Goal: Information Seeking & Learning: Check status

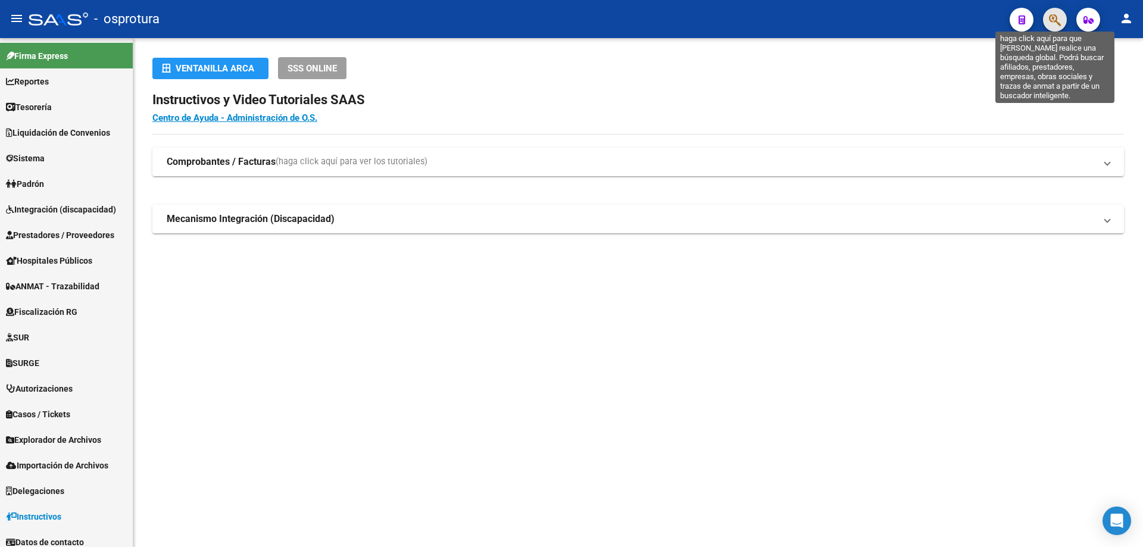
click at [1050, 22] on icon "button" at bounding box center [1055, 20] width 12 height 14
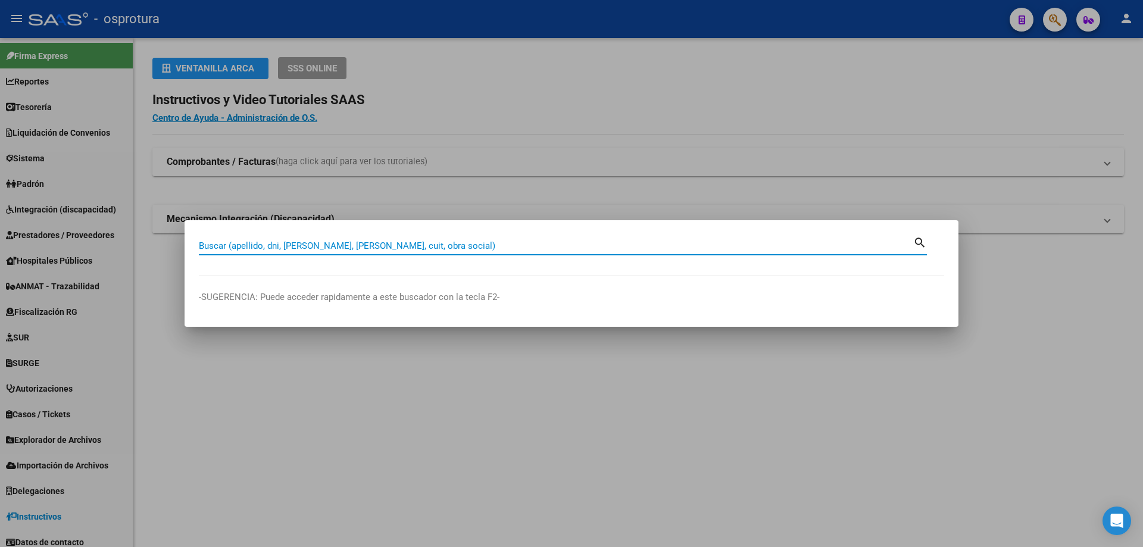
click at [493, 244] on input "Buscar (apellido, dni, [PERSON_NAME], [PERSON_NAME], cuit, obra social)" at bounding box center [556, 245] width 714 height 11
type input "20264096406"
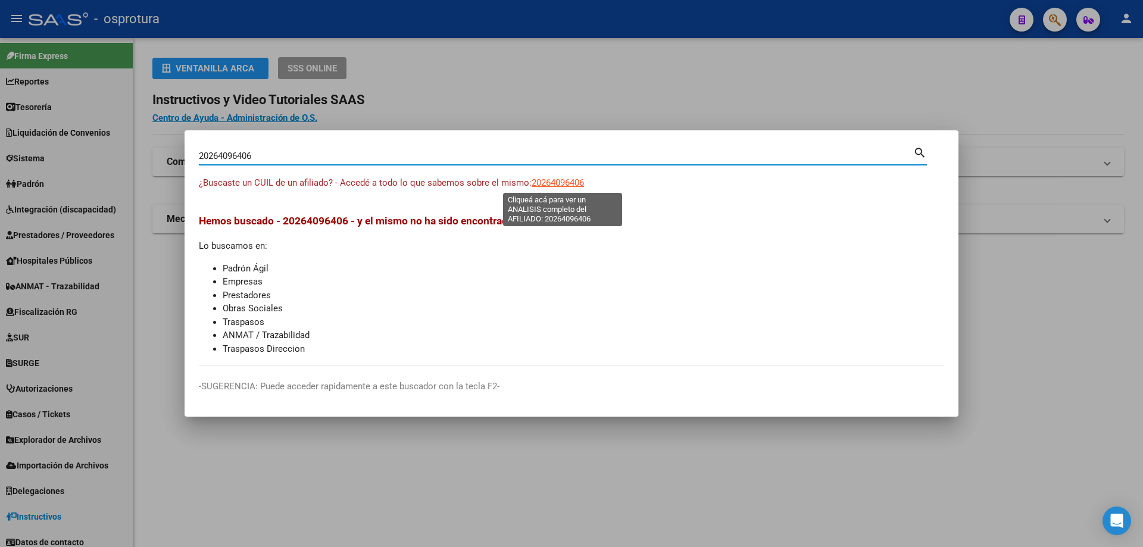
click at [565, 180] on span "20264096406" at bounding box center [557, 182] width 52 height 11
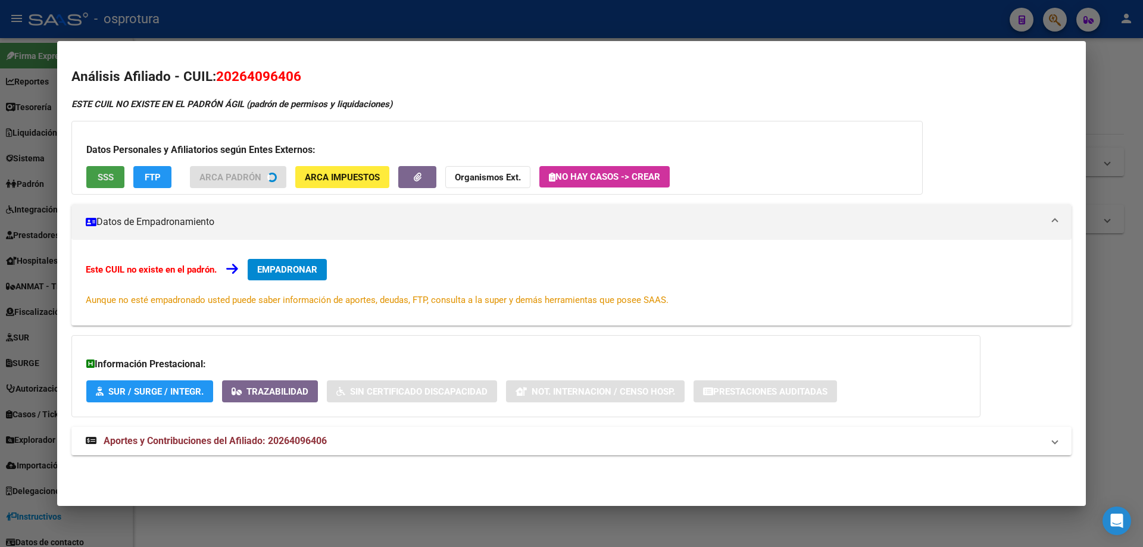
click at [99, 174] on div "Datos Personales y Afiliatorios según Entes Externos: SSS FTP ARCA Padrón ARCA …" at bounding box center [496, 158] width 851 height 74
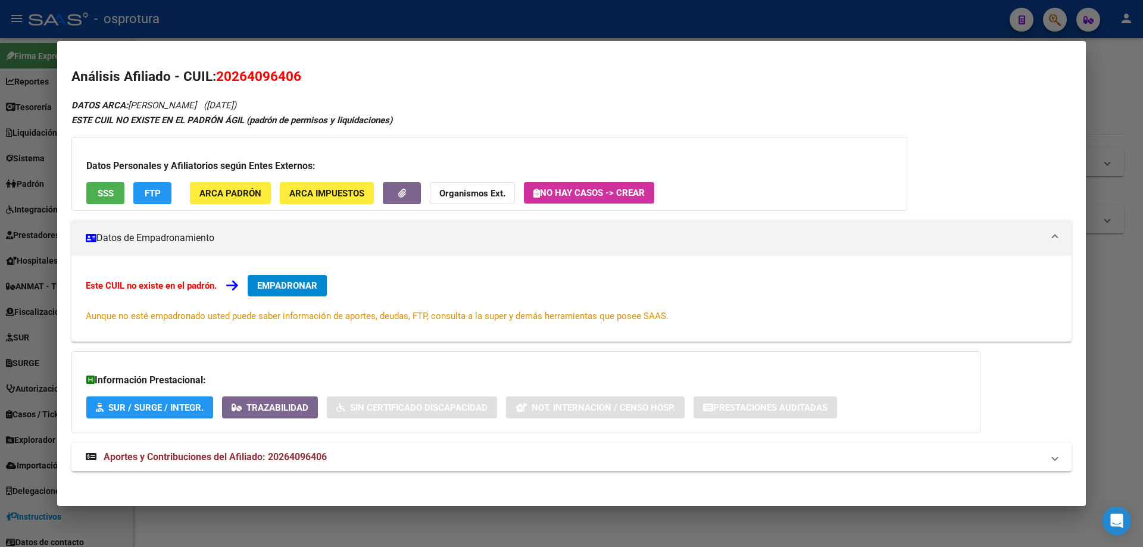
click at [111, 202] on button "SSS" at bounding box center [105, 193] width 38 height 22
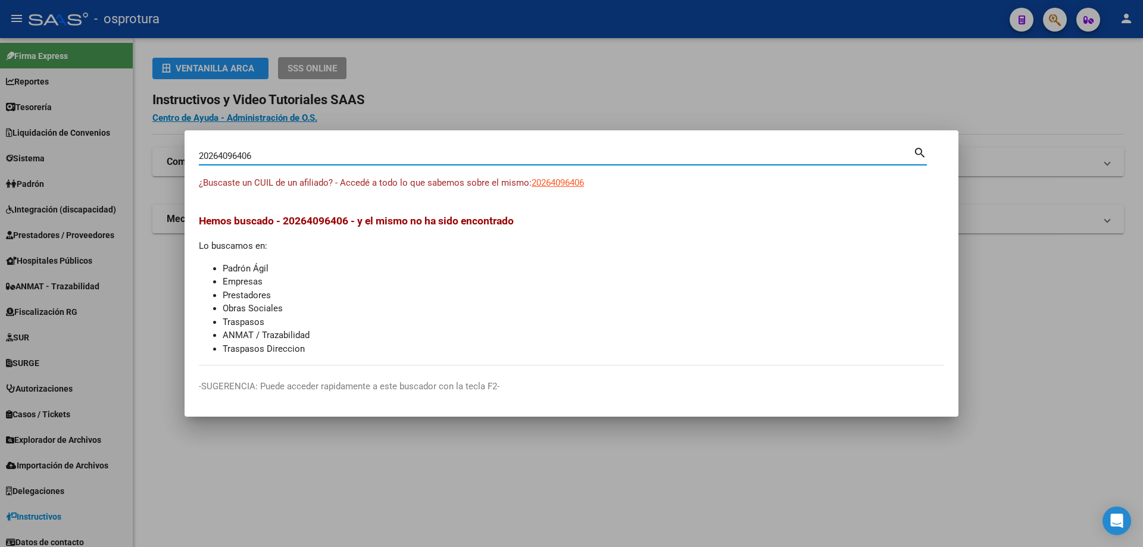
click at [324, 152] on input "20264096406" at bounding box center [556, 156] width 714 height 11
click at [255, 158] on input "20264096406" at bounding box center [556, 156] width 714 height 11
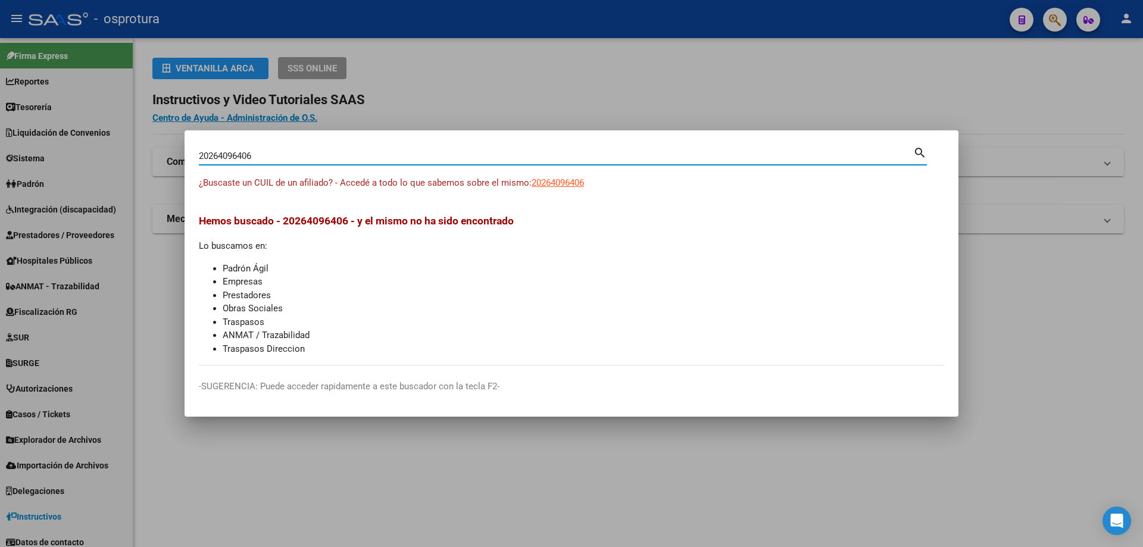
paste input "-26435438-3"
type input "20264354383"
click at [559, 182] on span "20264354383" at bounding box center [557, 182] width 52 height 11
type textarea "20264354383"
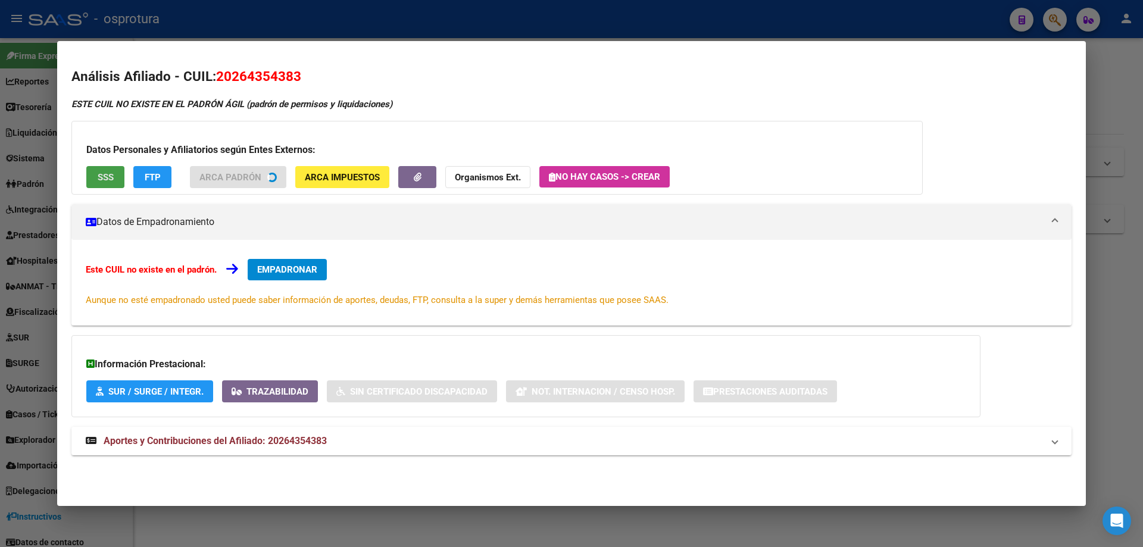
click at [103, 186] on button "SSS" at bounding box center [105, 177] width 38 height 22
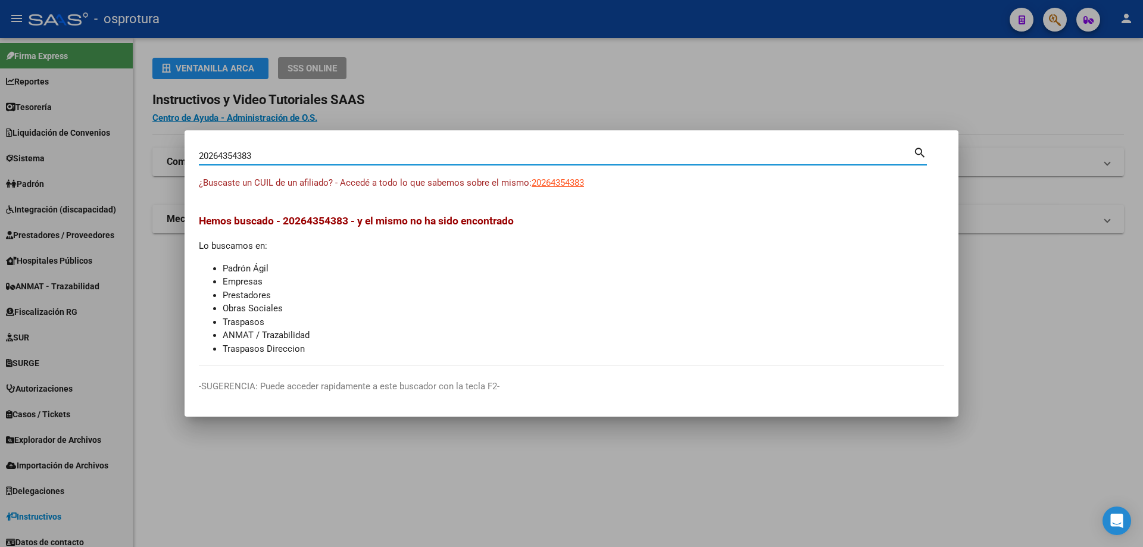
click at [352, 161] on input "20264354383" at bounding box center [556, 156] width 714 height 11
paste input "-26439257-9"
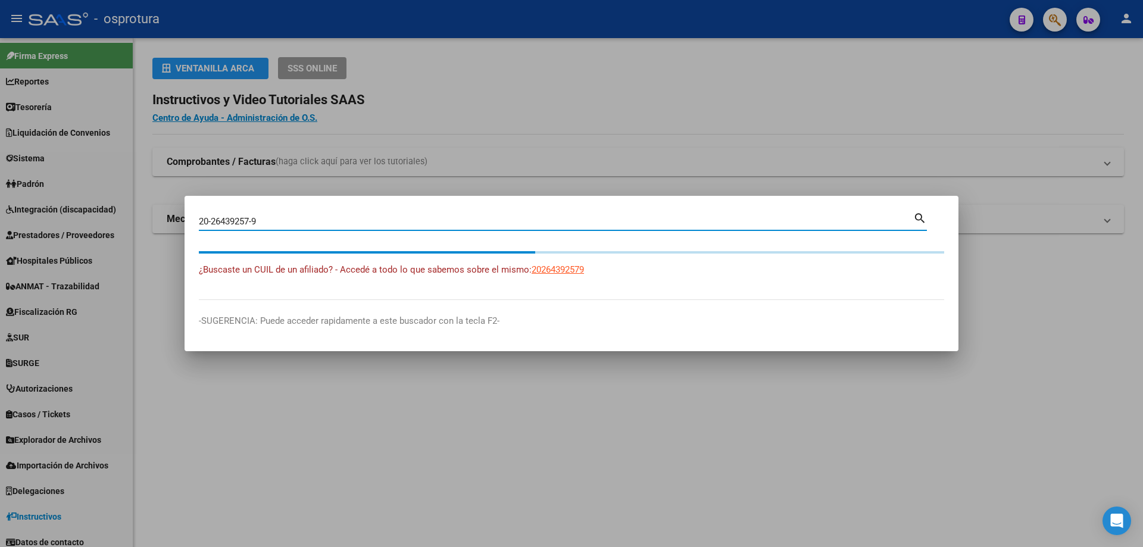
type input "20264392579"
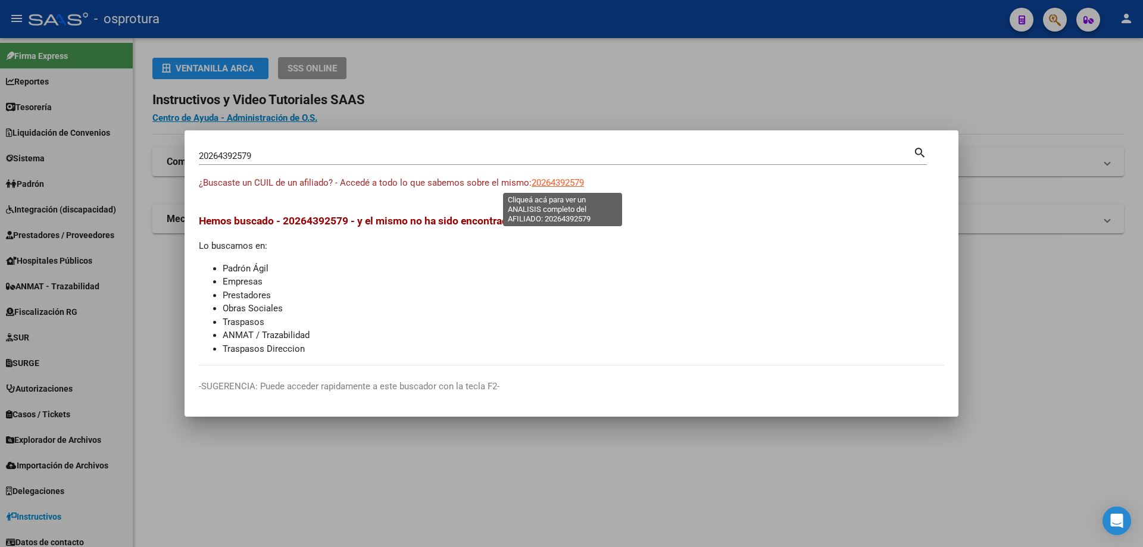
click at [552, 183] on span "20264392579" at bounding box center [557, 182] width 52 height 11
type textarea "20264392579"
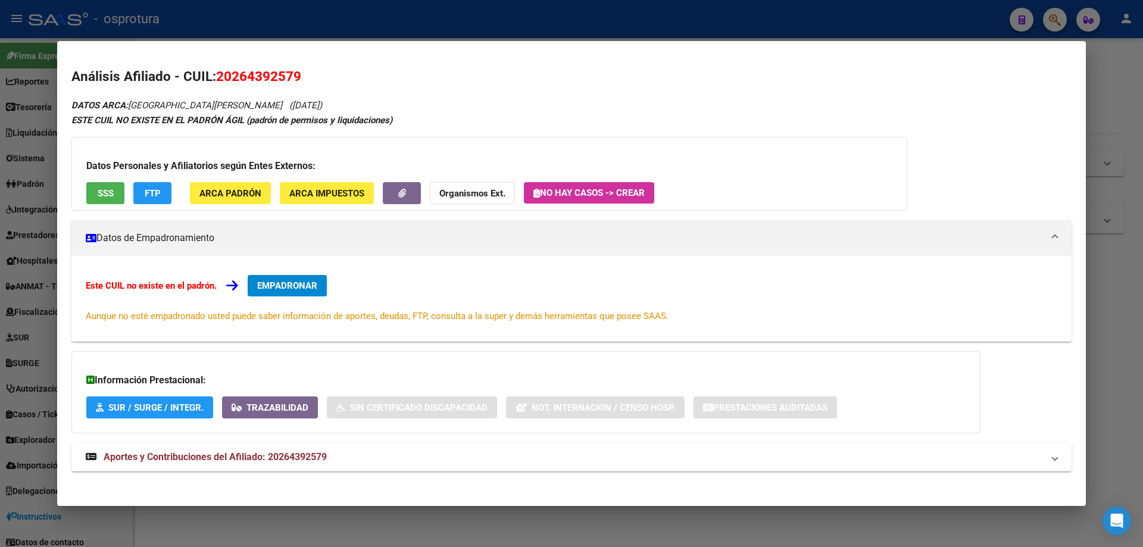
click at [107, 198] on span "SSS" at bounding box center [106, 193] width 16 height 11
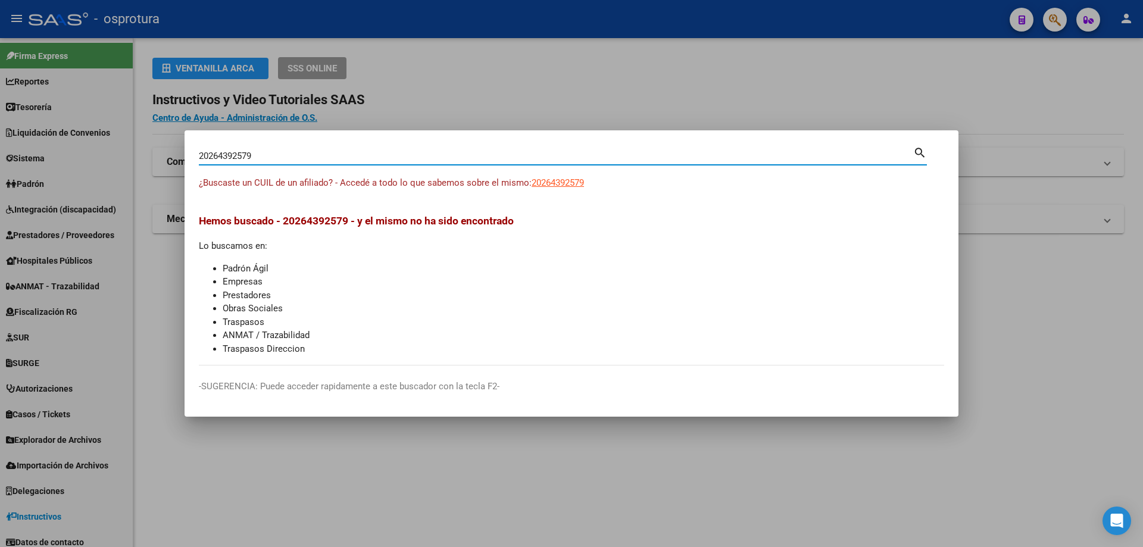
click at [358, 160] on input "20264392579" at bounding box center [556, 156] width 714 height 11
paste input "-26485894-2"
type input "20264858942"
click at [566, 180] on span "20264858942" at bounding box center [557, 182] width 52 height 11
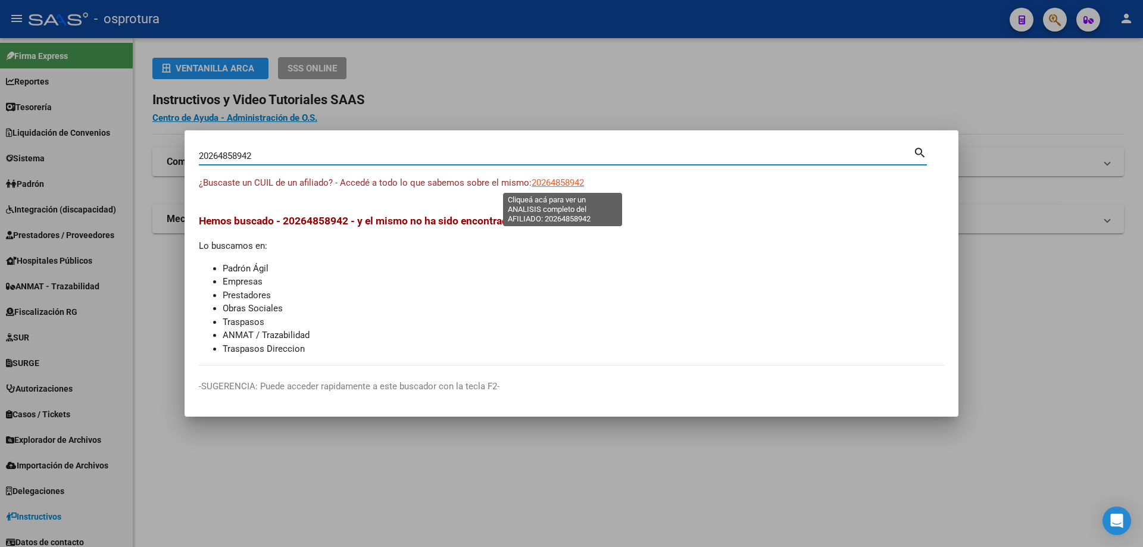
type textarea "20264858942"
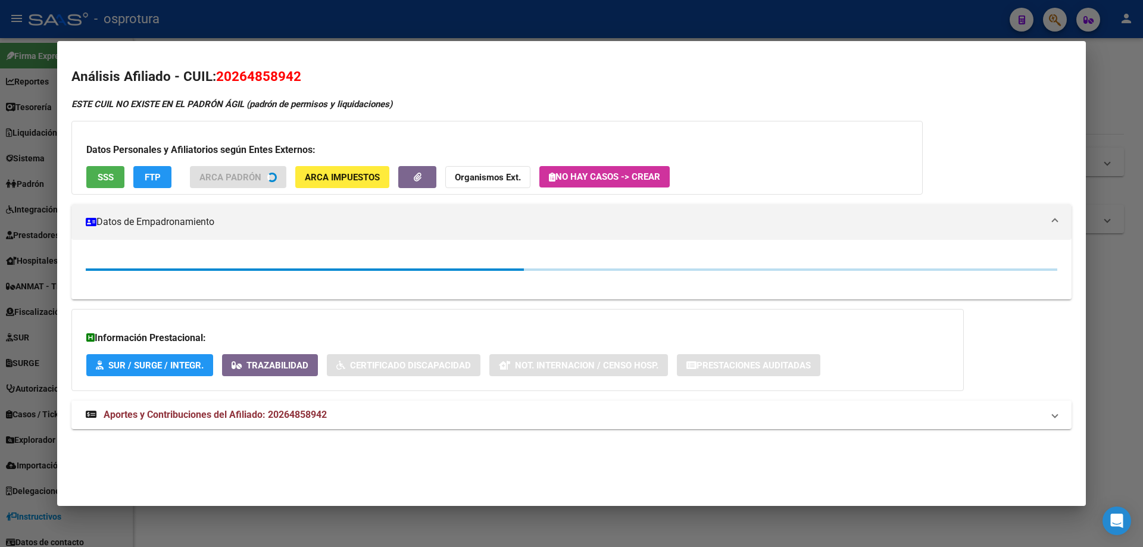
click at [106, 181] on span "SSS" at bounding box center [106, 177] width 16 height 11
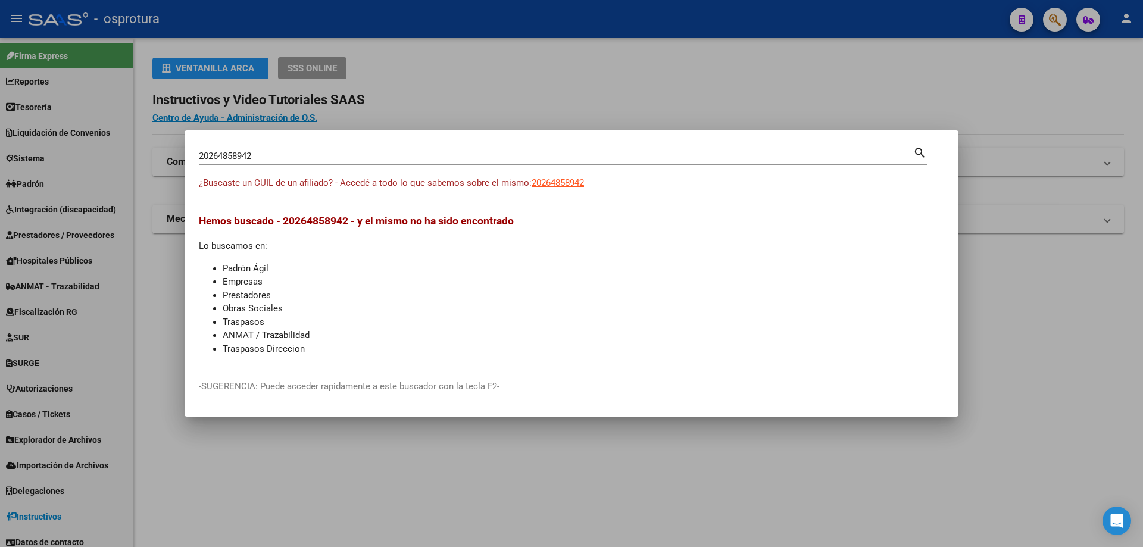
click at [426, 158] on input "20264858942" at bounding box center [556, 156] width 714 height 11
paste input "-26546264-3"
type input "20265462643"
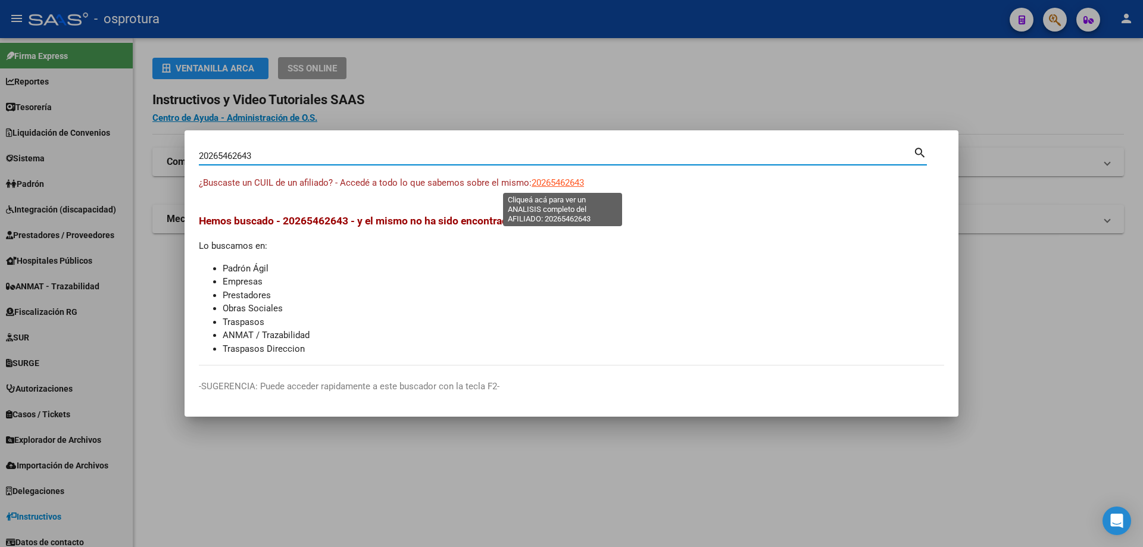
click at [560, 177] on span "20265462643" at bounding box center [557, 182] width 52 height 11
type textarea "20265462643"
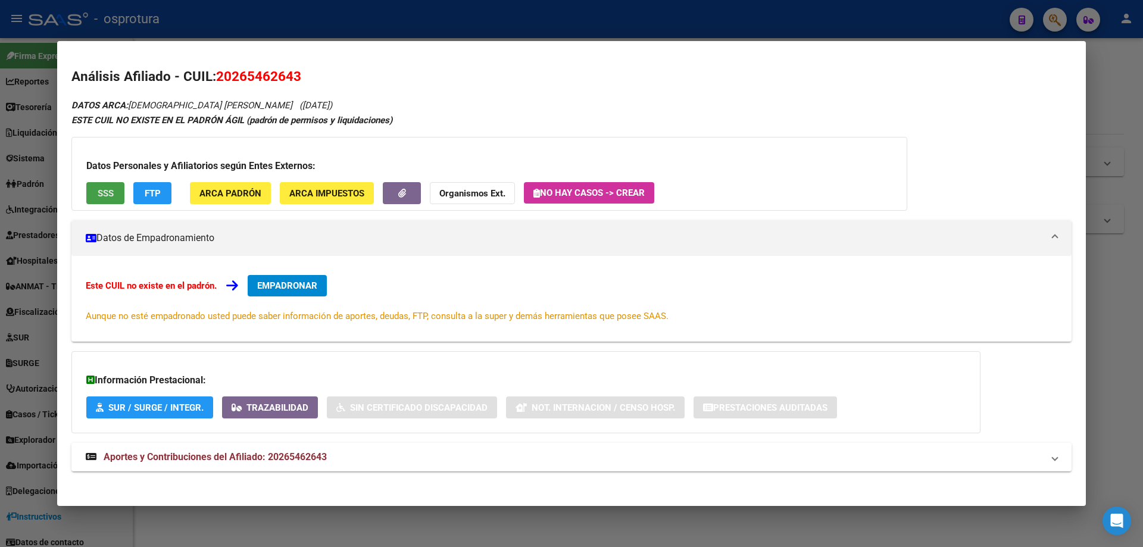
click at [102, 198] on span "SSS" at bounding box center [106, 193] width 16 height 11
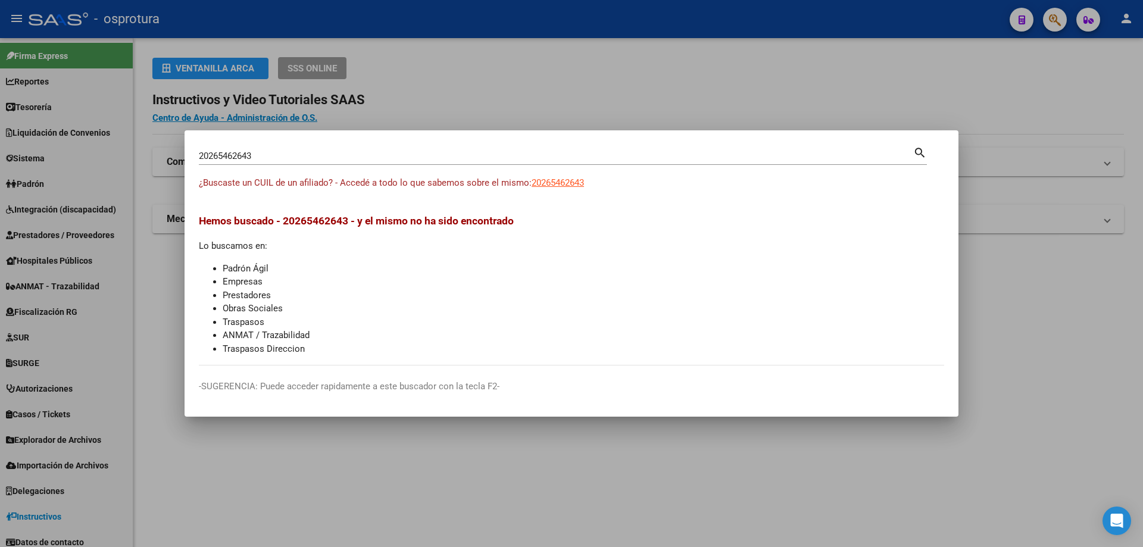
click at [372, 160] on input "20265462643" at bounding box center [556, 156] width 714 height 11
paste input "-26546264-"
type input "20265462643"
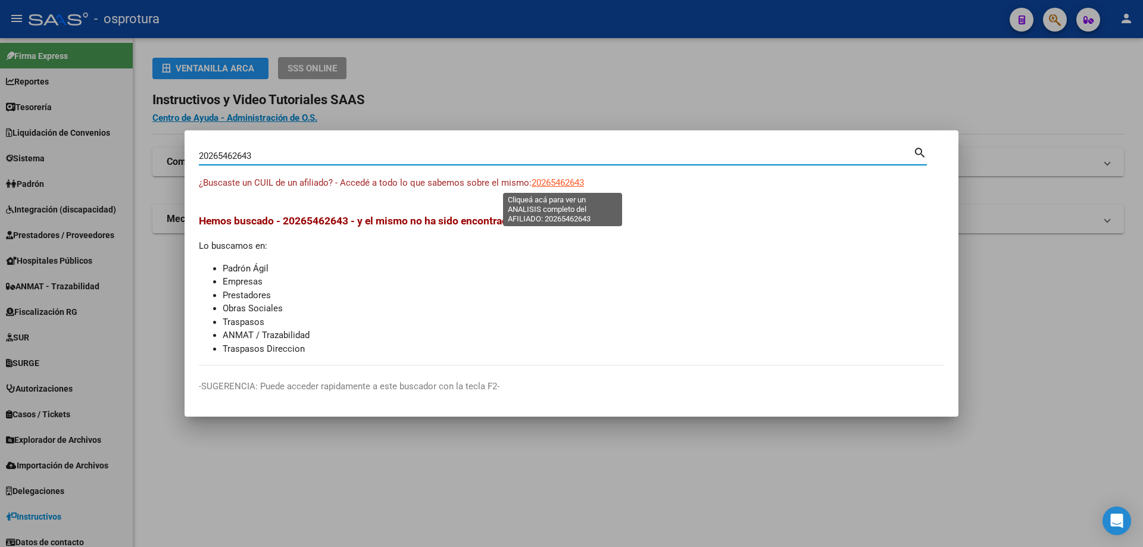
click at [572, 187] on span "20265462643" at bounding box center [557, 182] width 52 height 11
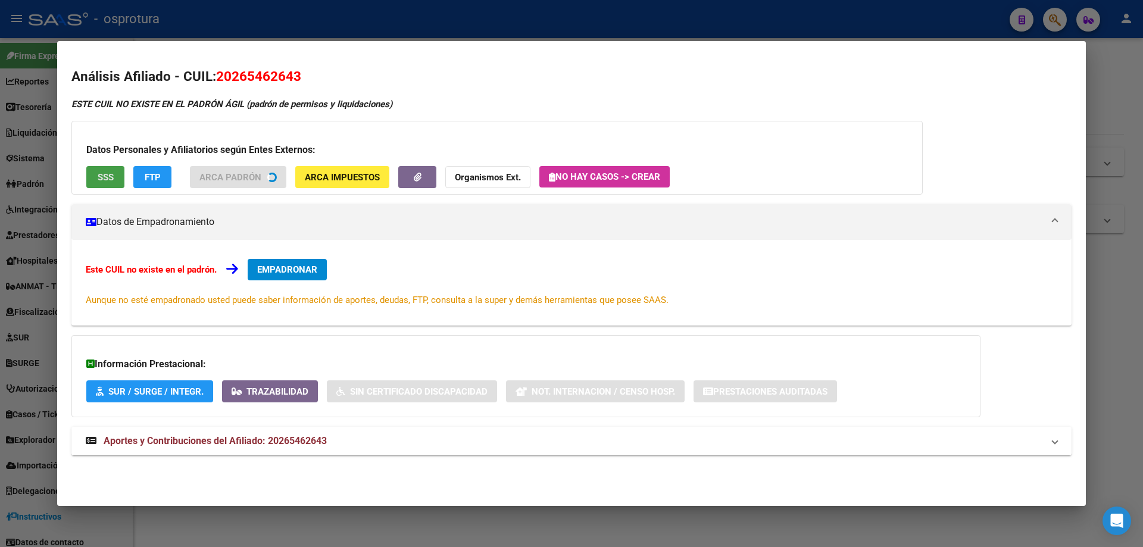
click at [105, 180] on div "Datos Personales y Afiliatorios según Entes Externos: SSS FTP ARCA Padrón ARCA …" at bounding box center [496, 158] width 851 height 74
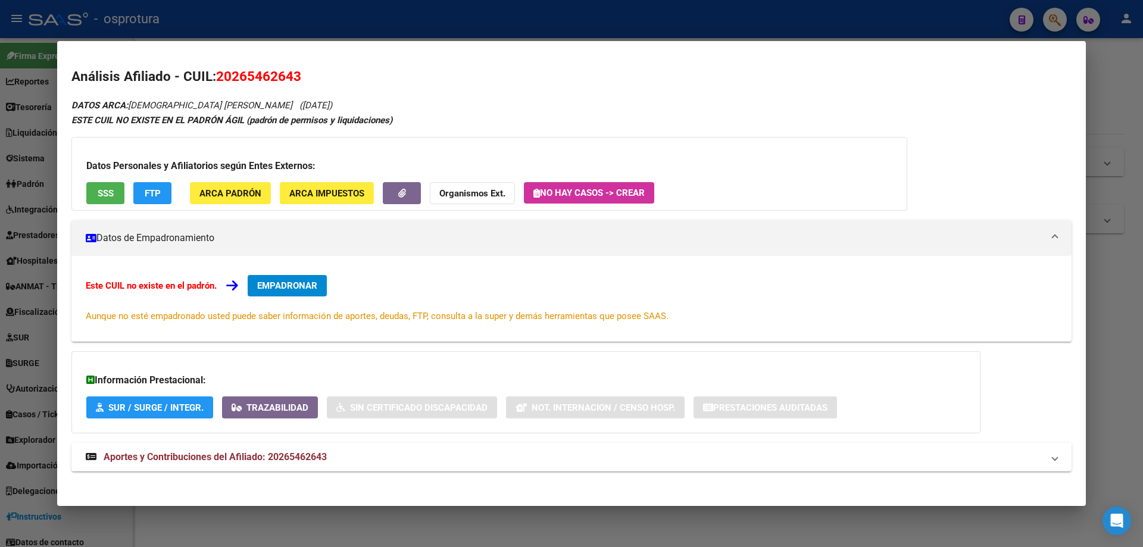
click at [103, 198] on span "SSS" at bounding box center [106, 193] width 16 height 11
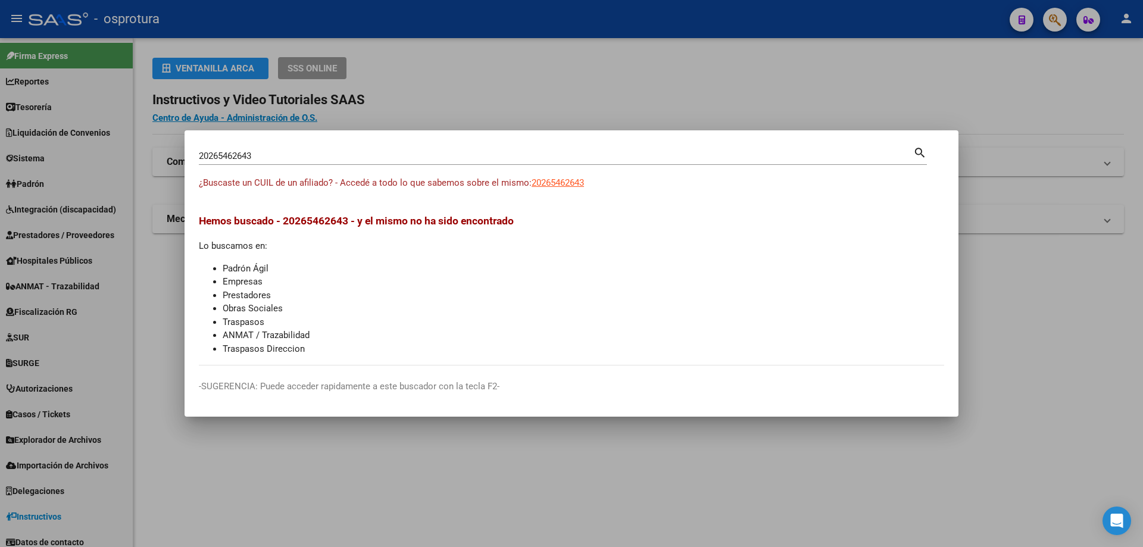
click at [399, 161] on input "20265462643" at bounding box center [556, 156] width 714 height 11
paste input "-26559418-"
type input "20265594183"
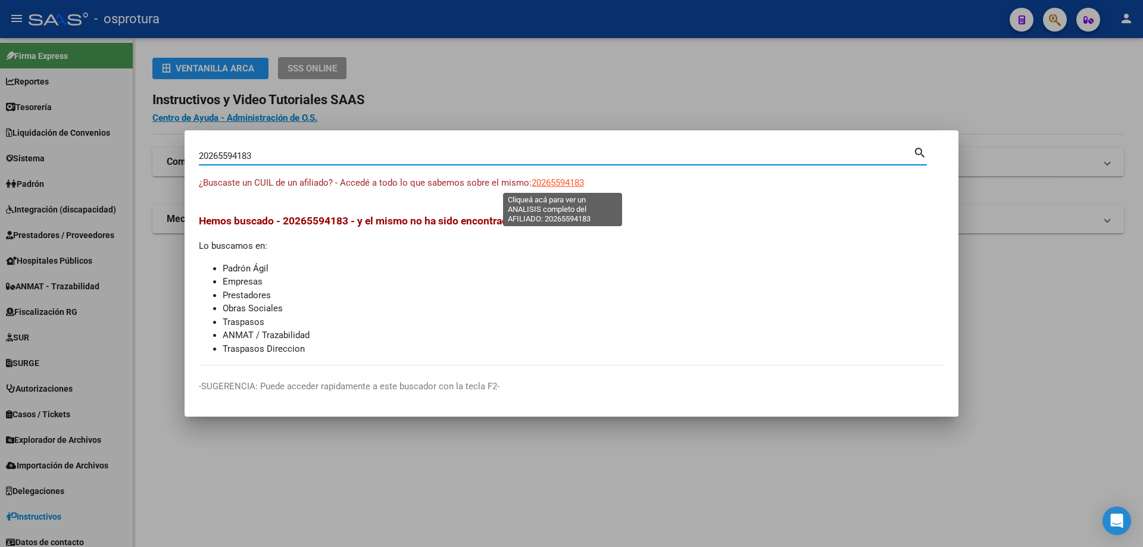
click at [556, 179] on span "20265594183" at bounding box center [557, 182] width 52 height 11
type textarea "20265594183"
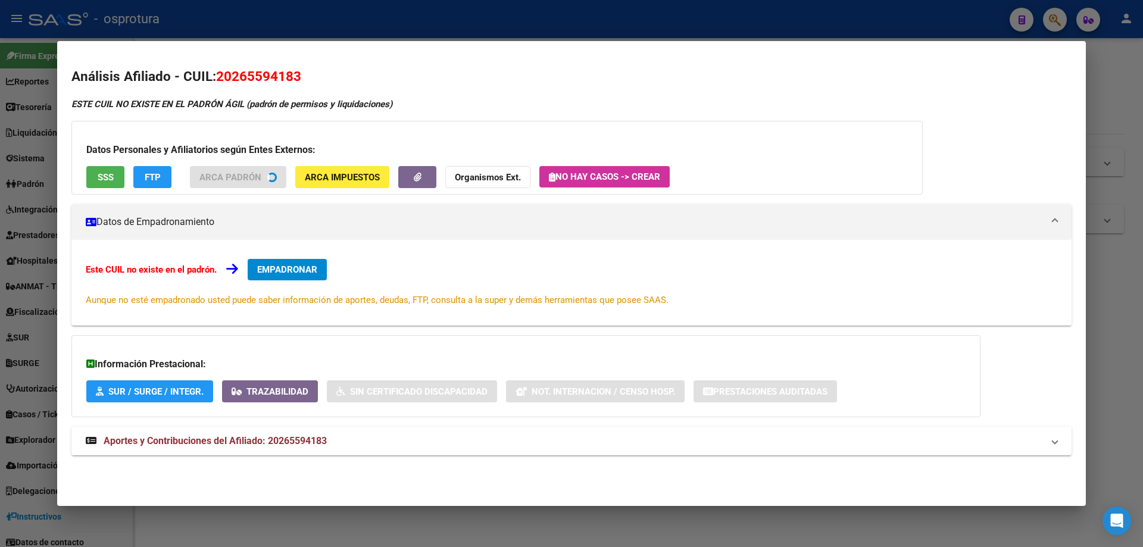
click at [93, 184] on button "SSS" at bounding box center [105, 177] width 38 height 22
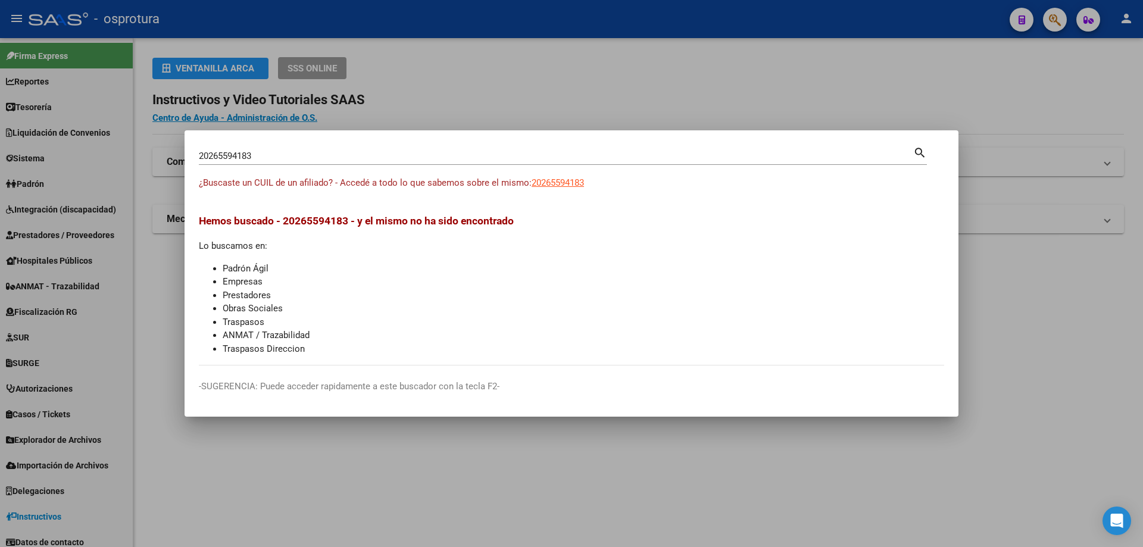
click at [353, 155] on input "20265594183" at bounding box center [556, 156] width 714 height 11
paste input "-26706756-"
type input "20267067563"
click at [543, 182] on span "20267067563" at bounding box center [557, 182] width 52 height 11
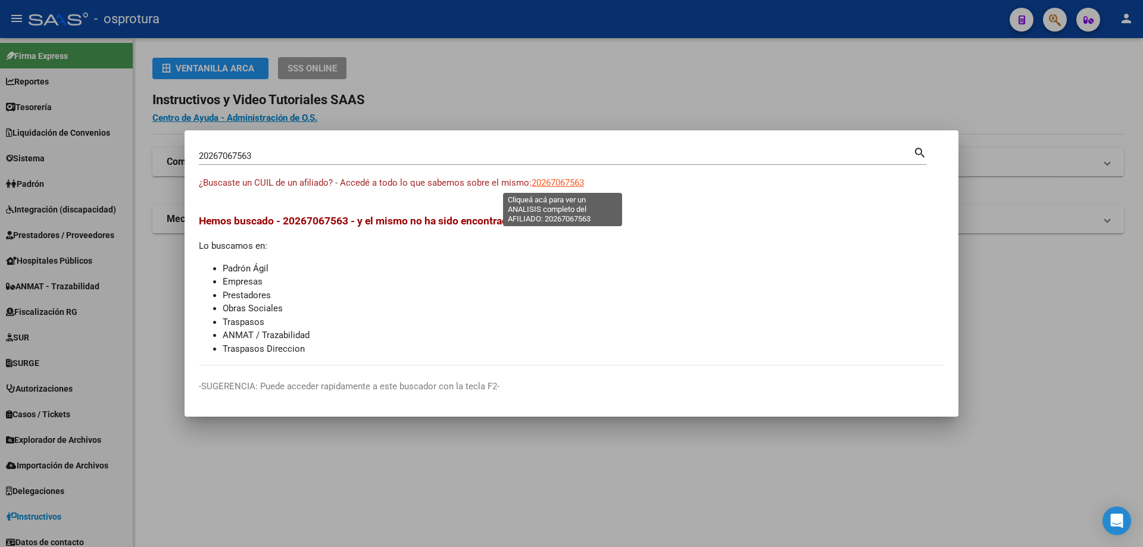
type textarea "20267067563"
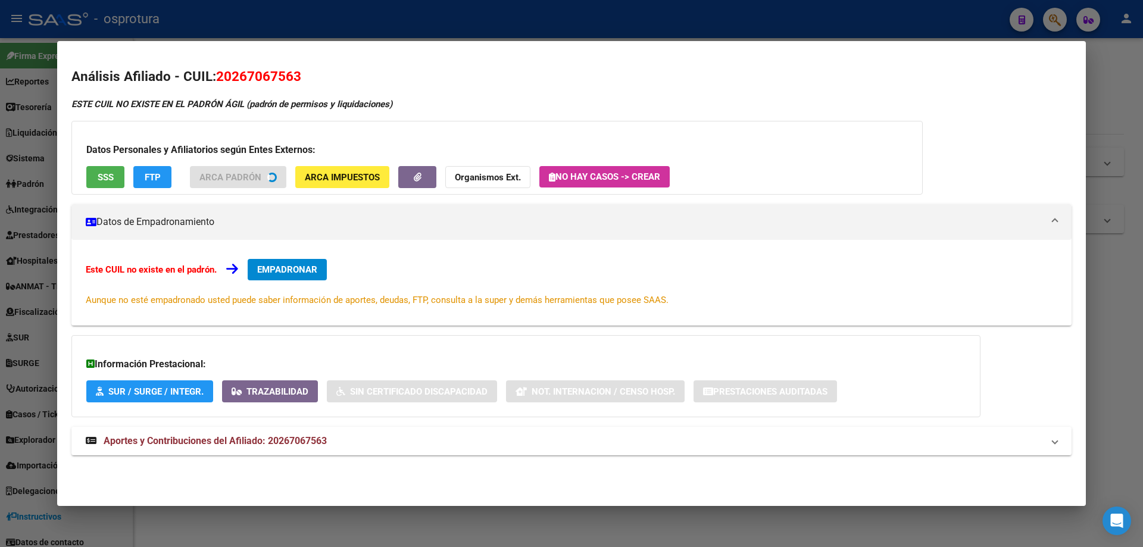
click at [114, 176] on button "SSS" at bounding box center [105, 177] width 38 height 22
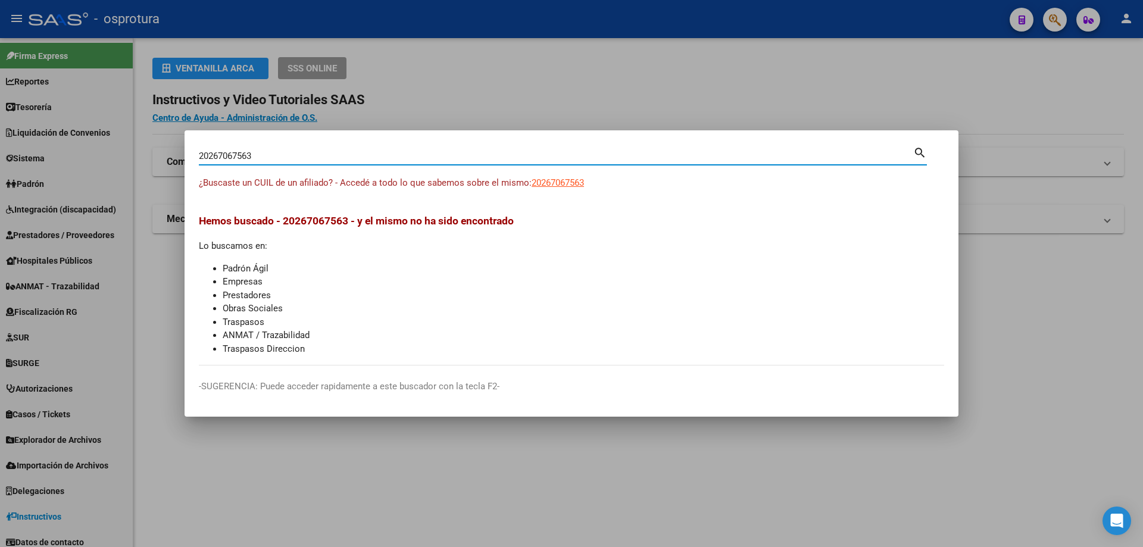
click at [480, 161] on input "20267067563" at bounding box center [556, 156] width 714 height 11
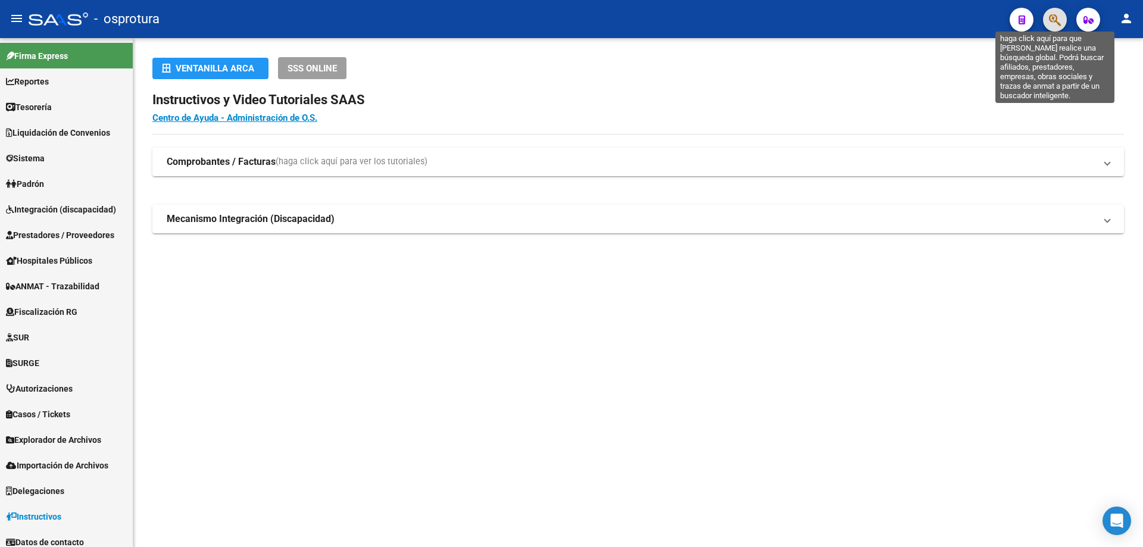
click at [1049, 19] on icon "button" at bounding box center [1055, 20] width 12 height 14
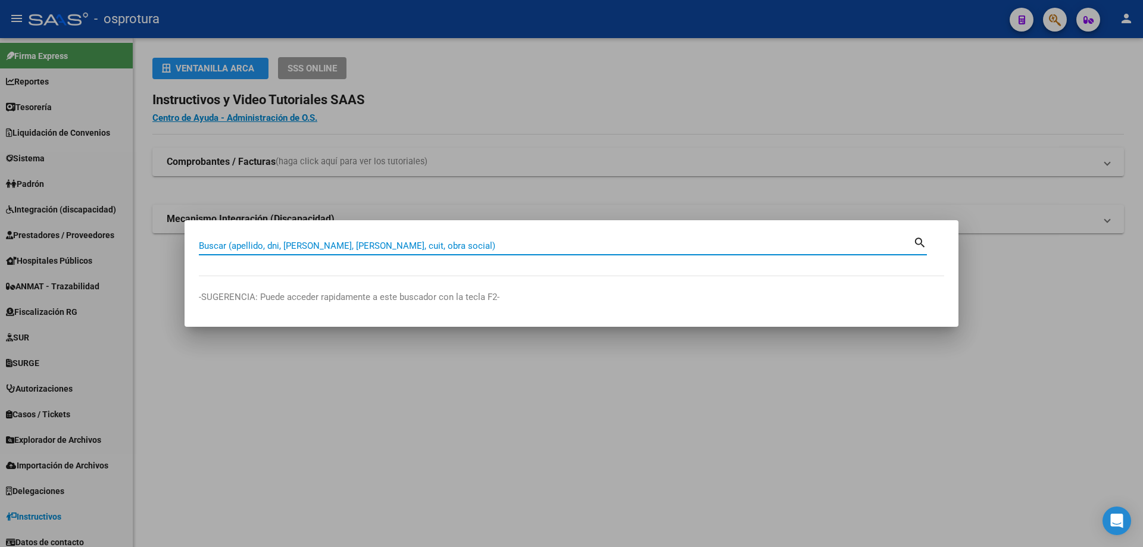
click at [327, 248] on input "Buscar (apellido, dni, [PERSON_NAME], [PERSON_NAME], cuit, obra social)" at bounding box center [556, 245] width 714 height 11
paste input "20-26760790-8"
type input "20267607908"
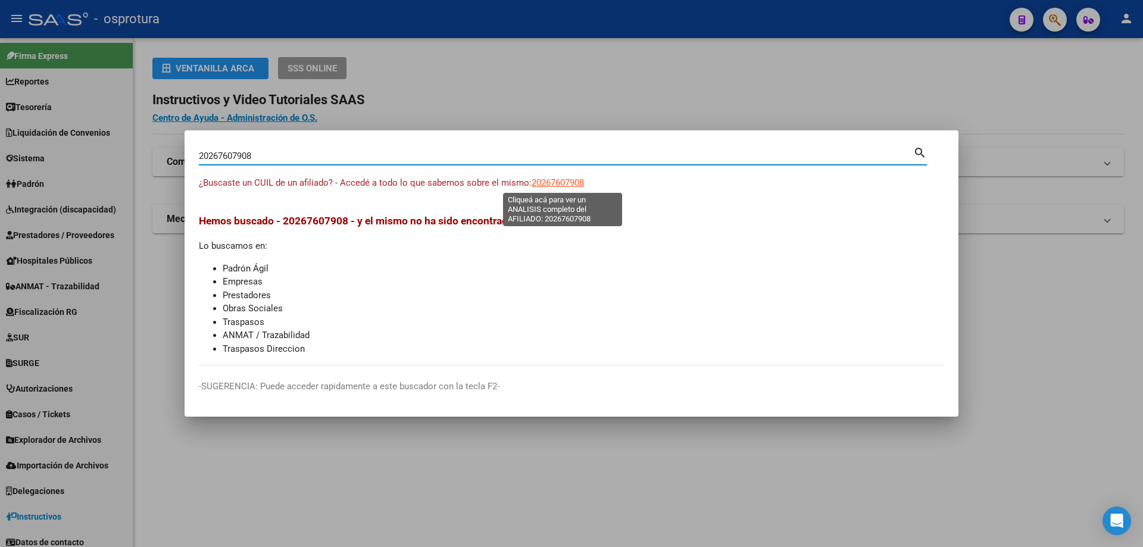
click at [561, 187] on span "20267607908" at bounding box center [557, 182] width 52 height 11
type textarea "20267607908"
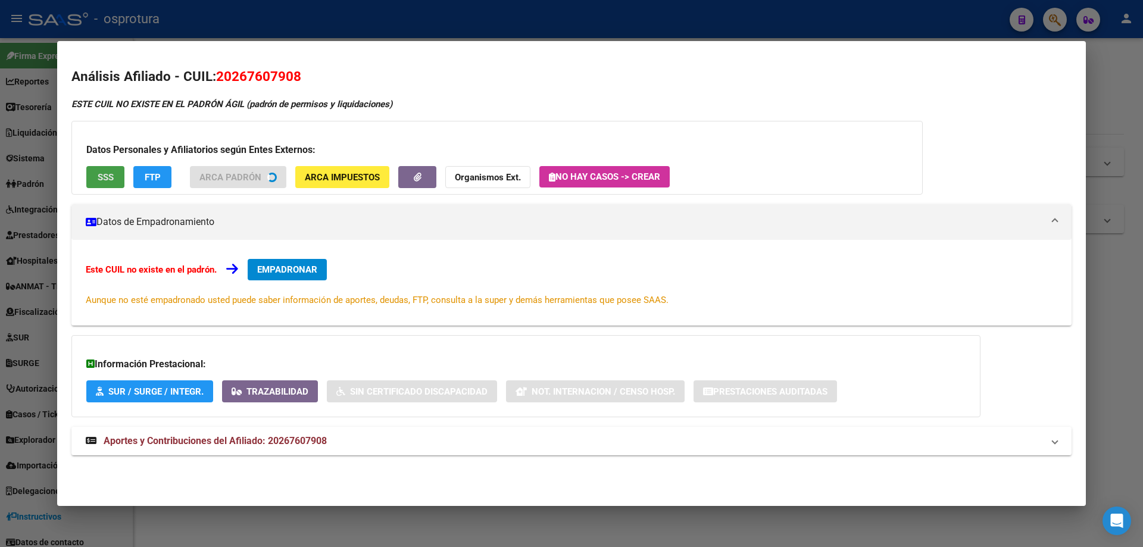
click at [111, 183] on button "SSS" at bounding box center [105, 177] width 38 height 22
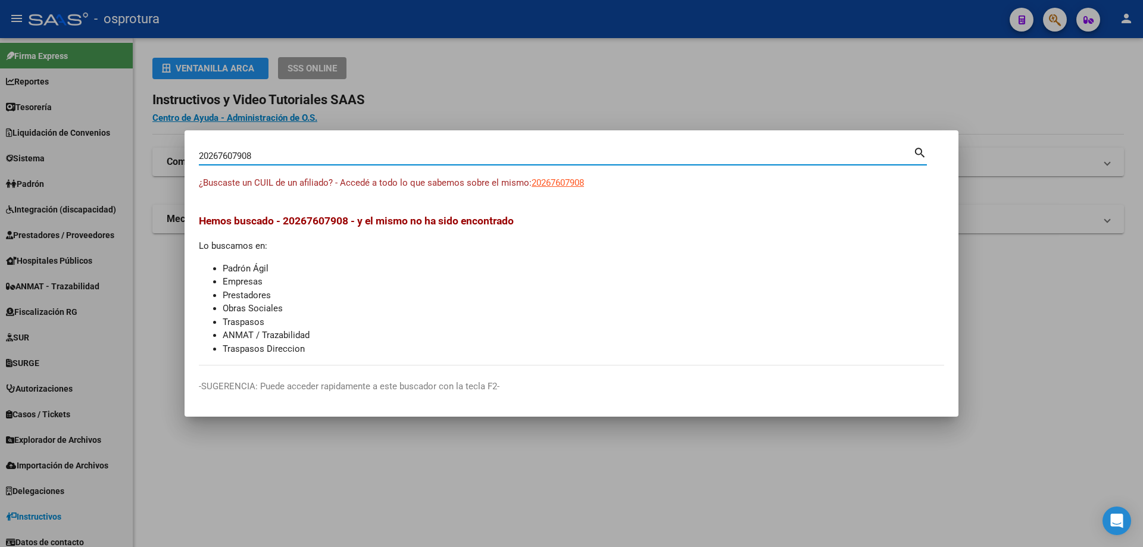
click at [307, 161] on input "20267607908" at bounding box center [556, 156] width 714 height 11
paste input "-26777937-7"
type input "20267779377"
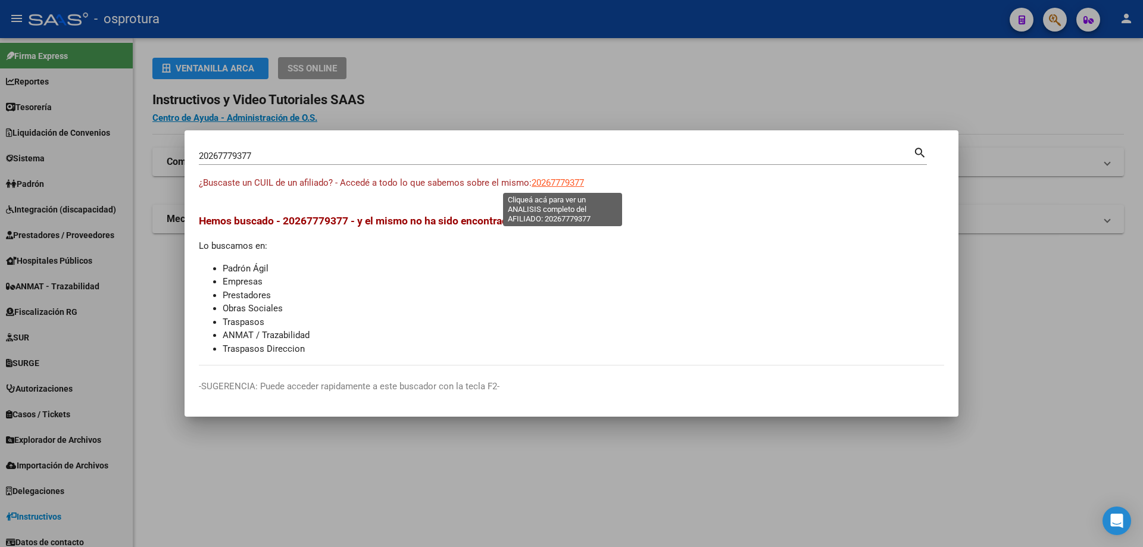
click at [552, 177] on span "20267779377" at bounding box center [557, 182] width 52 height 11
type textarea "20267779377"
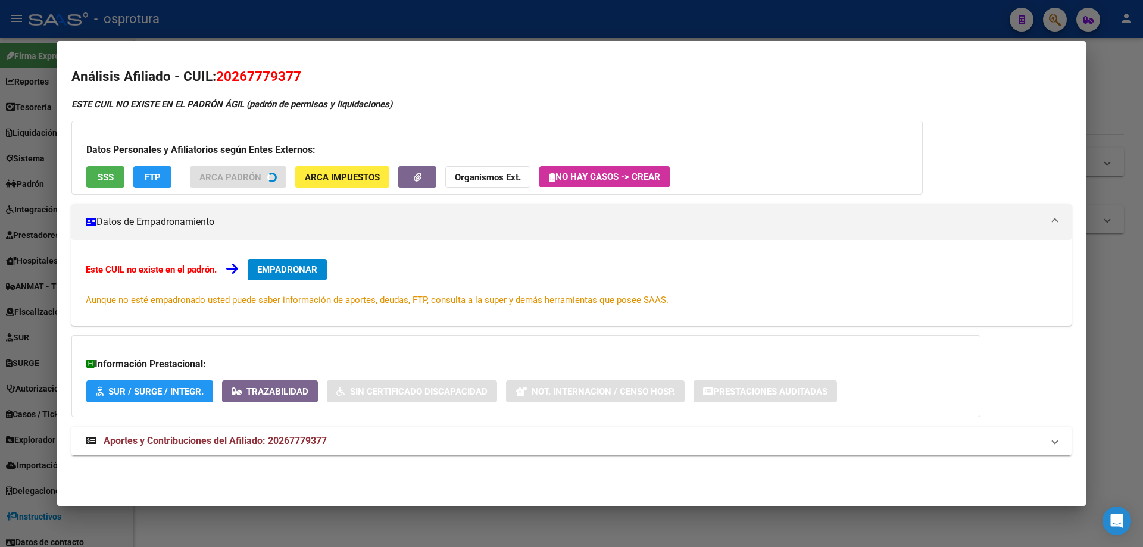
click at [85, 179] on div "Datos Personales y Afiliatorios según Entes Externos: SSS FTP ARCA Padrón ARCA …" at bounding box center [496, 158] width 851 height 74
click at [94, 181] on div "Datos Personales y Afiliatorios según Entes Externos: SSS FTP ARCA Padrón ARCA …" at bounding box center [496, 158] width 851 height 74
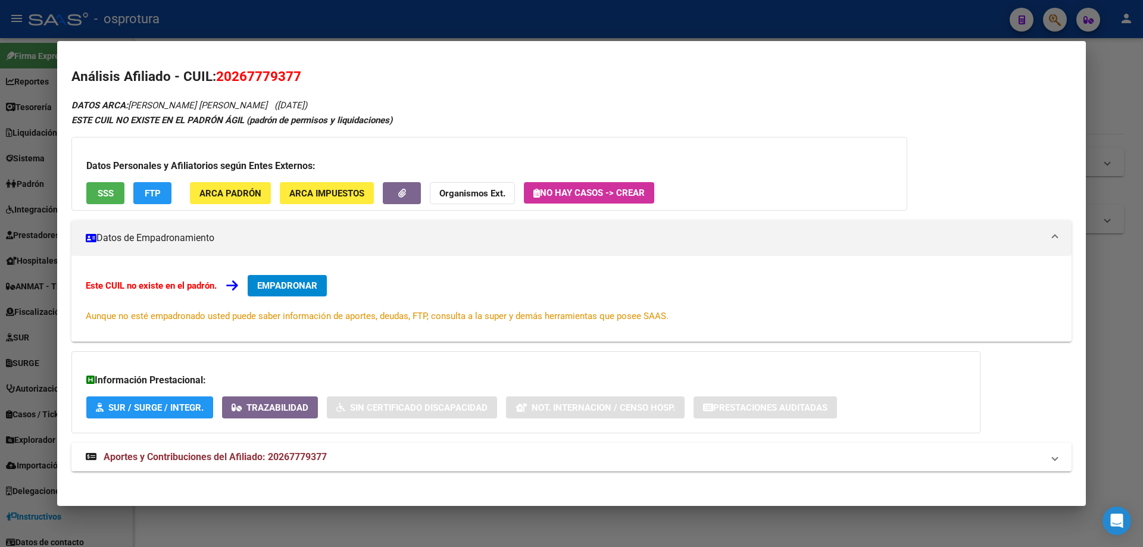
click at [102, 200] on button "SSS" at bounding box center [105, 193] width 38 height 22
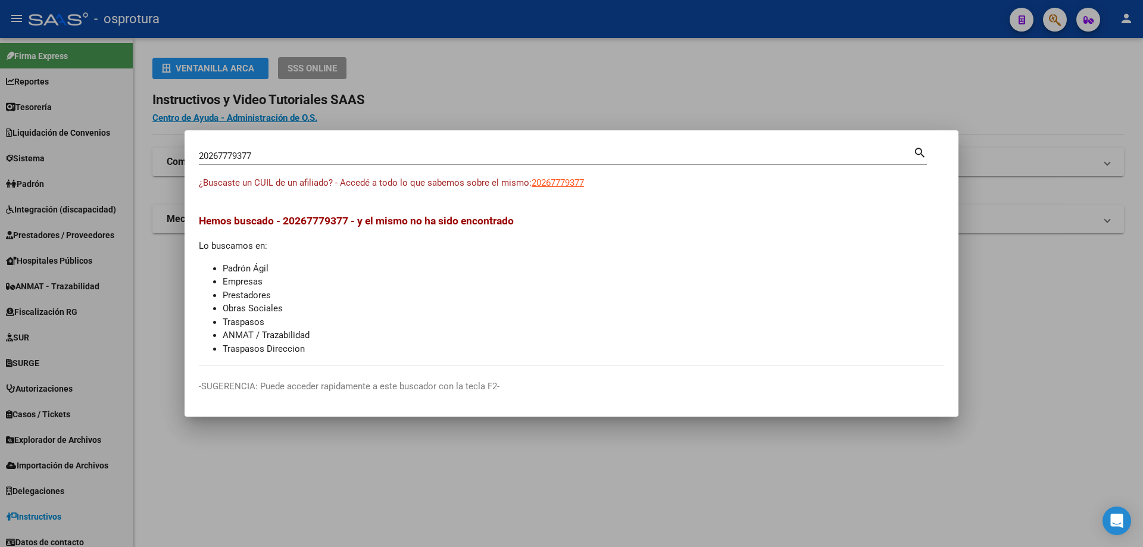
click at [491, 149] on div "20267779377 Buscar (apellido, dni, [PERSON_NAME], [PERSON_NAME], cuit, obra soc…" at bounding box center [556, 156] width 714 height 18
click at [491, 158] on input "20267779377" at bounding box center [556, 156] width 714 height 11
paste input "-26782575-1"
type input "20267825751"
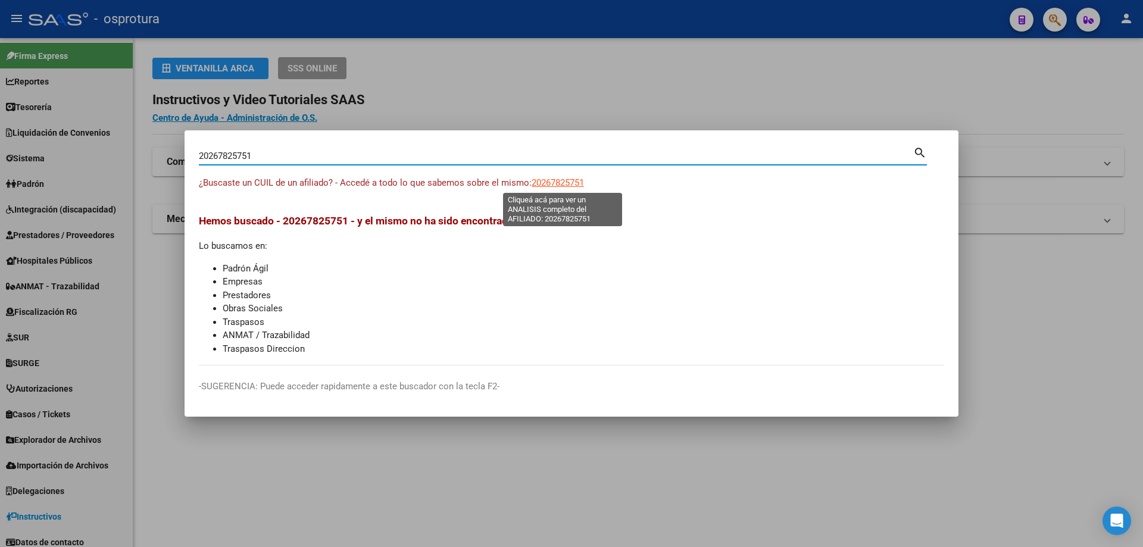
click at [558, 186] on span "20267825751" at bounding box center [557, 182] width 52 height 11
type textarea "20267825751"
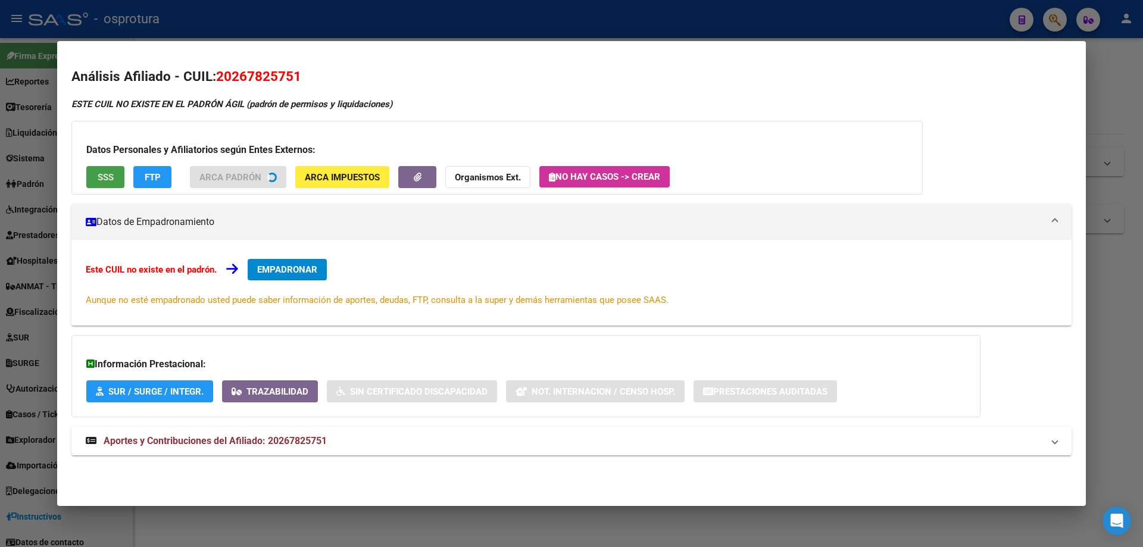
click at [95, 183] on button "SSS" at bounding box center [105, 177] width 38 height 22
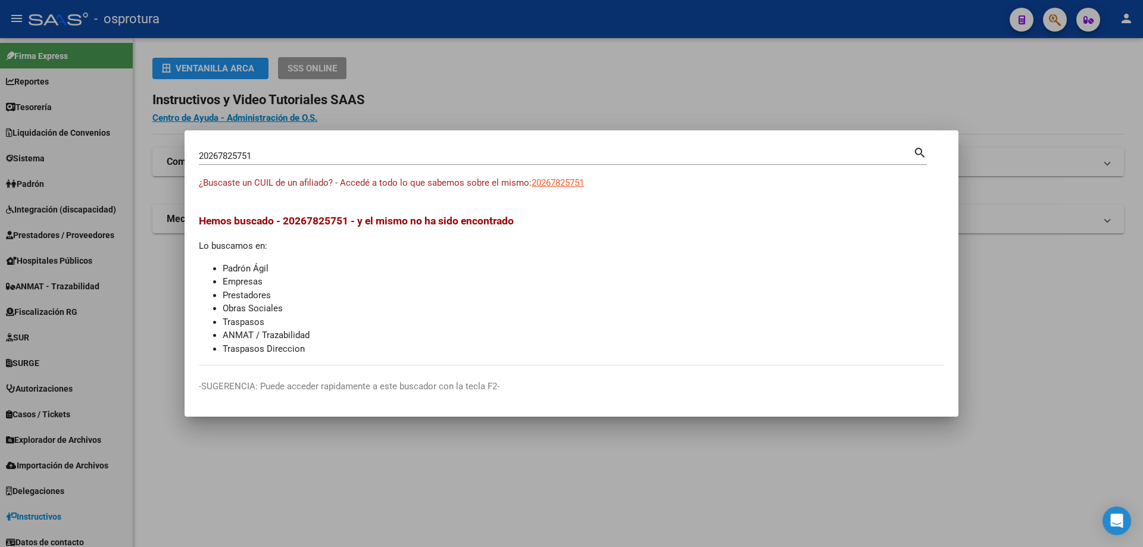
click at [433, 158] on input "20267825751" at bounding box center [556, 156] width 714 height 11
paste input "-26806674-9"
type input "20268066749"
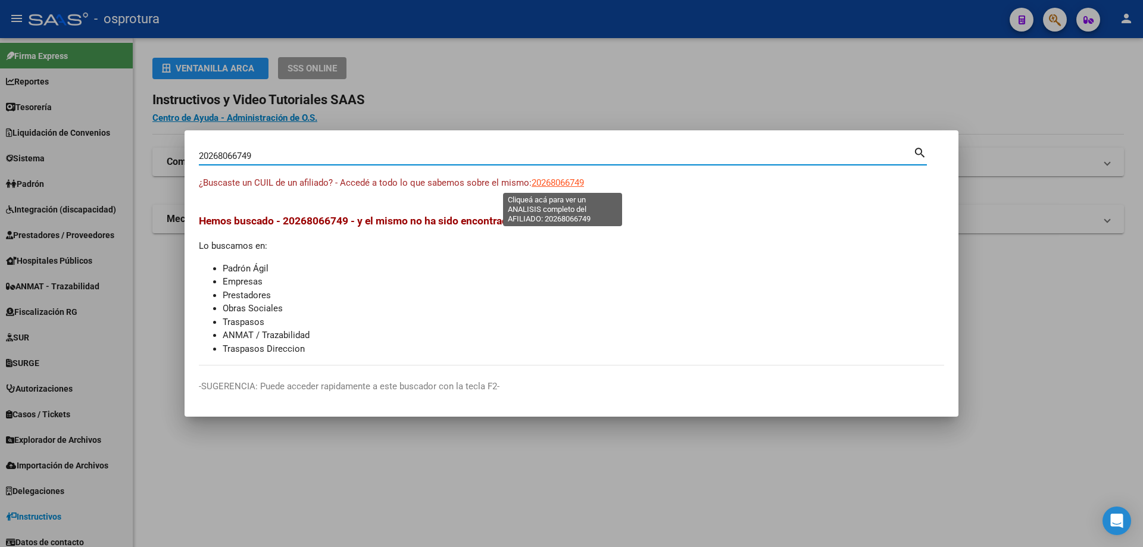
click at [555, 182] on span "20268066749" at bounding box center [557, 182] width 52 height 11
type textarea "20268066749"
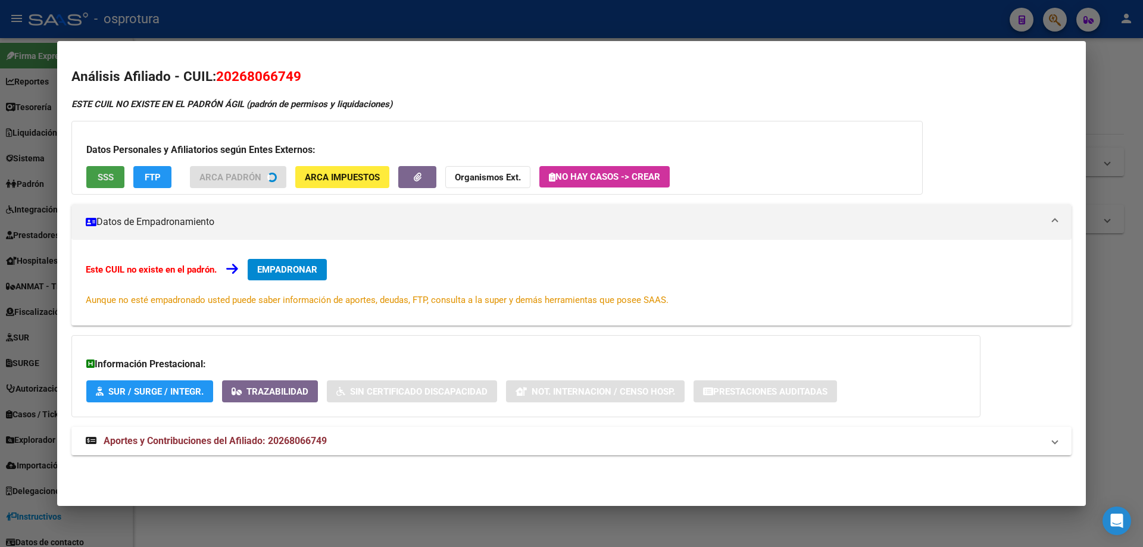
click at [104, 182] on span "SSS" at bounding box center [106, 177] width 16 height 11
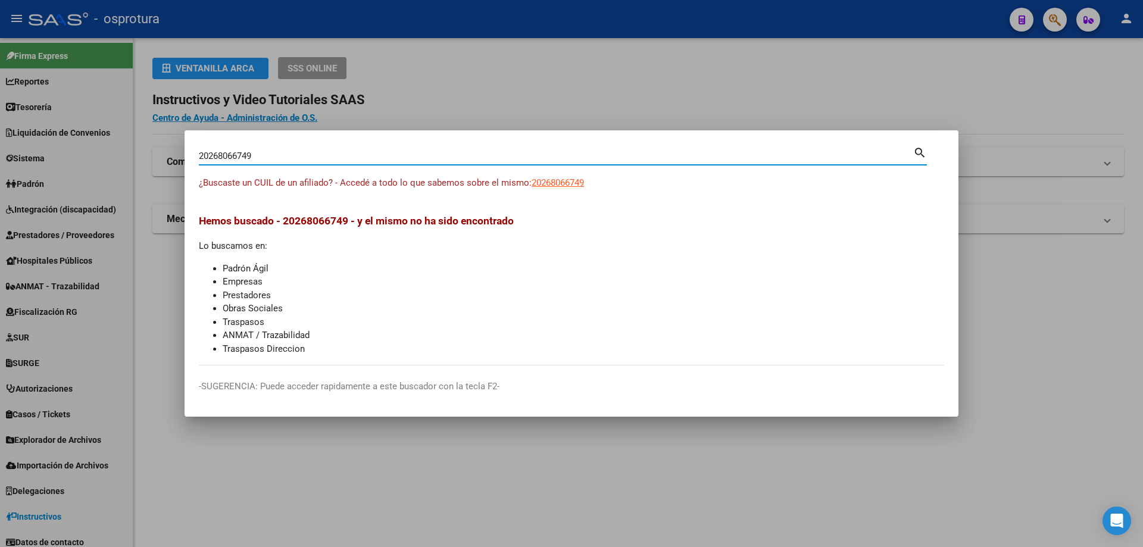
click at [299, 154] on input "20268066749" at bounding box center [556, 156] width 714 height 11
paste input "-26822976-1"
type input "20268229761"
click at [552, 182] on span "20268229761" at bounding box center [557, 182] width 52 height 11
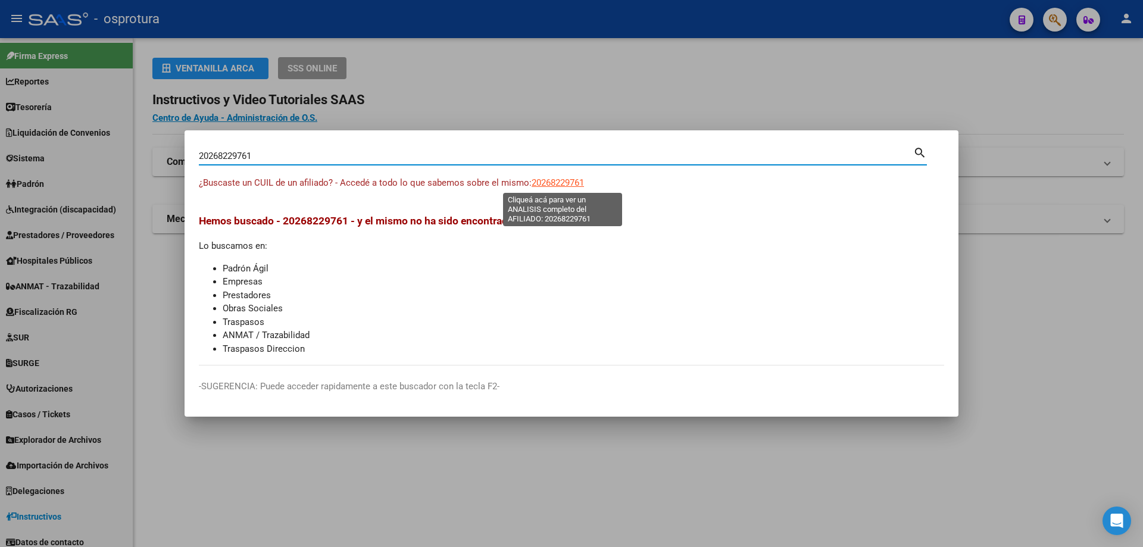
type textarea "20268229761"
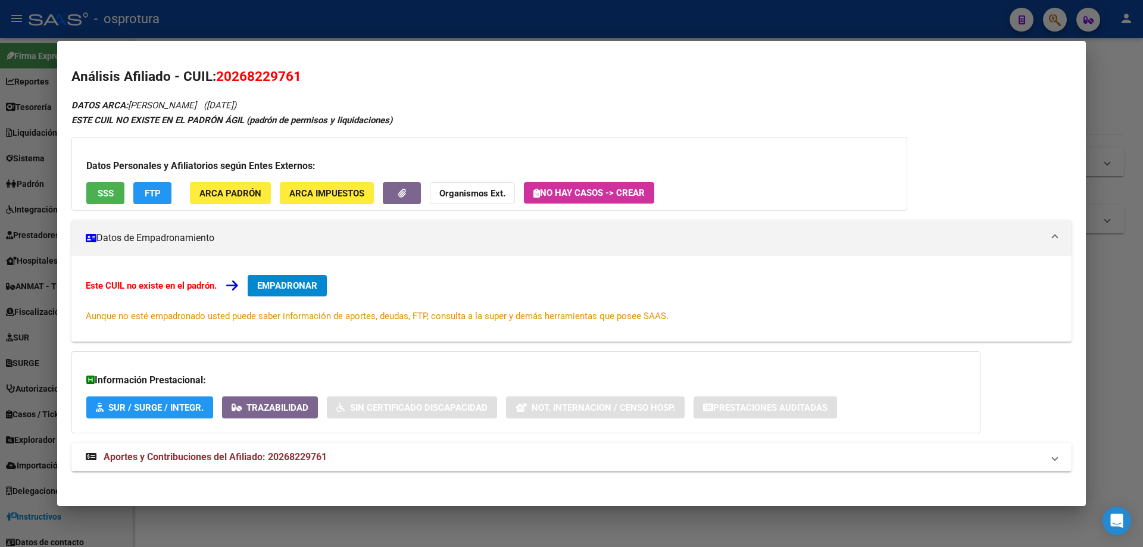
click at [107, 198] on span "SSS" at bounding box center [106, 193] width 16 height 11
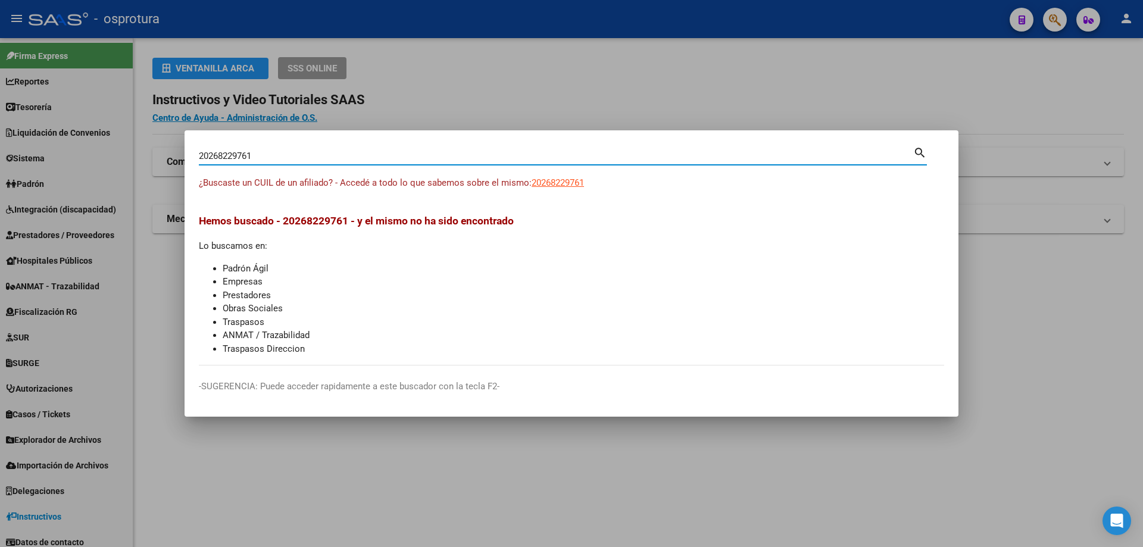
click at [399, 155] on input "20268229761" at bounding box center [556, 156] width 714 height 11
paste input "-26876220-6"
type input "20268762206"
click at [555, 180] on span "20268762206" at bounding box center [557, 182] width 52 height 11
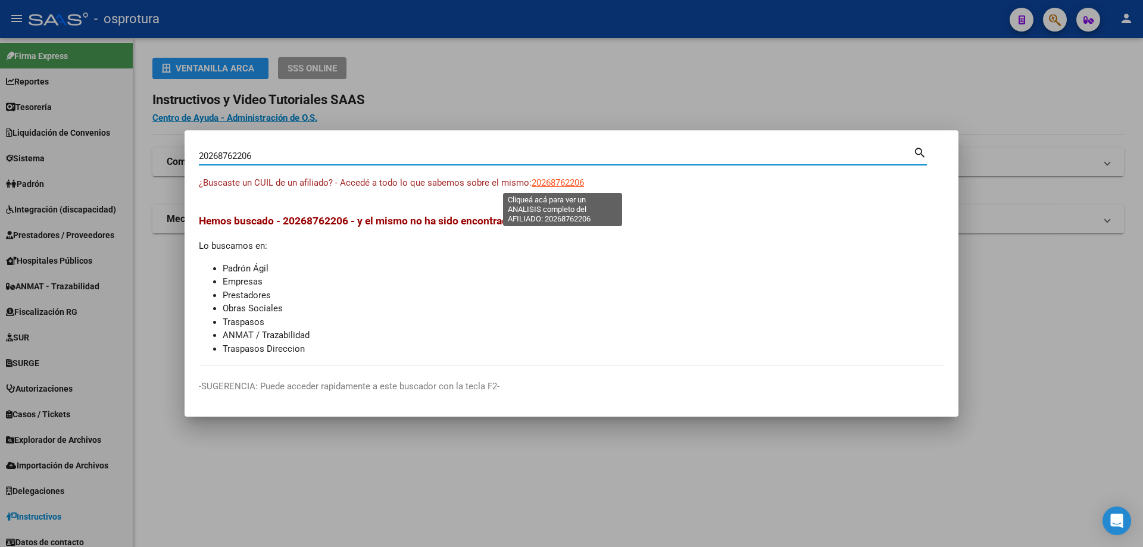
type textarea "20268762206"
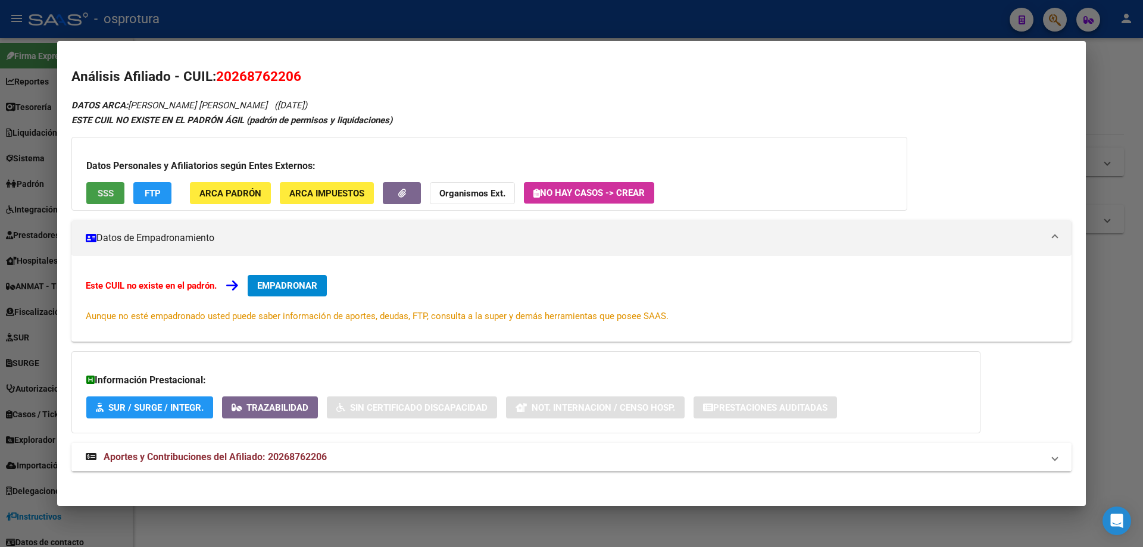
click at [94, 199] on button "SSS" at bounding box center [105, 193] width 38 height 22
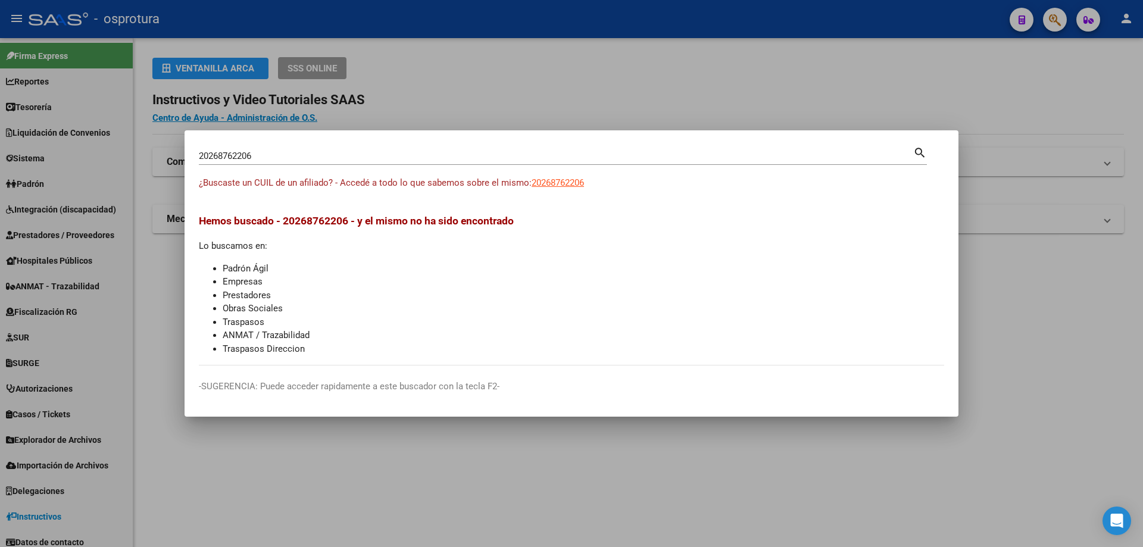
click at [252, 153] on input "20268762206" at bounding box center [556, 156] width 714 height 11
paste input "-26877360-7"
type input "20268773607"
click at [555, 177] on span "20268773607" at bounding box center [557, 182] width 52 height 11
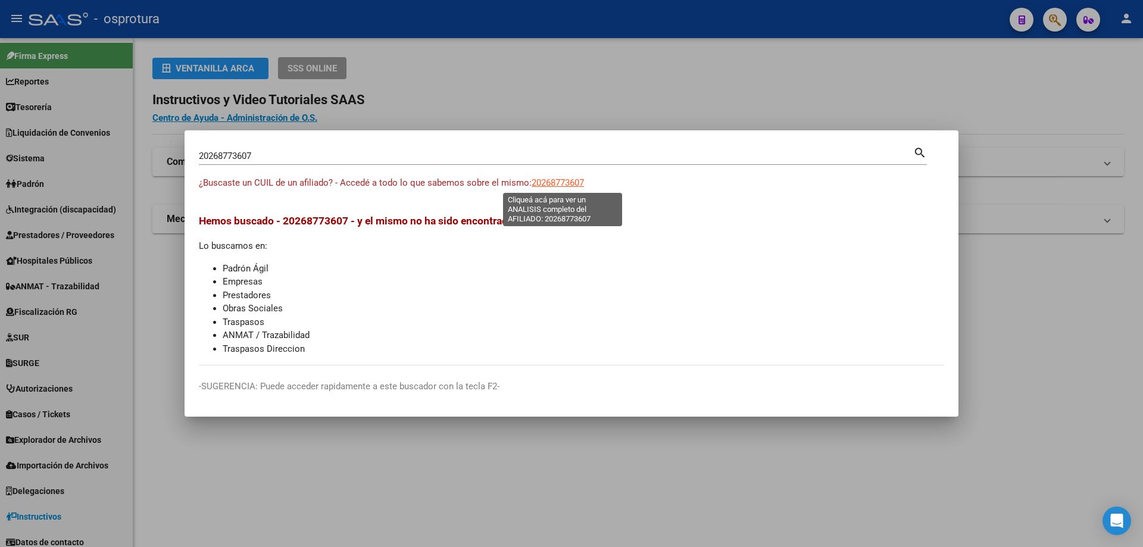
type textarea "20268773607"
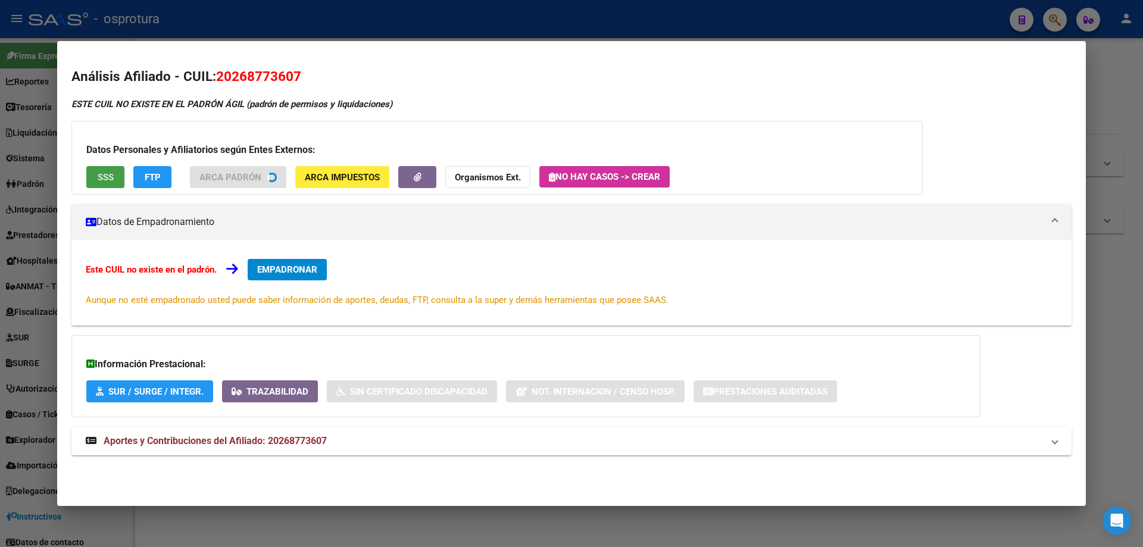
click at [102, 179] on span "SSS" at bounding box center [106, 177] width 16 height 11
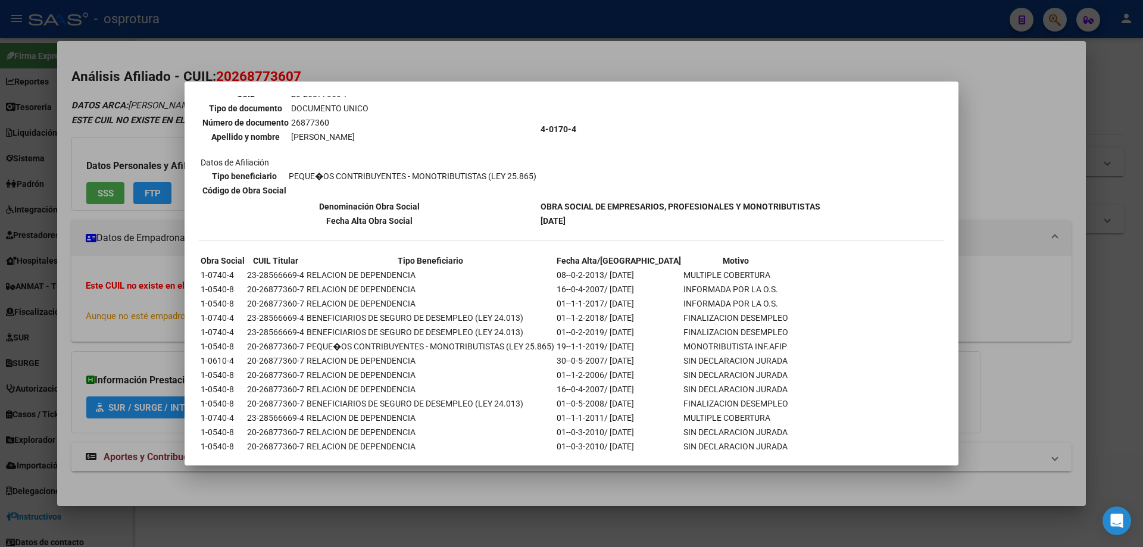
scroll to position [146, 0]
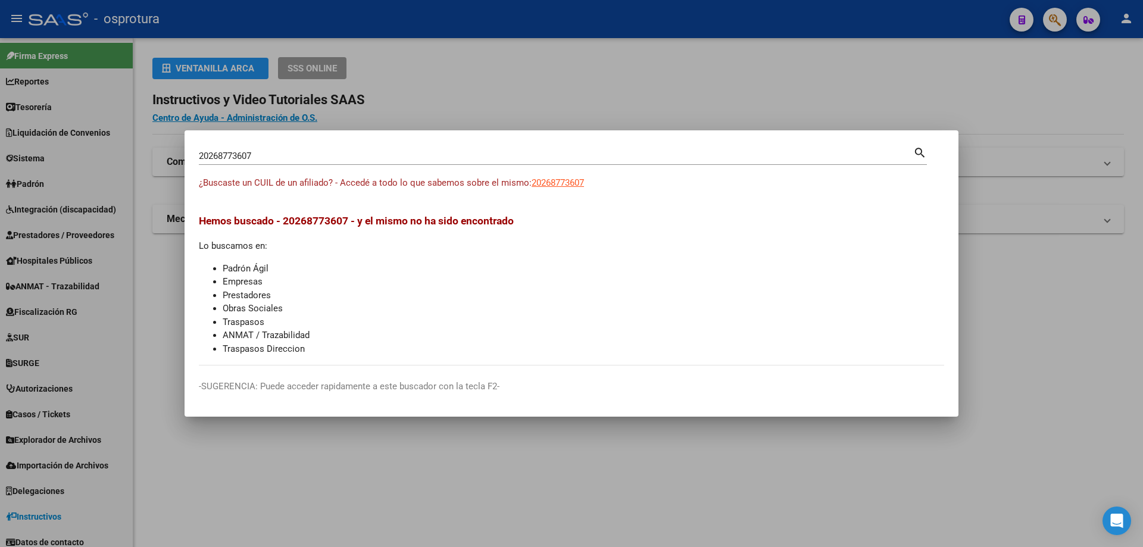
click at [377, 155] on input "20268773607" at bounding box center [556, 156] width 714 height 11
paste input "-26903100-0"
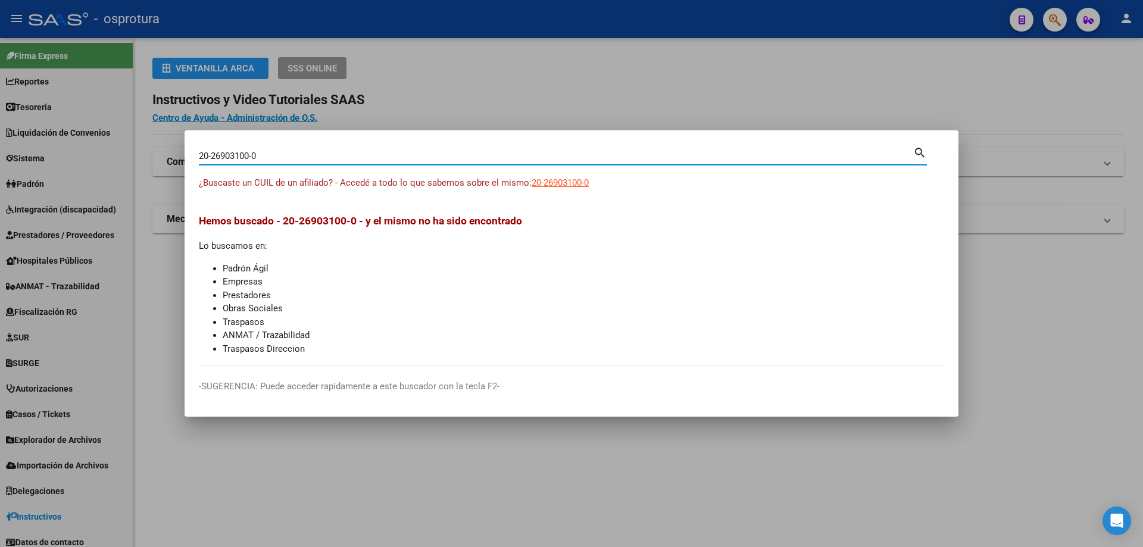
type input "20269031000"
click at [556, 183] on span "20269031000" at bounding box center [557, 182] width 52 height 11
type textarea "20269031000"
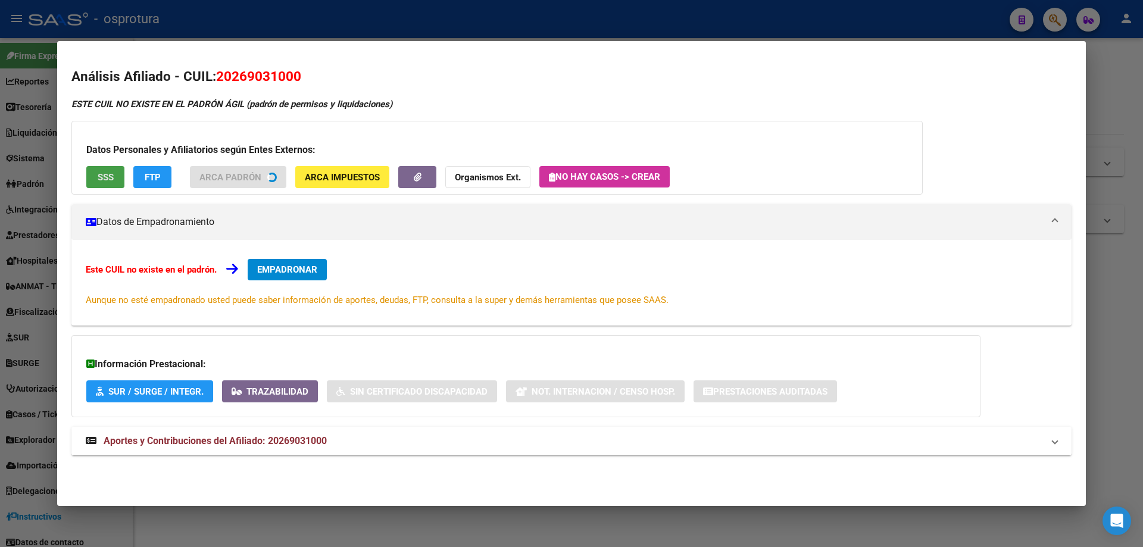
click at [90, 178] on button "SSS" at bounding box center [105, 177] width 38 height 22
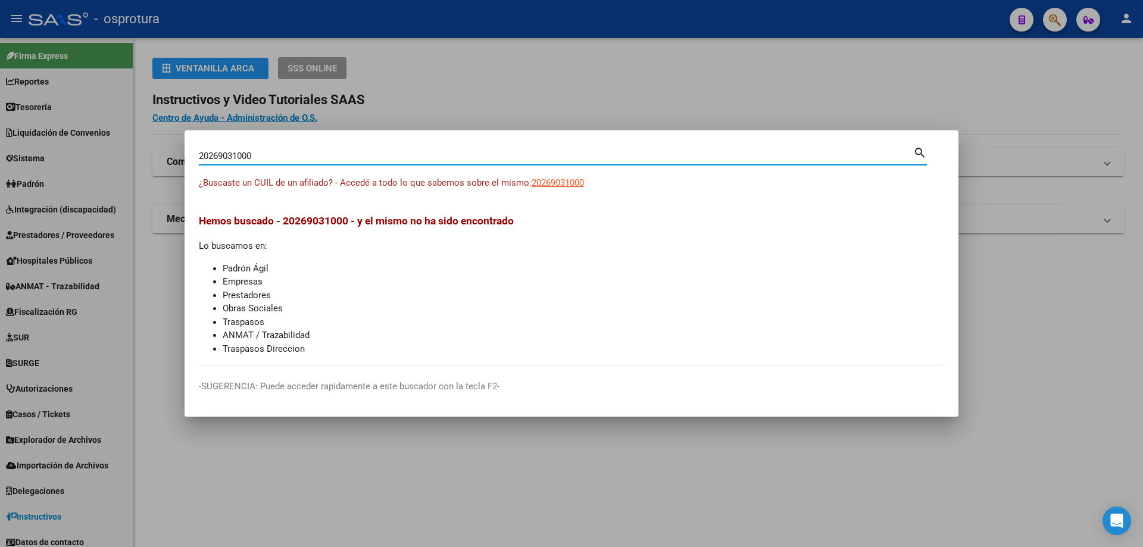
click at [393, 154] on input "20269031000" at bounding box center [556, 156] width 714 height 11
paste input "-26916135-4"
type input "20269161354"
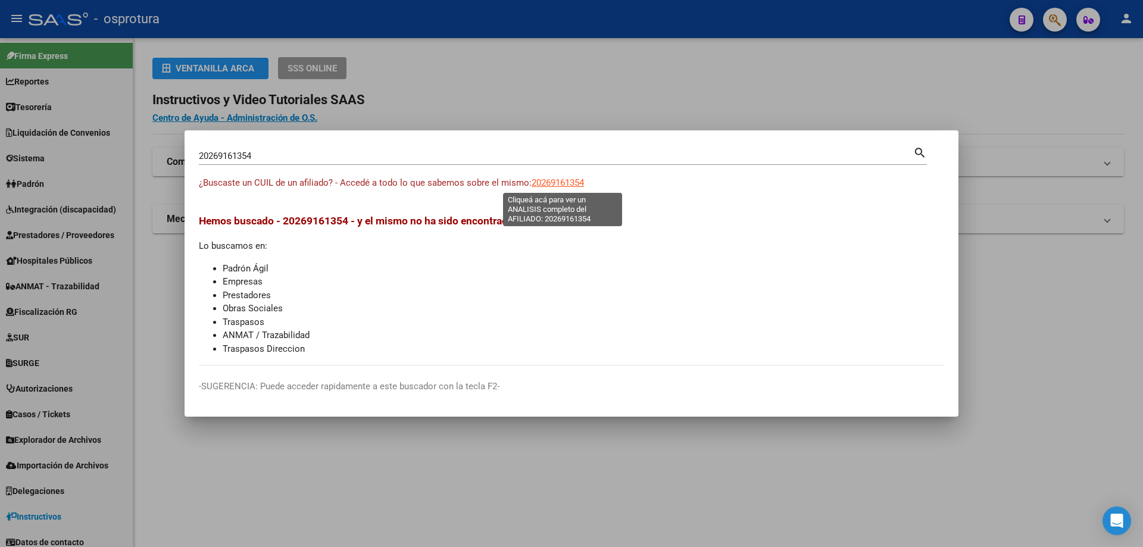
click at [560, 182] on span "20269161354" at bounding box center [557, 182] width 52 height 11
type textarea "20269161354"
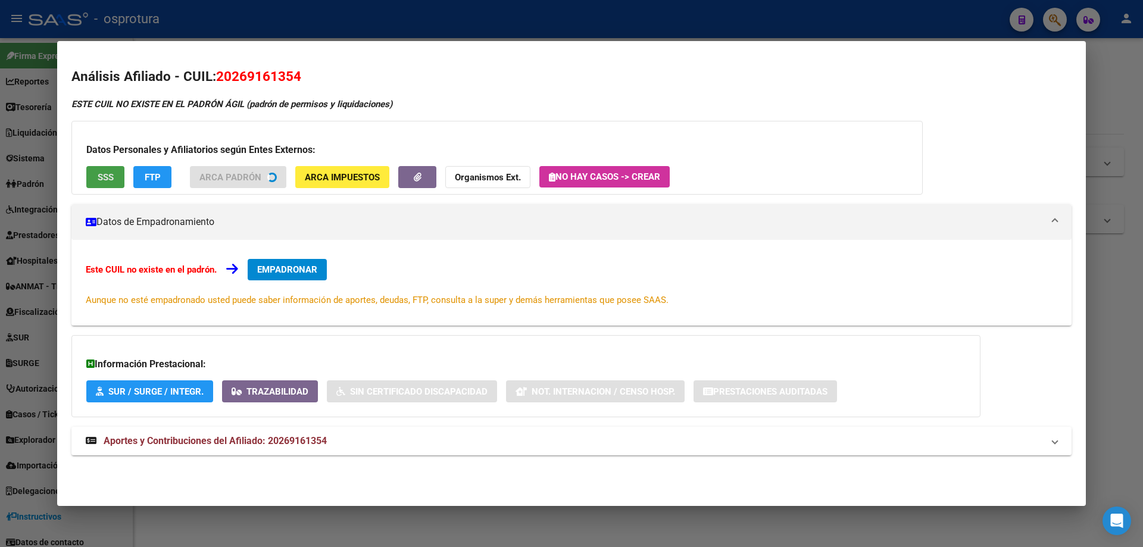
click at [111, 181] on span "SSS" at bounding box center [106, 177] width 16 height 11
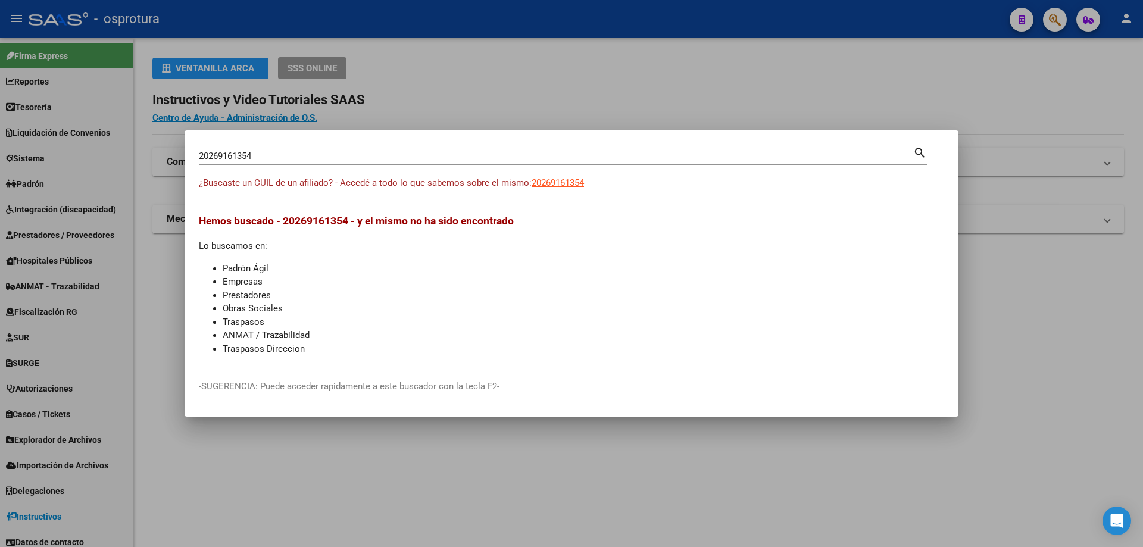
click at [304, 159] on input "20269161354" at bounding box center [556, 156] width 714 height 11
paste input "-26917242-9"
type input "20269172429"
click at [562, 181] on span "20269172429" at bounding box center [557, 182] width 52 height 11
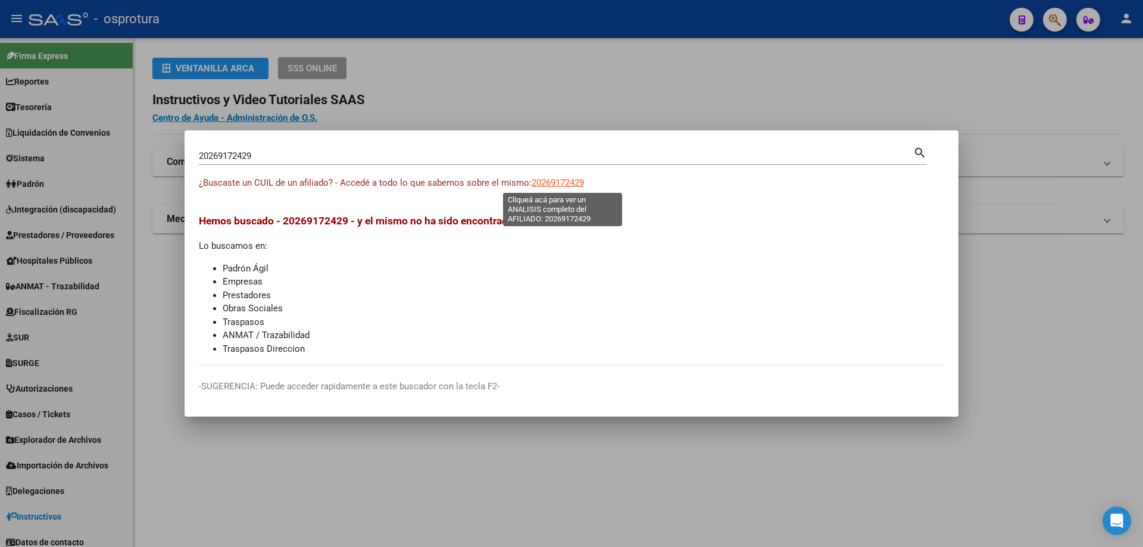
type textarea "20269172429"
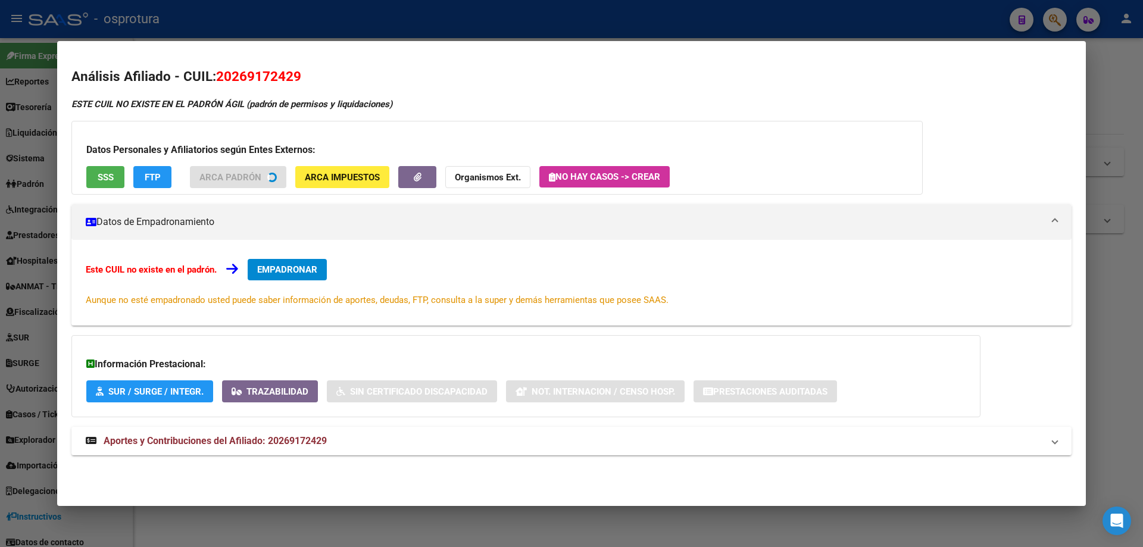
click at [102, 180] on span "SSS" at bounding box center [106, 177] width 16 height 11
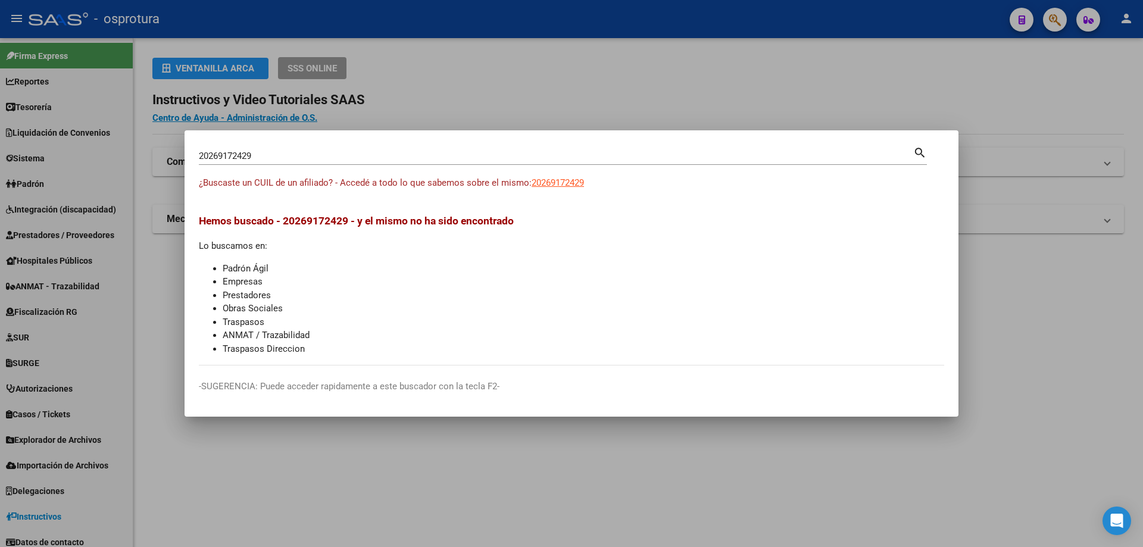
click at [337, 162] on div "20269172429 Buscar (apellido, dni, [PERSON_NAME], [PERSON_NAME], cuit, obra soc…" at bounding box center [556, 156] width 714 height 18
click at [337, 158] on input "20269172429" at bounding box center [556, 156] width 714 height 11
paste input "-26995032-4"
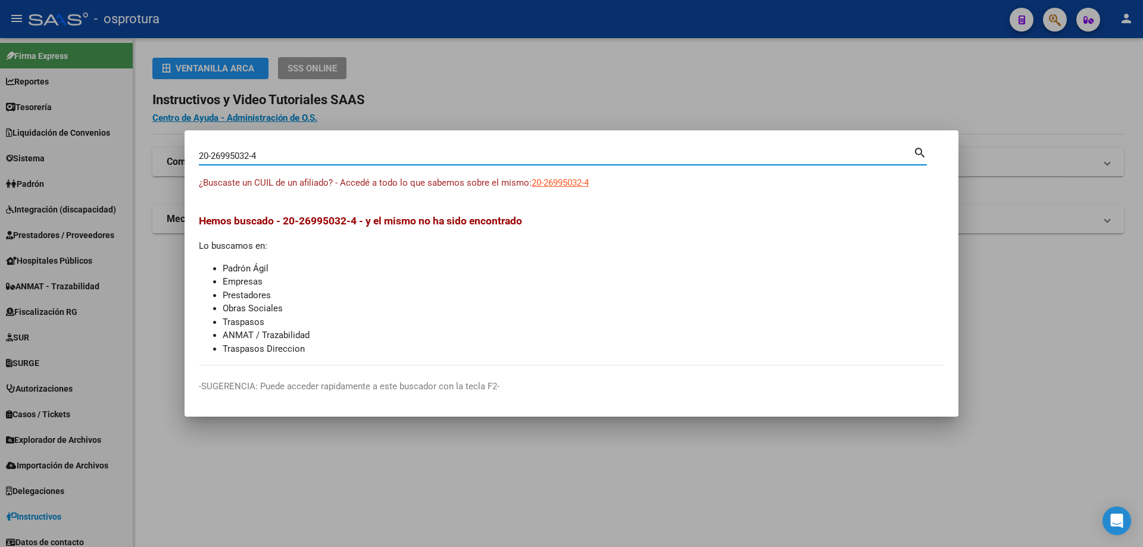
type input "20269950324"
click at [566, 183] on span "20269950324" at bounding box center [557, 182] width 52 height 11
type textarea "20269950324"
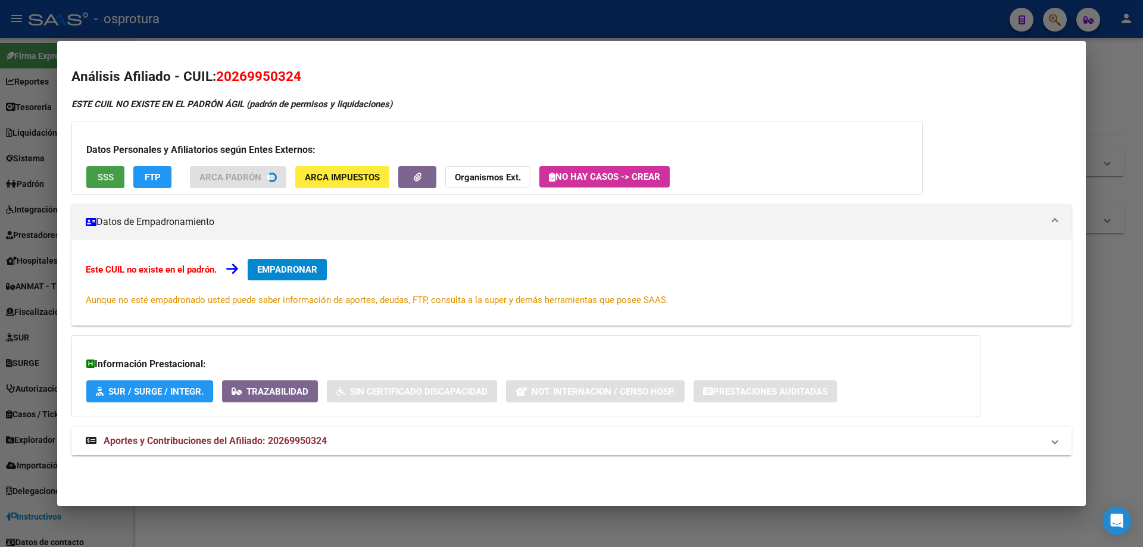
click at [105, 177] on span "SSS" at bounding box center [106, 177] width 16 height 11
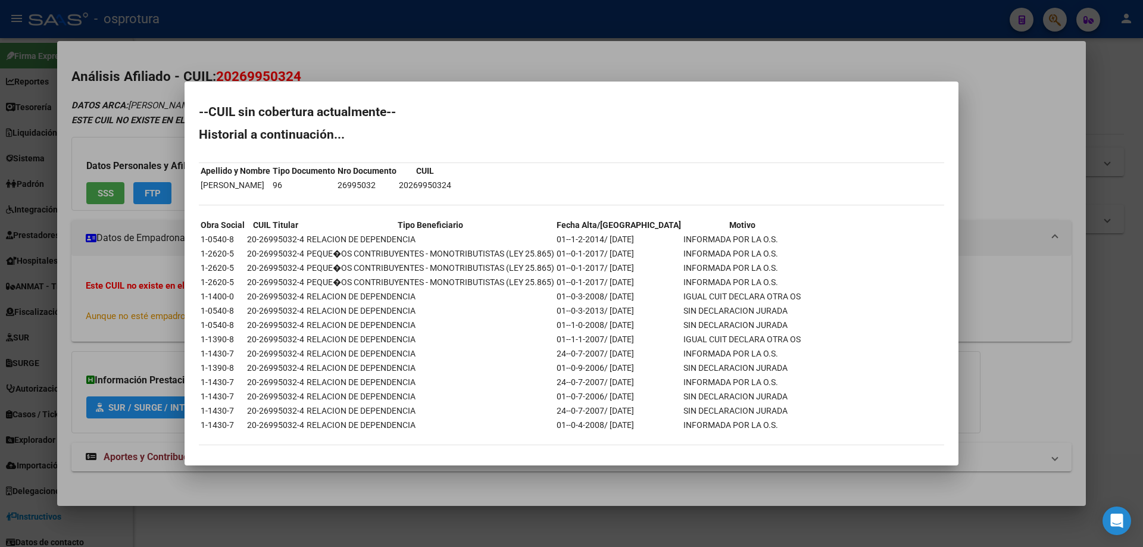
scroll to position [6, 0]
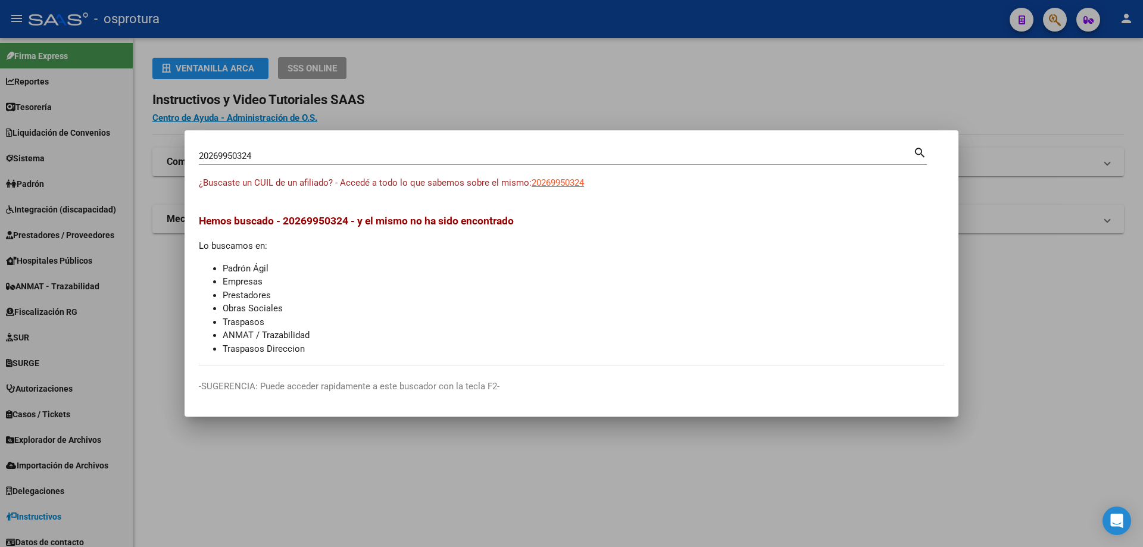
click at [241, 155] on input "20269950324" at bounding box center [556, 156] width 714 height 11
paste input "-27004424-8"
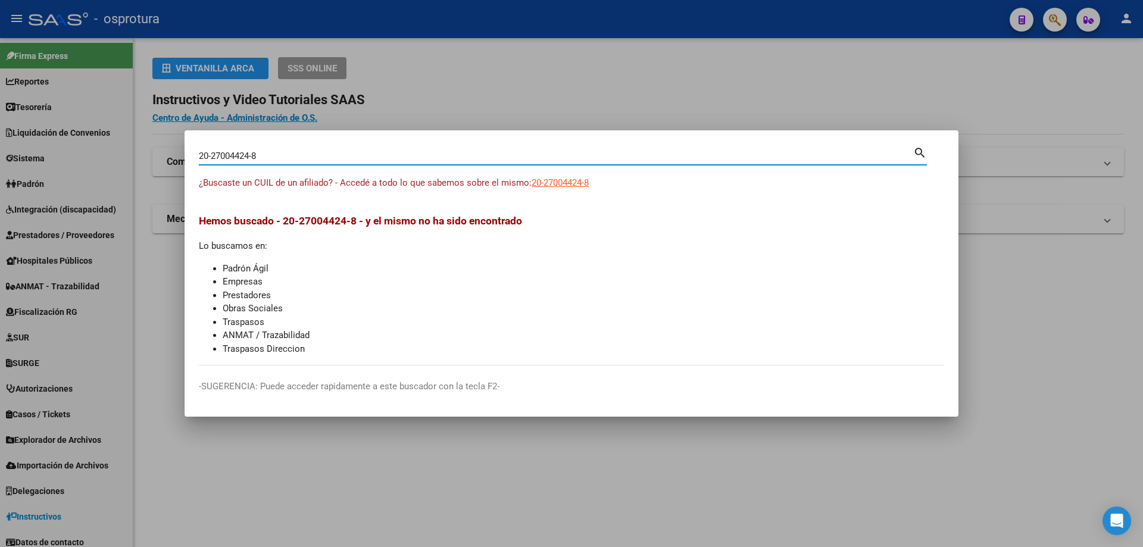
type input "20270044248"
click at [566, 179] on span "20270044248" at bounding box center [557, 182] width 52 height 11
type textarea "20270044248"
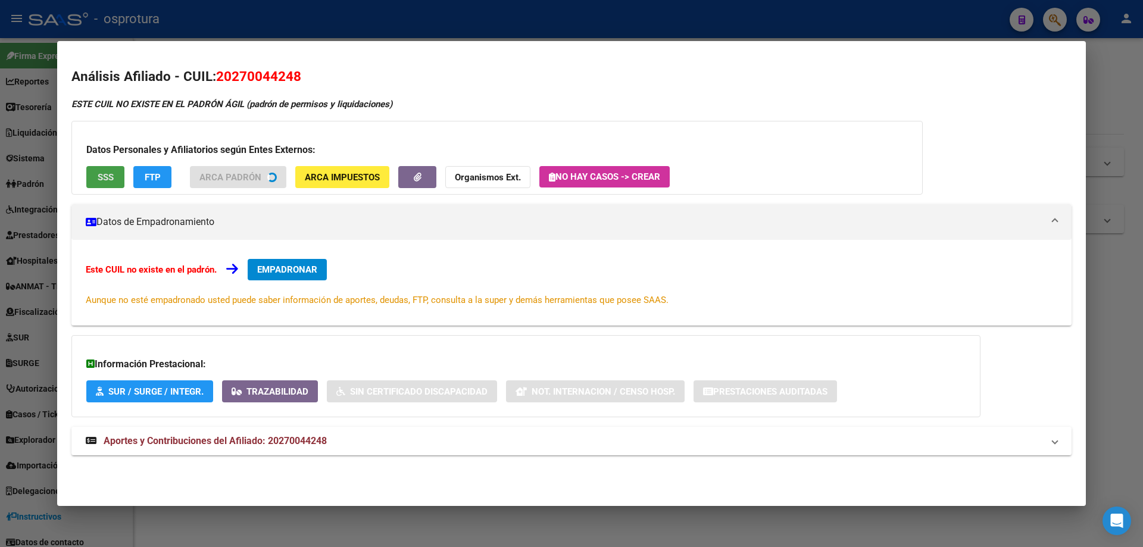
click at [101, 168] on button "SSS" at bounding box center [105, 177] width 38 height 22
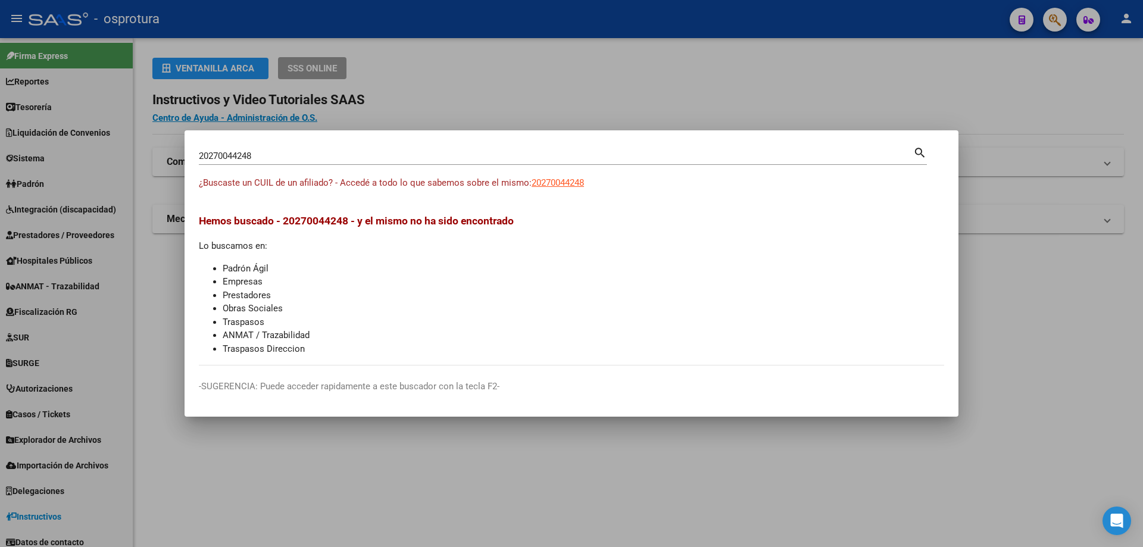
click at [383, 160] on input "20270044248" at bounding box center [556, 156] width 714 height 11
paste input "-27031102-5"
type input "20270311025"
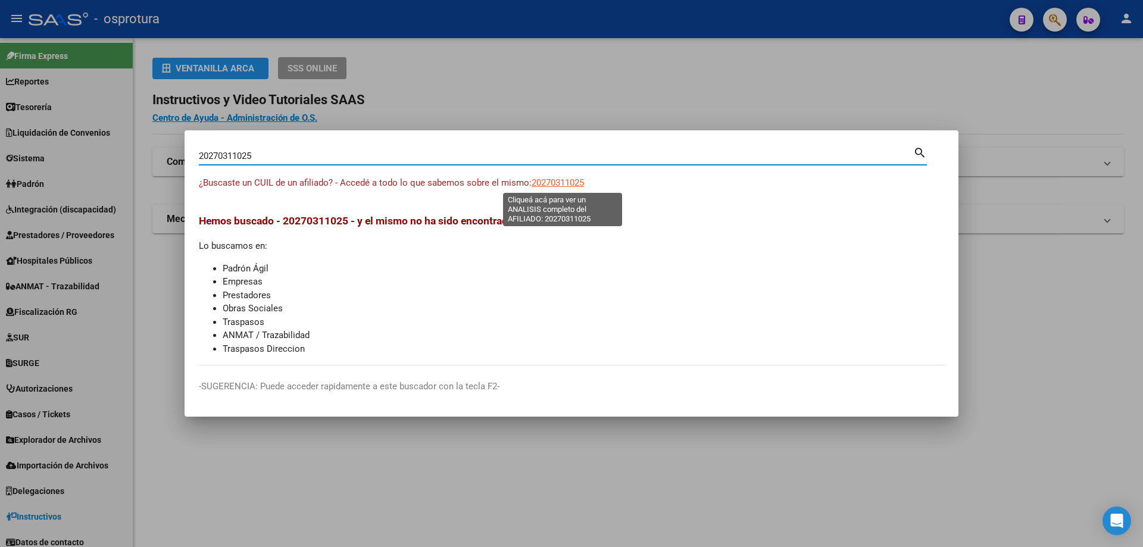
click at [564, 185] on span "20270311025" at bounding box center [557, 182] width 52 height 11
type textarea "20270311025"
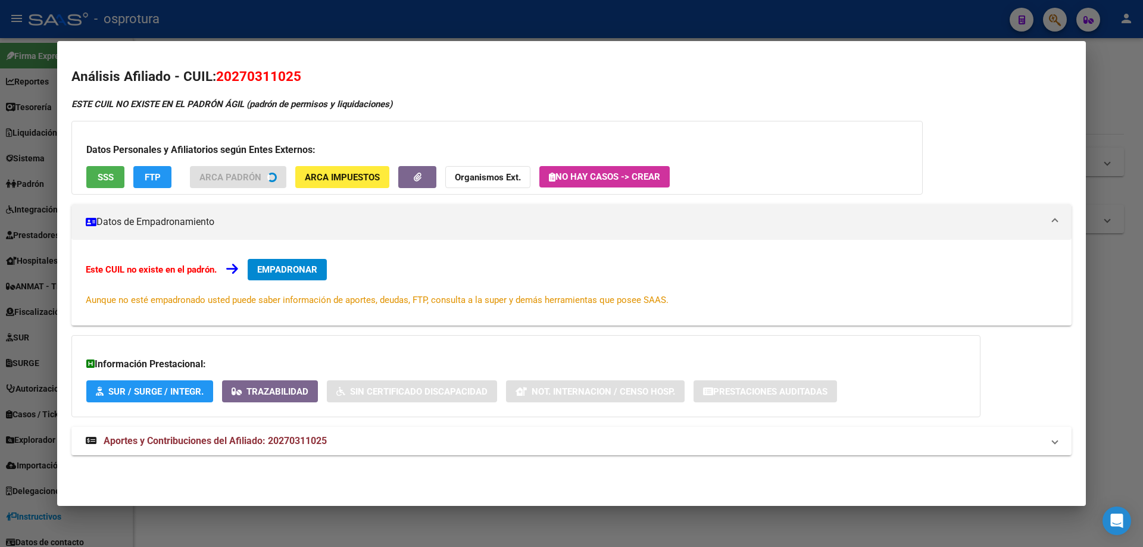
click at [110, 179] on span "SSS" at bounding box center [106, 177] width 16 height 11
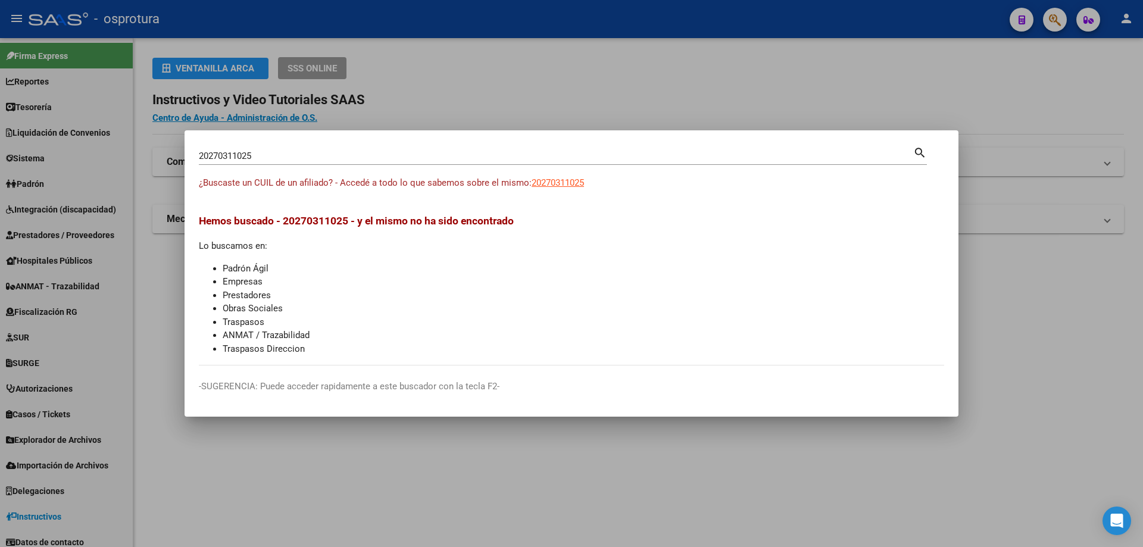
click at [320, 162] on div "20270311025 Buscar (apellido, dni, [PERSON_NAME], [PERSON_NAME], cuit, obra soc…" at bounding box center [556, 156] width 714 height 18
click at [318, 158] on input "20270311025" at bounding box center [556, 156] width 714 height 11
paste input "-27144295-6"
type input "20271442956"
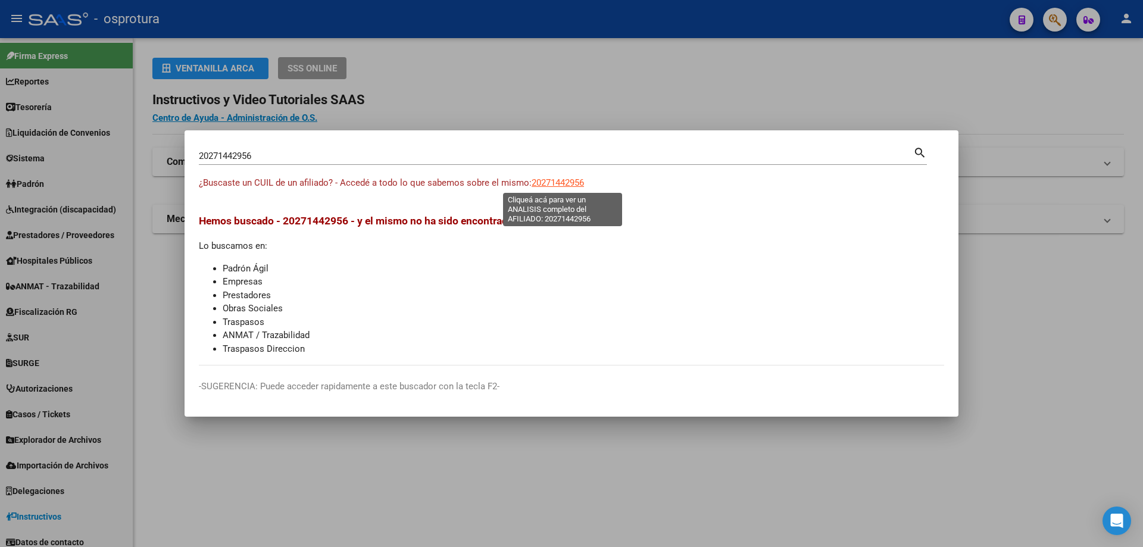
click at [561, 183] on span "20271442956" at bounding box center [557, 182] width 52 height 11
type textarea "20271442956"
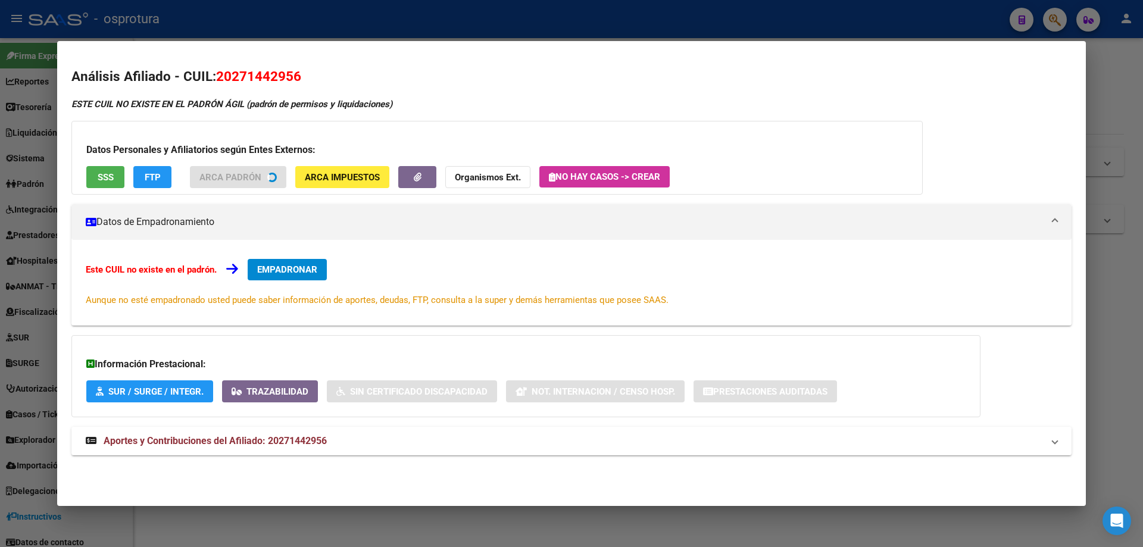
click at [111, 187] on button "SSS" at bounding box center [105, 177] width 38 height 22
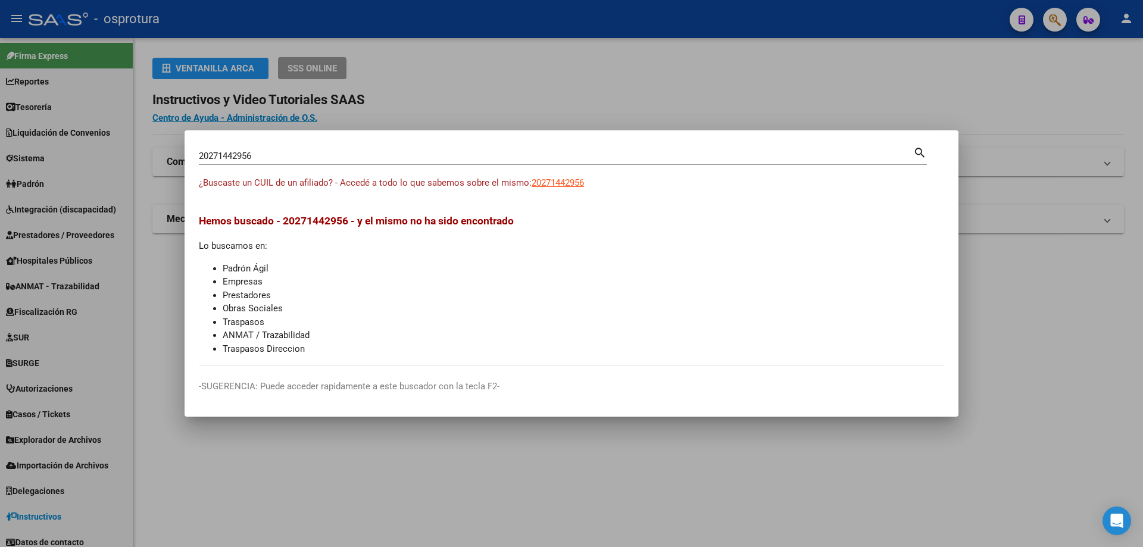
click at [383, 162] on div "20271442956 Buscar (apellido, dni, cuil, [PERSON_NAME], cuit, obra social)" at bounding box center [556, 156] width 714 height 18
click at [382, 160] on input "20271442956" at bounding box center [556, 156] width 714 height 11
paste input "-27145951-4"
type input "20271459514"
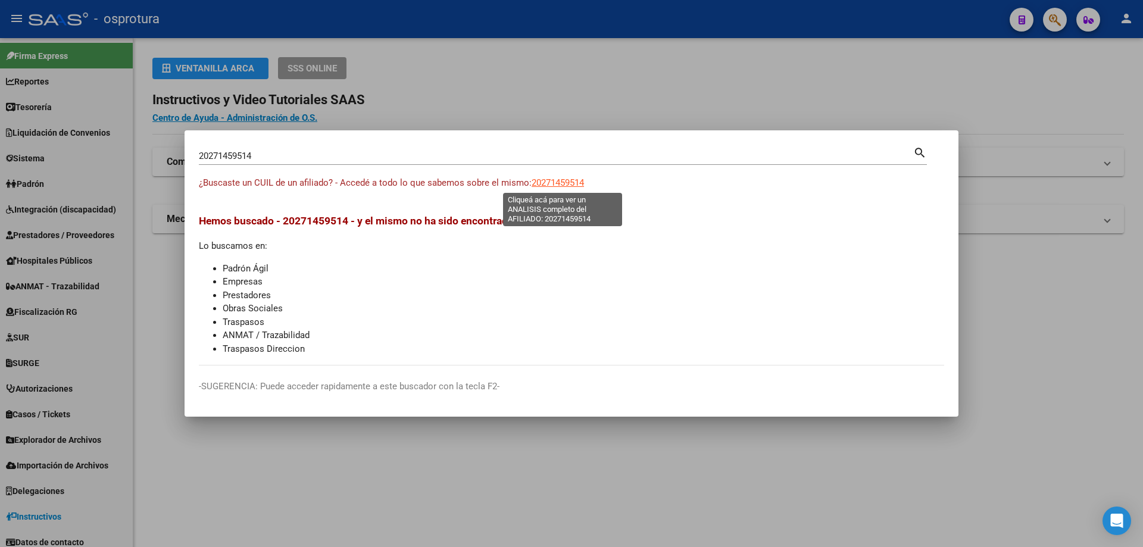
click at [561, 186] on span "20271459514" at bounding box center [557, 182] width 52 height 11
type textarea "20271459514"
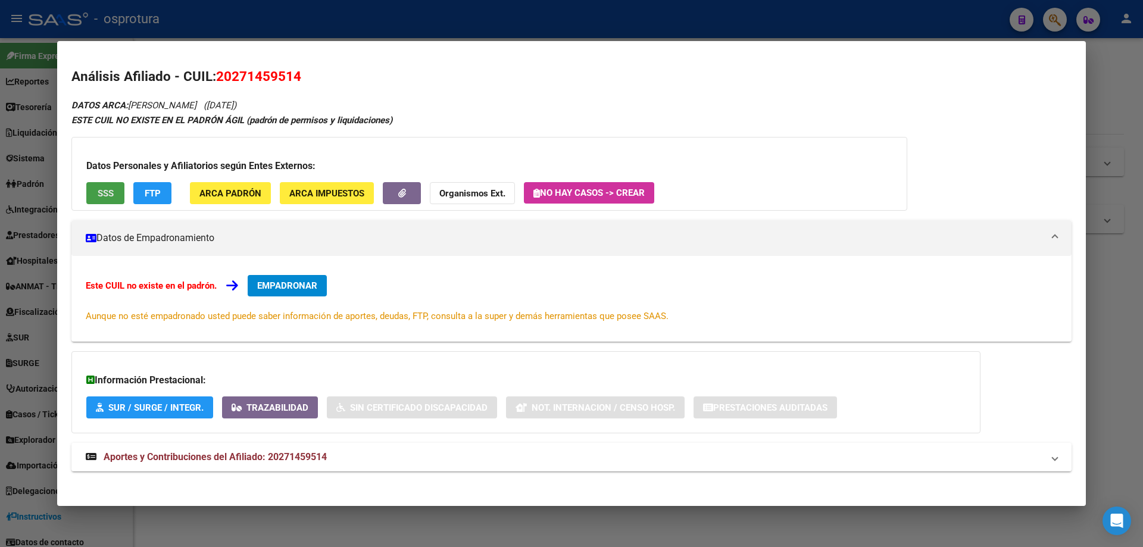
click at [92, 198] on button "SSS" at bounding box center [105, 193] width 38 height 22
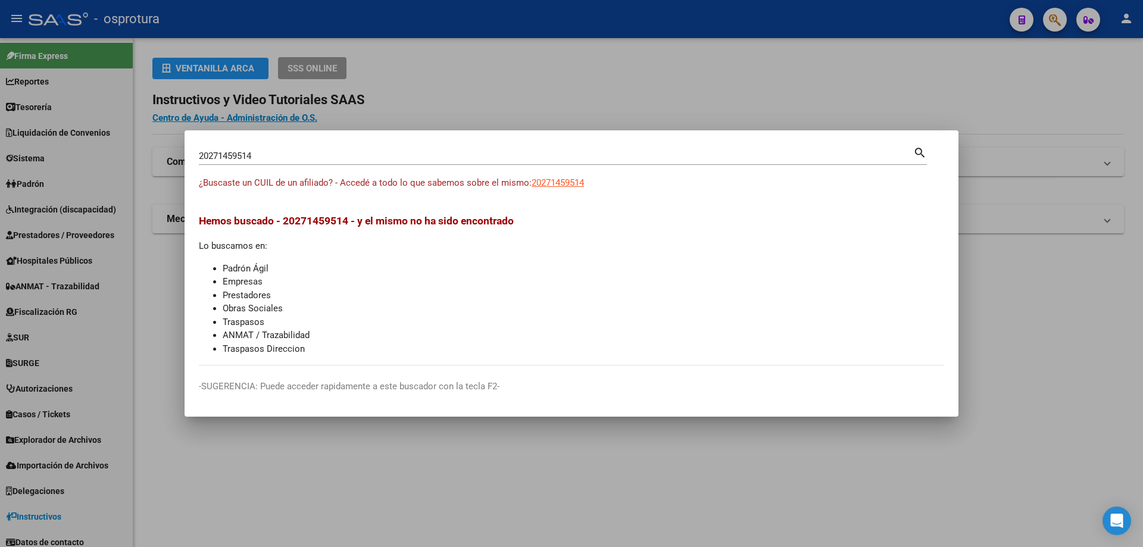
click at [313, 164] on div "20271459514 [PERSON_NAME] (apellido, dni, [PERSON_NAME], [PERSON_NAME], cuit, o…" at bounding box center [556, 156] width 714 height 18
click at [310, 157] on input "20271459514" at bounding box center [556, 156] width 714 height 11
paste input "-27196430-8"
type input "20271964308"
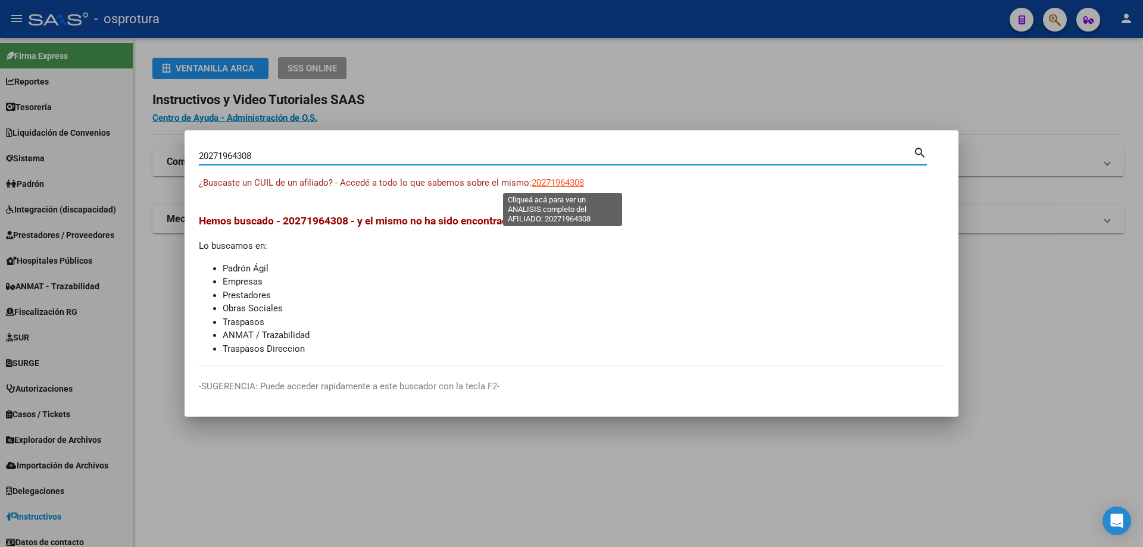
click at [560, 182] on span "20271964308" at bounding box center [557, 182] width 52 height 11
type textarea "20271964308"
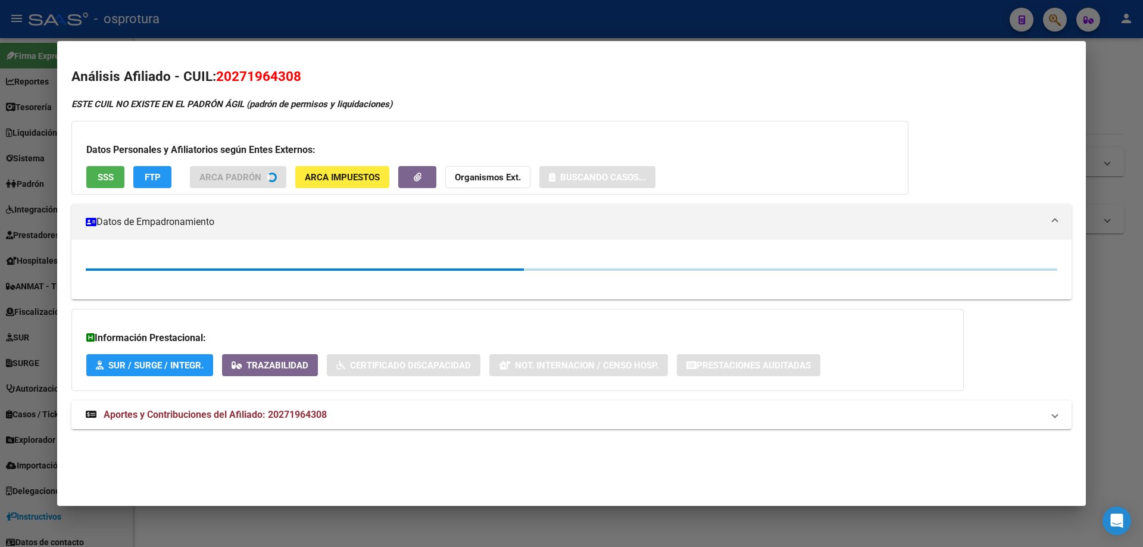
click at [107, 183] on button "SSS" at bounding box center [105, 177] width 38 height 22
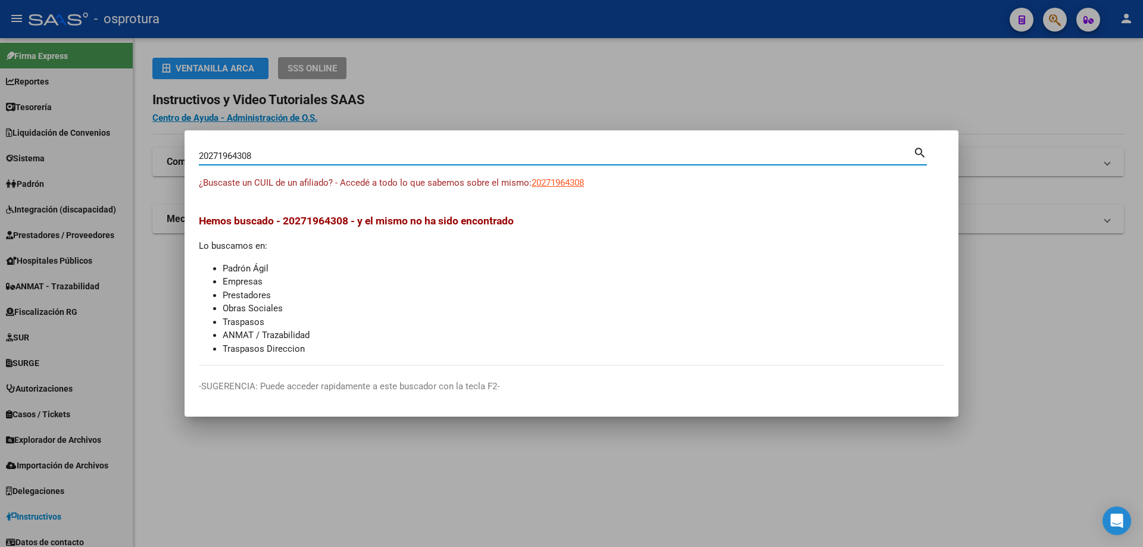
click at [259, 152] on input "20271964308" at bounding box center [556, 156] width 714 height 11
paste input "-27211641-6"
type input "20272116416"
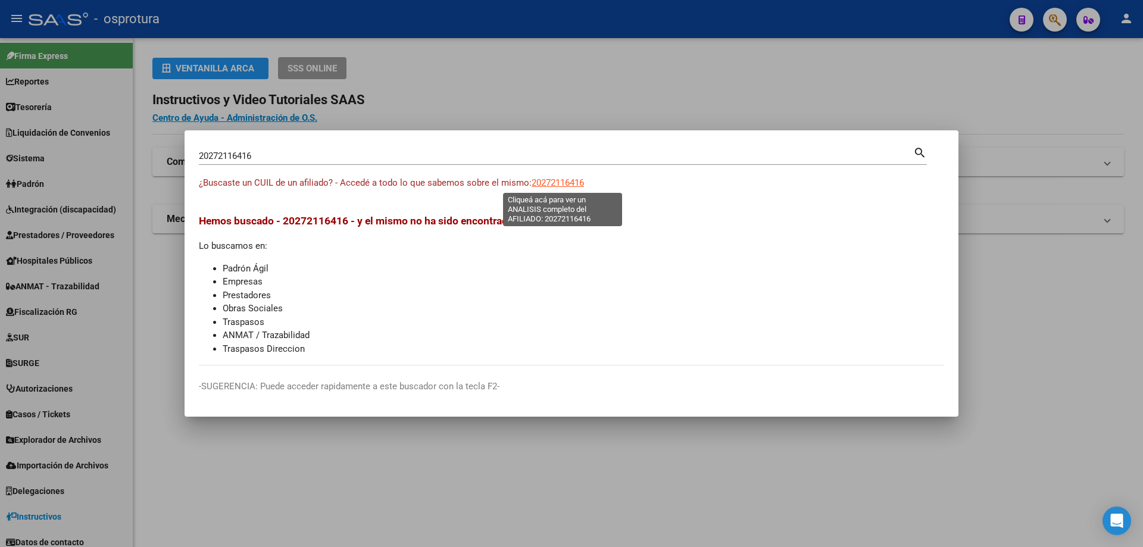
click at [562, 182] on span "20272116416" at bounding box center [557, 182] width 52 height 11
type textarea "20272116416"
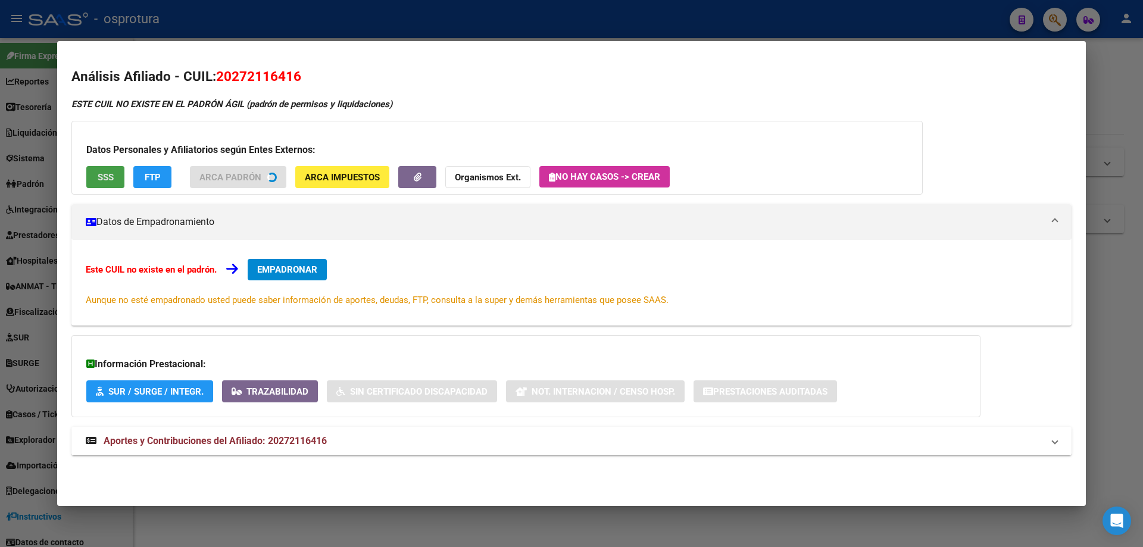
click at [90, 183] on button "SSS" at bounding box center [105, 177] width 38 height 22
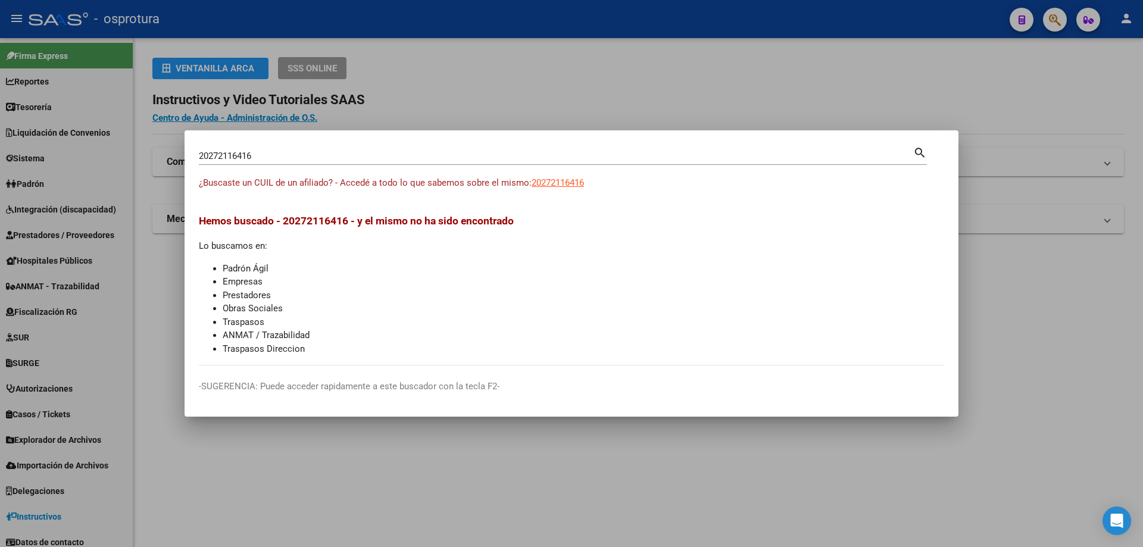
click at [369, 157] on input "20272116416" at bounding box center [556, 156] width 714 height 11
paste input "-27287330-"
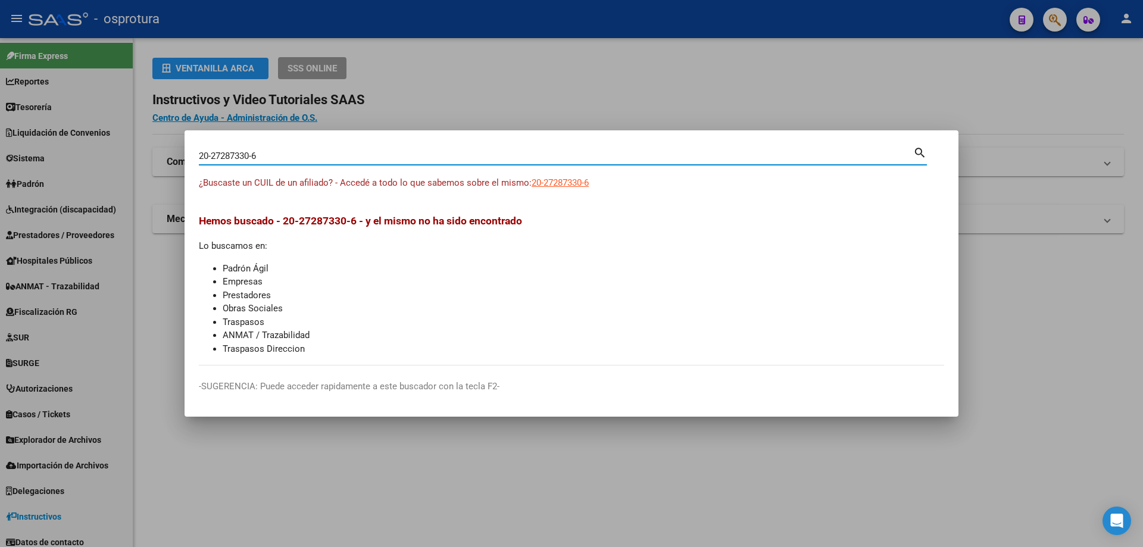
type input "20272873306"
click at [554, 179] on span "20272873306" at bounding box center [557, 182] width 52 height 11
type textarea "20272873306"
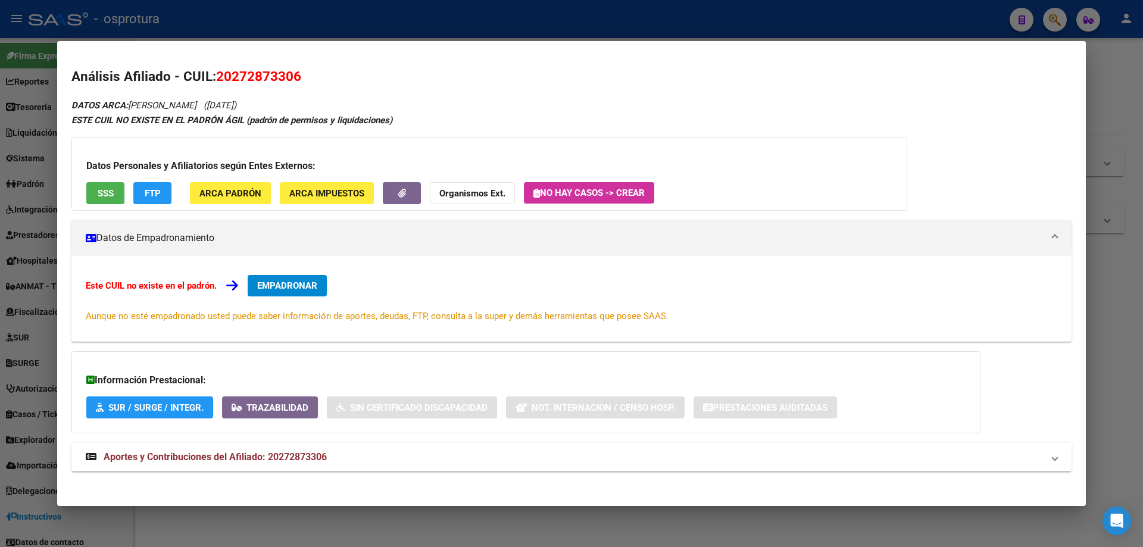
click at [101, 185] on button "SSS" at bounding box center [105, 193] width 38 height 22
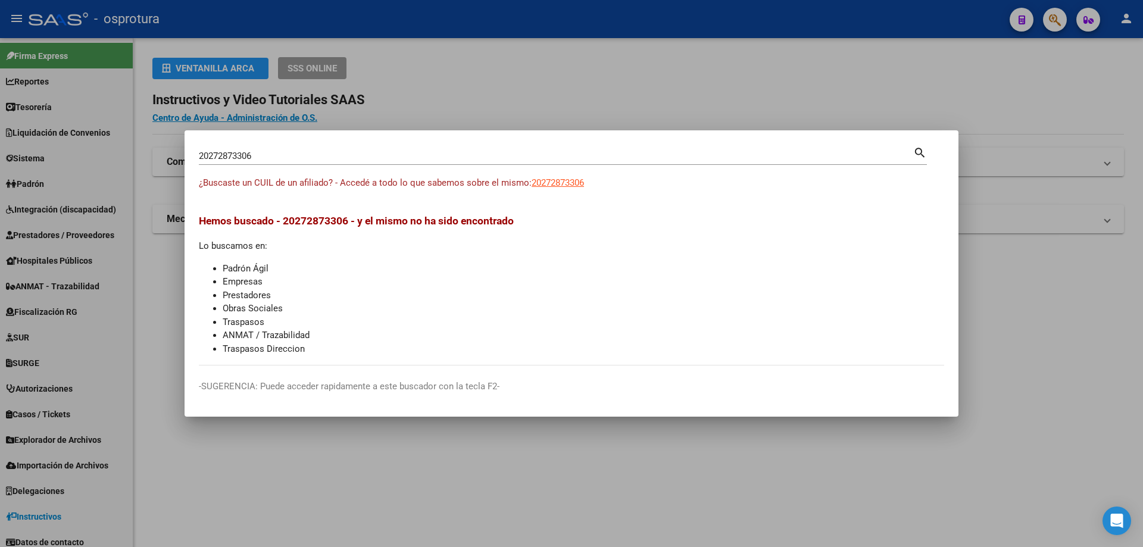
click at [355, 159] on input "20272873306" at bounding box center [556, 156] width 714 height 11
click at [354, 159] on input "20272873306" at bounding box center [556, 156] width 714 height 11
paste input "-27335461-2"
type input "20273354612"
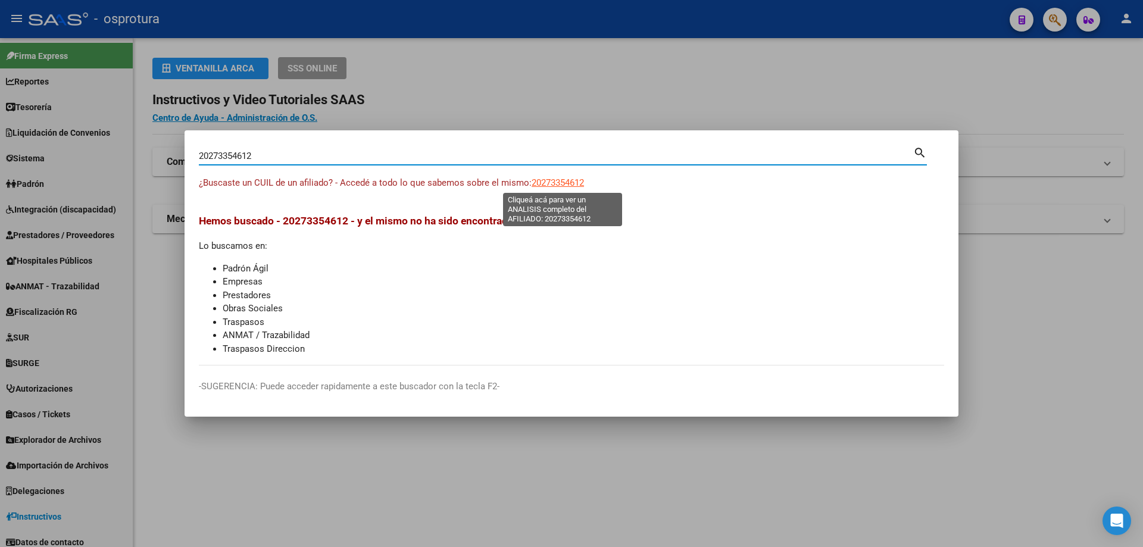
click at [559, 179] on span "20273354612" at bounding box center [557, 182] width 52 height 11
type textarea "20273354612"
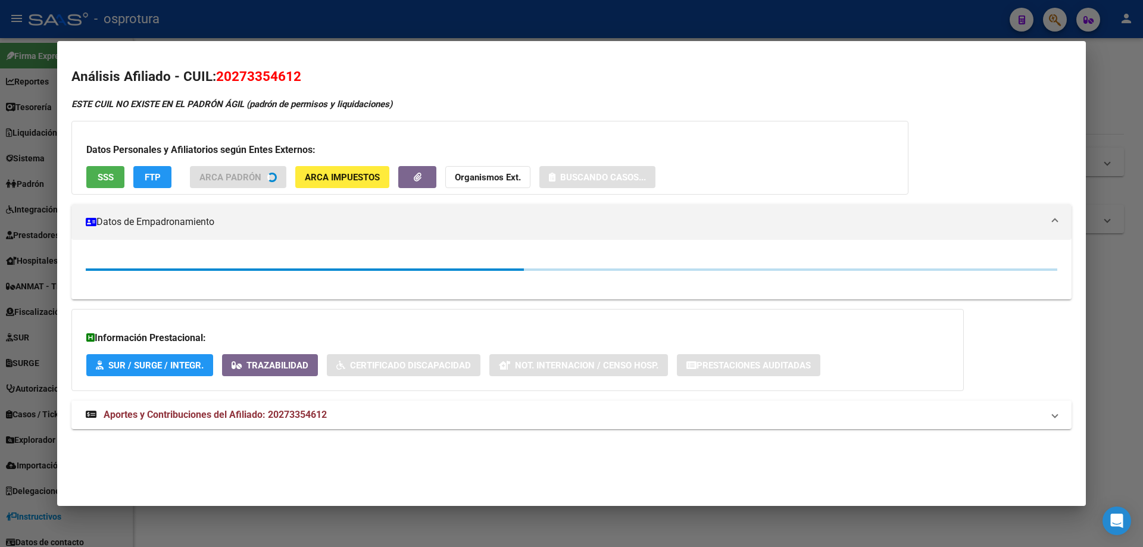
click at [102, 174] on span "SSS" at bounding box center [106, 177] width 16 height 11
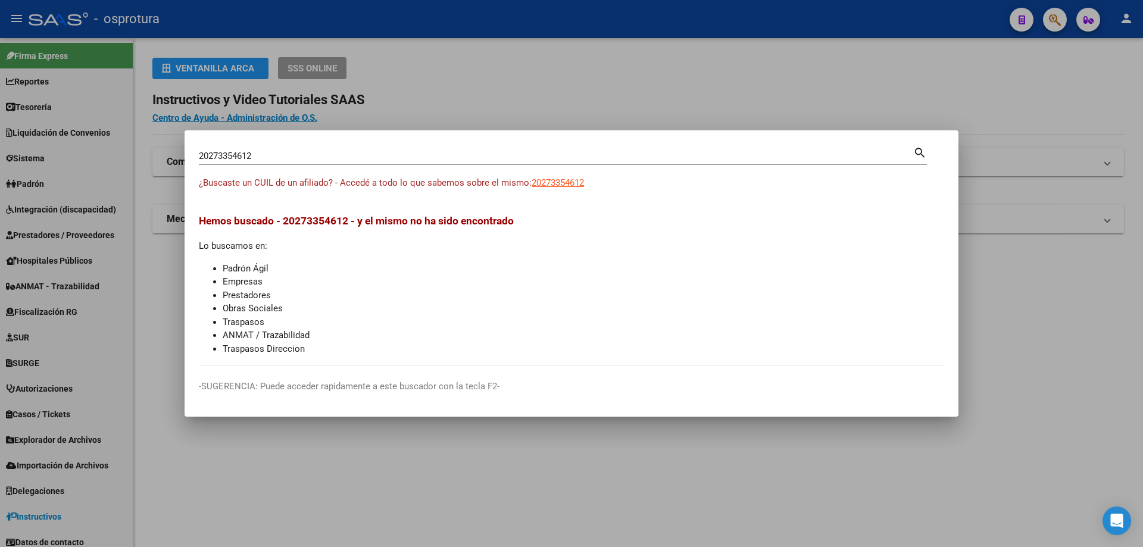
click at [387, 162] on div "20273354612 Buscar (apellido, dni, [PERSON_NAME], [PERSON_NAME], cuit, obra soc…" at bounding box center [556, 156] width 714 height 18
click at [386, 159] on input "20273354612" at bounding box center [556, 156] width 714 height 11
paste input "-27339041-4"
type input "20273390414"
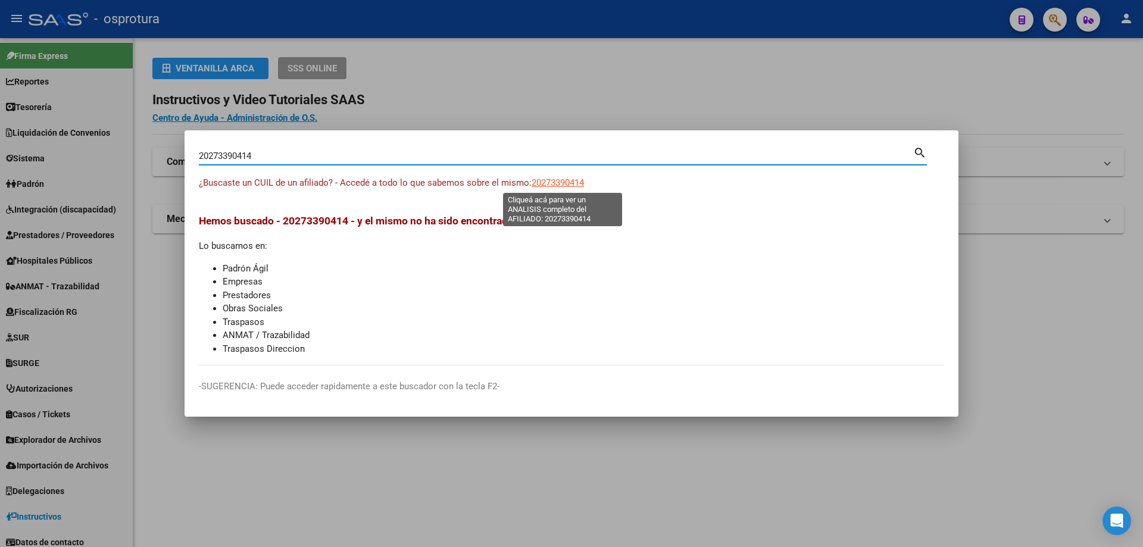
click at [563, 185] on span "20273390414" at bounding box center [557, 182] width 52 height 11
type textarea "20273390414"
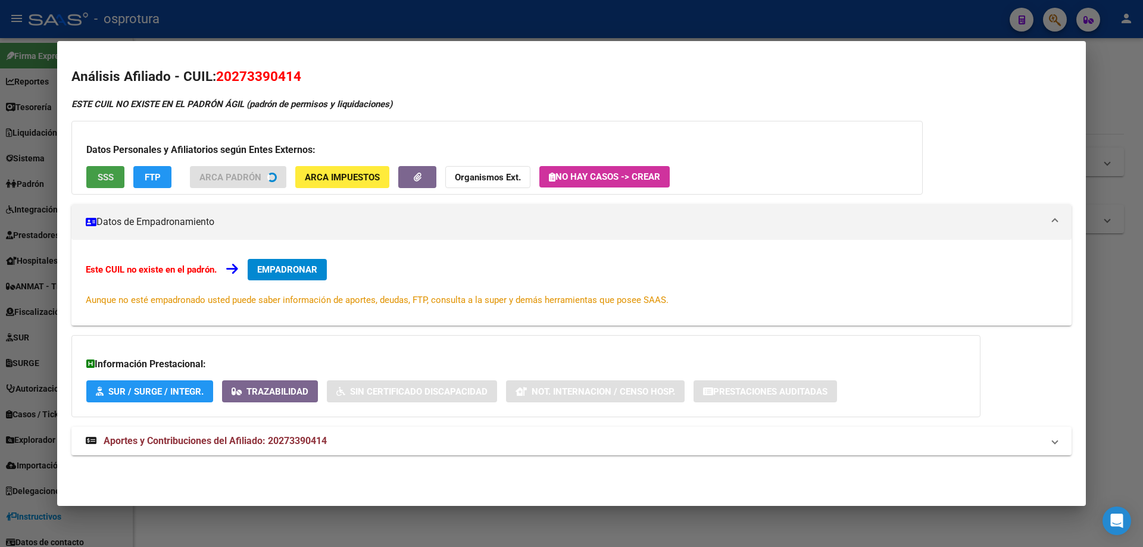
click at [108, 180] on span "SSS" at bounding box center [106, 177] width 16 height 11
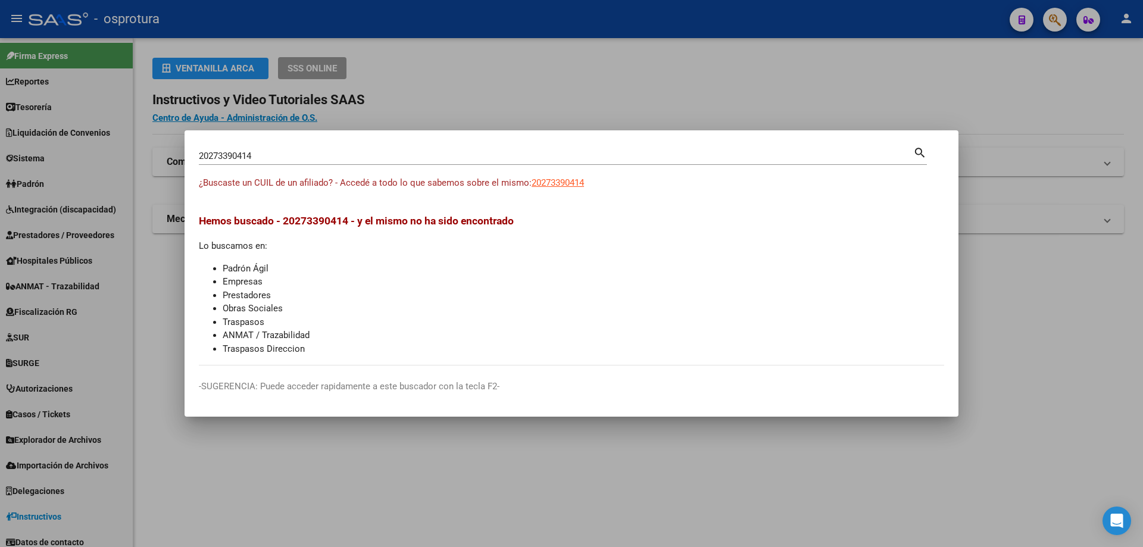
click at [393, 160] on input "20273390414" at bounding box center [556, 156] width 714 height 11
paste input "-27340621-3"
type input "20273406213"
click at [558, 183] on span "20273406213" at bounding box center [557, 182] width 52 height 11
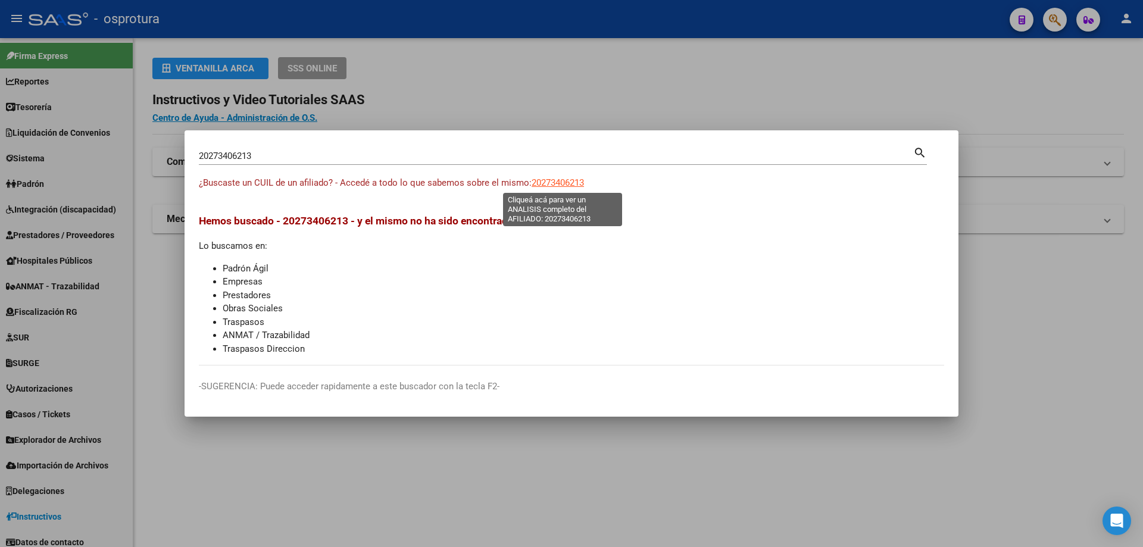
type textarea "20273406213"
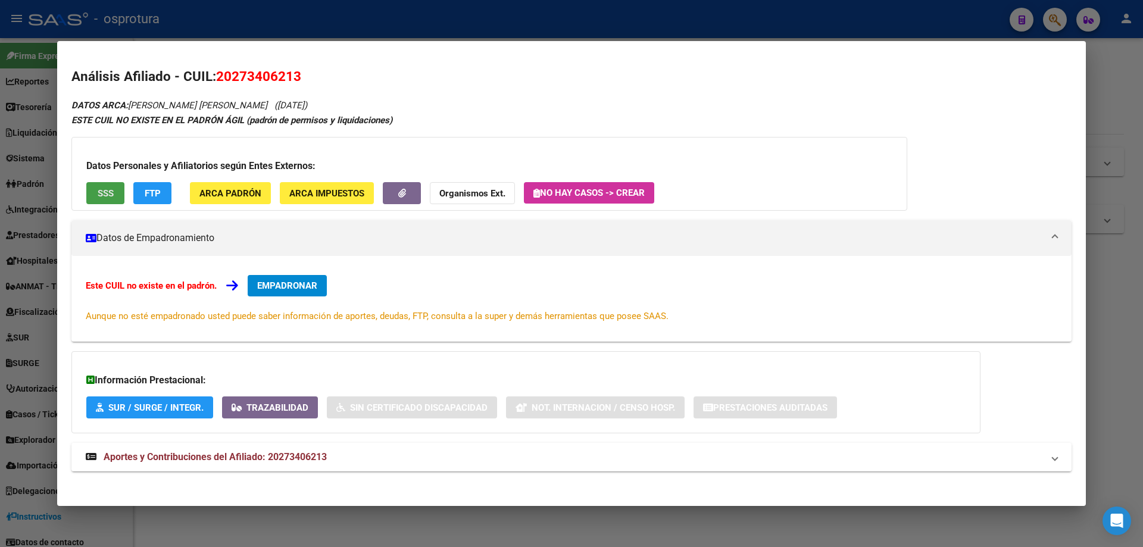
click at [98, 182] on button "SSS" at bounding box center [105, 193] width 38 height 22
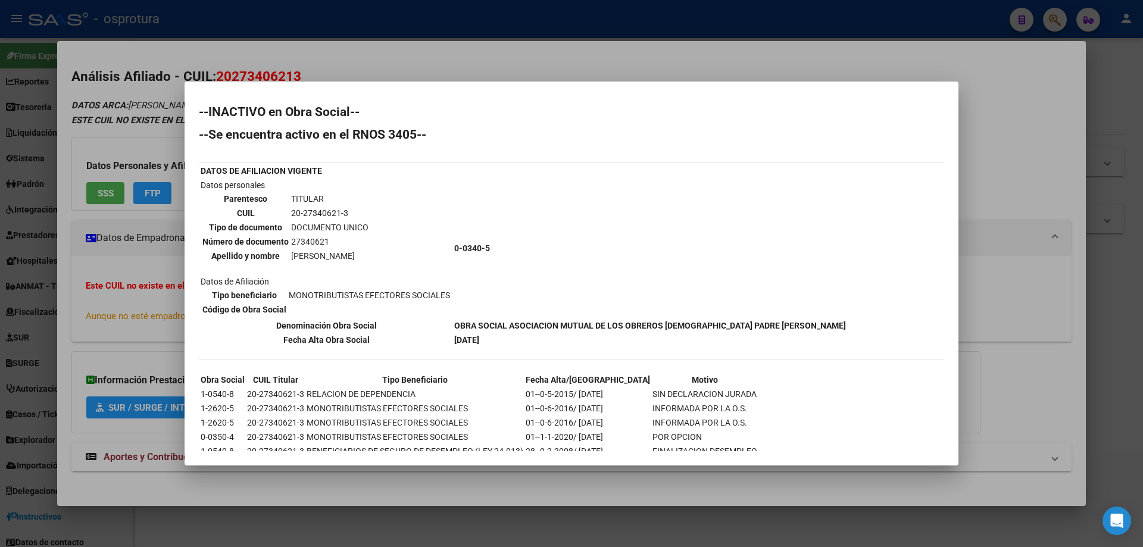
scroll to position [61, 0]
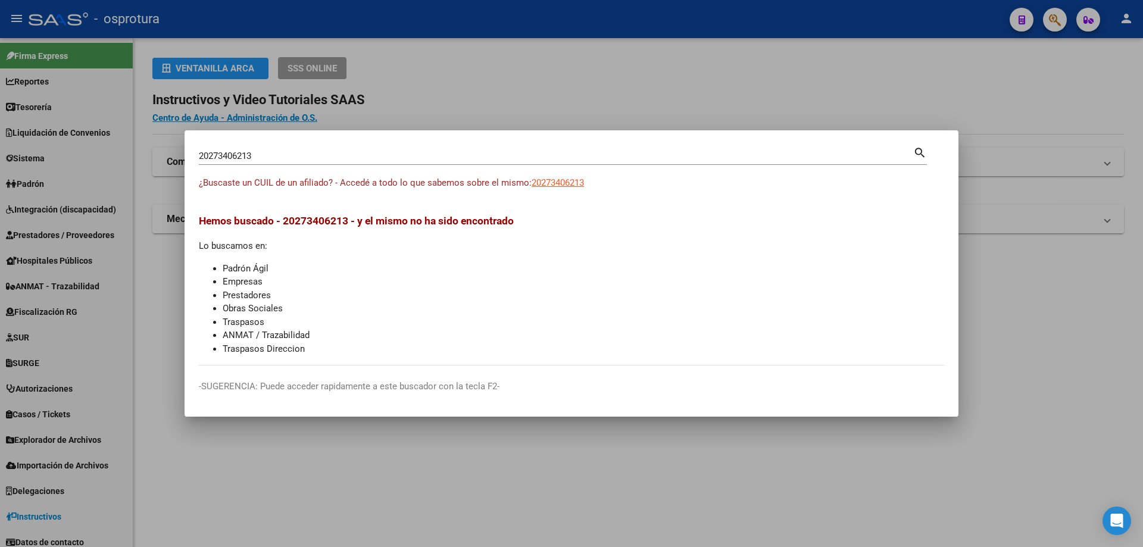
click at [290, 160] on input "20273406213" at bounding box center [556, 156] width 714 height 11
paste input "-27373419-9"
type input "20273734199"
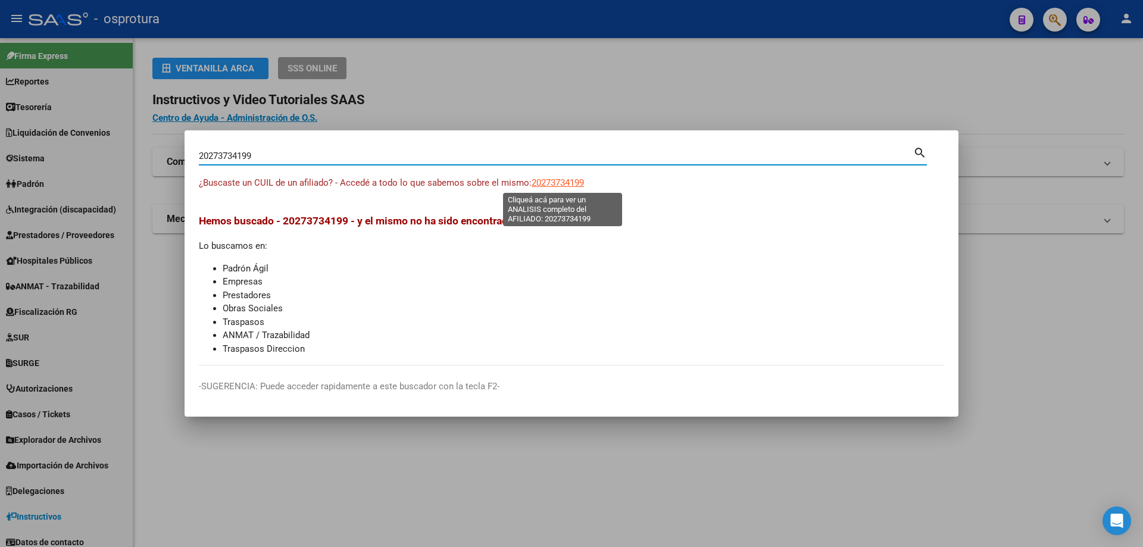
click at [575, 182] on span "20273734199" at bounding box center [557, 182] width 52 height 11
type textarea "20273734199"
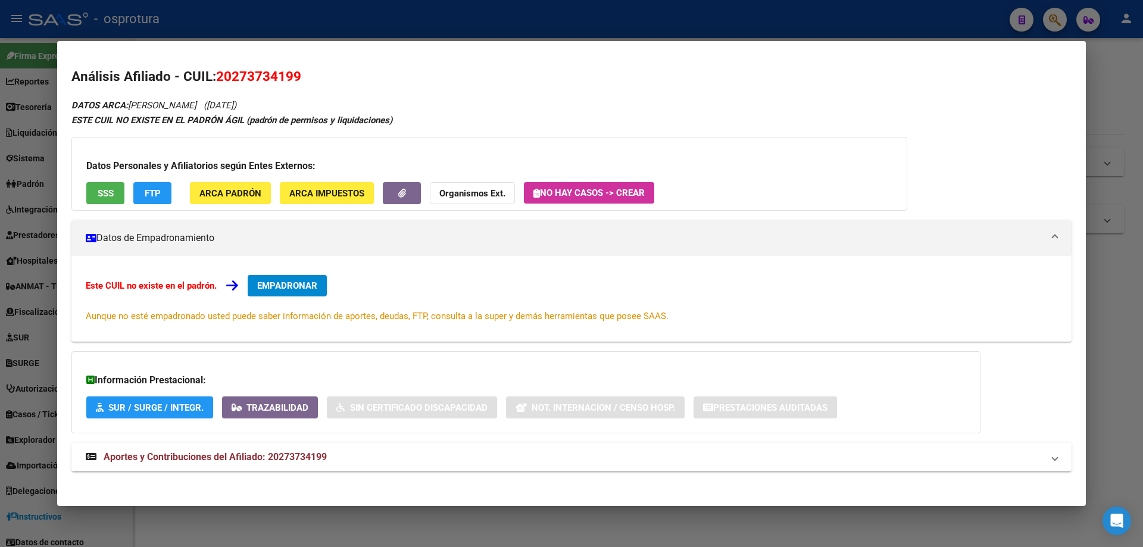
click at [101, 190] on span "SSS" at bounding box center [106, 193] width 16 height 11
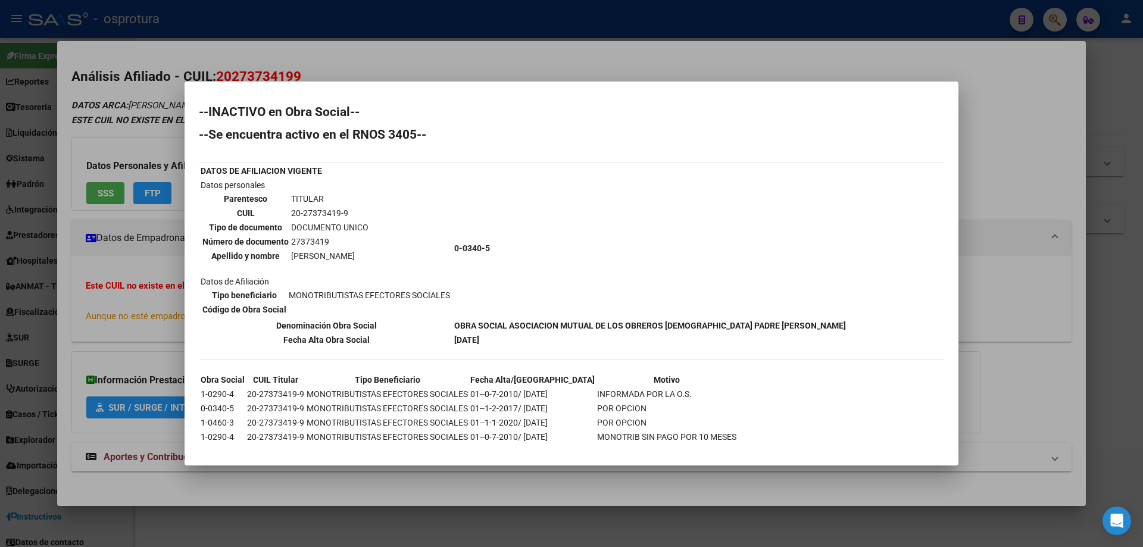
scroll to position [18, 0]
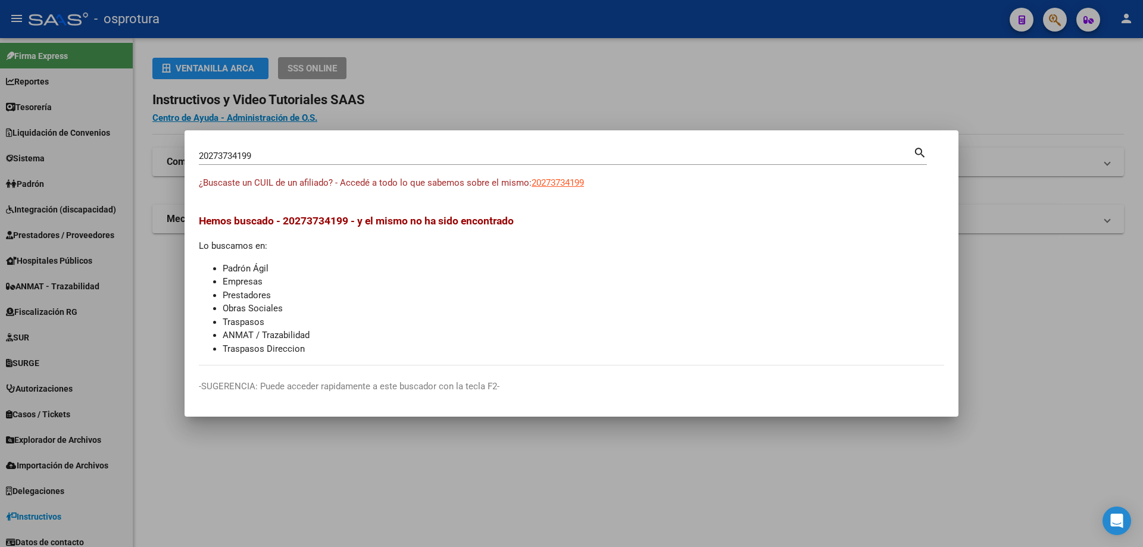
click at [460, 160] on input "20273734199" at bounding box center [556, 156] width 714 height 11
paste input "-27411794-0"
type input "20274117940"
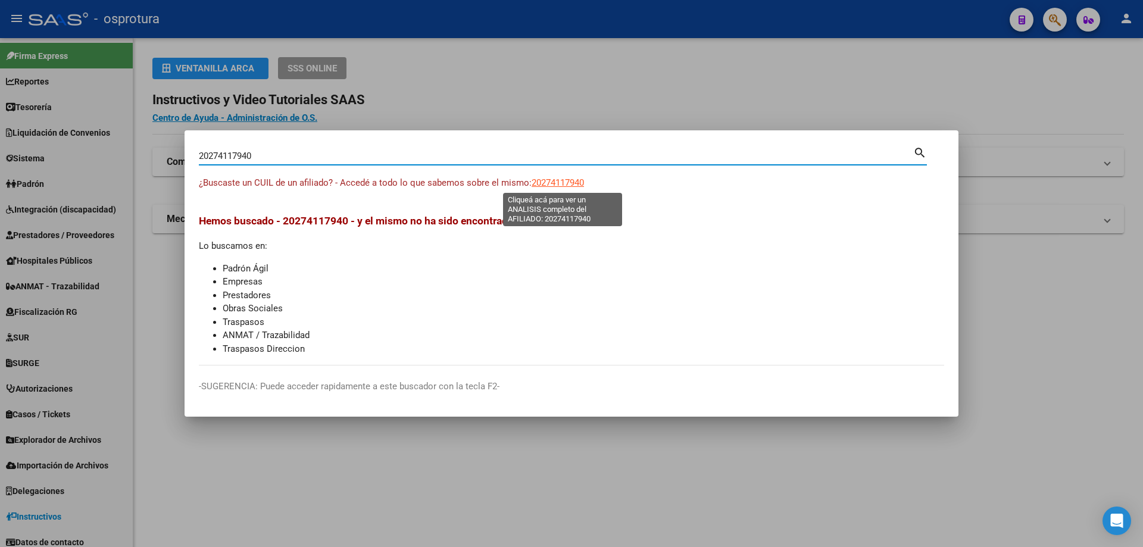
click at [568, 186] on span "20274117940" at bounding box center [557, 182] width 52 height 11
type textarea "20274117940"
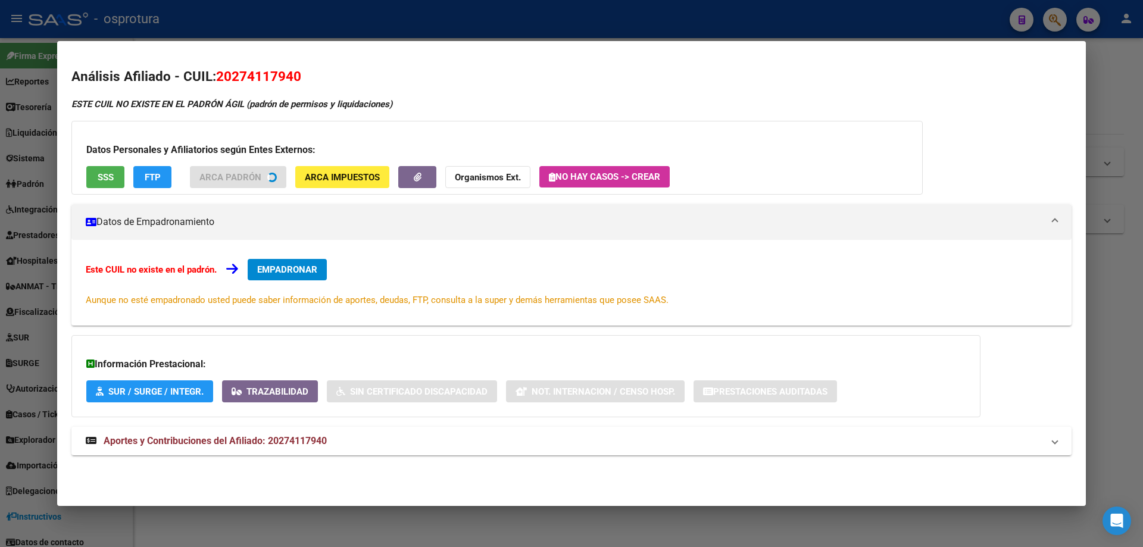
click at [93, 176] on button "SSS" at bounding box center [105, 177] width 38 height 22
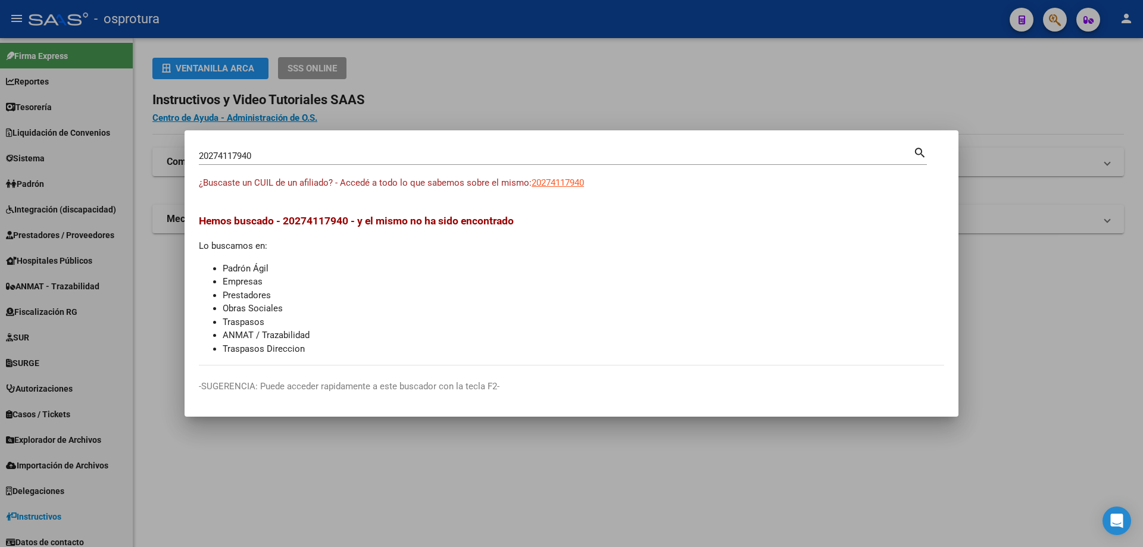
click at [328, 161] on input "20274117940" at bounding box center [556, 156] width 714 height 11
paste input "-27422812-2"
type input "20274228122"
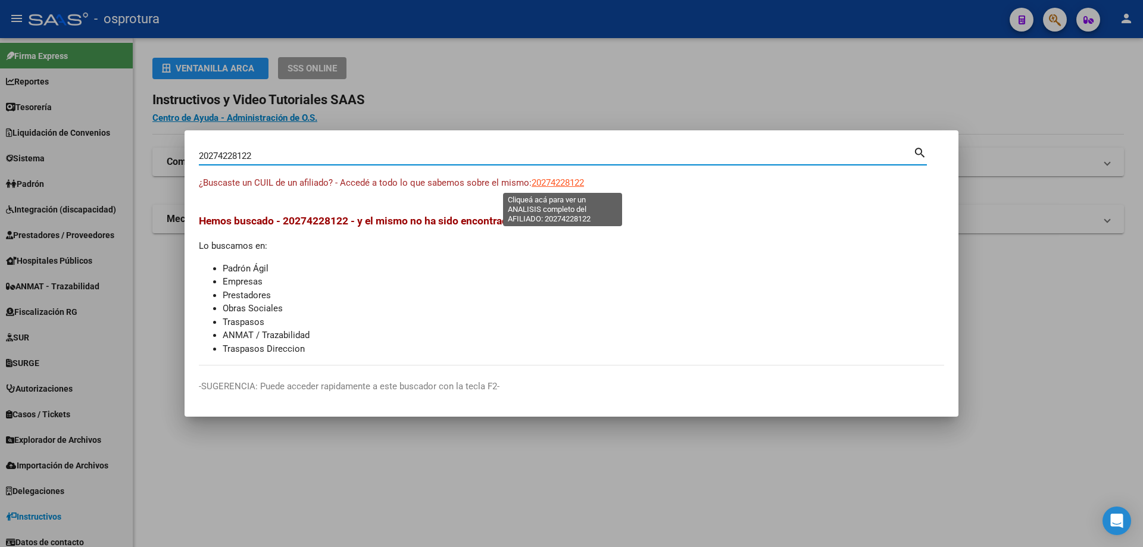
click at [569, 180] on span "20274228122" at bounding box center [557, 182] width 52 height 11
type textarea "20274228122"
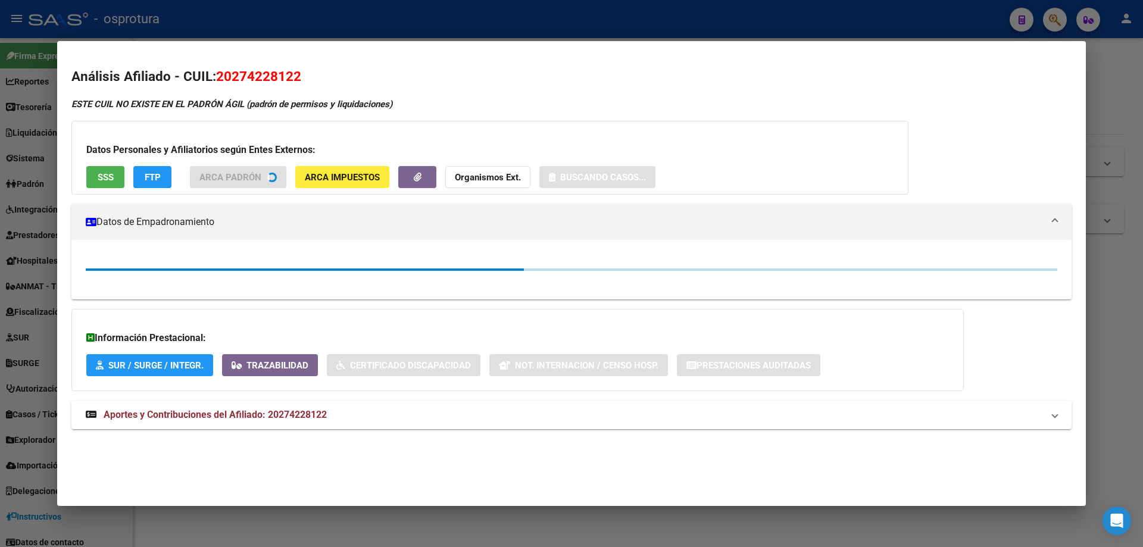
click at [111, 177] on span "SSS" at bounding box center [106, 177] width 16 height 11
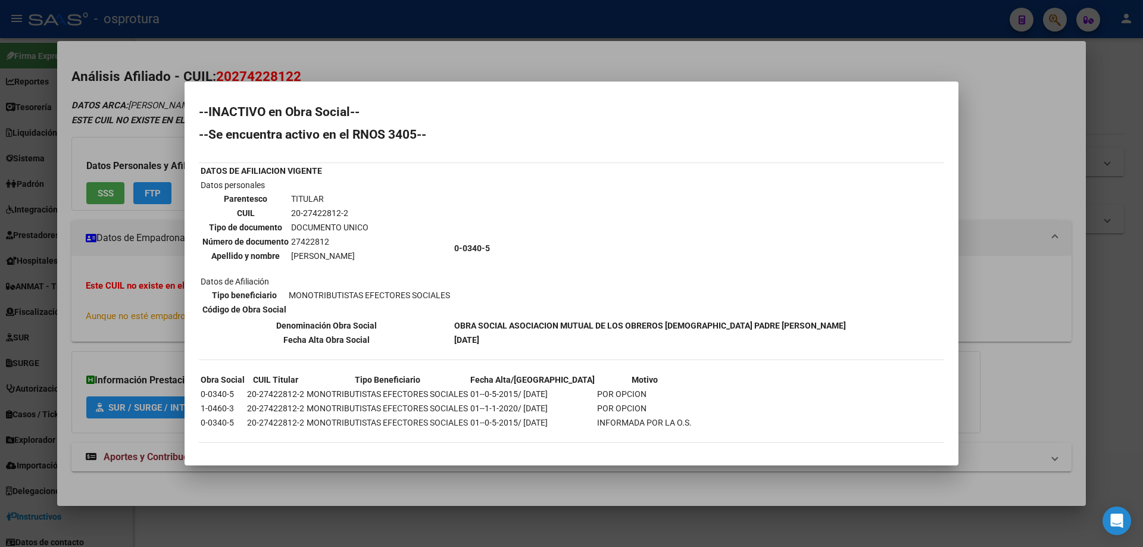
scroll to position [4, 0]
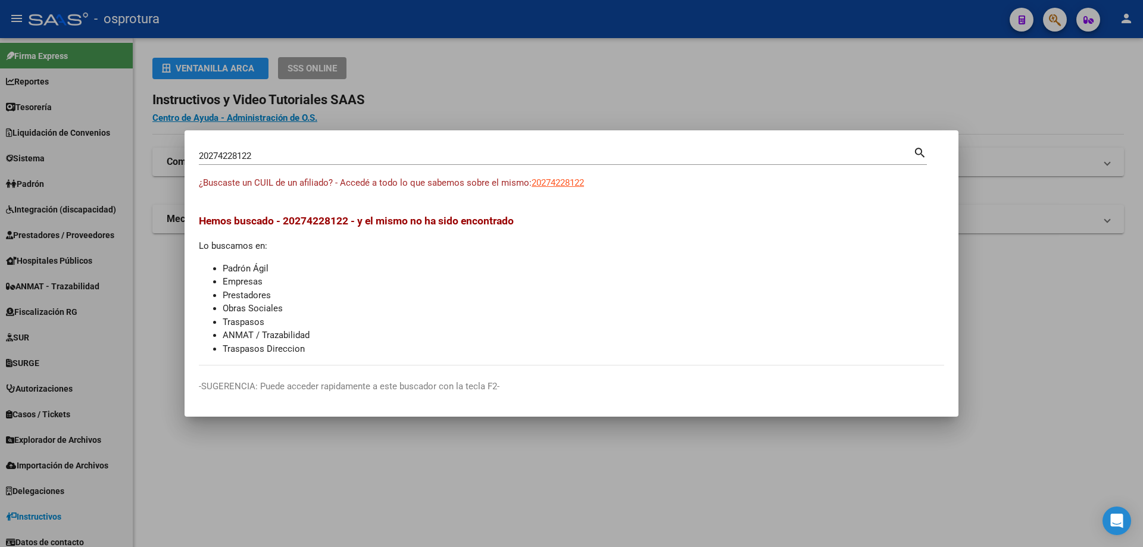
click at [385, 160] on input "20274228122" at bounding box center [556, 156] width 714 height 11
paste input "-27438199-0"
type input "20274381990"
click at [584, 184] on span "20274381990" at bounding box center [557, 182] width 52 height 11
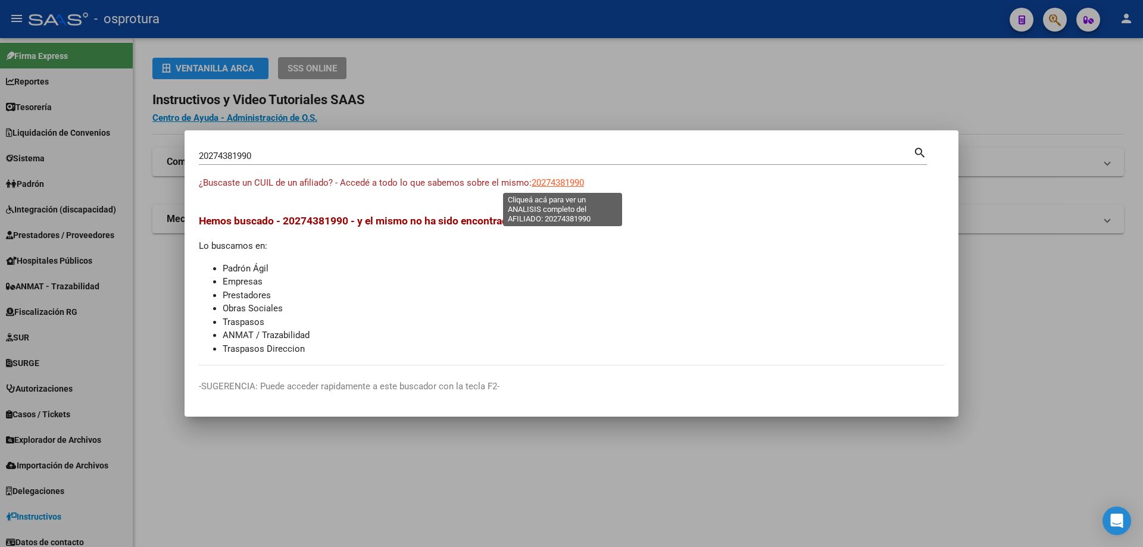
type textarea "20274381990"
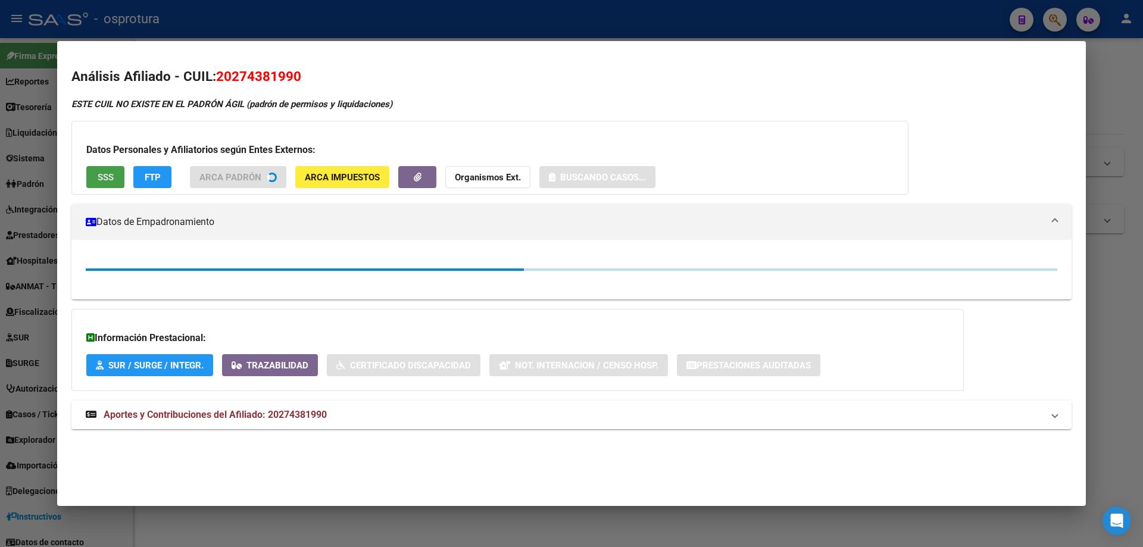
click at [101, 178] on span "SSS" at bounding box center [106, 177] width 16 height 11
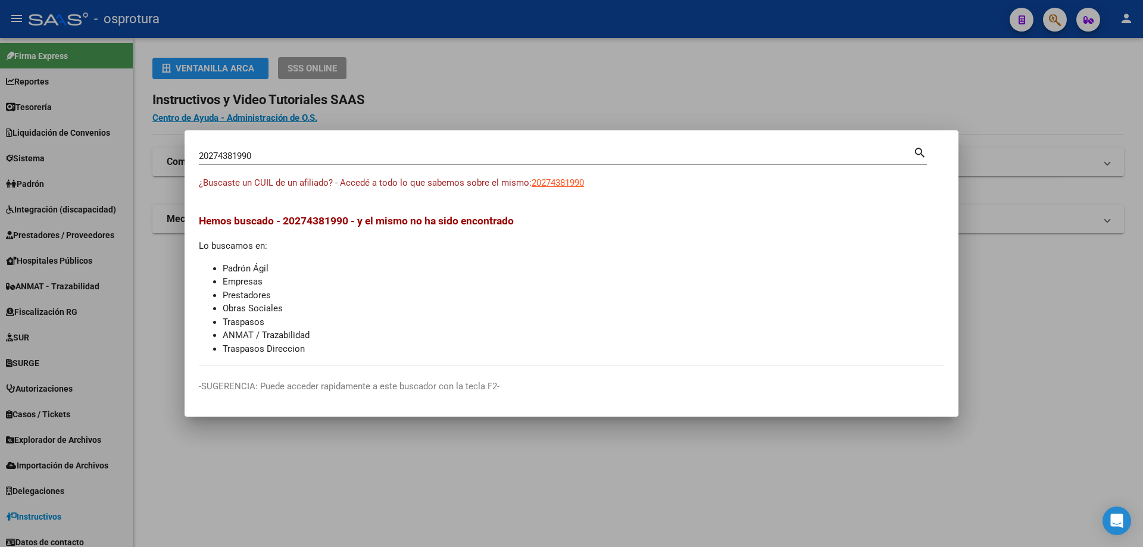
click at [371, 155] on input "20274381990" at bounding box center [556, 156] width 714 height 11
paste input "-27449883-9"
type input "20274498839"
click at [548, 188] on app-link-go-to "20274498839" at bounding box center [557, 183] width 52 height 14
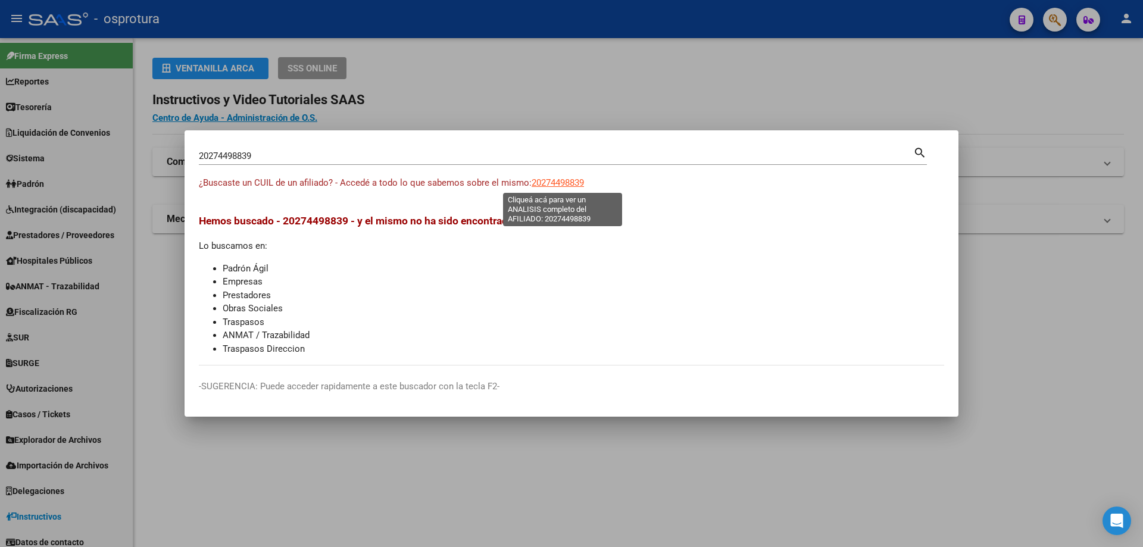
click at [547, 182] on span "20274498839" at bounding box center [557, 182] width 52 height 11
type textarea "20274498839"
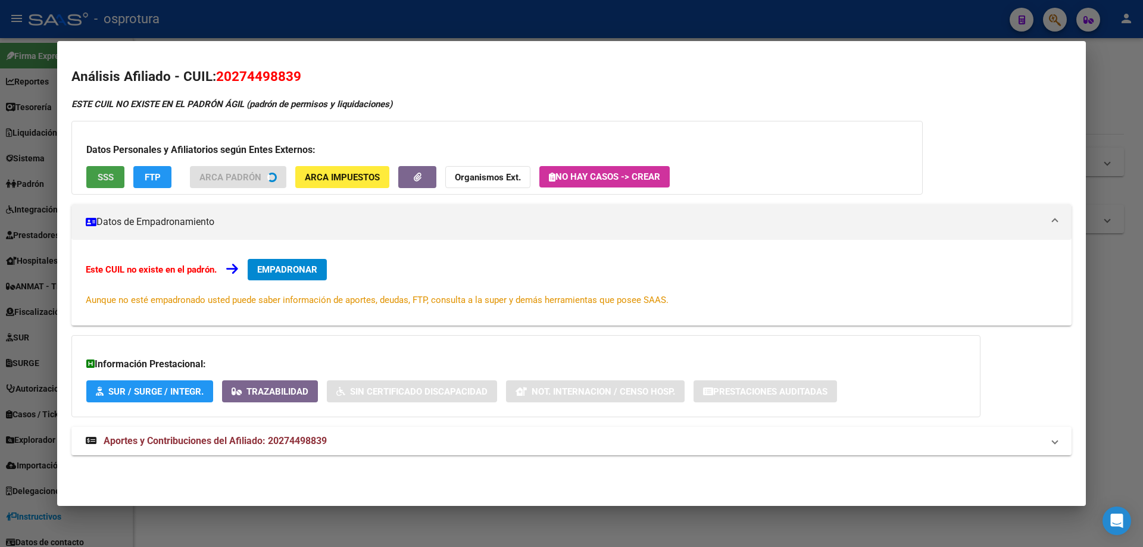
click at [103, 177] on span "SSS" at bounding box center [106, 177] width 16 height 11
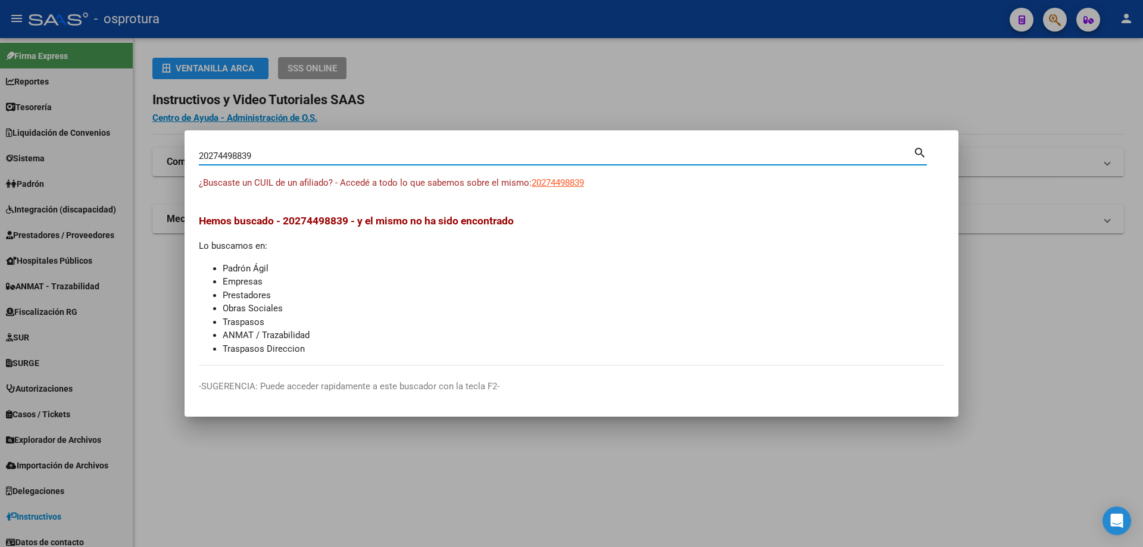
click at [490, 160] on input "20274498839" at bounding box center [556, 156] width 714 height 11
paste input "-27522751-0"
type input "20275227510"
click at [565, 183] on span "20275227510" at bounding box center [557, 182] width 52 height 11
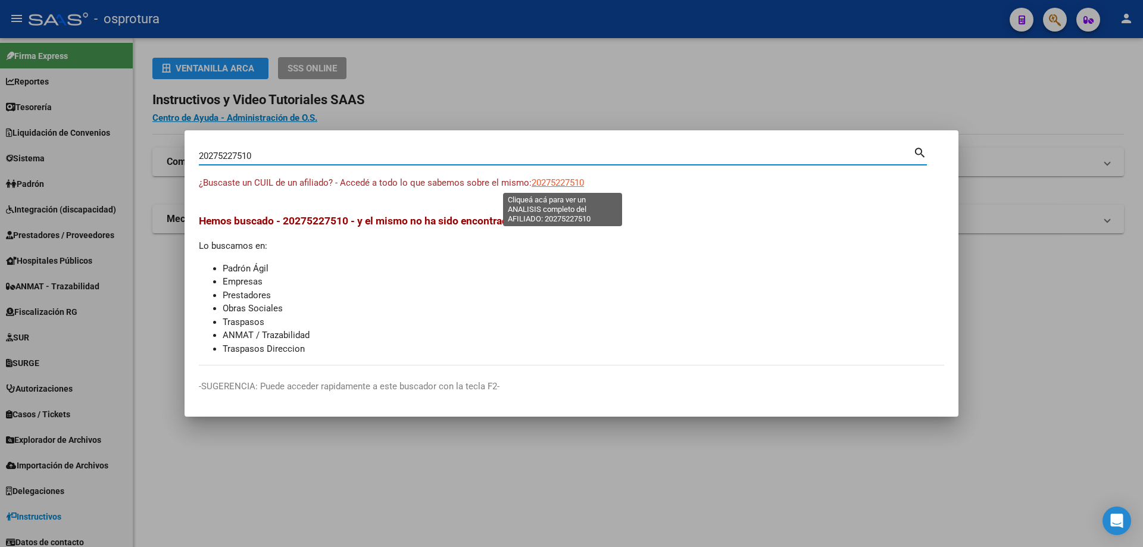
type textarea "20275227510"
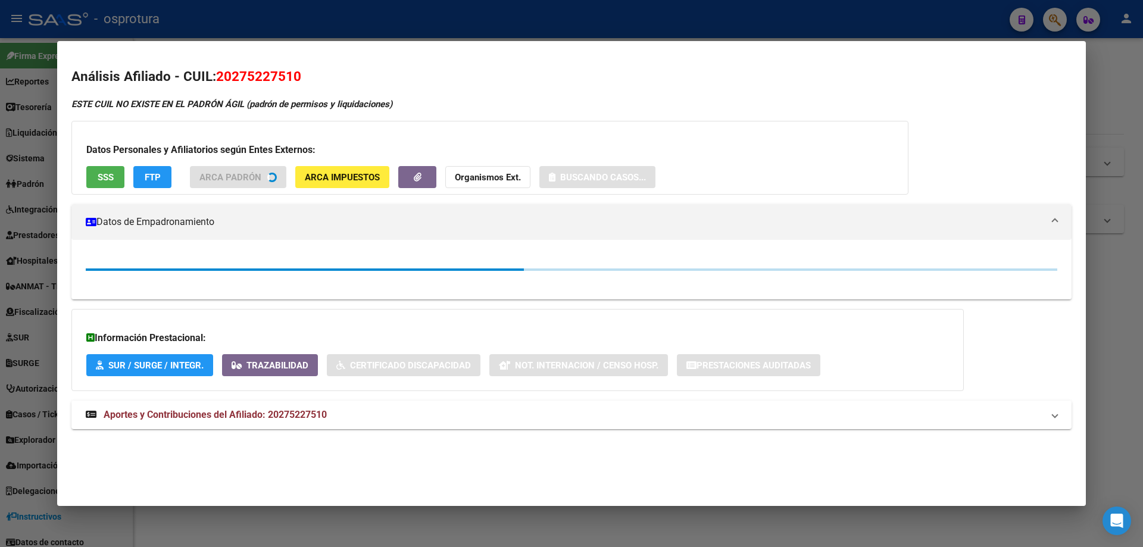
click at [105, 180] on span "SSS" at bounding box center [106, 177] width 16 height 11
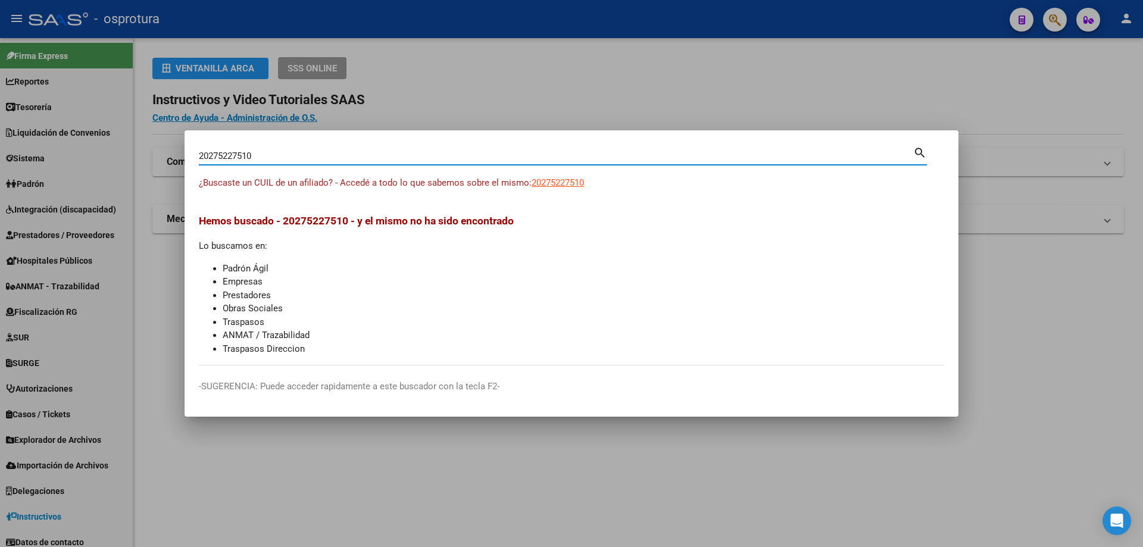
click at [359, 160] on input "20275227510" at bounding box center [556, 156] width 714 height 11
paste input "-27526282-"
type input "20275262820"
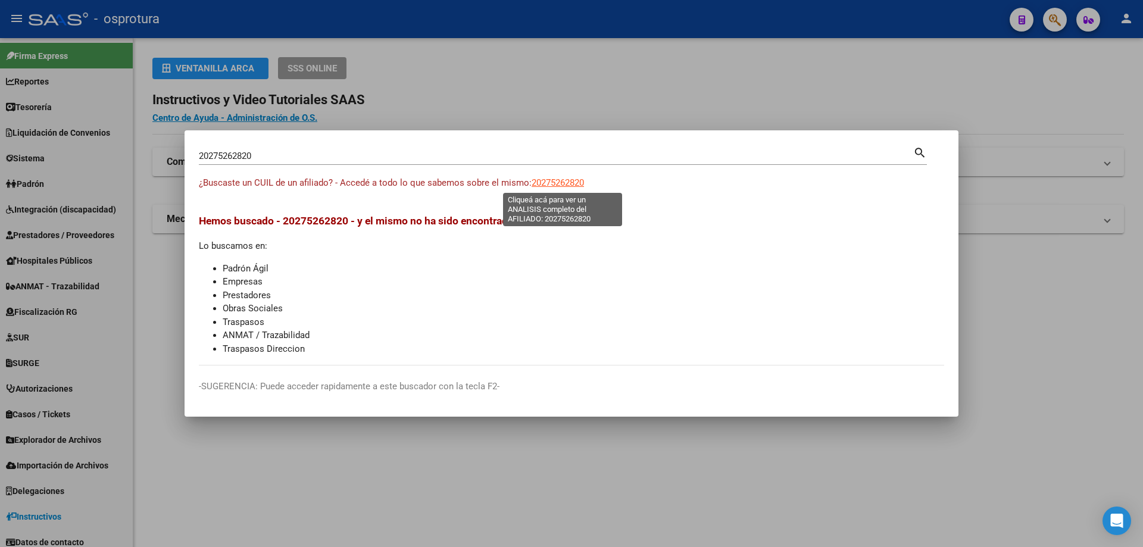
click at [561, 183] on span "20275262820" at bounding box center [557, 182] width 52 height 11
type textarea "20275262820"
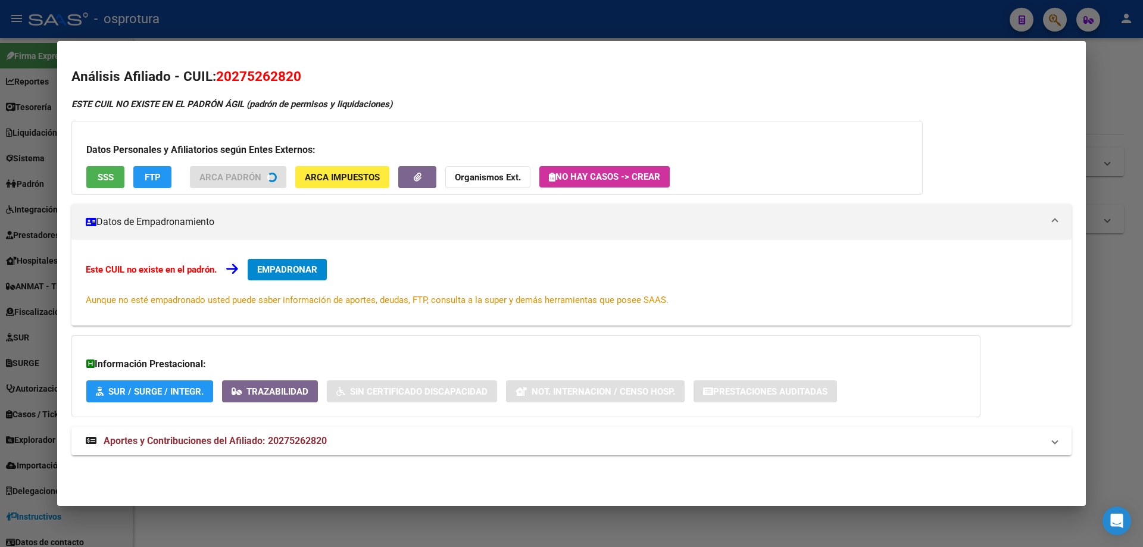
click at [105, 181] on span "SSS" at bounding box center [106, 177] width 16 height 11
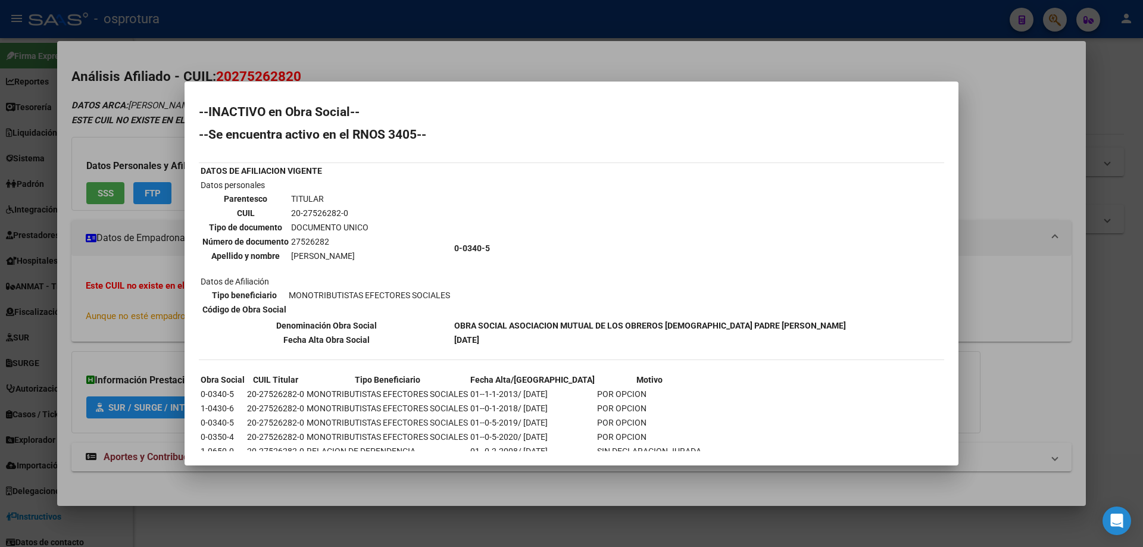
scroll to position [32, 0]
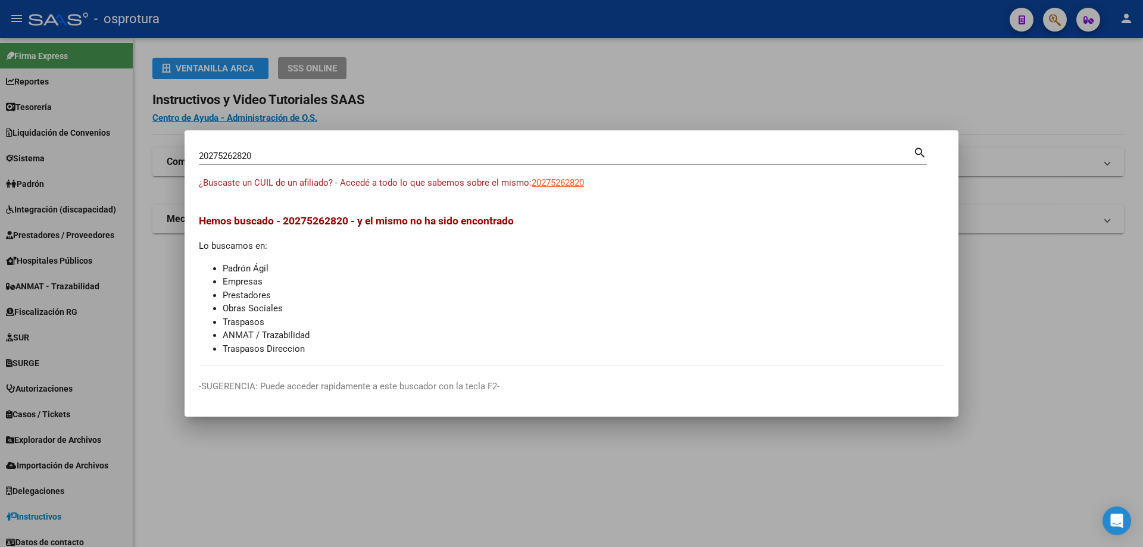
click at [326, 159] on input "20275262820" at bounding box center [556, 156] width 714 height 11
paste input "-27530351-9"
type input "20275303519"
click at [567, 182] on span "20275303519" at bounding box center [557, 182] width 52 height 11
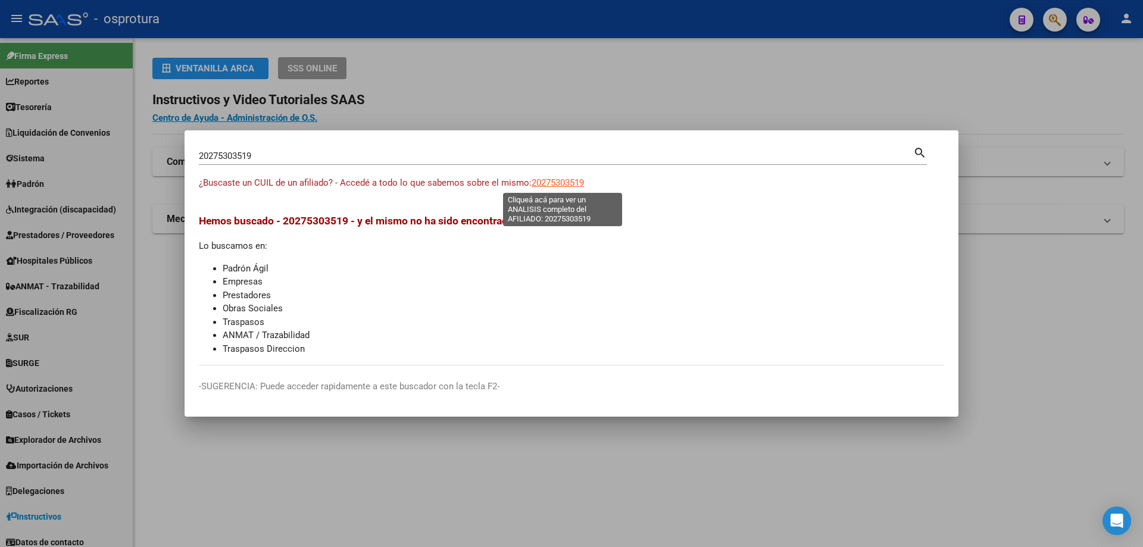
type textarea "20275303519"
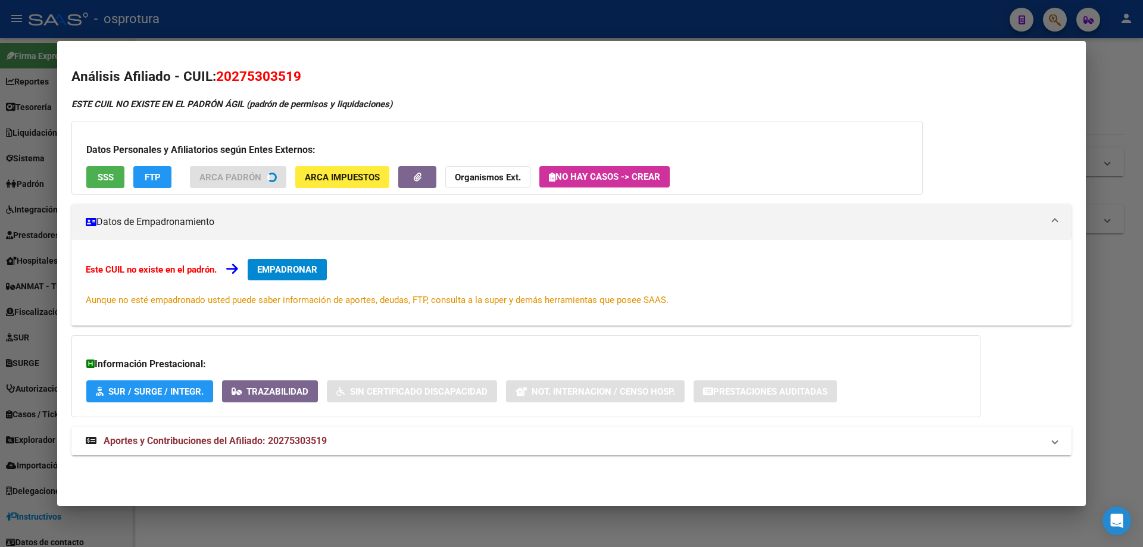
click at [106, 172] on span "SSS" at bounding box center [106, 177] width 16 height 11
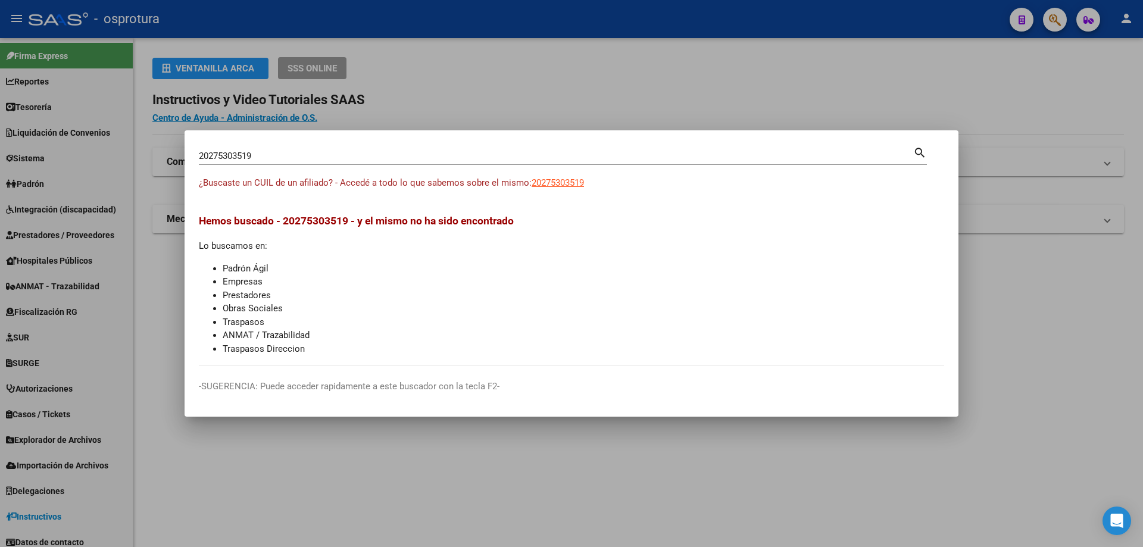
click at [277, 156] on input "20275303519" at bounding box center [556, 156] width 714 height 11
paste input "-27541093-5"
type input "20275410935"
click at [551, 186] on span "20275410935" at bounding box center [557, 182] width 52 height 11
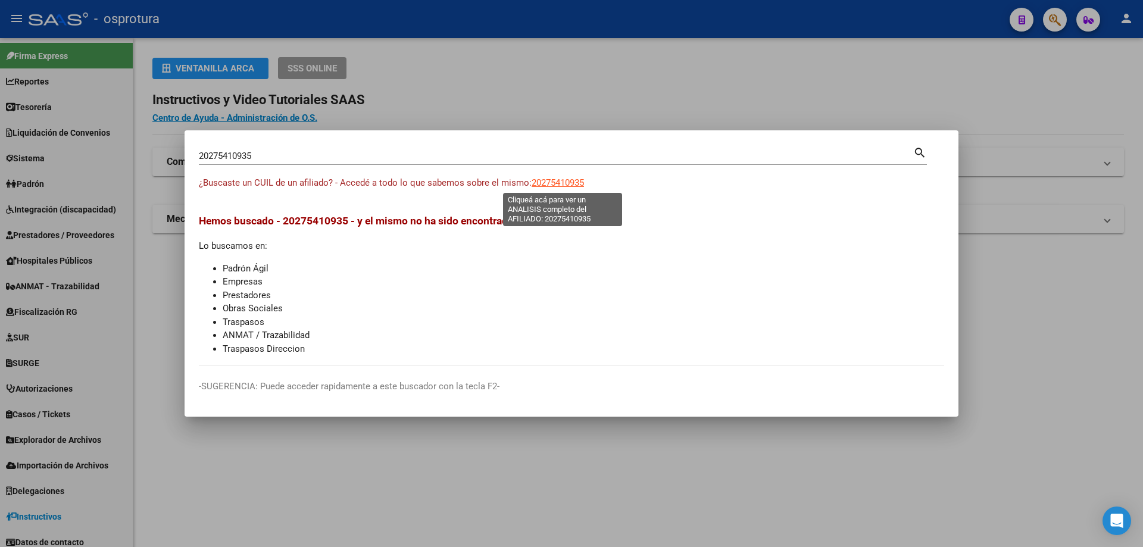
type textarea "20275410935"
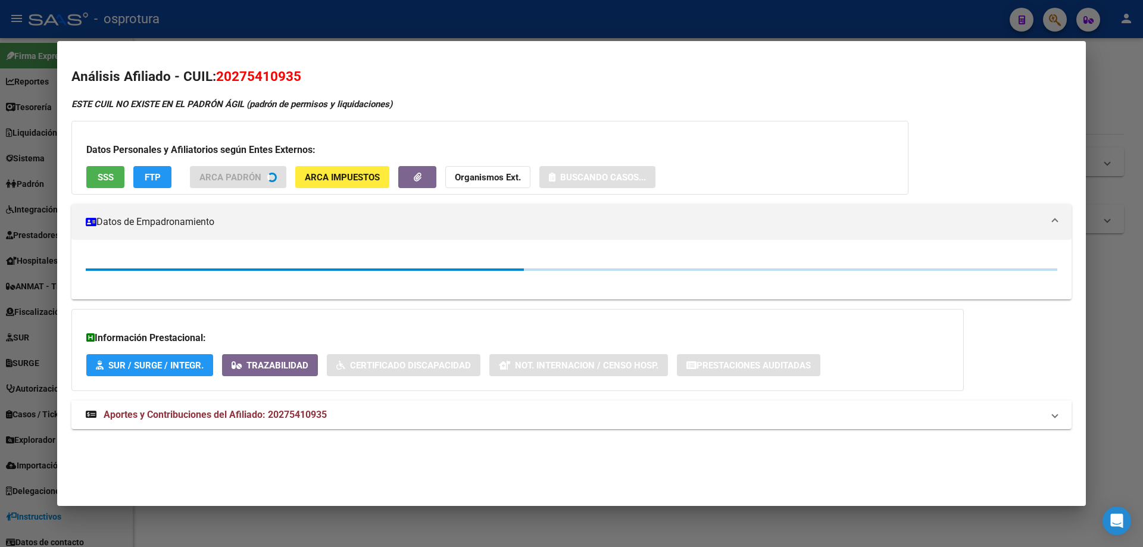
click at [105, 176] on div "Datos Personales y Afiliatorios según Entes Externos: SSS FTP ARCA Padrón ARCA …" at bounding box center [489, 158] width 837 height 74
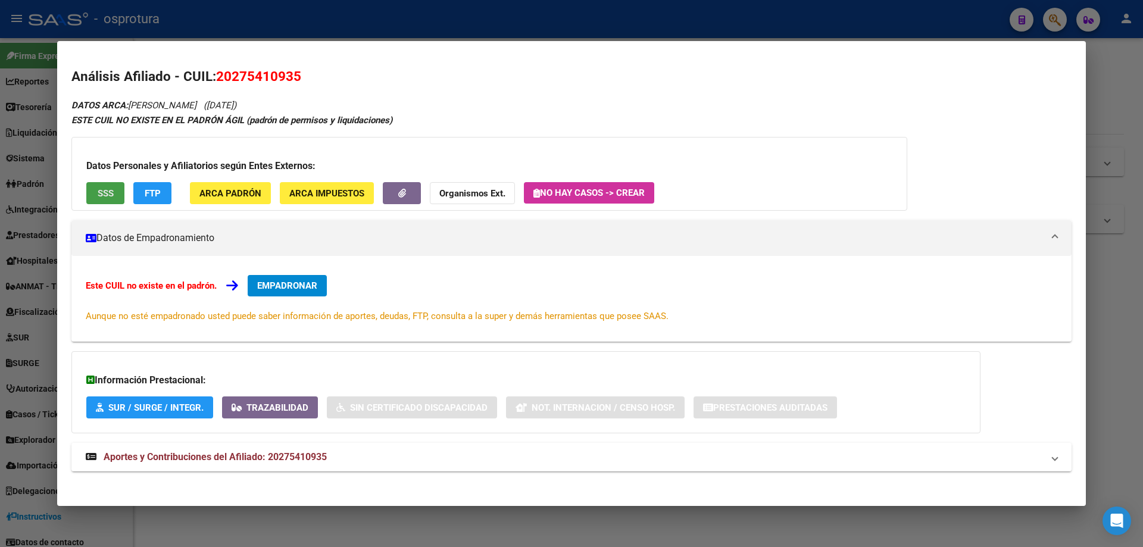
click at [105, 195] on span "SSS" at bounding box center [106, 193] width 16 height 11
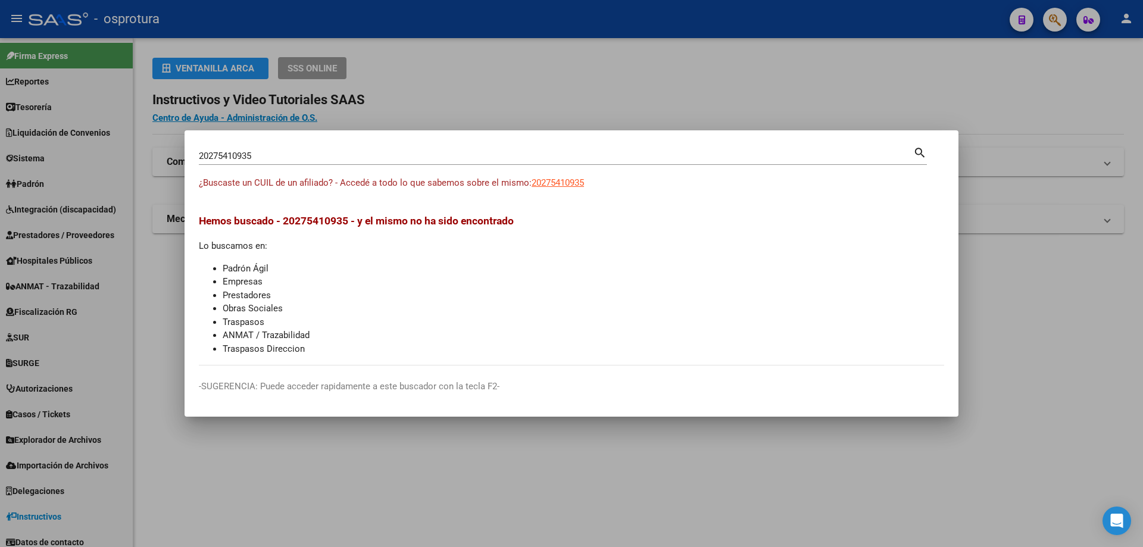
click at [265, 153] on input "20275410935" at bounding box center [556, 156] width 714 height 11
paste input "-27550093-4"
type input "20275500934"
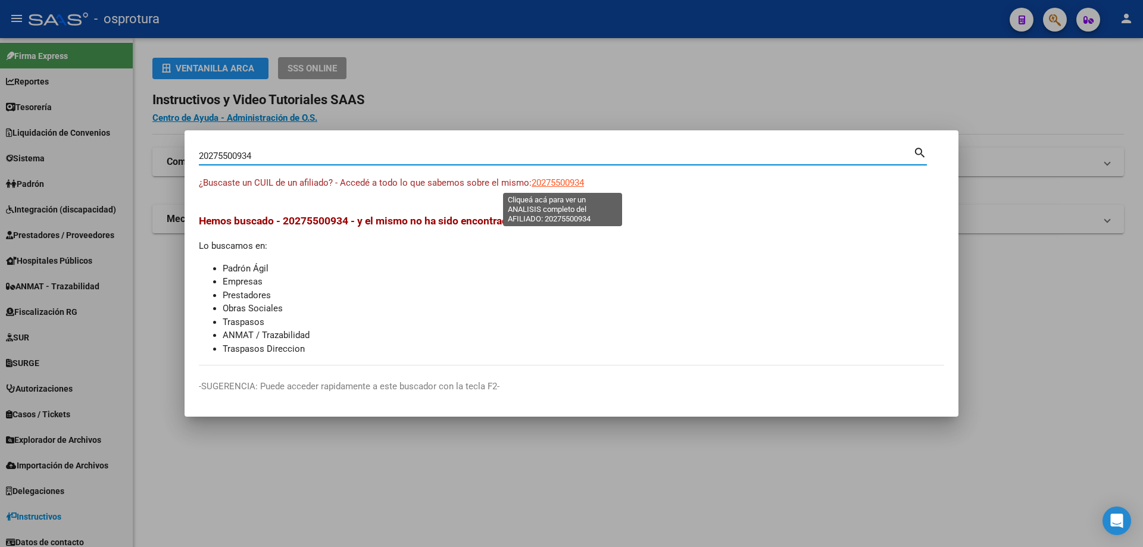
click at [551, 187] on span "20275500934" at bounding box center [557, 182] width 52 height 11
type textarea "20275500934"
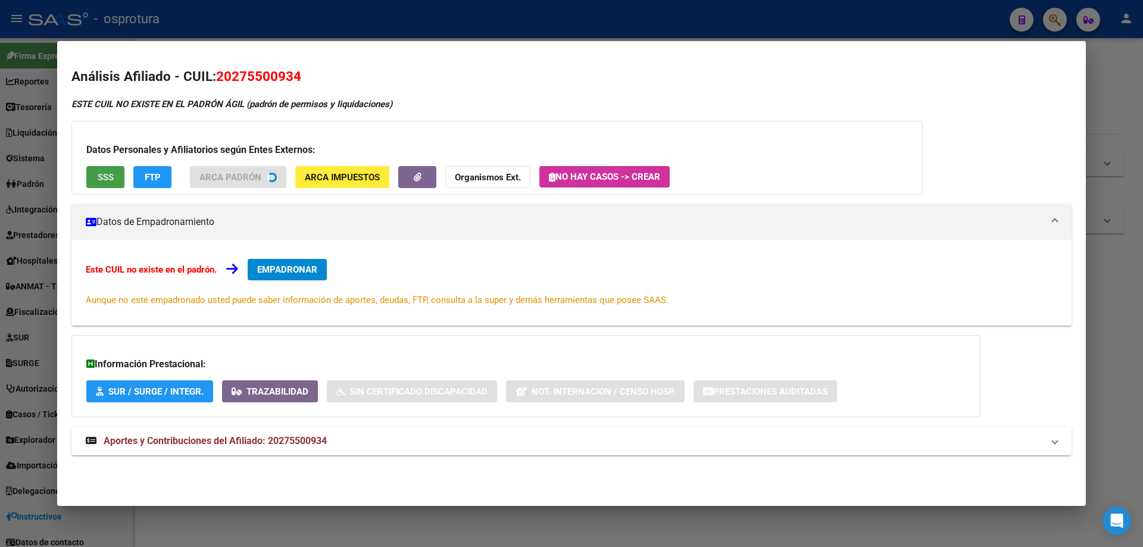
click at [118, 173] on button "SSS" at bounding box center [105, 177] width 38 height 22
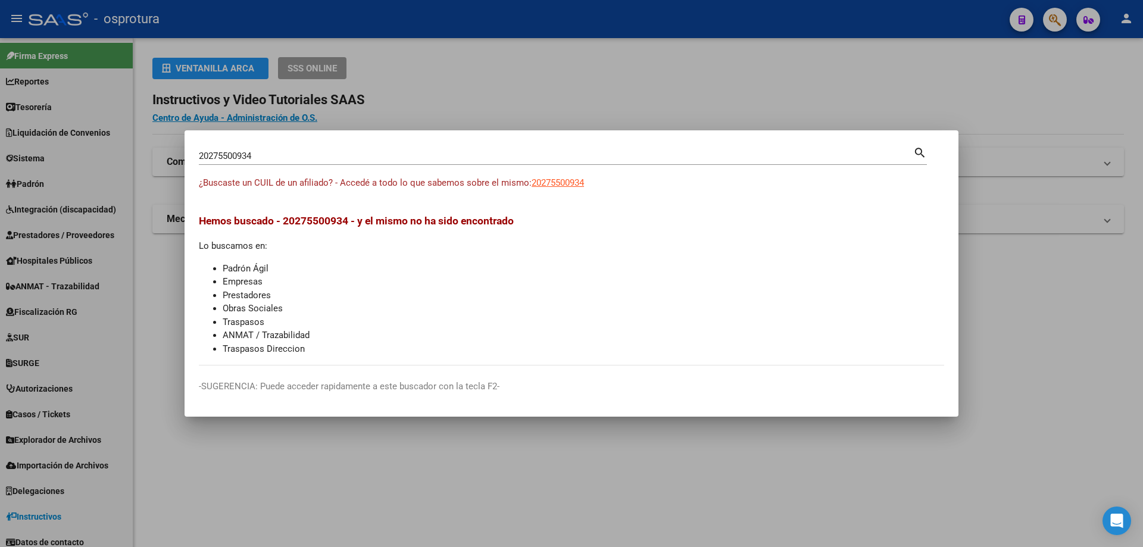
click at [445, 149] on div "20275500934 Buscar (apellido, dni, [PERSON_NAME], [PERSON_NAME], cuit, obra soc…" at bounding box center [556, 156] width 714 height 18
click at [445, 155] on input "20275500934" at bounding box center [556, 156] width 714 height 11
paste input "-27569255-8"
type input "20275692558"
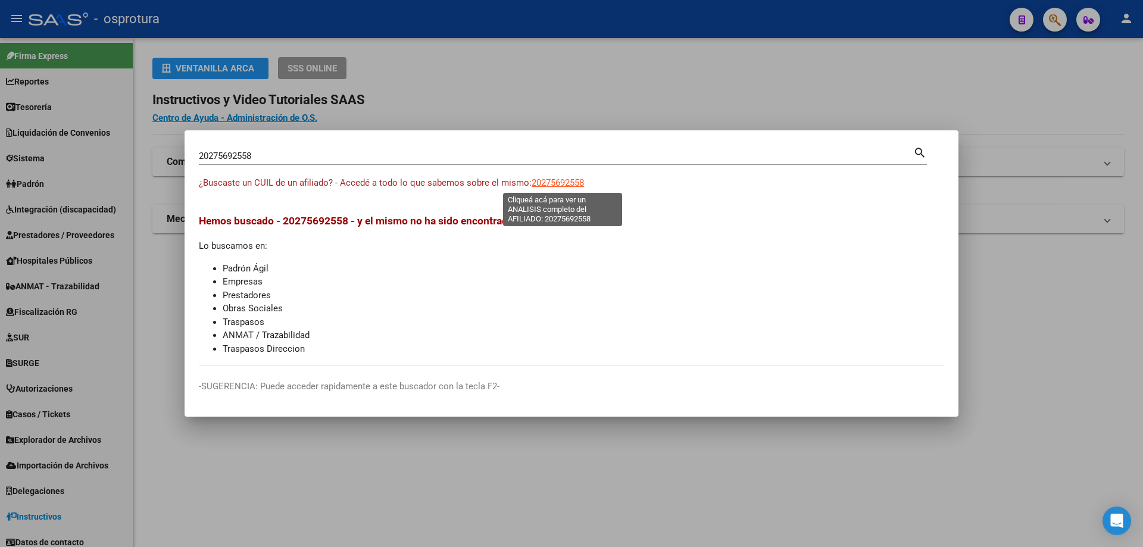
click at [554, 179] on span "20275692558" at bounding box center [557, 182] width 52 height 11
type textarea "20275692558"
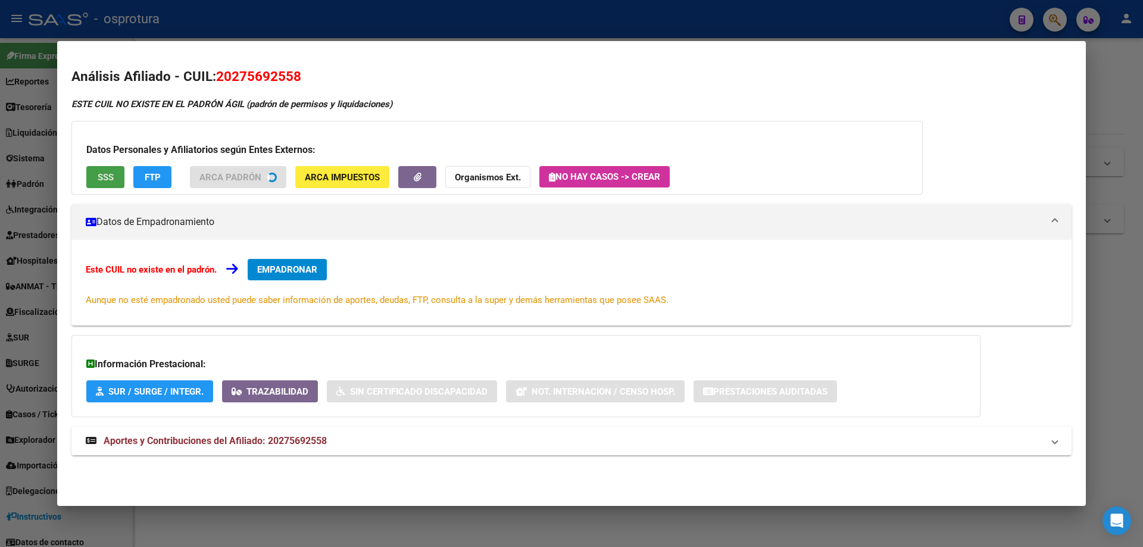
click at [97, 170] on button "SSS" at bounding box center [105, 177] width 38 height 22
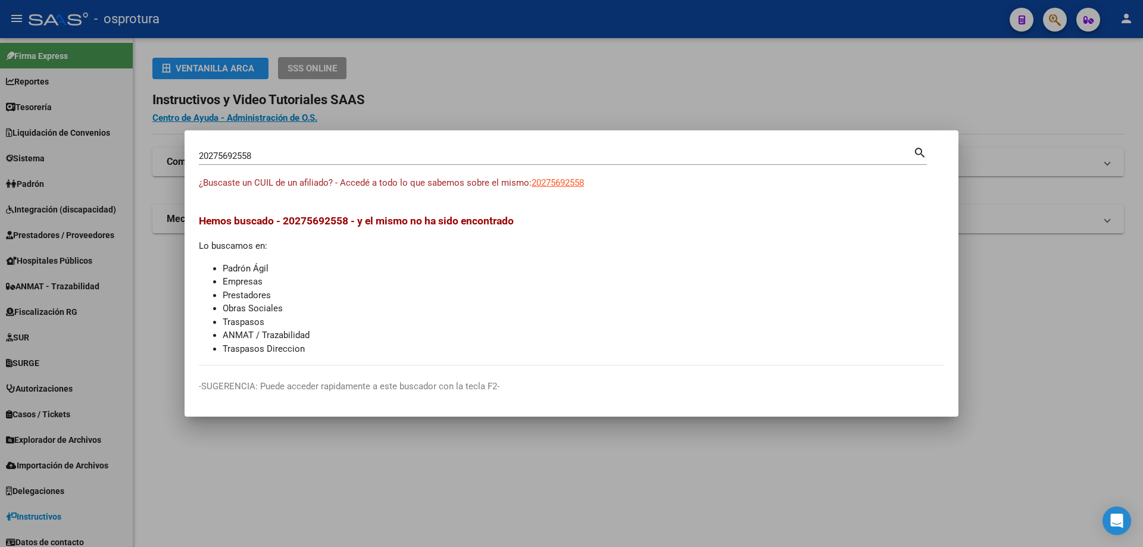
click at [241, 157] on input "20275692558" at bounding box center [556, 156] width 714 height 11
paste input "-27601938-5"
type input "20276019385"
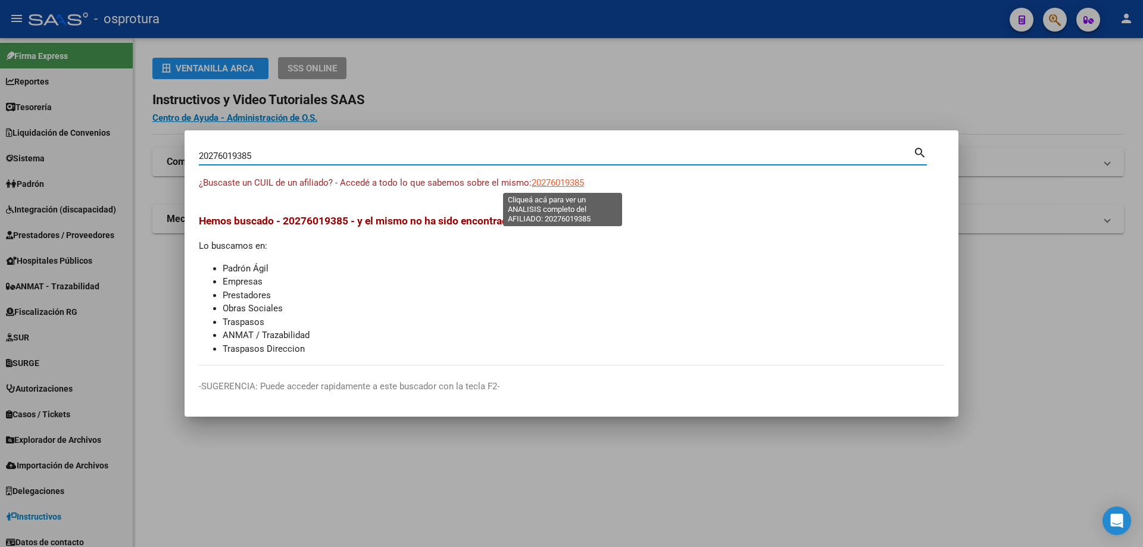
click at [555, 185] on span "20276019385" at bounding box center [557, 182] width 52 height 11
type textarea "20276019385"
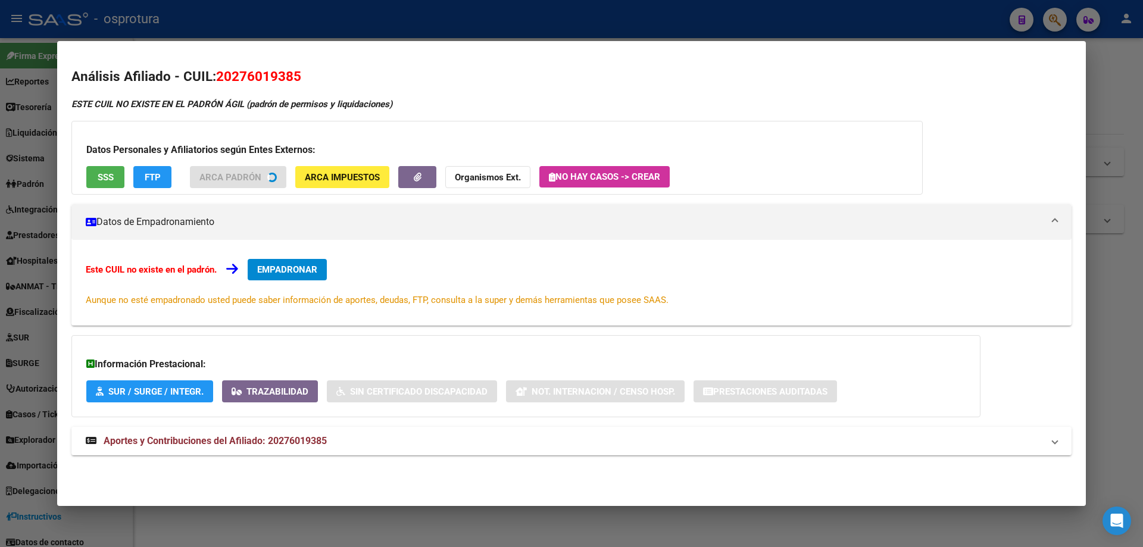
click at [108, 190] on div "Datos Personales y Afiliatorios según Entes Externos: SSS FTP ARCA Padrón ARCA …" at bounding box center [496, 158] width 851 height 74
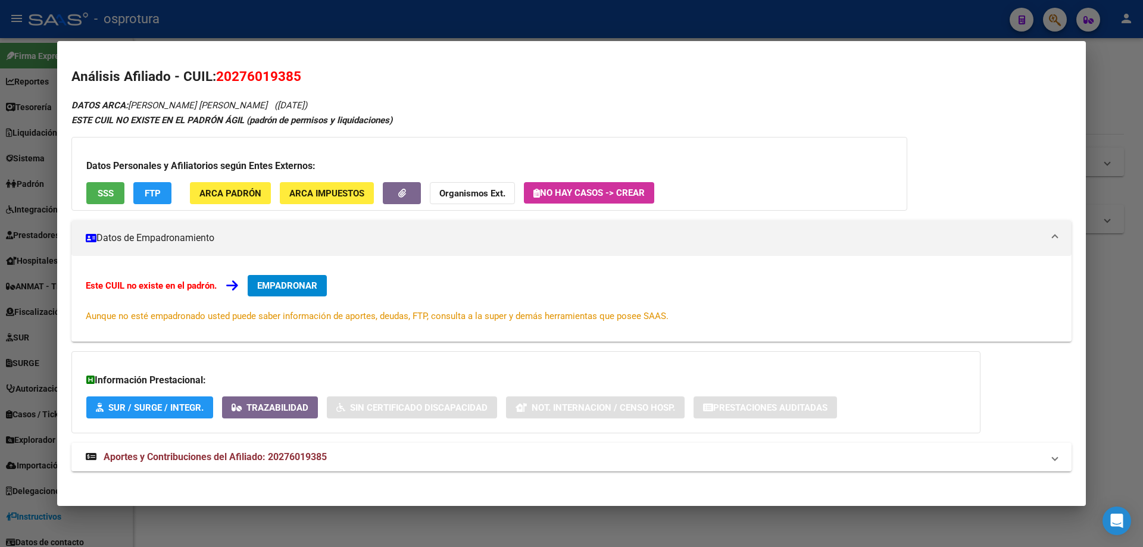
click at [108, 182] on button "SSS" at bounding box center [105, 193] width 38 height 22
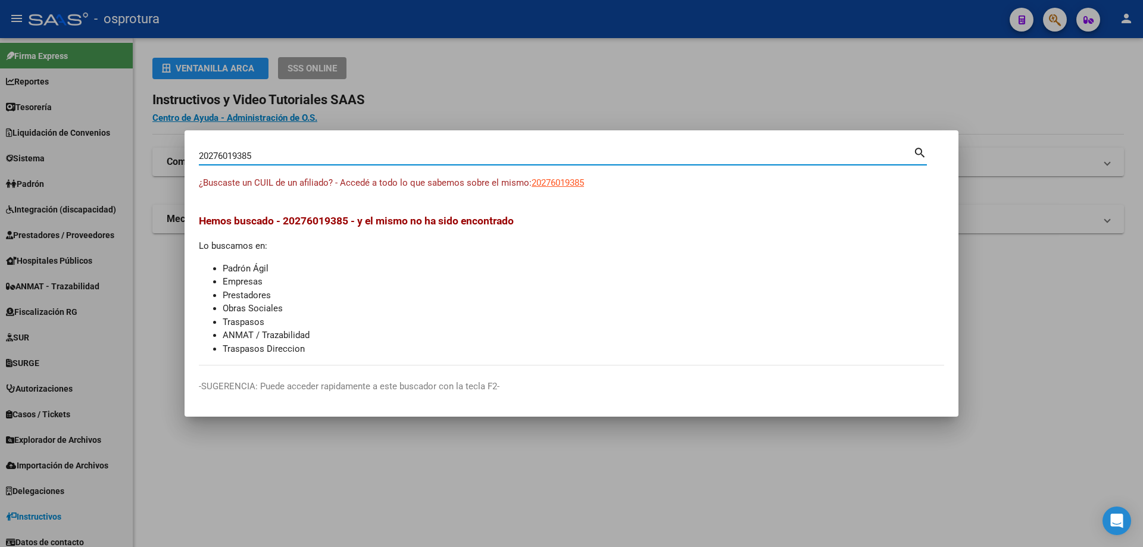
click at [315, 157] on input "20276019385" at bounding box center [556, 156] width 714 height 11
paste input "-27616071-1"
type input "20276160711"
click at [559, 188] on app-link-go-to "20276160711" at bounding box center [557, 183] width 52 height 14
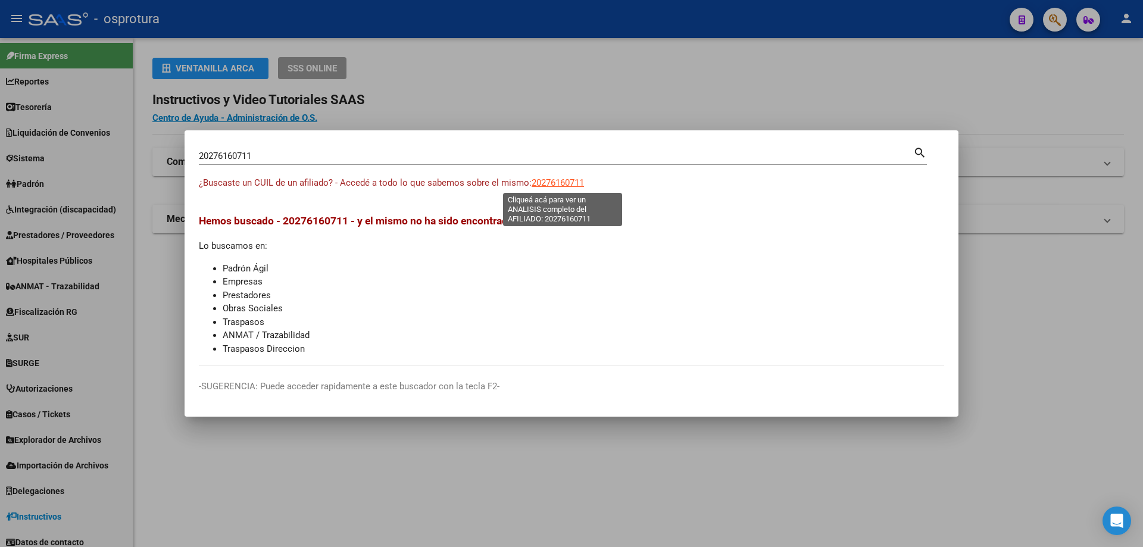
click at [558, 187] on span "20276160711" at bounding box center [557, 182] width 52 height 11
copy span "20276160711"
type textarea "20276160711"
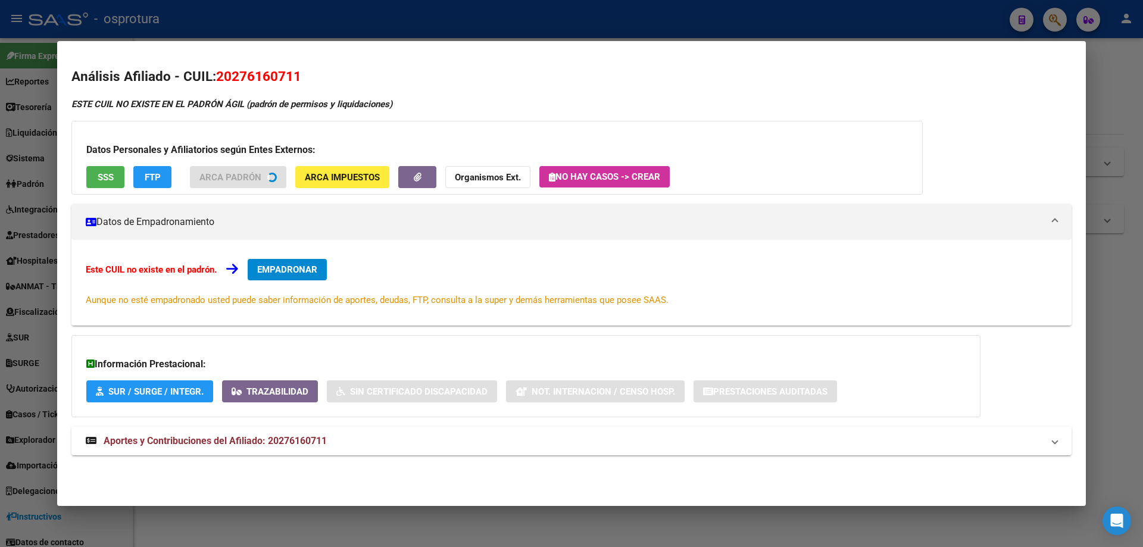
click at [111, 171] on div "Datos Personales y Afiliatorios según Entes Externos: SSS FTP ARCA Padrón ARCA …" at bounding box center [496, 158] width 851 height 74
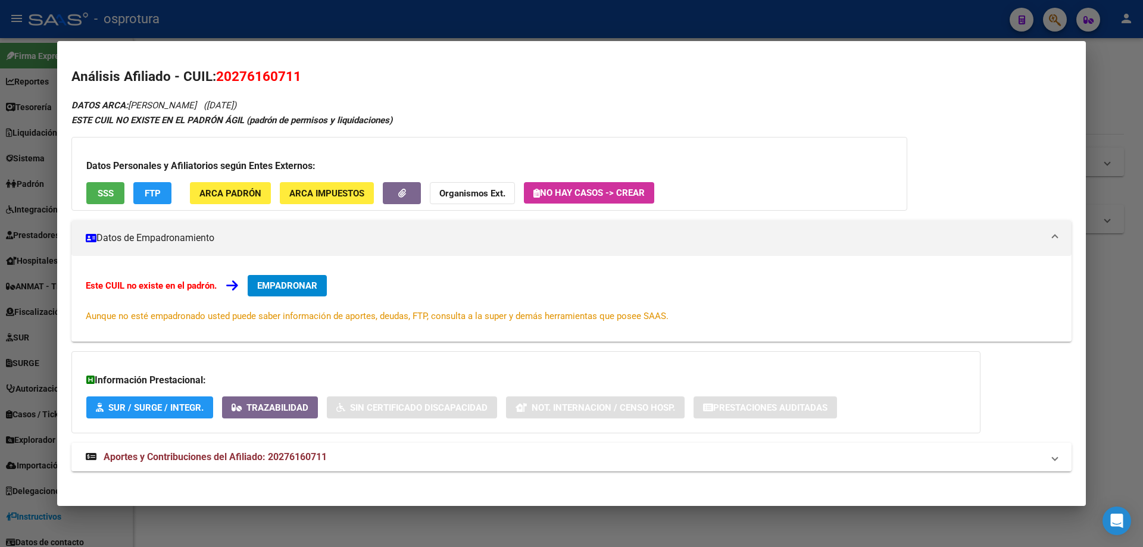
click at [111, 190] on span "SSS" at bounding box center [106, 193] width 16 height 11
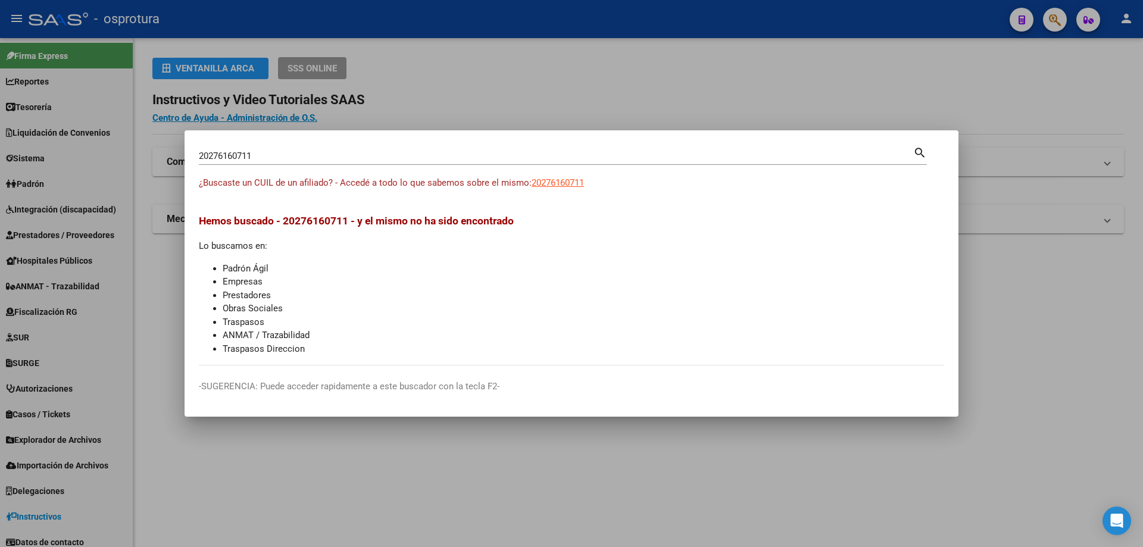
click at [312, 157] on input "20276160711" at bounding box center [556, 156] width 714 height 11
paste input "-27622353-5"
type input "20276223535"
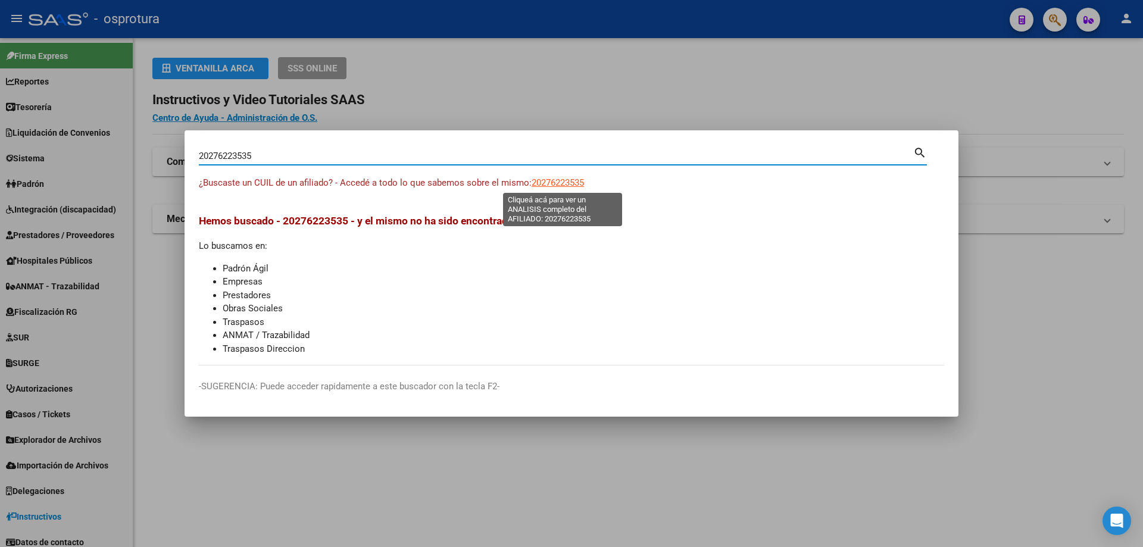
click at [561, 182] on span "20276223535" at bounding box center [557, 182] width 52 height 11
type textarea "20276223535"
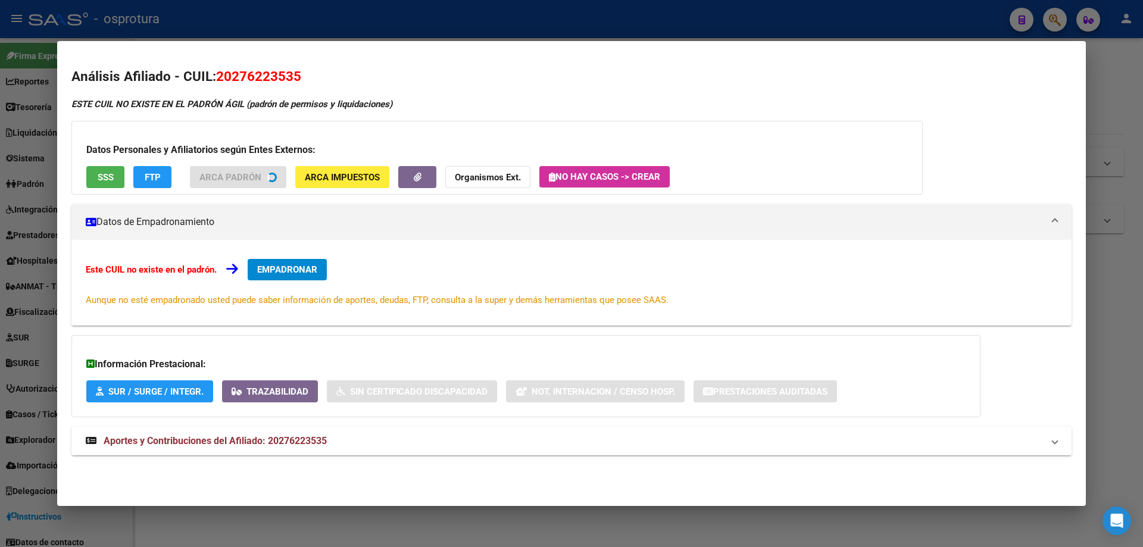
click at [99, 179] on span "SSS" at bounding box center [106, 177] width 16 height 11
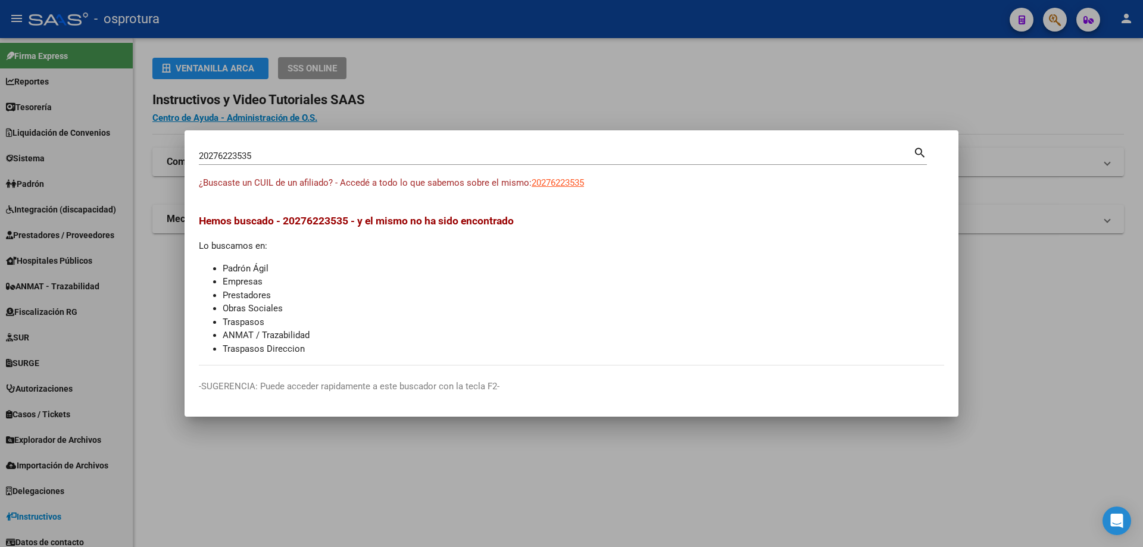
click at [311, 161] on input "20276223535" at bounding box center [556, 156] width 714 height 11
paste input "-27655980-0"
type input "20276559800"
click at [543, 185] on span "20276559800" at bounding box center [557, 182] width 52 height 11
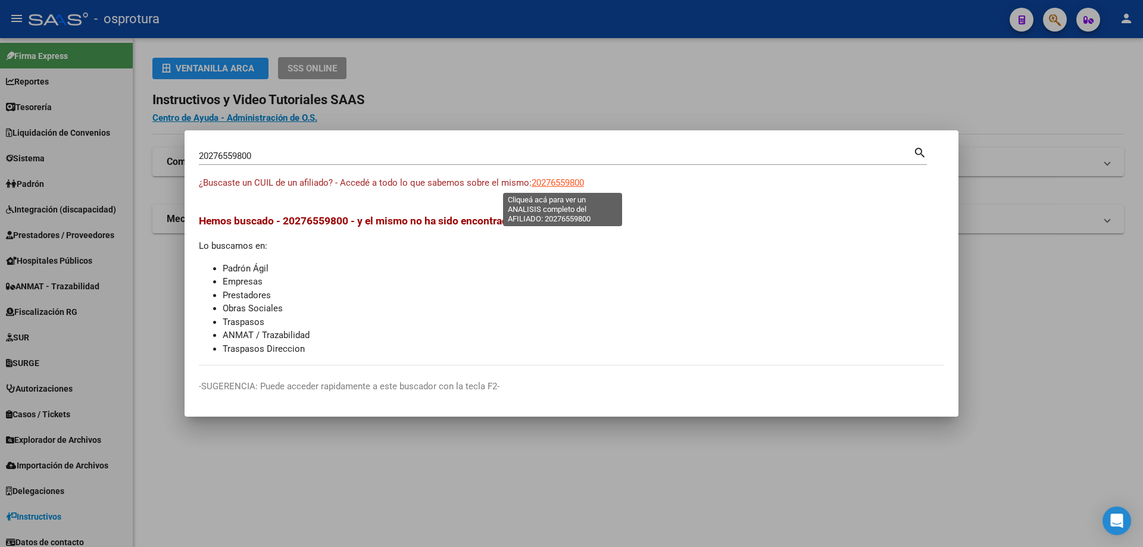
type textarea "20276559800"
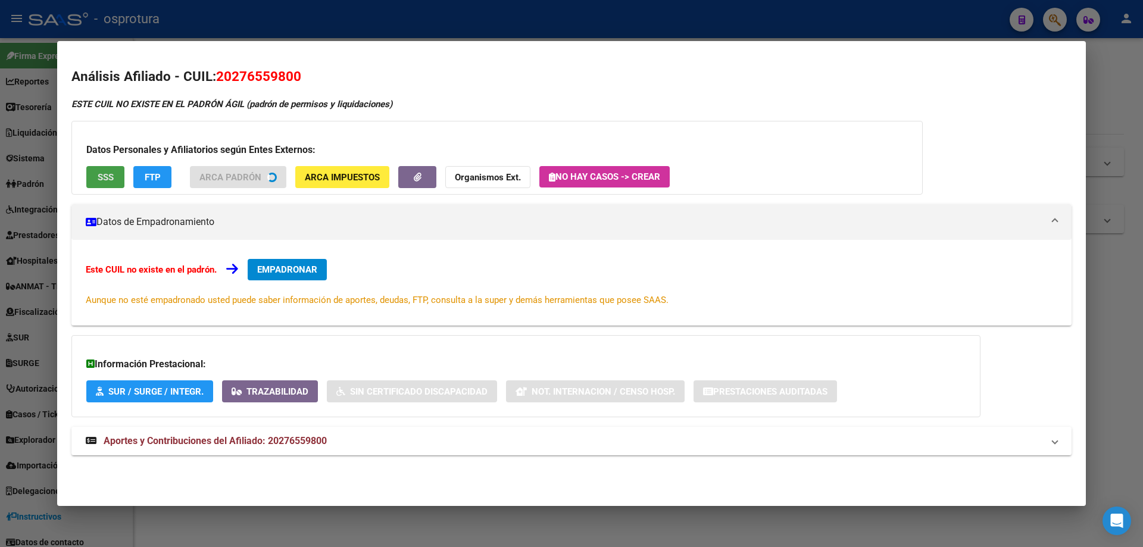
click at [104, 174] on span "SSS" at bounding box center [106, 177] width 16 height 11
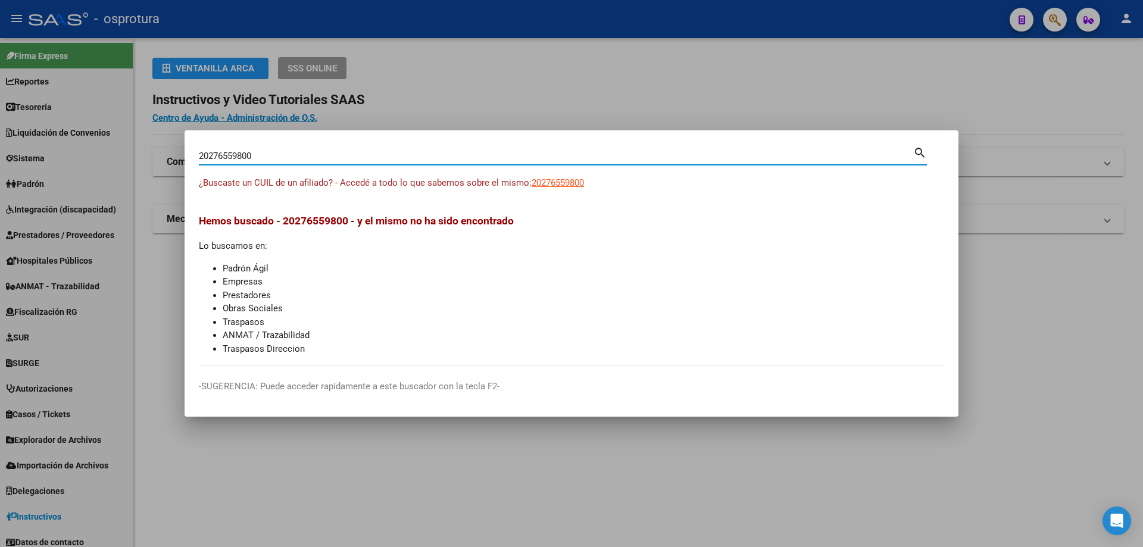
click at [267, 160] on input "20276559800" at bounding box center [556, 156] width 714 height 11
paste input "-27664128-"
type input "20276641280"
click at [562, 186] on span "20276641280" at bounding box center [557, 182] width 52 height 11
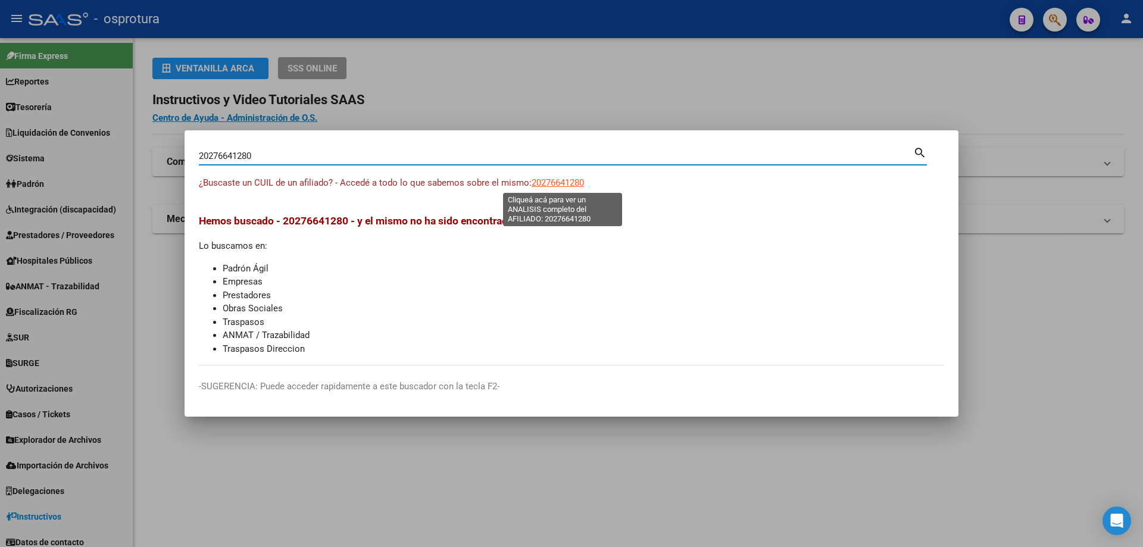
type textarea "20276641280"
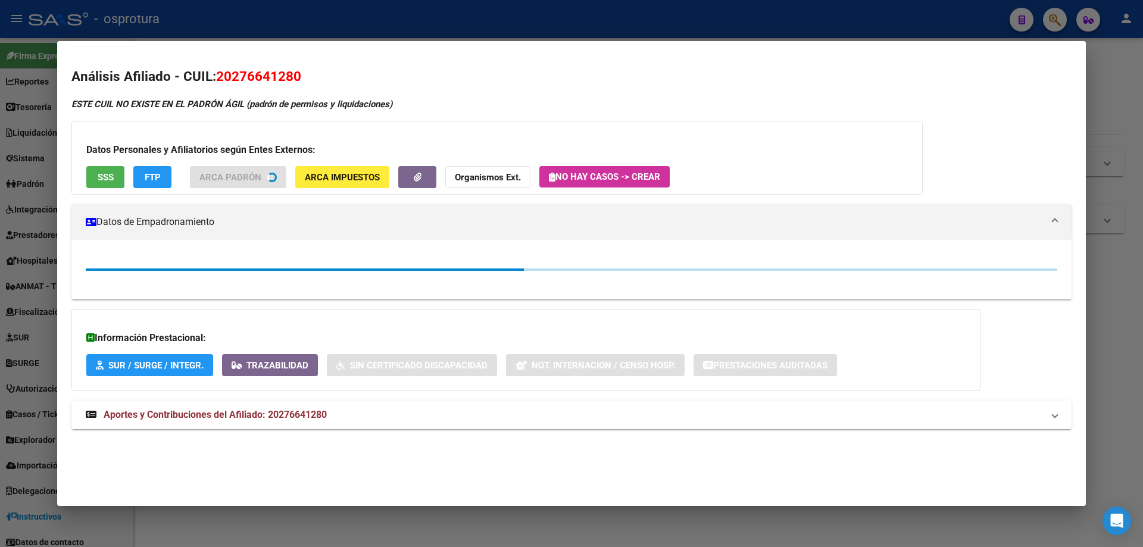
click at [110, 179] on span "SSS" at bounding box center [106, 177] width 16 height 11
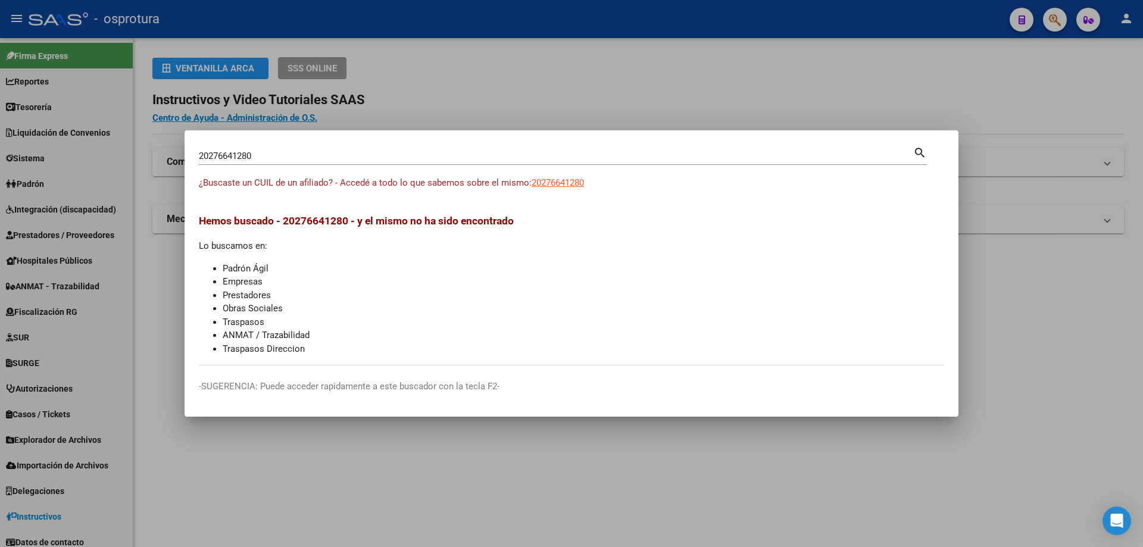
click at [395, 159] on input "20276641280" at bounding box center [556, 156] width 714 height 11
click at [396, 159] on input "20276641280" at bounding box center [556, 156] width 714 height 11
paste input "-27664813-7"
type input "20276648137"
click at [565, 183] on span "20276648137" at bounding box center [557, 182] width 52 height 11
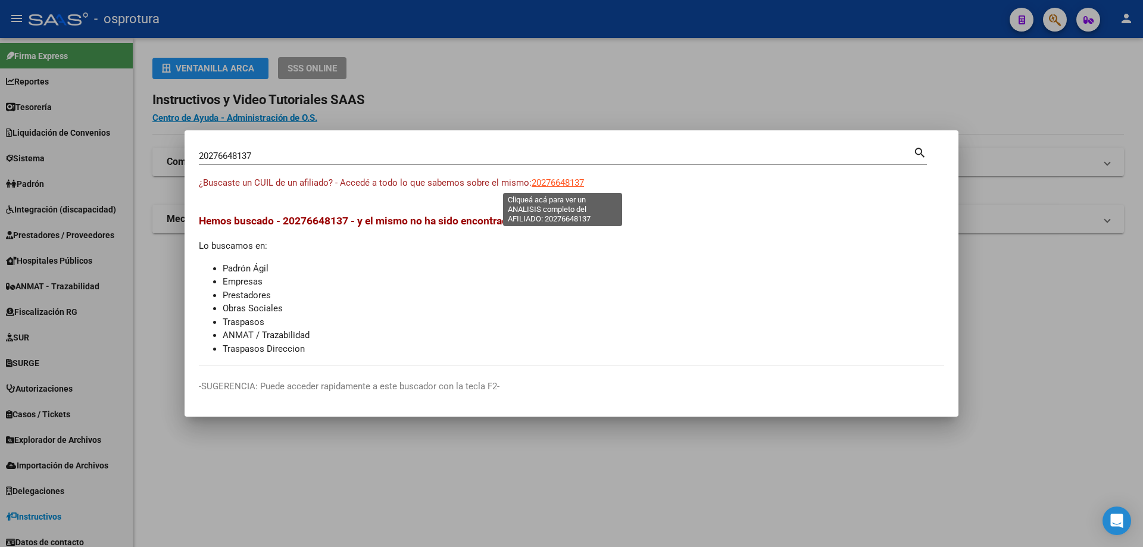
type textarea "20276648137"
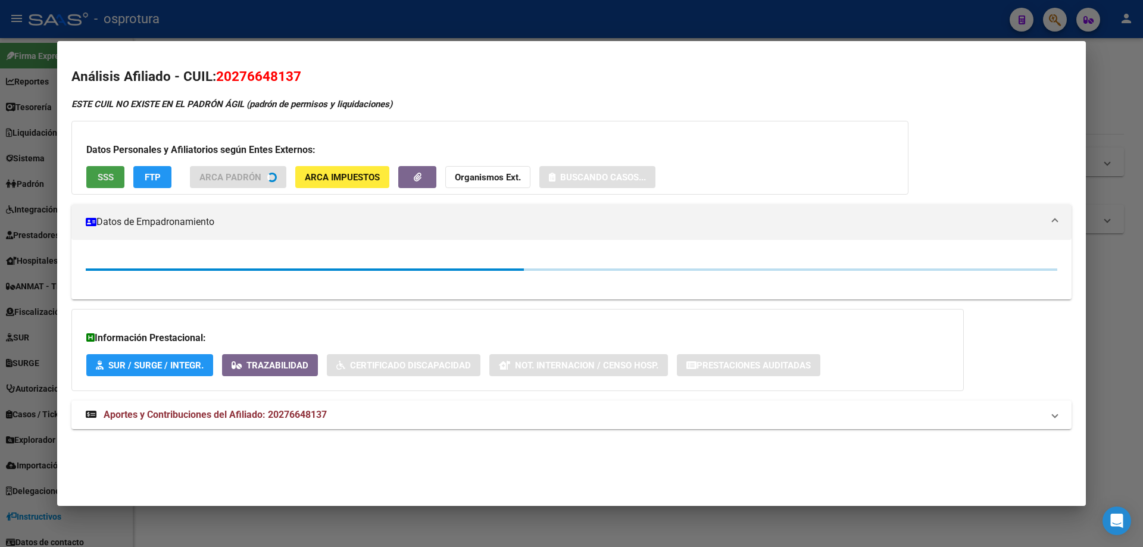
click at [107, 175] on span "SSS" at bounding box center [106, 177] width 16 height 11
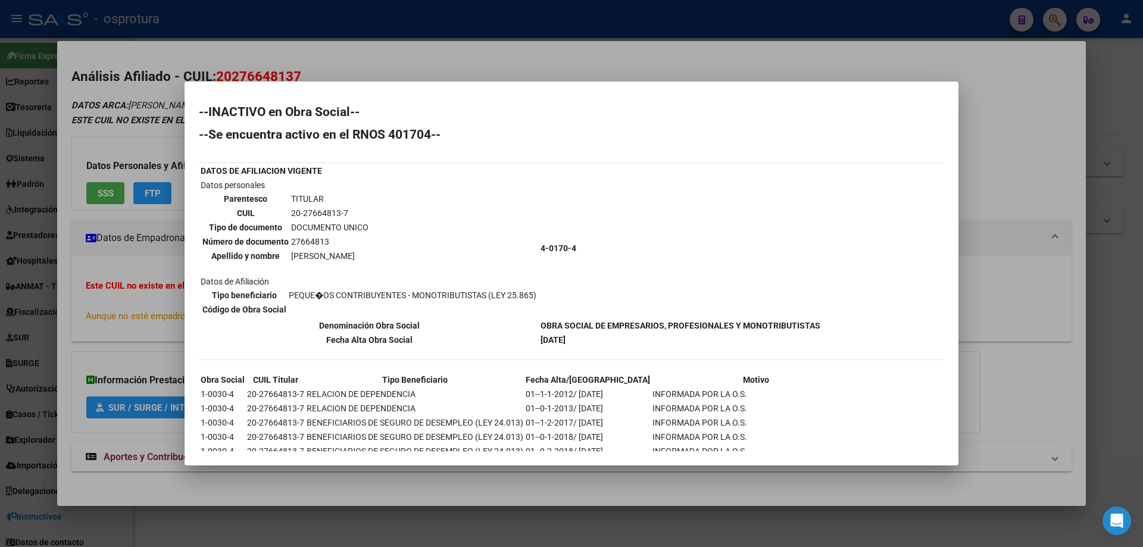
scroll to position [218, 0]
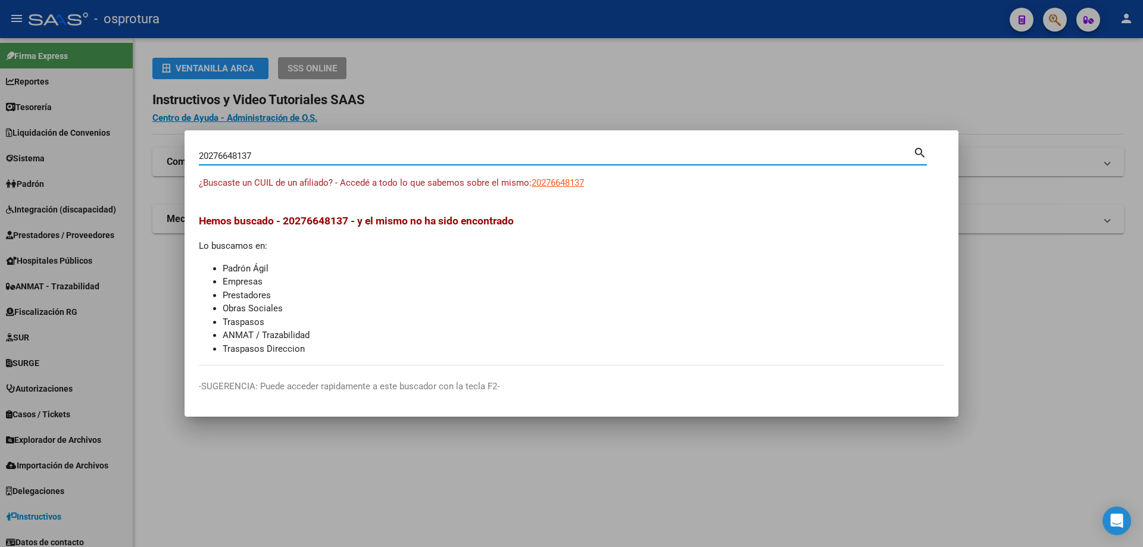
click at [277, 160] on input "20276648137" at bounding box center [556, 156] width 714 height 11
paste input "-27676350-5"
type input "20276763505"
click at [554, 185] on span "20276763505" at bounding box center [557, 182] width 52 height 11
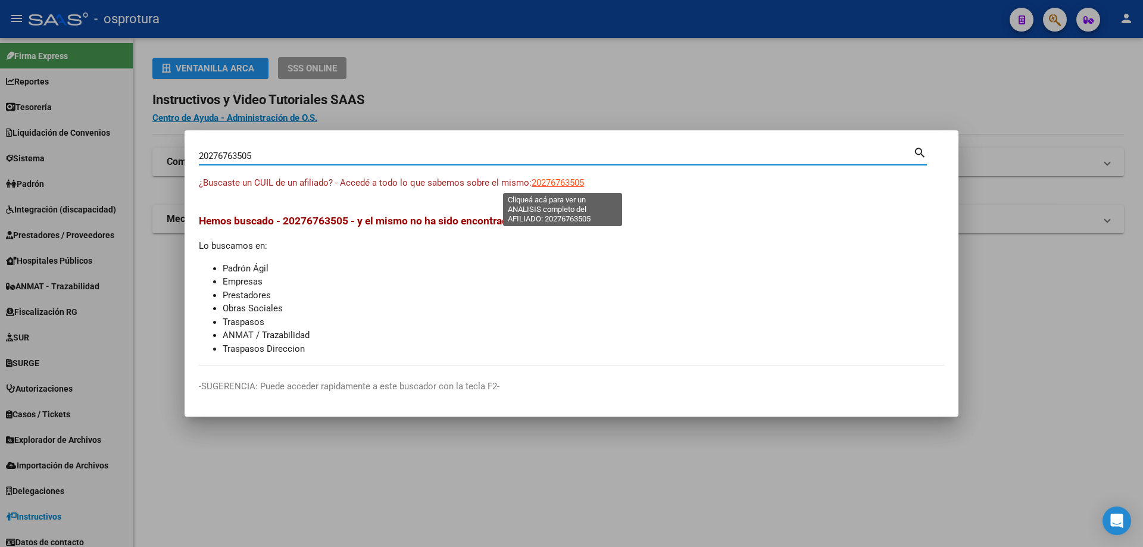
type textarea "20276763505"
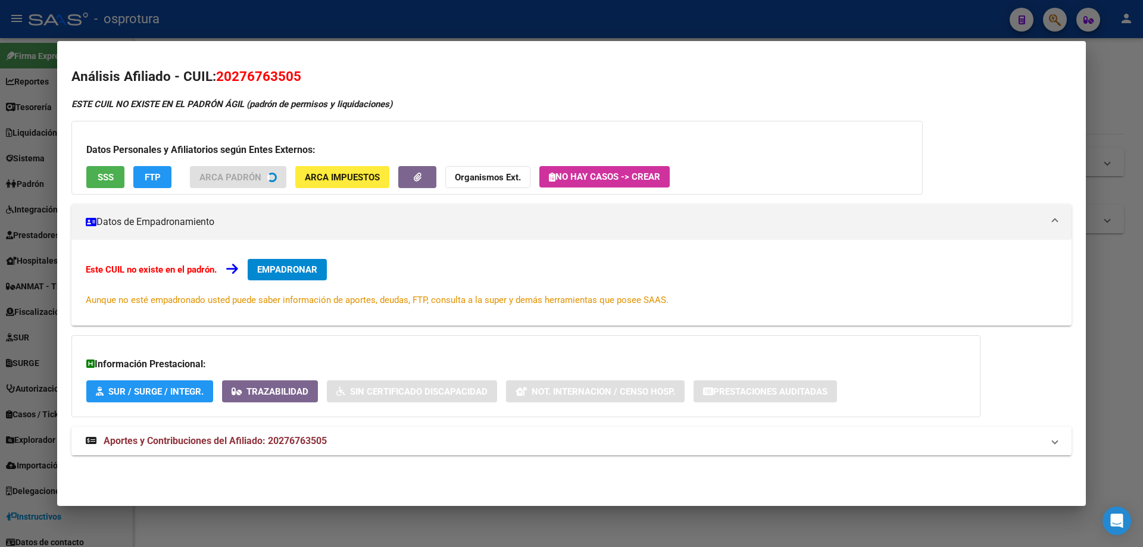
click at [100, 180] on span "SSS" at bounding box center [106, 177] width 16 height 11
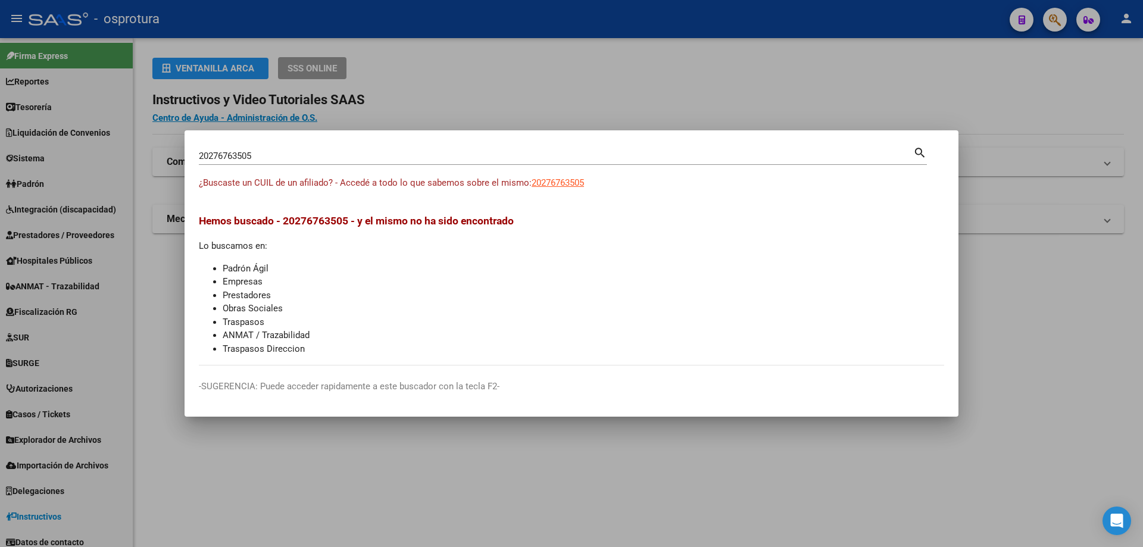
click at [359, 157] on input "20276763505" at bounding box center [556, 156] width 714 height 11
paste input "-27677538-4"
type input "20276775384"
click at [538, 180] on span "20276775384" at bounding box center [557, 182] width 52 height 11
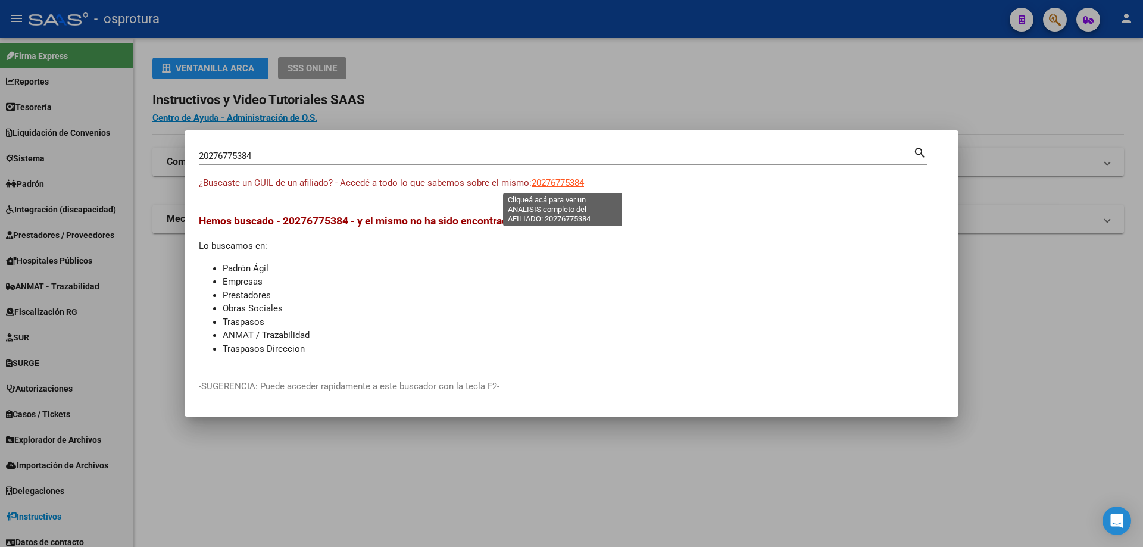
type textarea "20276775384"
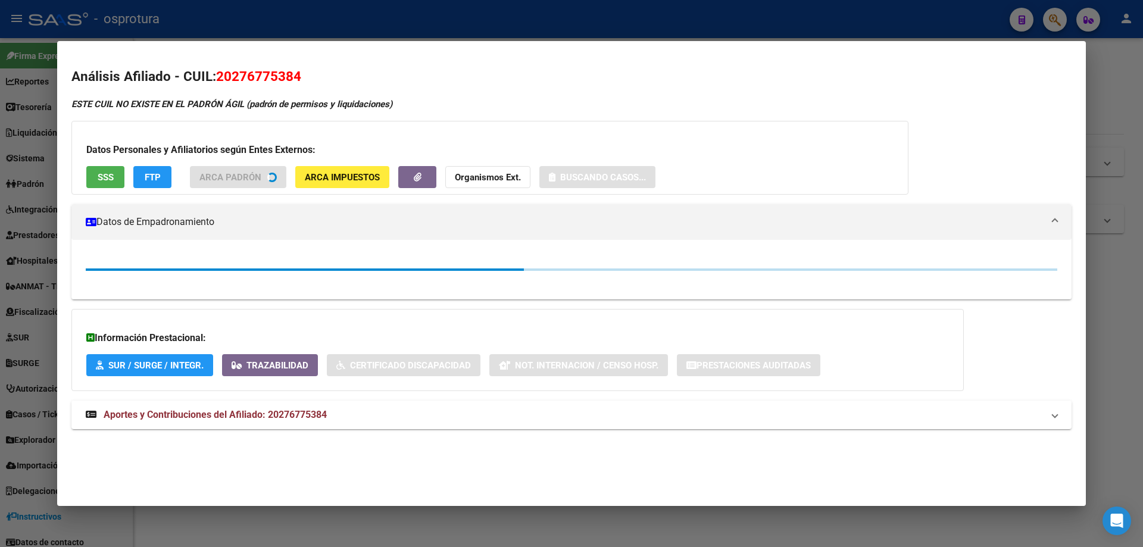
click at [112, 173] on span "SSS" at bounding box center [106, 177] width 16 height 11
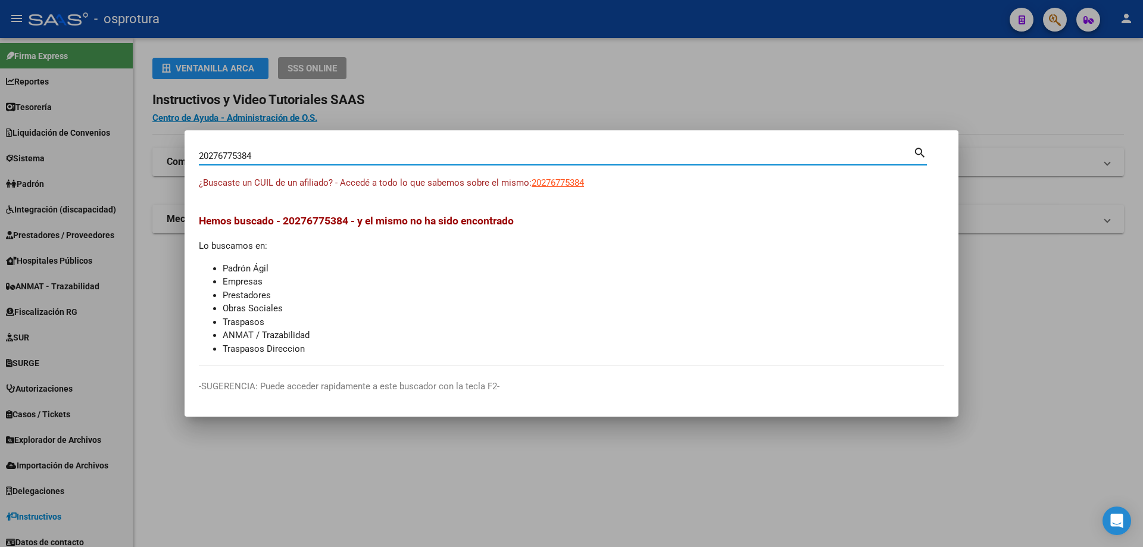
click at [332, 155] on input "20276775384" at bounding box center [556, 156] width 714 height 11
click at [332, 156] on input "20276775384" at bounding box center [556, 156] width 714 height 11
paste input "-27682146-7"
type input "20276821467"
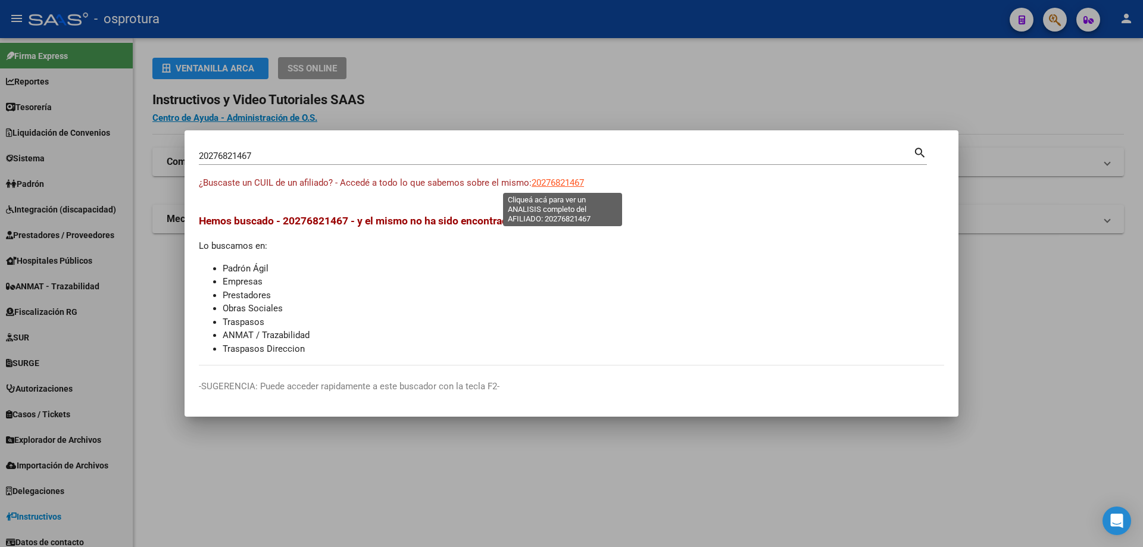
click at [558, 187] on span "20276821467" at bounding box center [557, 182] width 52 height 11
type textarea "20276821467"
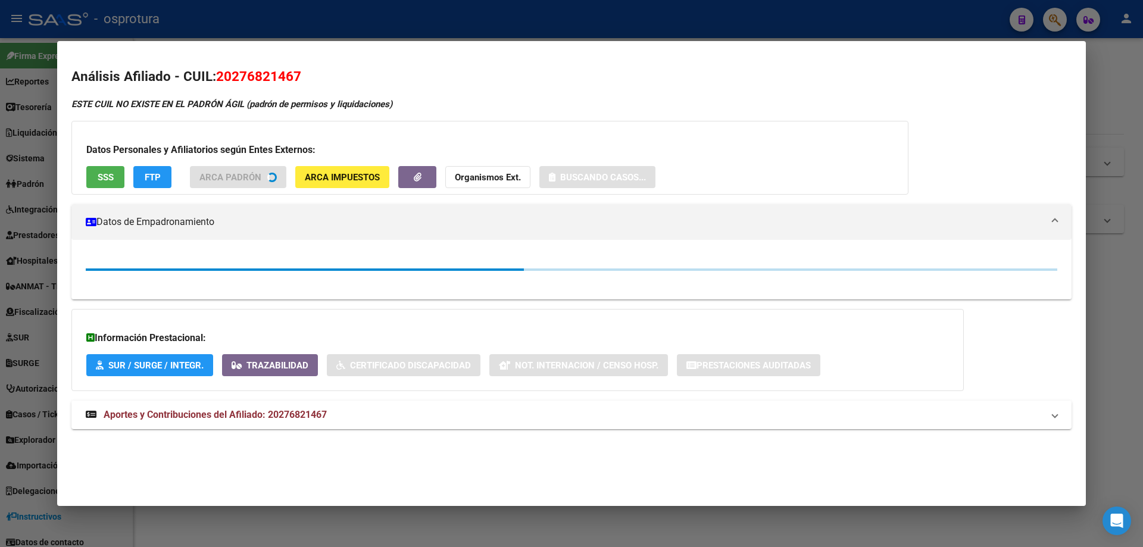
click at [99, 179] on span "SSS" at bounding box center [106, 177] width 16 height 11
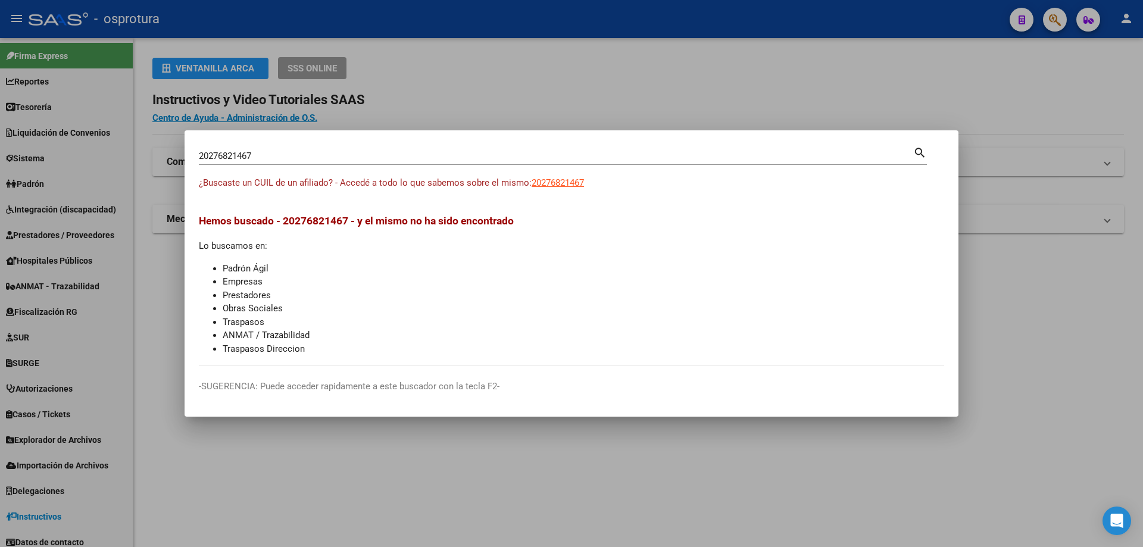
click at [299, 157] on input "20276821467" at bounding box center [556, 156] width 714 height 11
paste input "-27690539-3"
type input "20276905393"
click at [556, 182] on span "20276905393" at bounding box center [557, 182] width 52 height 11
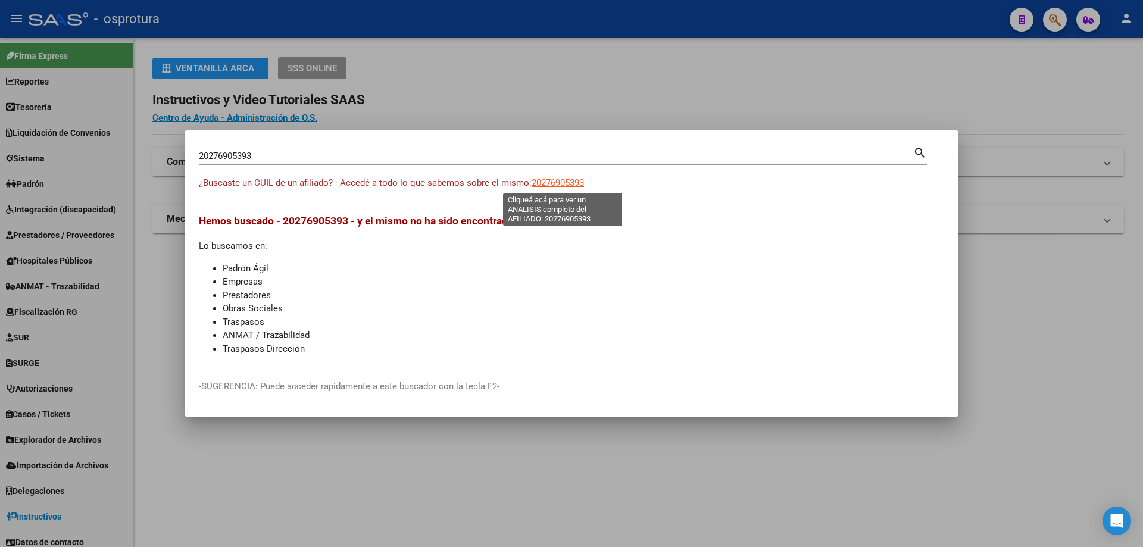
type textarea "20276905393"
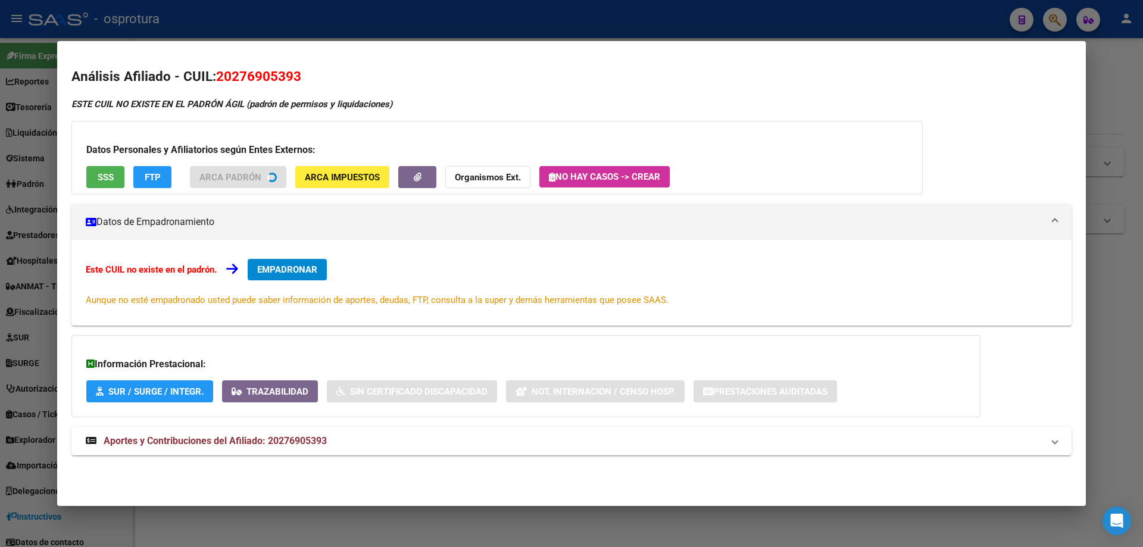
click at [96, 176] on button "SSS" at bounding box center [105, 177] width 38 height 22
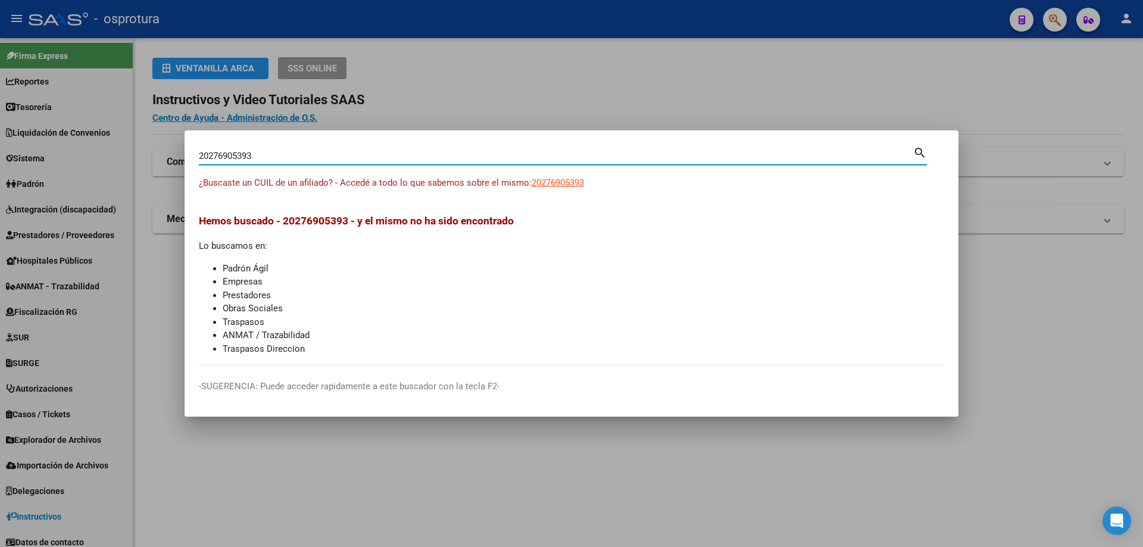
click at [329, 158] on input "20276905393" at bounding box center [556, 156] width 714 height 11
paste input "-27701461-1"
type input "20277014611"
click at [567, 189] on app-link-go-to "20277014611" at bounding box center [557, 183] width 52 height 14
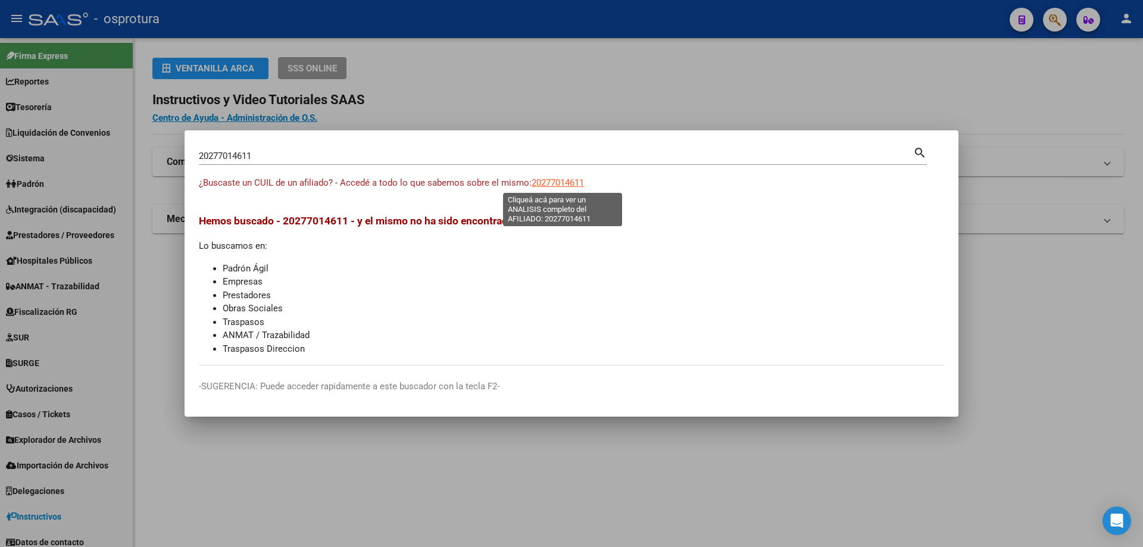
click at [566, 186] on span "20277014611" at bounding box center [557, 182] width 52 height 11
type textarea "20277014611"
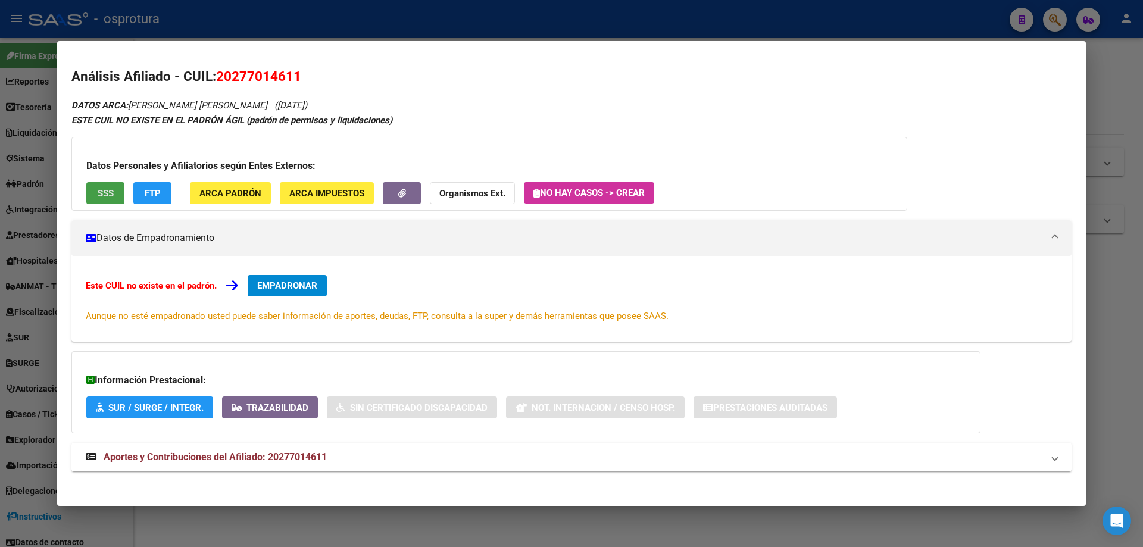
click at [107, 197] on span "SSS" at bounding box center [106, 193] width 16 height 11
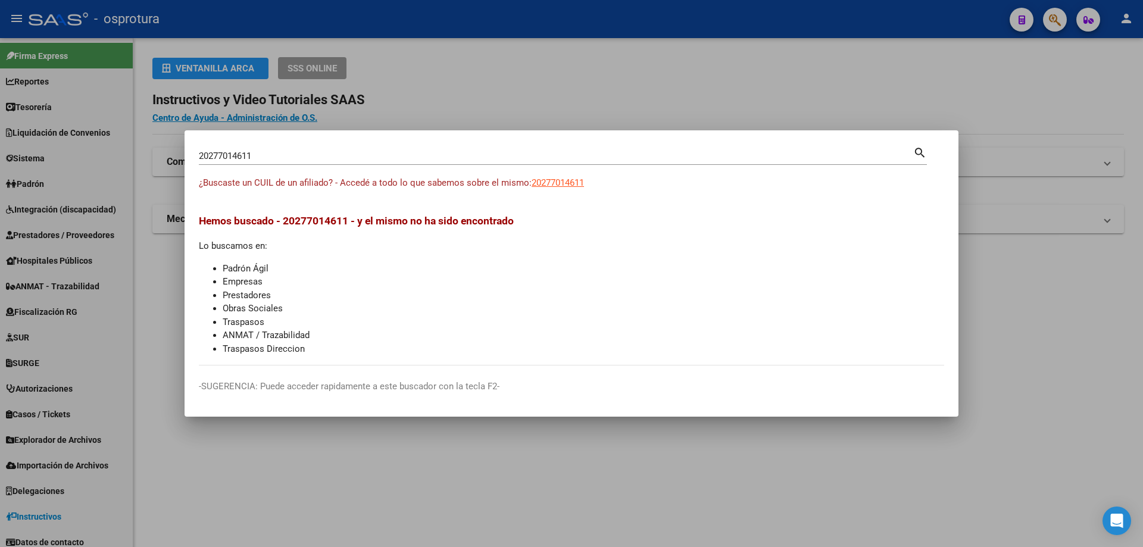
click at [355, 161] on input "20277014611" at bounding box center [556, 156] width 714 height 11
paste input "-27773606-4"
type input "20277736064"
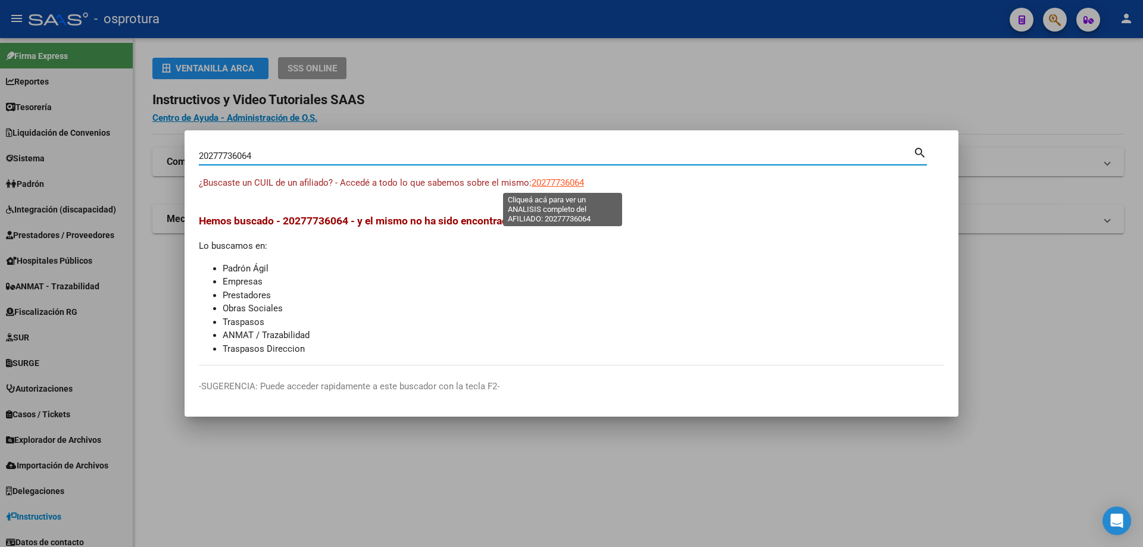
click at [561, 187] on span "20277736064" at bounding box center [557, 182] width 52 height 11
type textarea "20277736064"
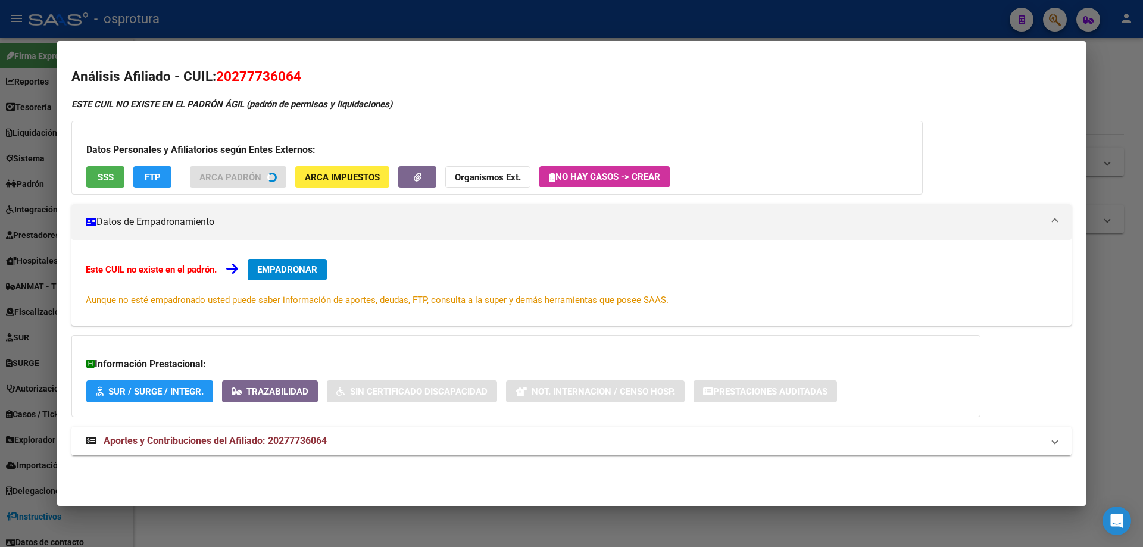
click at [106, 172] on span "SSS" at bounding box center [106, 177] width 16 height 11
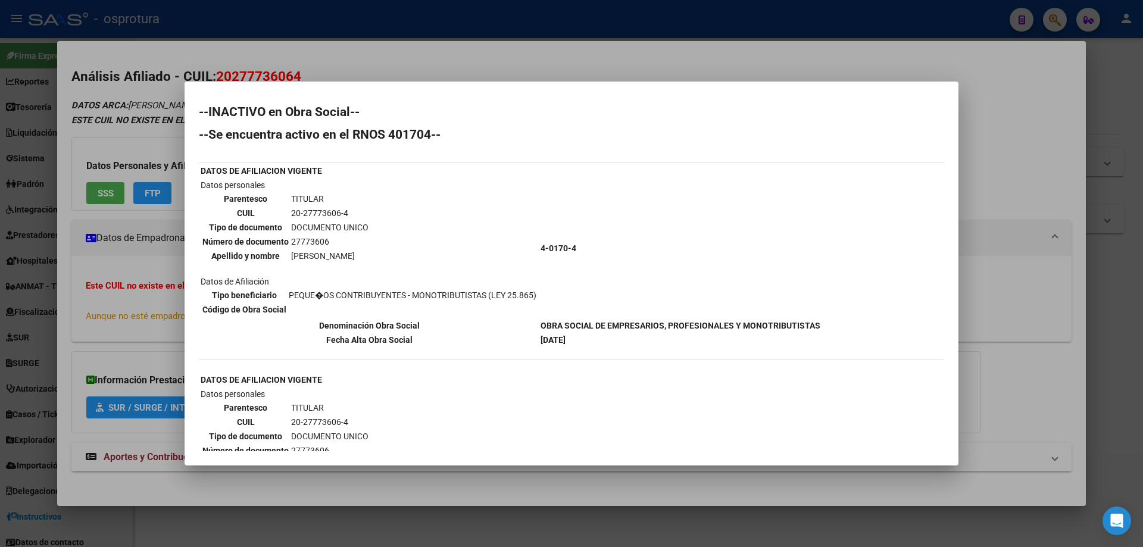
scroll to position [281, 0]
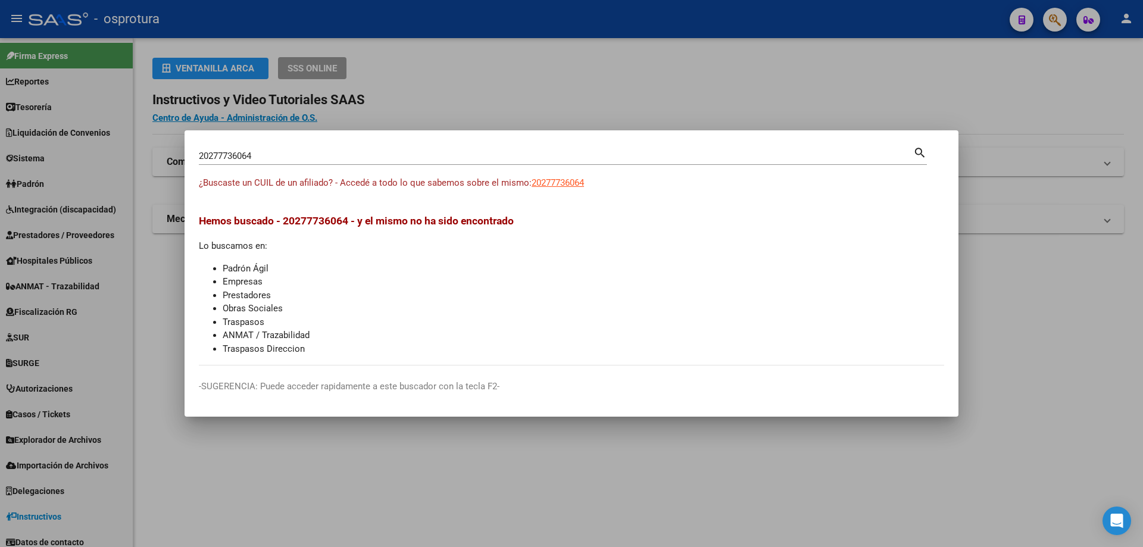
click at [430, 157] on input "20277736064" at bounding box center [556, 156] width 714 height 11
paste input "-27807097-3"
type input "20278070973"
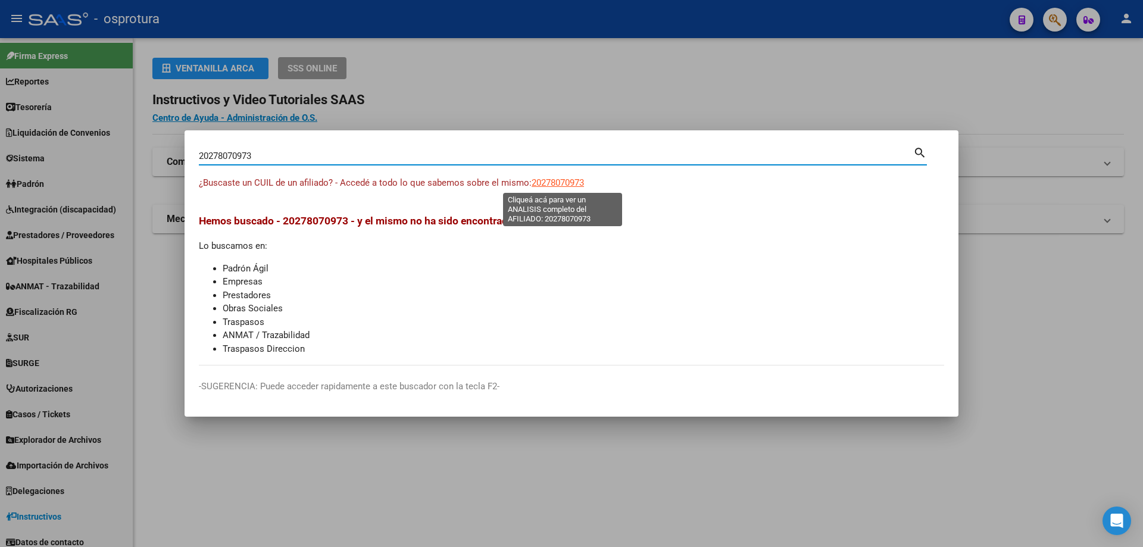
click at [578, 180] on span "20278070973" at bounding box center [557, 182] width 52 height 11
type textarea "20278070973"
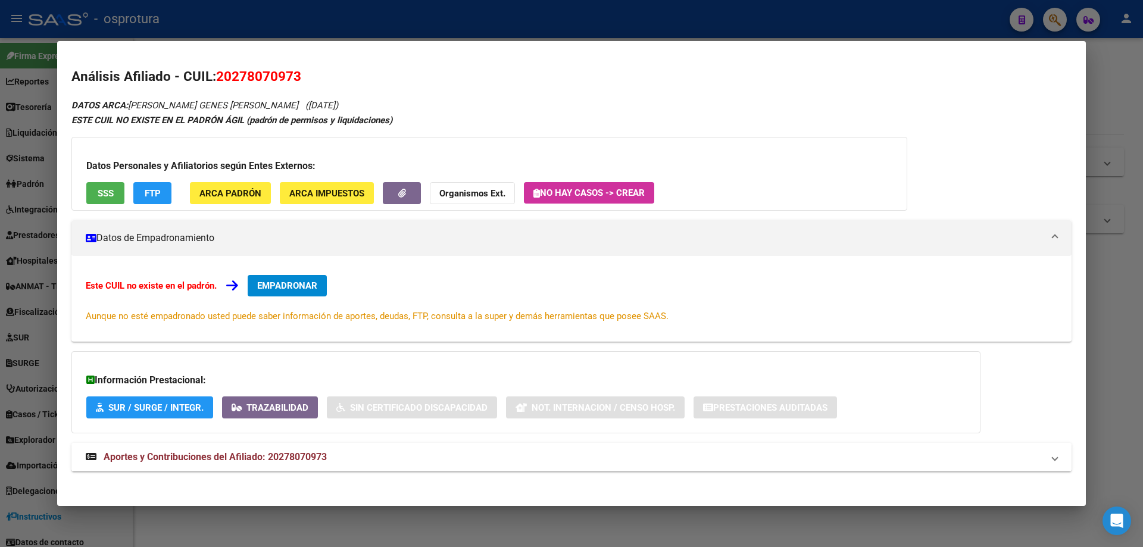
click at [101, 200] on button "SSS" at bounding box center [105, 193] width 38 height 22
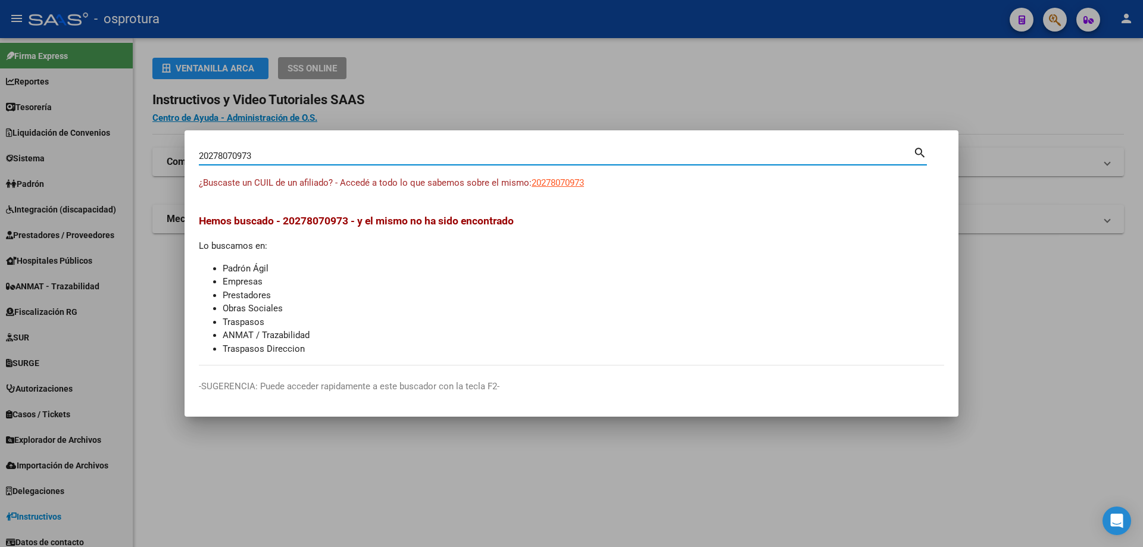
click at [265, 160] on input "20278070973" at bounding box center [556, 156] width 714 height 11
paste input "-27815706-8"
type input "20278157068"
click at [550, 185] on span "20278157068" at bounding box center [557, 182] width 52 height 11
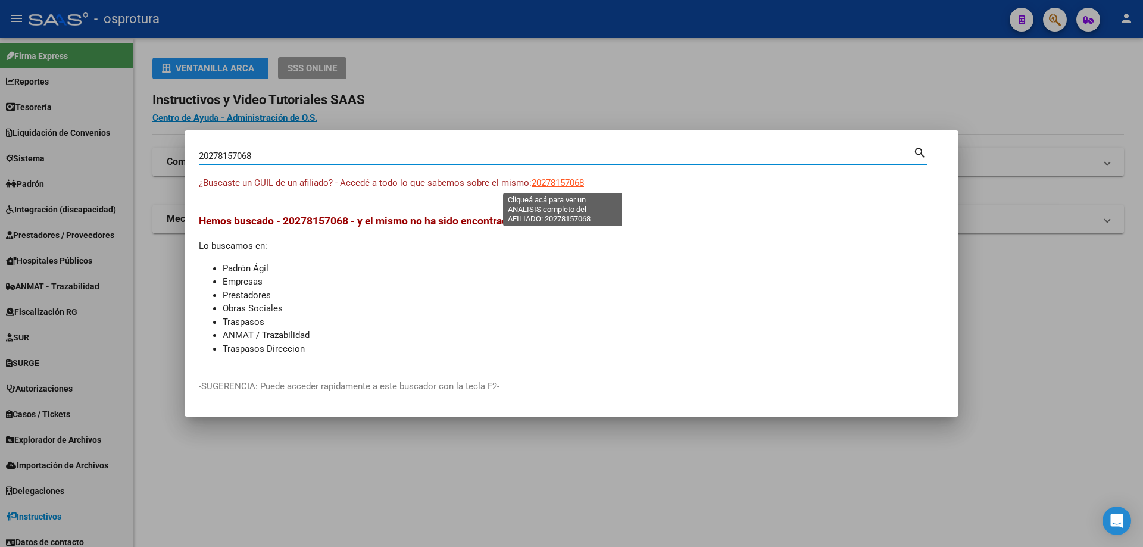
type textarea "20278157068"
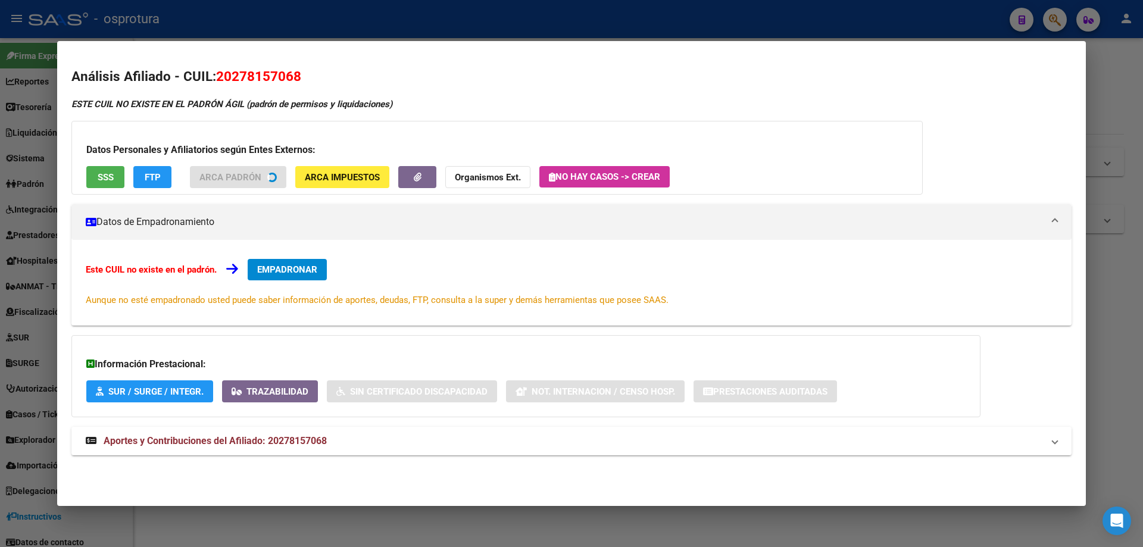
click at [99, 180] on span "SSS" at bounding box center [106, 177] width 16 height 11
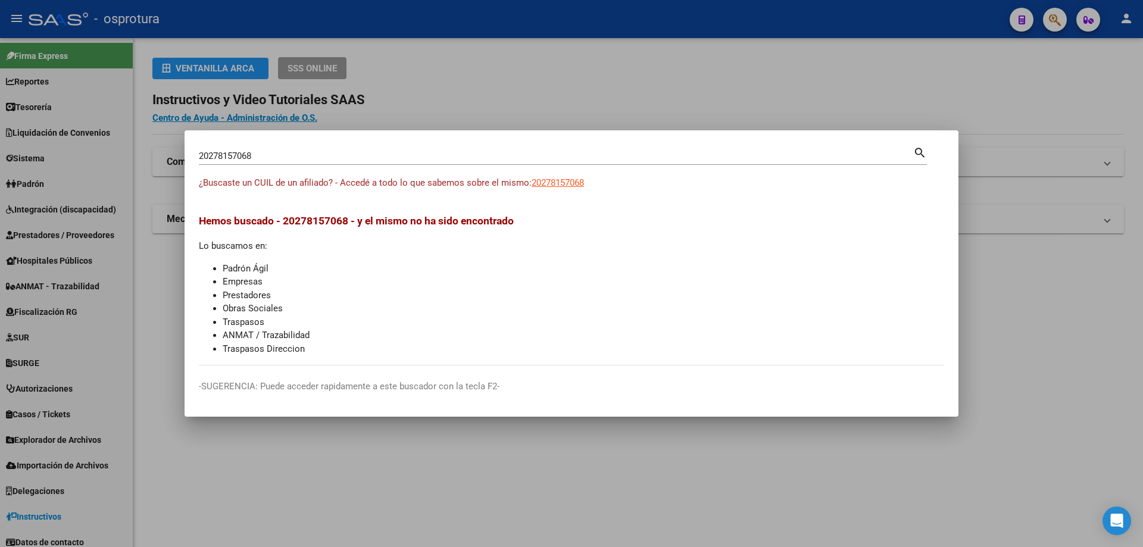
click at [365, 161] on input "20278157068" at bounding box center [556, 156] width 714 height 11
paste input "-27834463-1"
type input "20278344631"
click at [564, 183] on span "20278344631" at bounding box center [557, 182] width 52 height 11
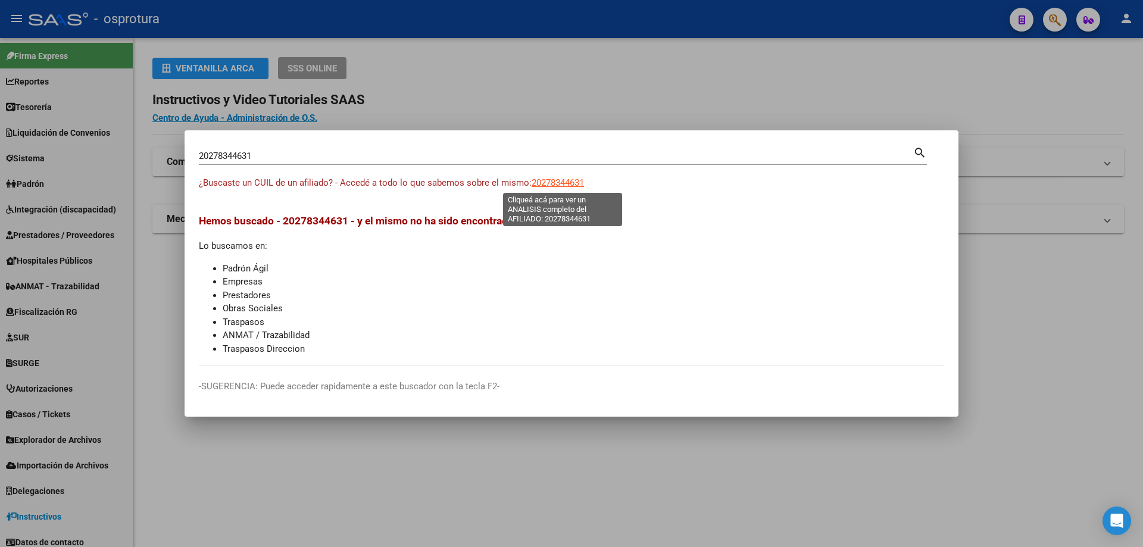
type textarea "20278344631"
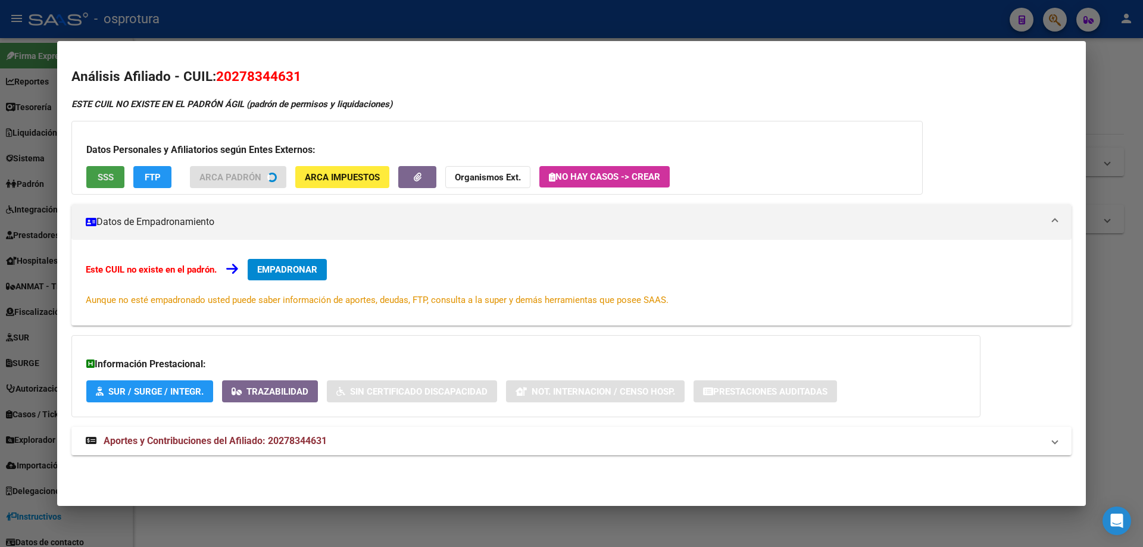
click at [110, 174] on span "SSS" at bounding box center [106, 177] width 16 height 11
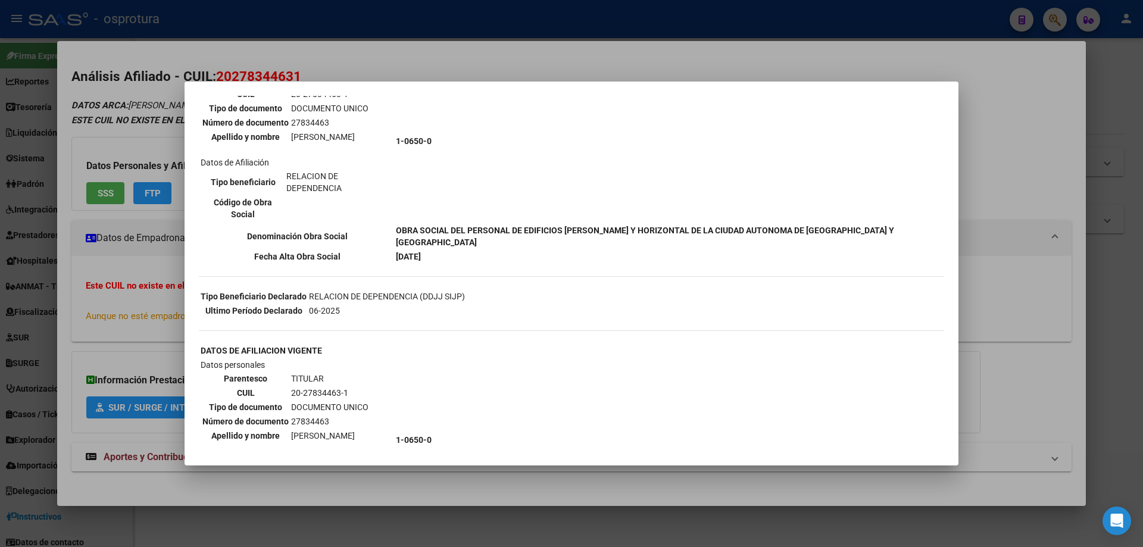
scroll to position [417, 0]
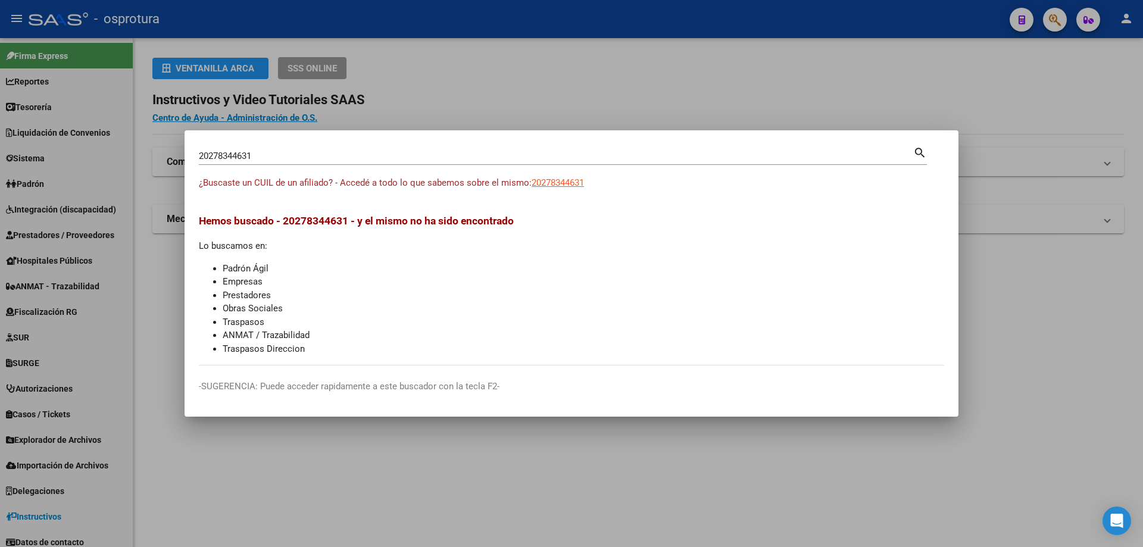
click at [355, 158] on input "20278344631" at bounding box center [556, 156] width 714 height 11
paste input "-27846626-5"
type input "20278466265"
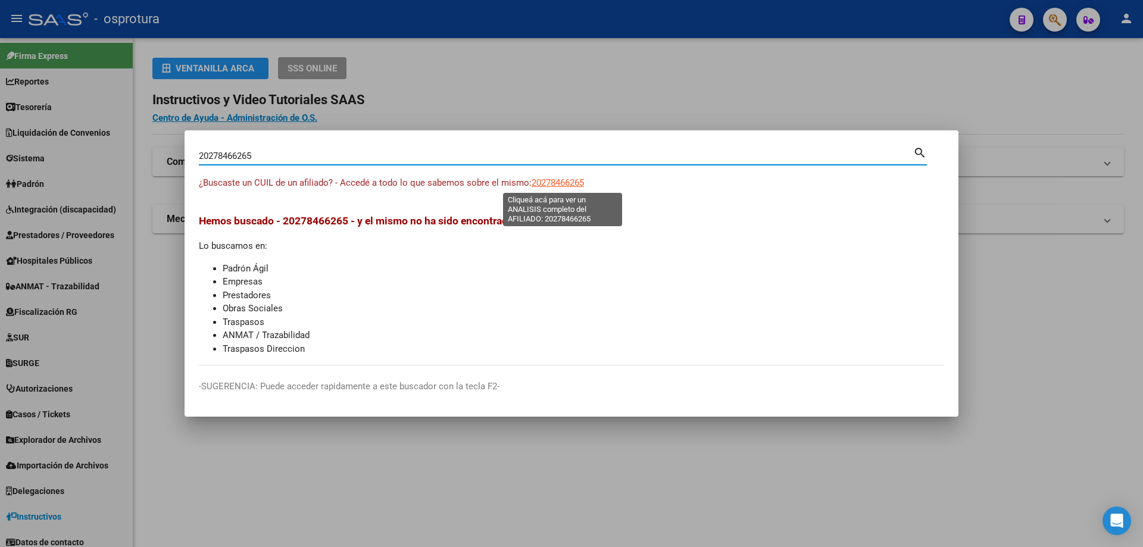
click at [561, 186] on span "20278466265" at bounding box center [557, 182] width 52 height 11
type textarea "20278466265"
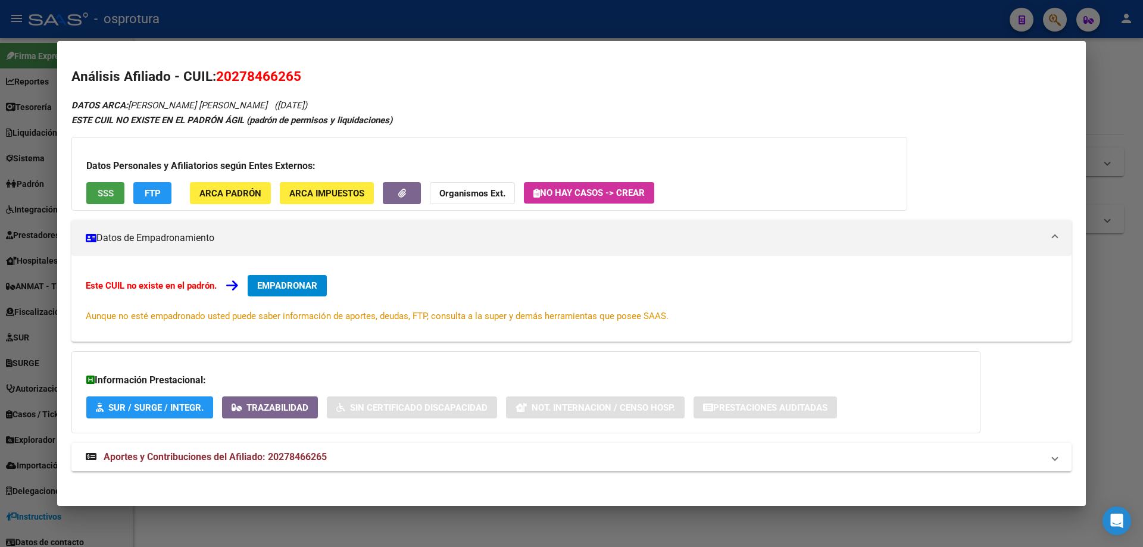
click at [99, 188] on span "SSS" at bounding box center [106, 193] width 16 height 11
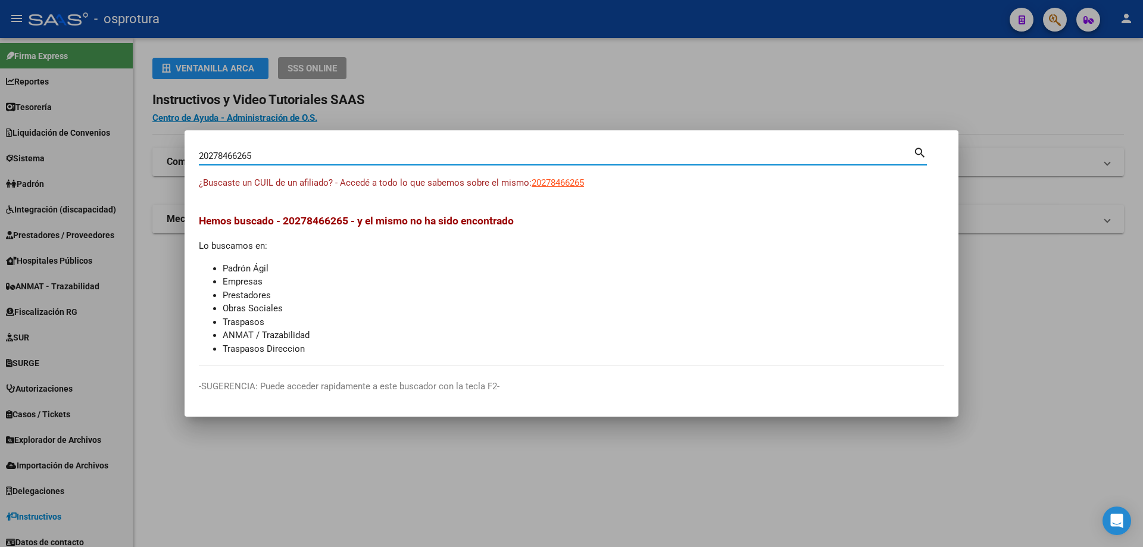
click at [248, 158] on input "20278466265" at bounding box center [556, 156] width 714 height 11
paste input "-27869212-"
type input "20278692125"
click at [562, 184] on span "20278692125" at bounding box center [557, 182] width 52 height 11
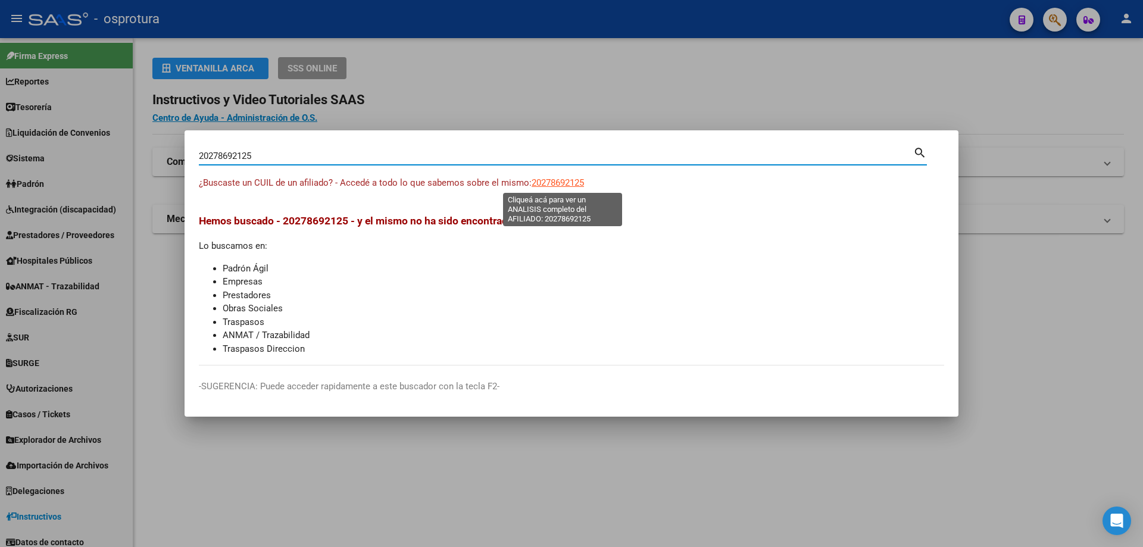
type textarea "20278692125"
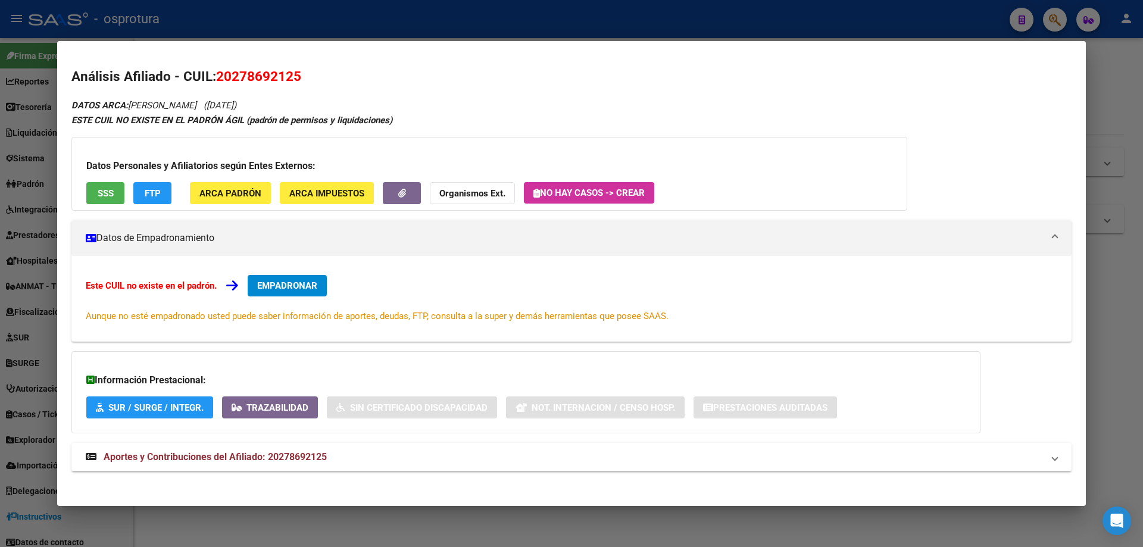
click at [102, 195] on span "SSS" at bounding box center [106, 193] width 16 height 11
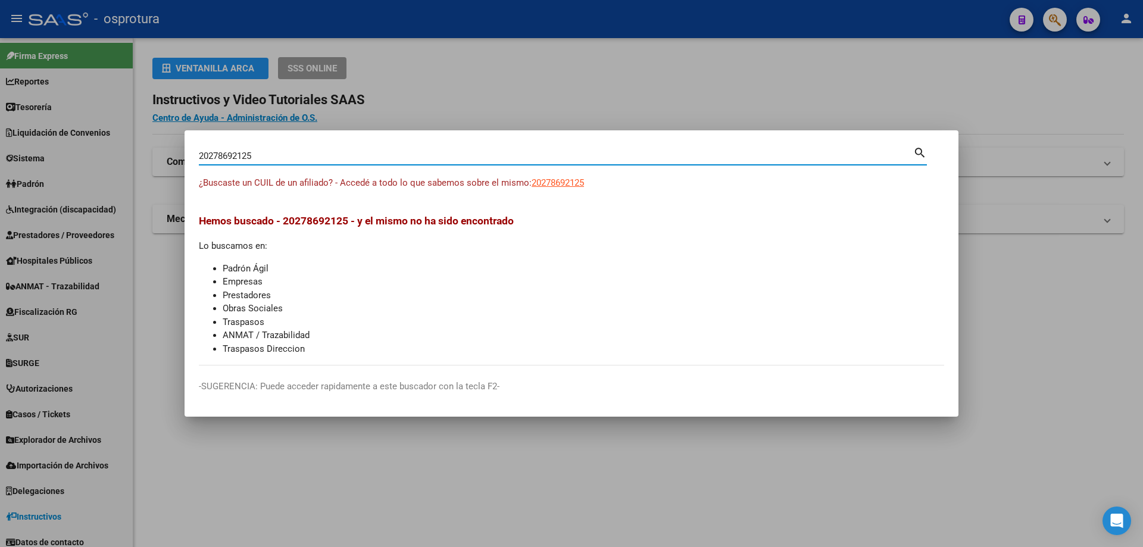
click at [307, 155] on input "20278692125" at bounding box center [556, 156] width 714 height 11
paste input "-27885686-1"
type input "20278856861"
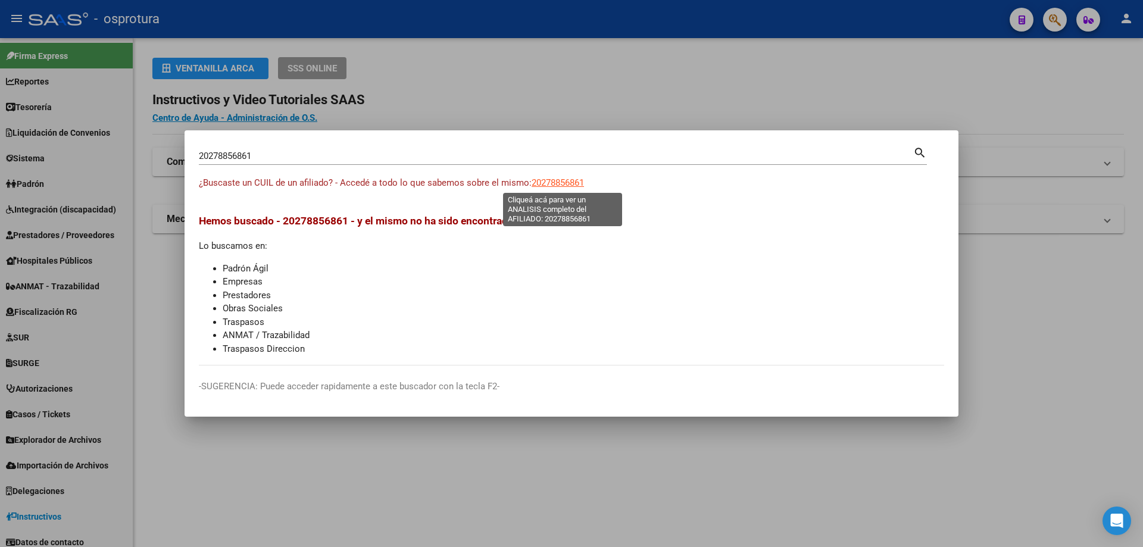
click at [570, 180] on span "20278856861" at bounding box center [557, 182] width 52 height 11
type textarea "20278856861"
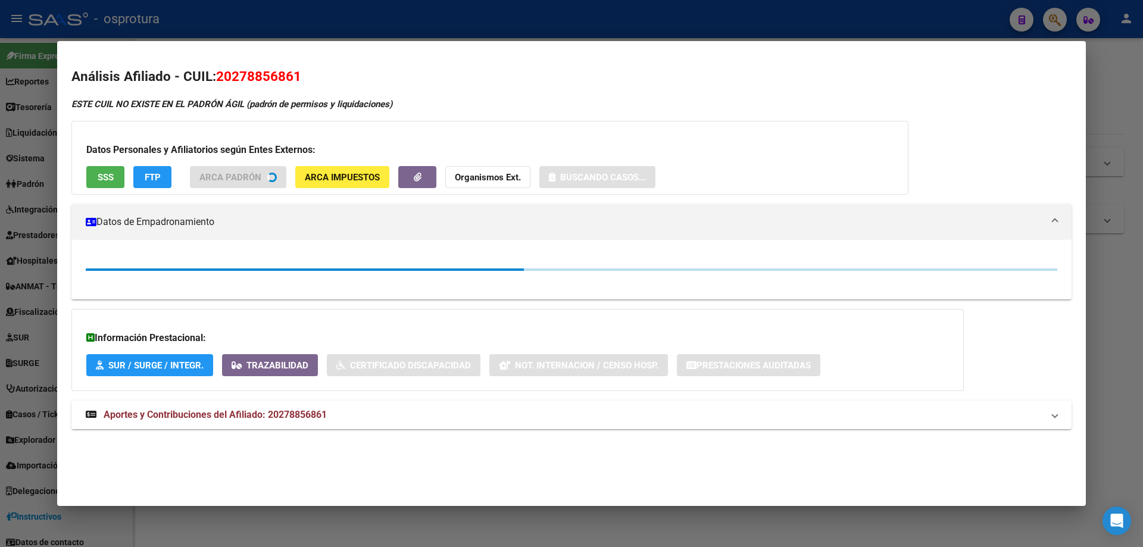
click at [118, 177] on button "SSS" at bounding box center [105, 177] width 38 height 22
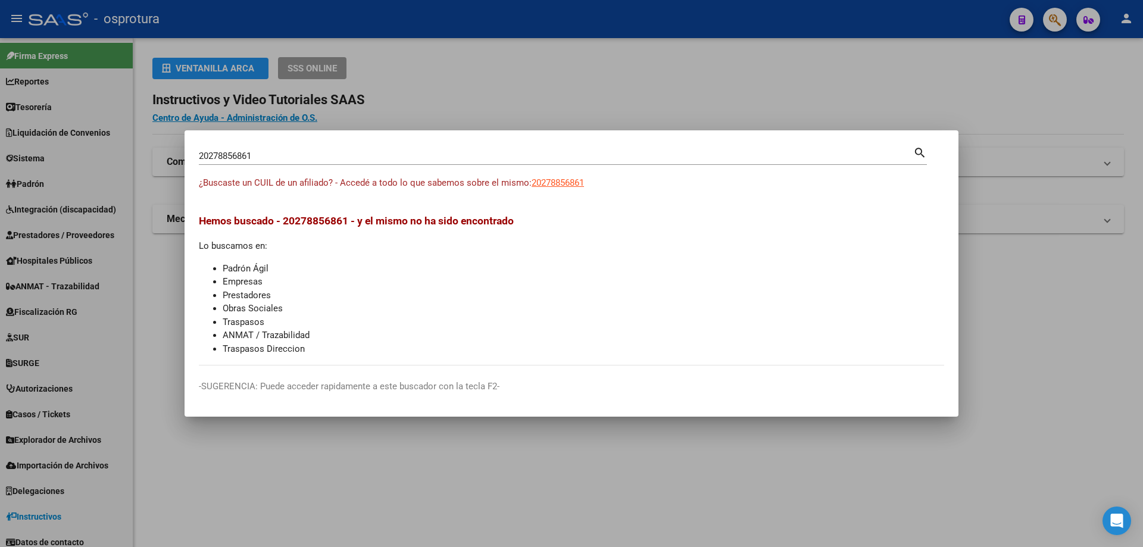
click at [279, 150] on div "20278856861 Buscar (apellido, dni, [PERSON_NAME], [PERSON_NAME], cuit, obra soc…" at bounding box center [556, 156] width 714 height 18
click at [280, 157] on input "20278856861" at bounding box center [556, 156] width 714 height 11
paste input "-27896653-5"
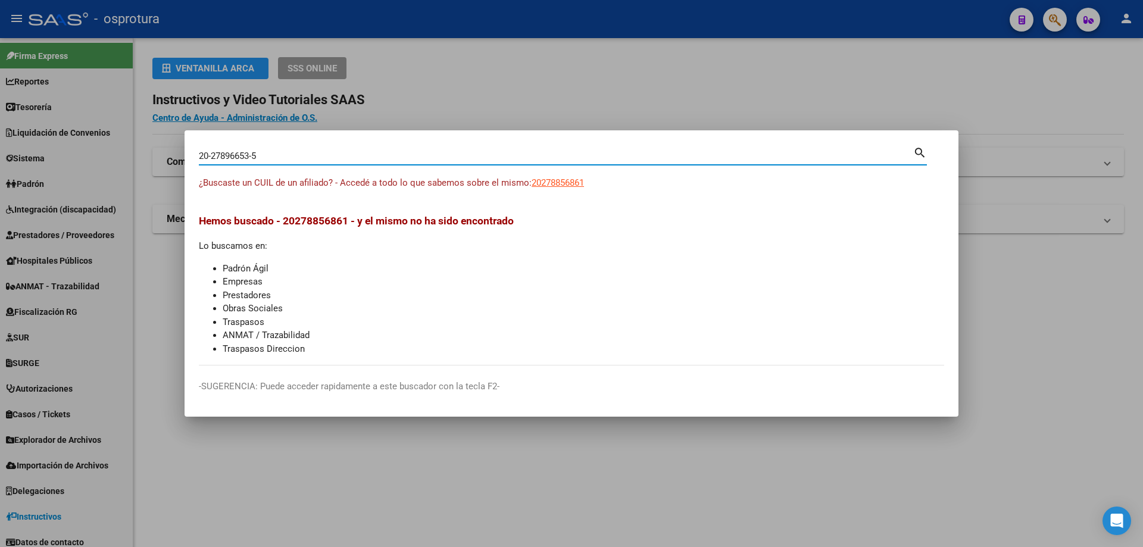
type input "20278966535"
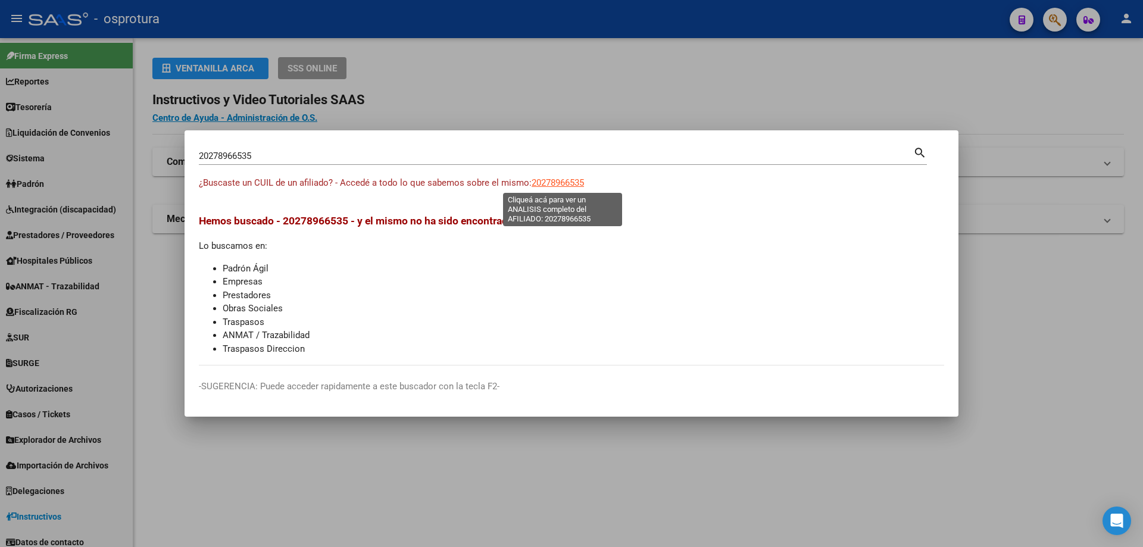
click at [545, 185] on span "20278966535" at bounding box center [557, 182] width 52 height 11
type textarea "20278966535"
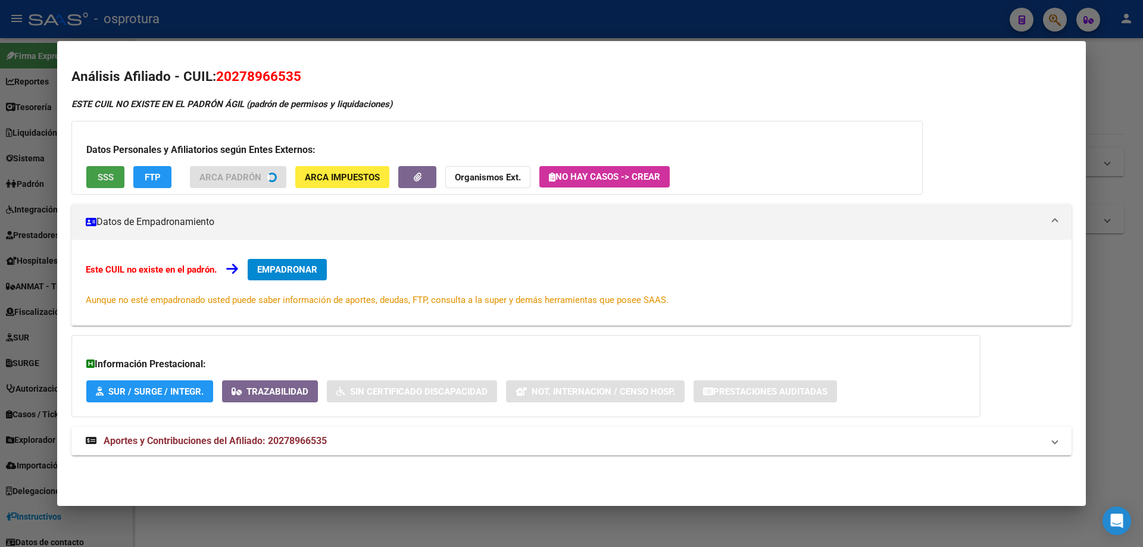
click at [99, 176] on span "SSS" at bounding box center [106, 177] width 16 height 11
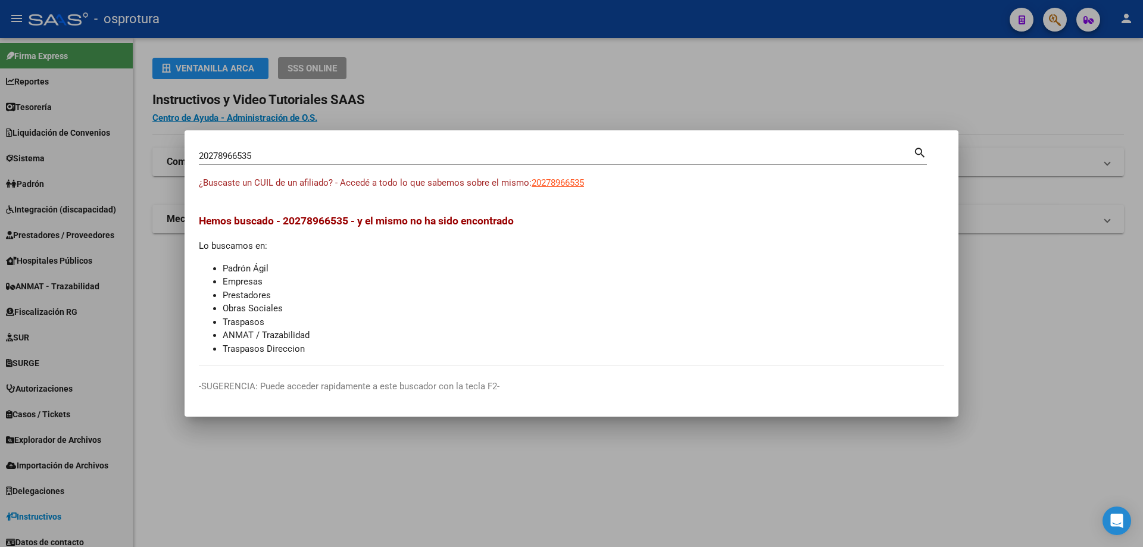
click at [315, 160] on input "20278966535" at bounding box center [556, 156] width 714 height 11
paste input "-27896921-6"
type input "20278969216"
click at [566, 180] on span "20278969216" at bounding box center [557, 182] width 52 height 11
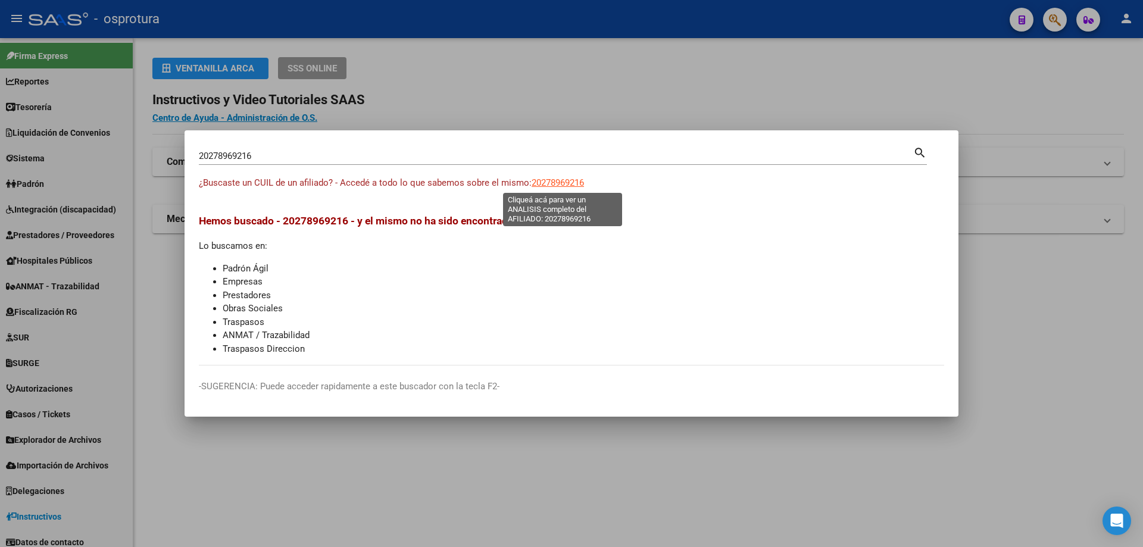
type textarea "20278969216"
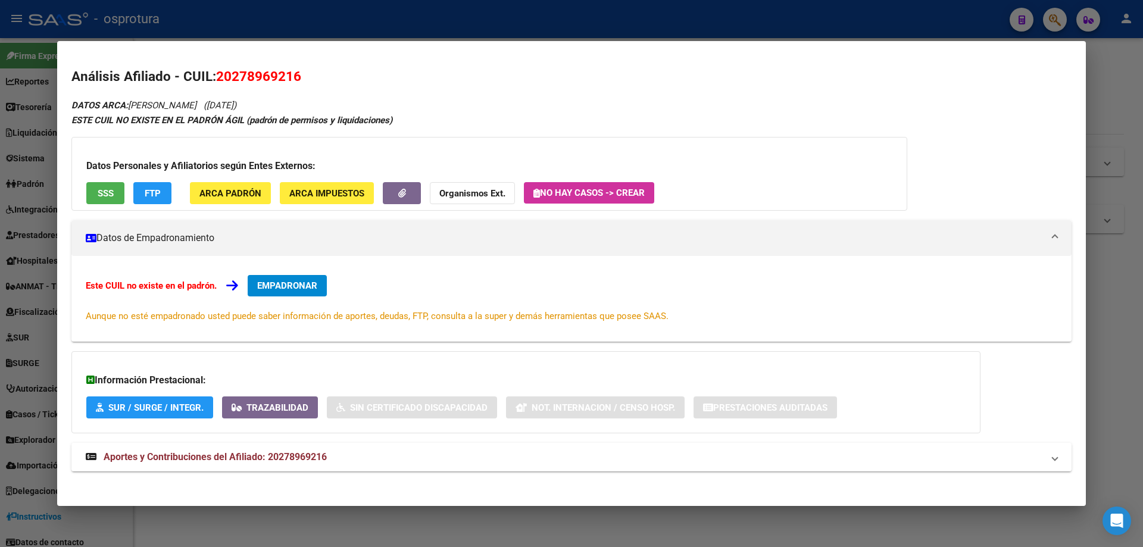
click at [108, 192] on span "SSS" at bounding box center [106, 193] width 16 height 11
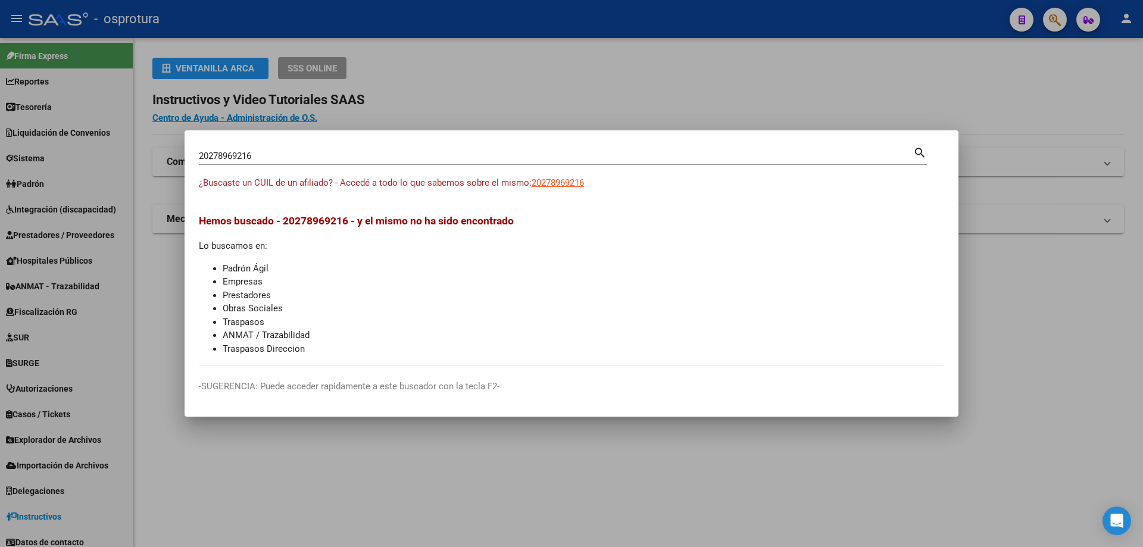
click at [259, 158] on input "20278969216" at bounding box center [556, 156] width 714 height 11
paste input "-27919701-2"
type input "20279197012"
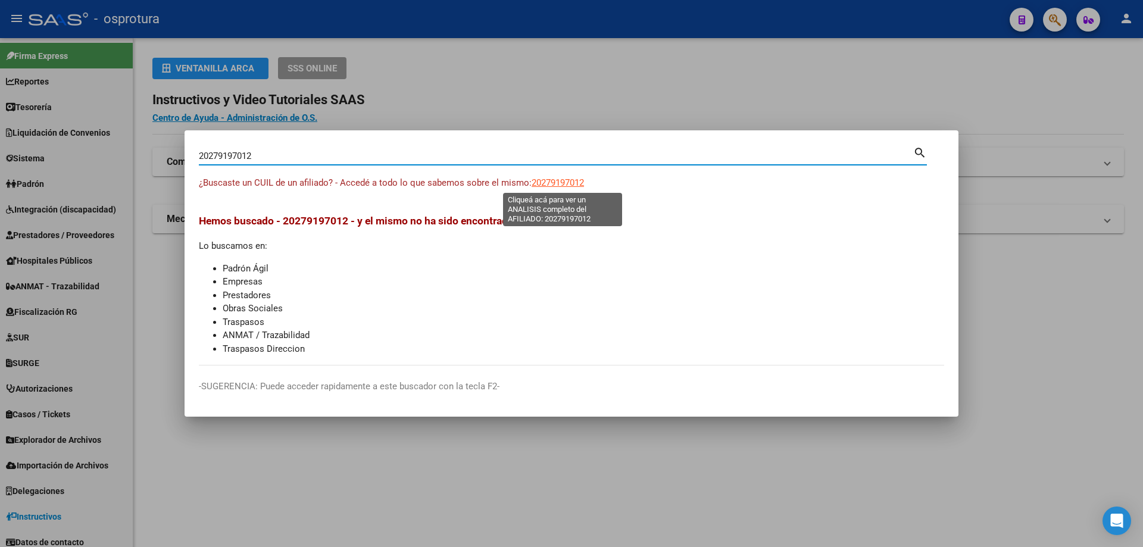
click at [577, 186] on span "20279197012" at bounding box center [557, 182] width 52 height 11
type textarea "20279197012"
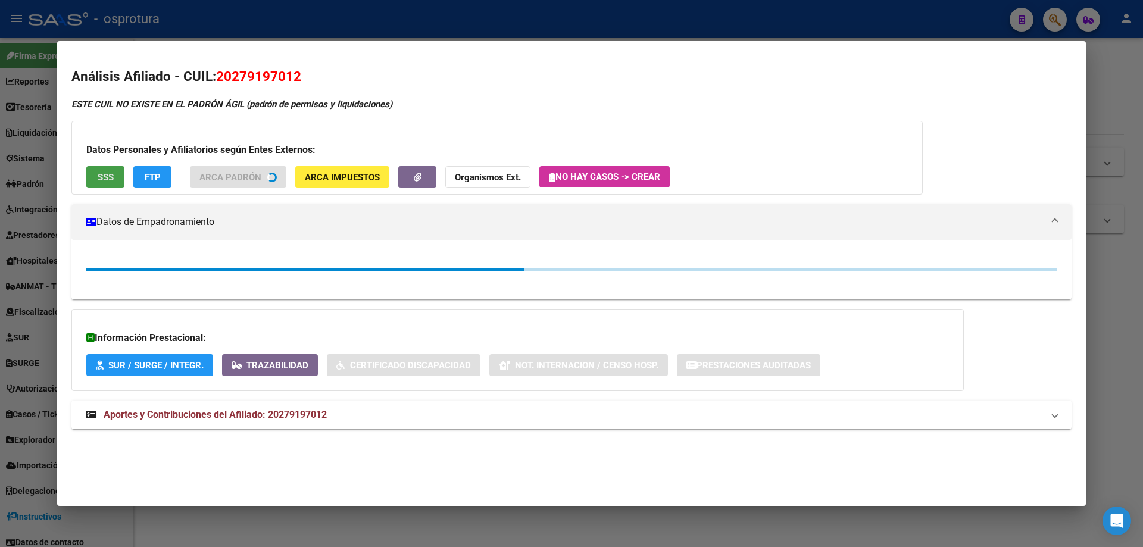
click at [96, 171] on button "SSS" at bounding box center [105, 177] width 38 height 22
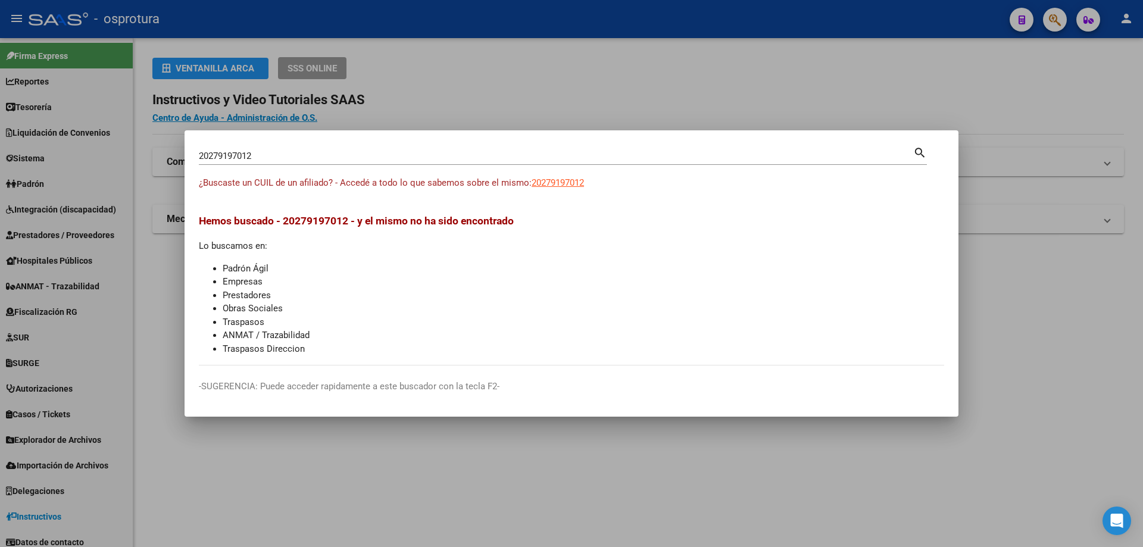
click at [393, 157] on input "20279197012" at bounding box center [556, 156] width 714 height 11
paste input "-27919991-0"
type input "20279199910"
click at [581, 183] on span "20279199910" at bounding box center [557, 182] width 52 height 11
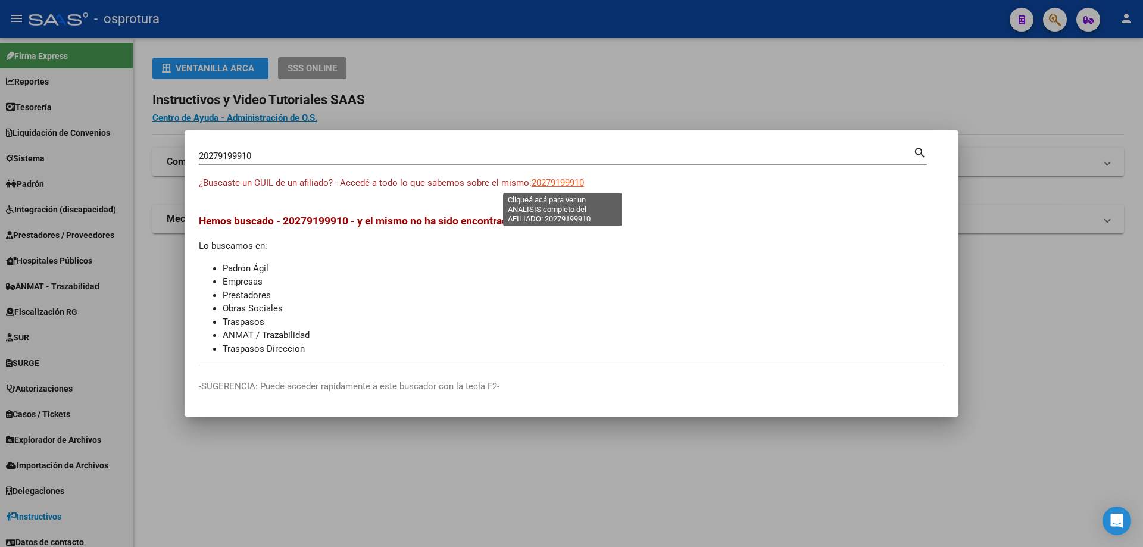
type textarea "20279199910"
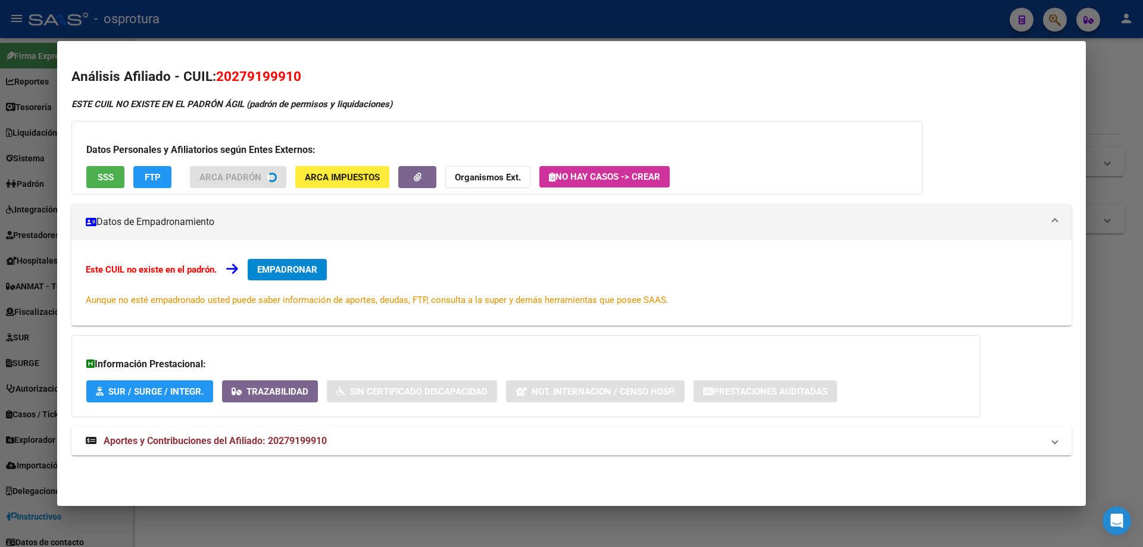
click at [101, 189] on div "Datos Personales y Afiliatorios según Entes Externos: SSS FTP ARCA Padrón ARCA …" at bounding box center [496, 158] width 851 height 74
click at [102, 179] on div "Datos Personales y Afiliatorios según Entes Externos: SSS FTP ARCA Padrón ARCA …" at bounding box center [496, 158] width 851 height 74
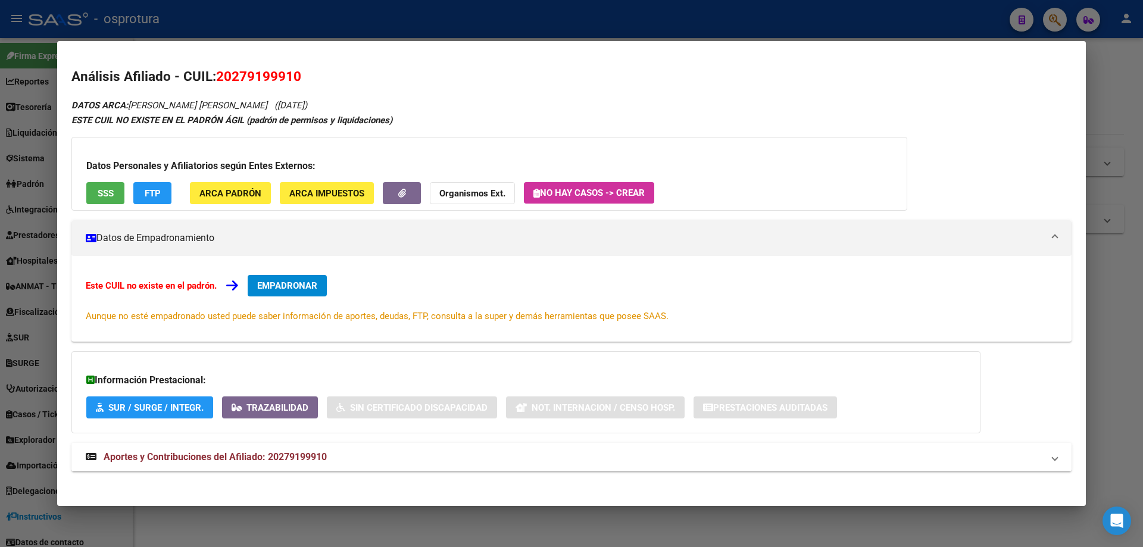
click at [107, 193] on span "SSS" at bounding box center [106, 193] width 16 height 11
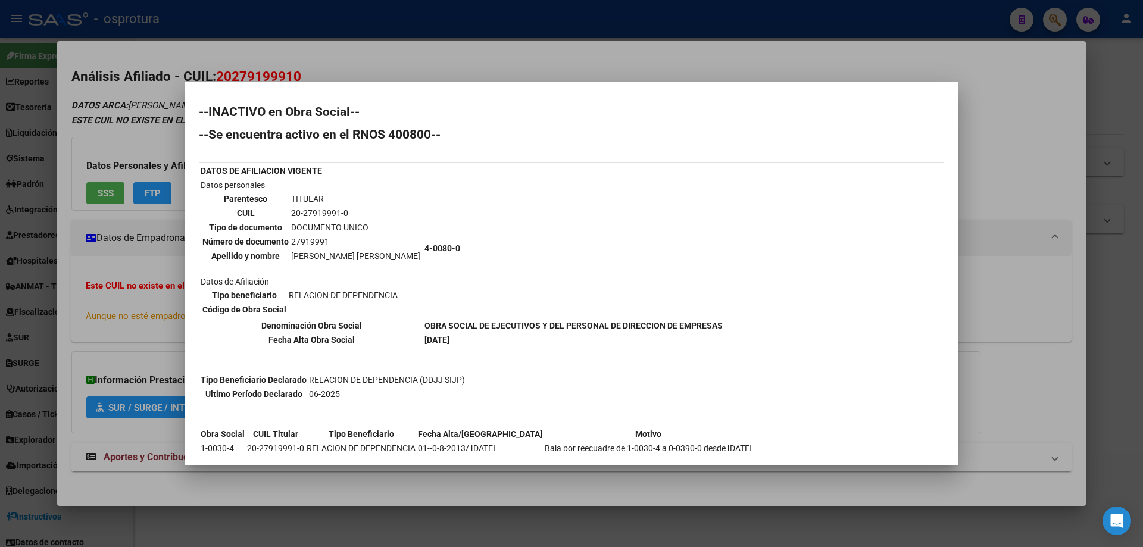
scroll to position [101, 0]
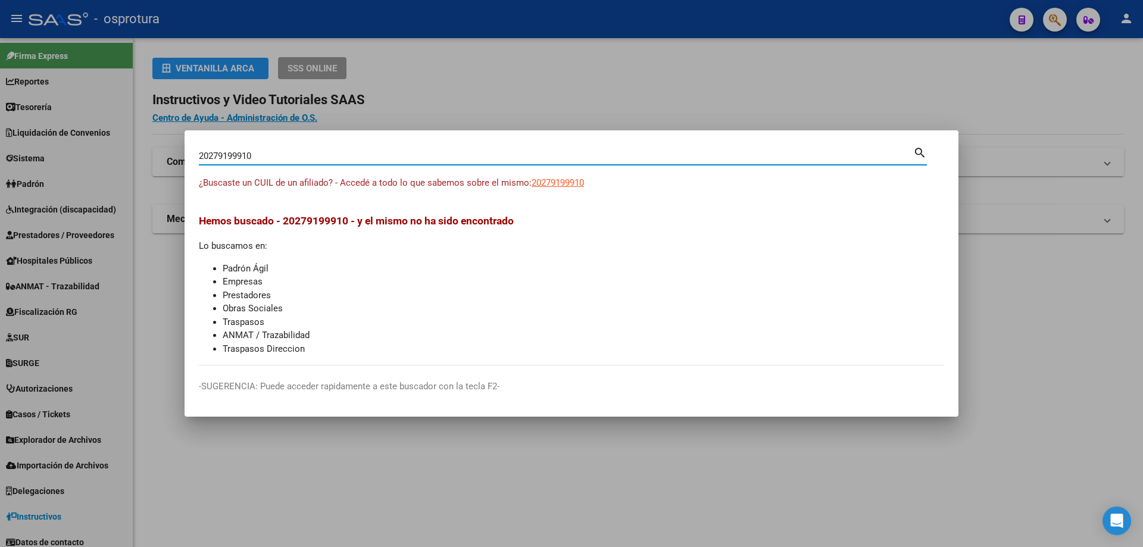
click at [323, 155] on input "20279199910" at bounding box center [556, 156] width 714 height 11
paste input "-27924728-1"
type input "20279247281"
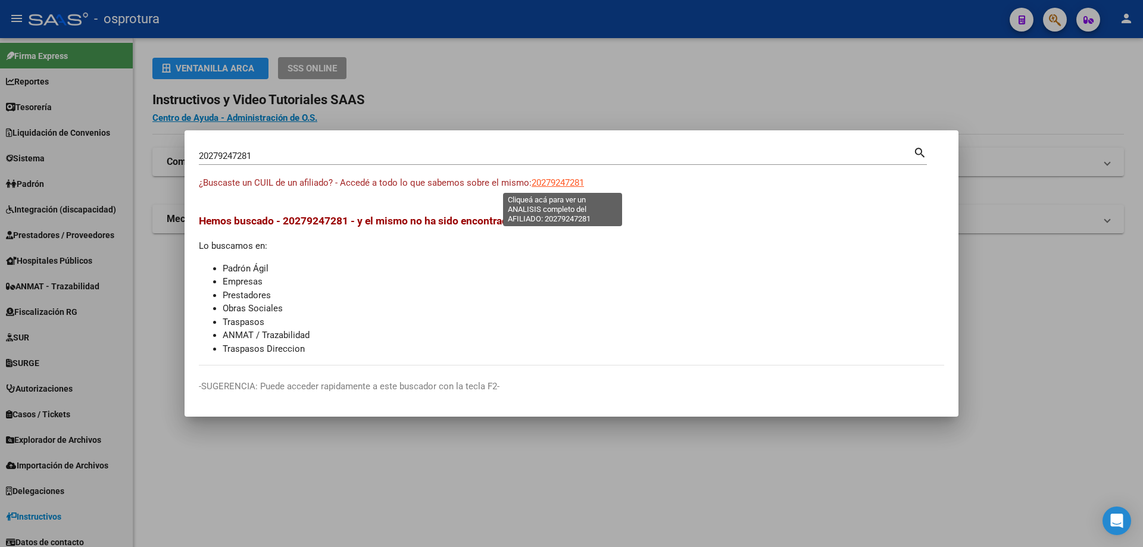
click at [546, 178] on span "20279247281" at bounding box center [557, 182] width 52 height 11
type textarea "20279247281"
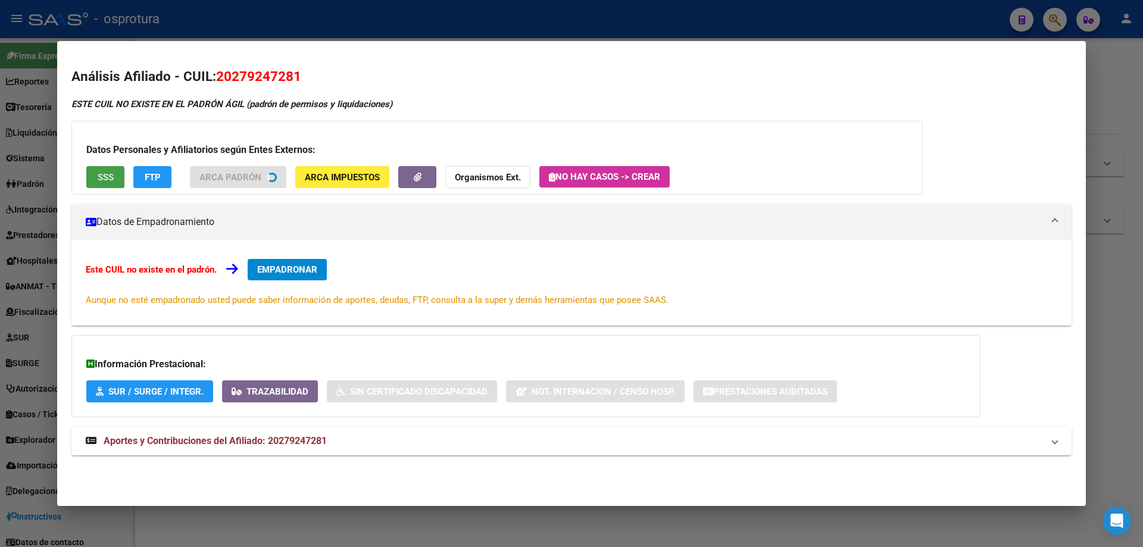
click at [105, 186] on button "SSS" at bounding box center [105, 177] width 38 height 22
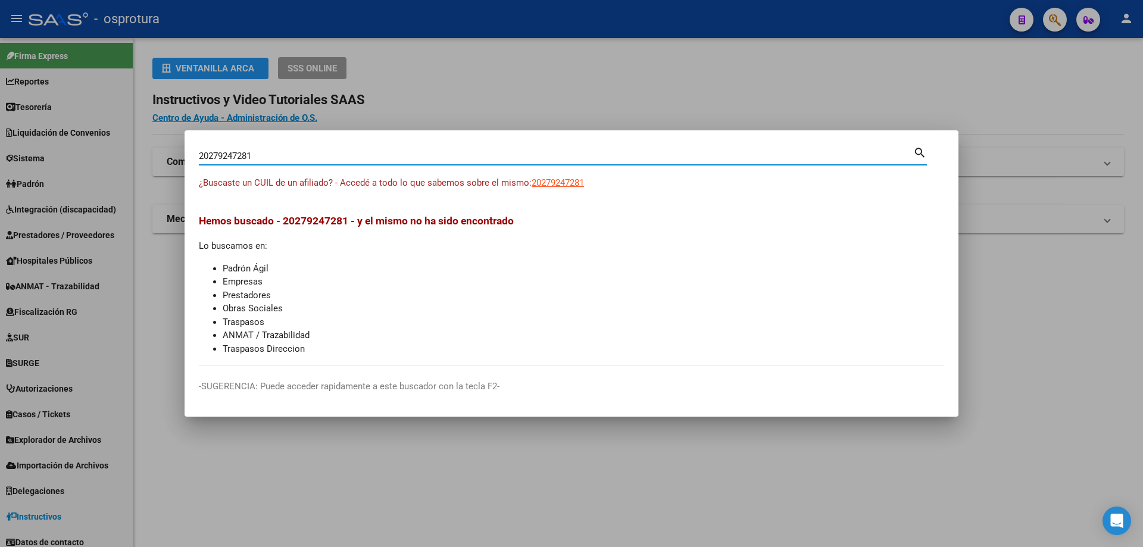
click at [455, 157] on input "20279247281" at bounding box center [556, 156] width 714 height 11
paste input "-27939494-2"
type input "20279394942"
click at [558, 182] on span "20279394942" at bounding box center [557, 182] width 52 height 11
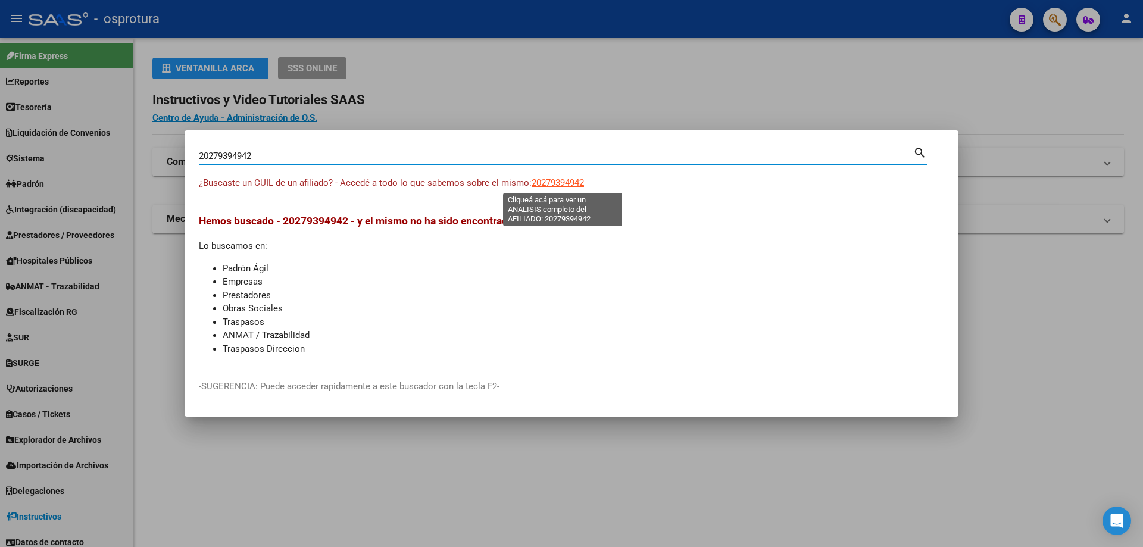
type textarea "20279394942"
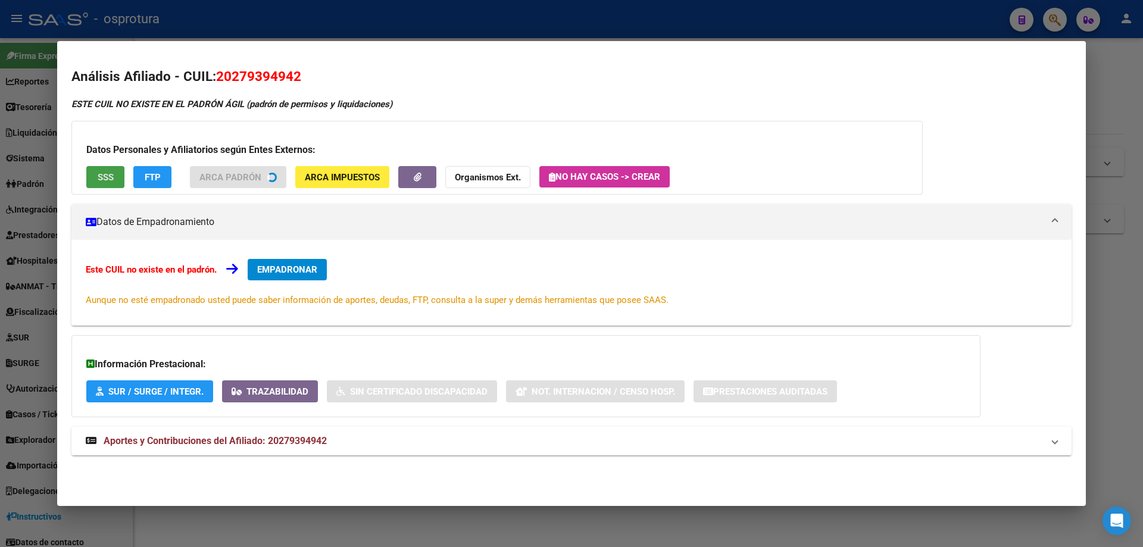
click at [107, 185] on button "SSS" at bounding box center [105, 177] width 38 height 22
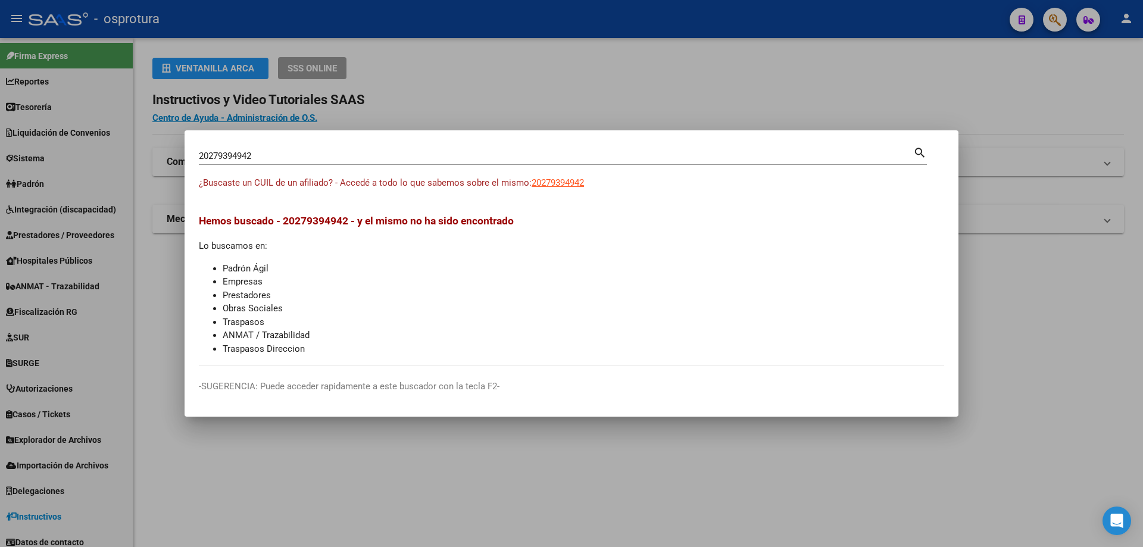
click at [443, 165] on div "20279394942 Buscar (apellido, dni, cuil, [PERSON_NAME], cuit, obra social)" at bounding box center [556, 156] width 714 height 18
click at [440, 155] on input "20279394942" at bounding box center [556, 156] width 714 height 11
paste input "-28001566-1"
type input "20280015661"
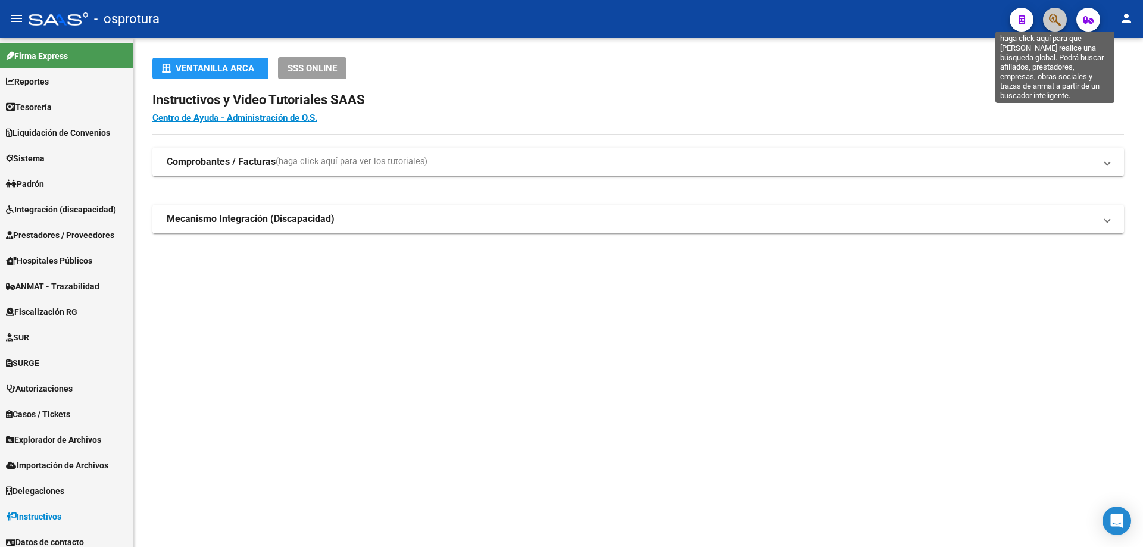
click at [1051, 19] on icon "button" at bounding box center [1055, 20] width 12 height 14
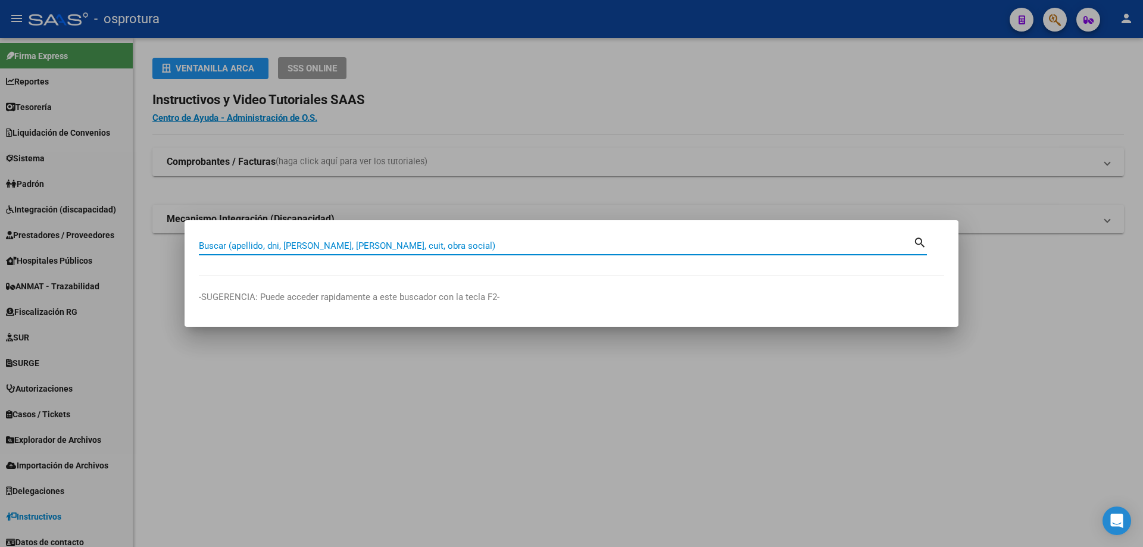
click at [409, 244] on input "Buscar (apellido, dni, [PERSON_NAME], [PERSON_NAME], cuit, obra social)" at bounding box center [556, 245] width 714 height 11
type input "20280015661"
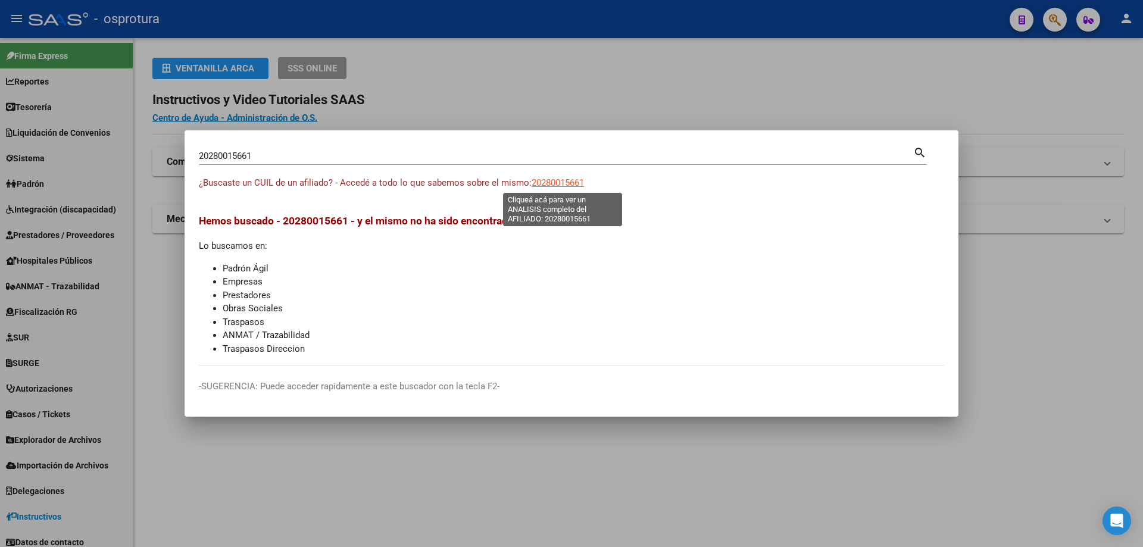
click at [555, 186] on span "20280015661" at bounding box center [557, 182] width 52 height 11
type textarea "20280015661"
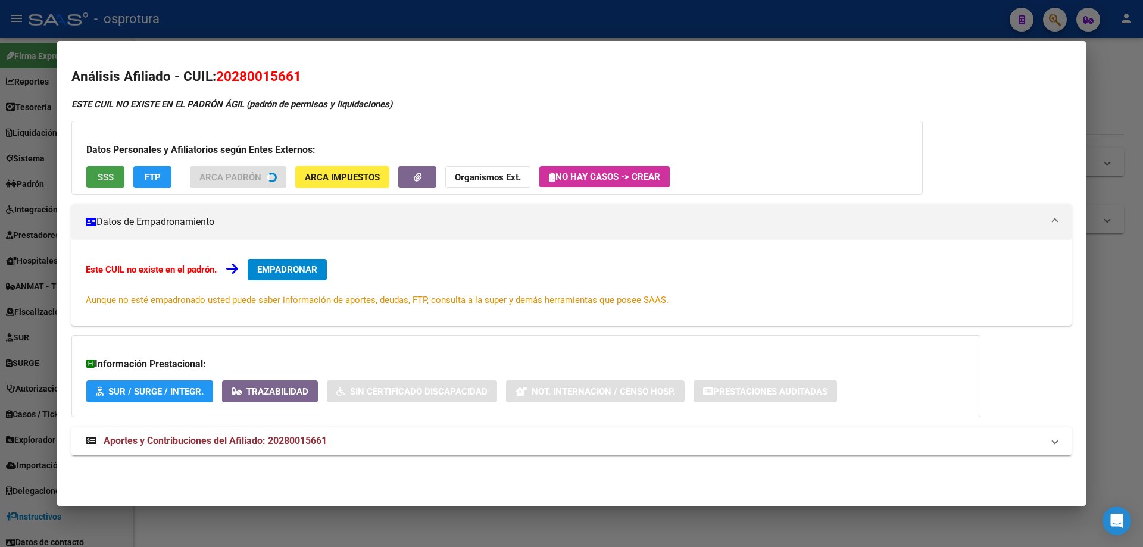
click at [101, 182] on span "SSS" at bounding box center [106, 177] width 16 height 11
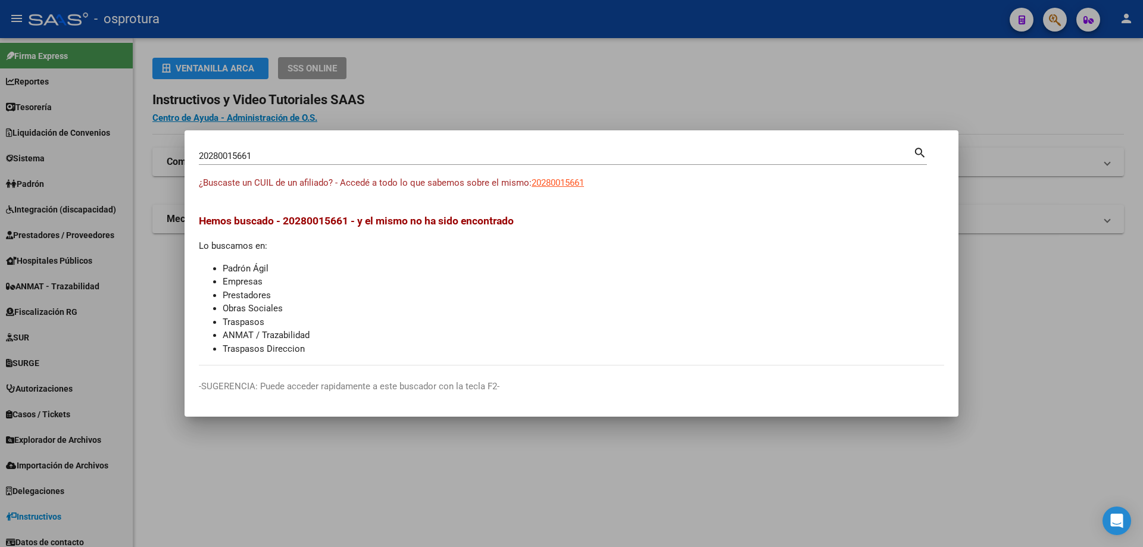
click at [342, 158] on input "20280015661" at bounding box center [556, 156] width 714 height 11
paste input "-28007139-"
type input "20280071391"
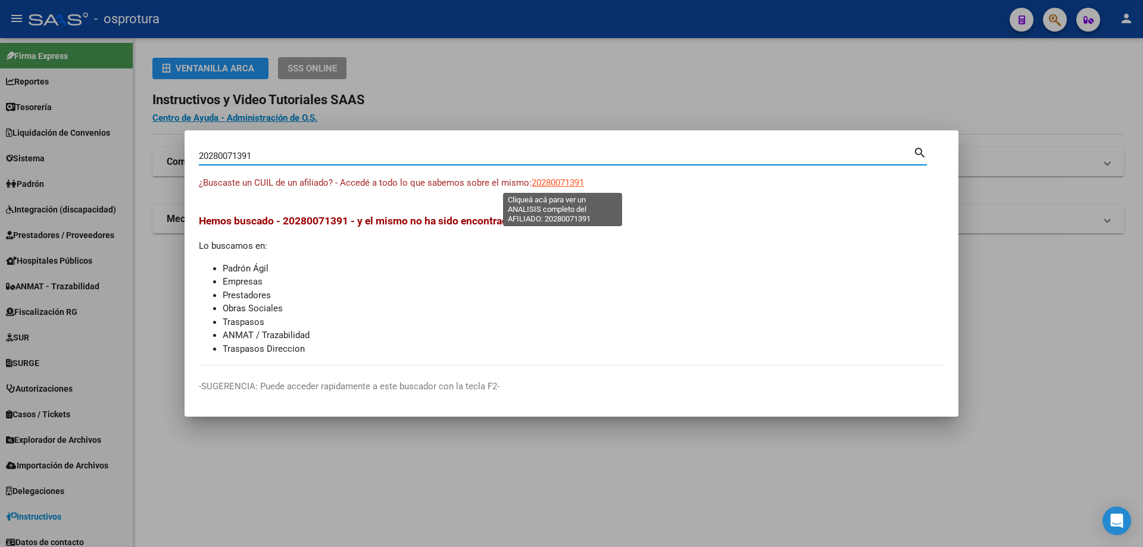
click at [568, 183] on span "20280071391" at bounding box center [557, 182] width 52 height 11
type textarea "20280071391"
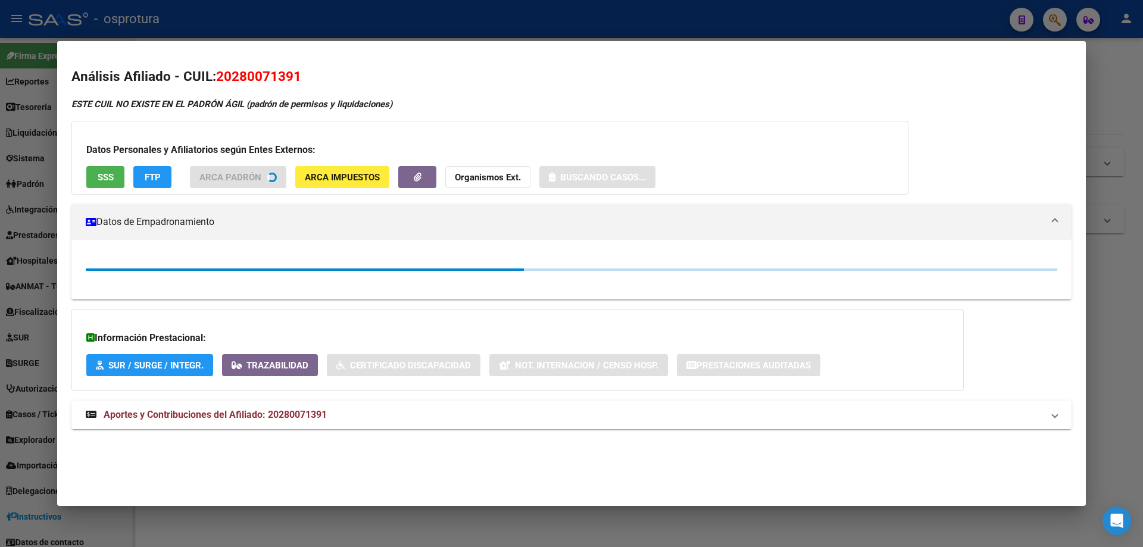
click at [112, 175] on span "SSS" at bounding box center [106, 177] width 16 height 11
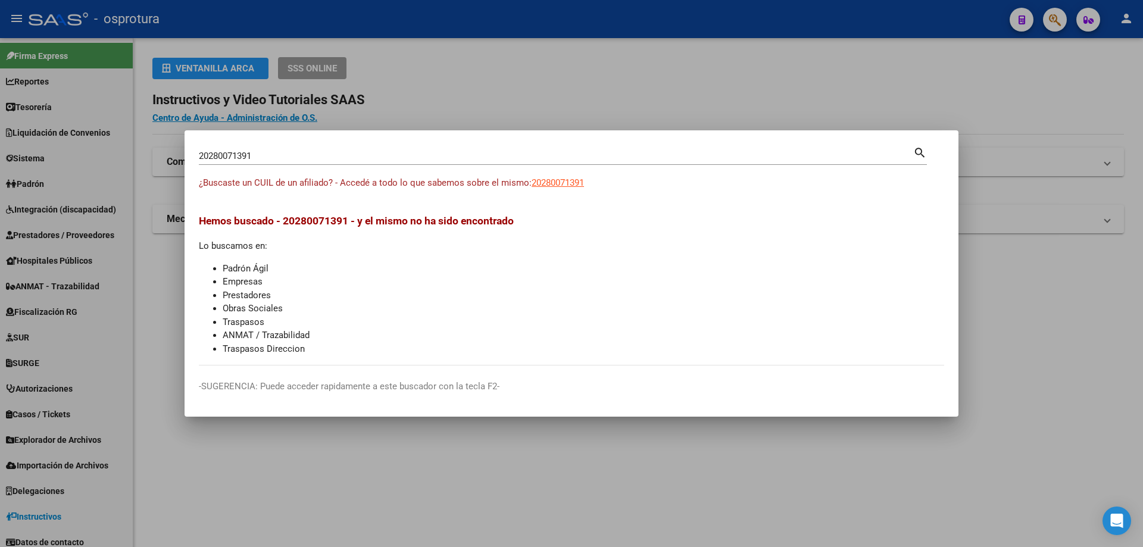
click at [346, 156] on input "20280071391" at bounding box center [556, 156] width 714 height 11
paste input "-28011839-8"
click at [555, 181] on span "20280118398" at bounding box center [557, 182] width 52 height 11
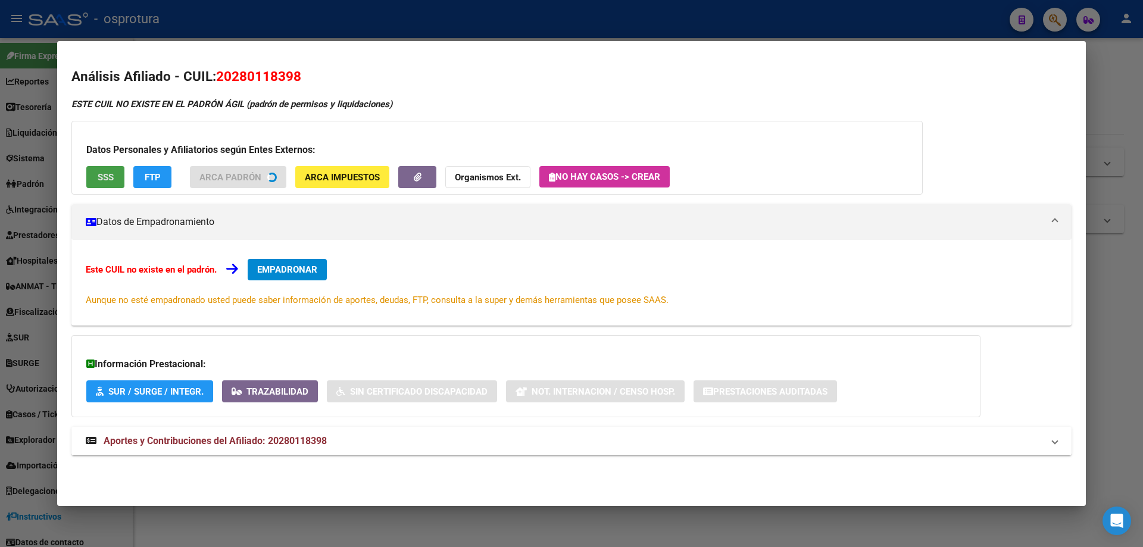
click at [99, 173] on span "SSS" at bounding box center [106, 177] width 16 height 11
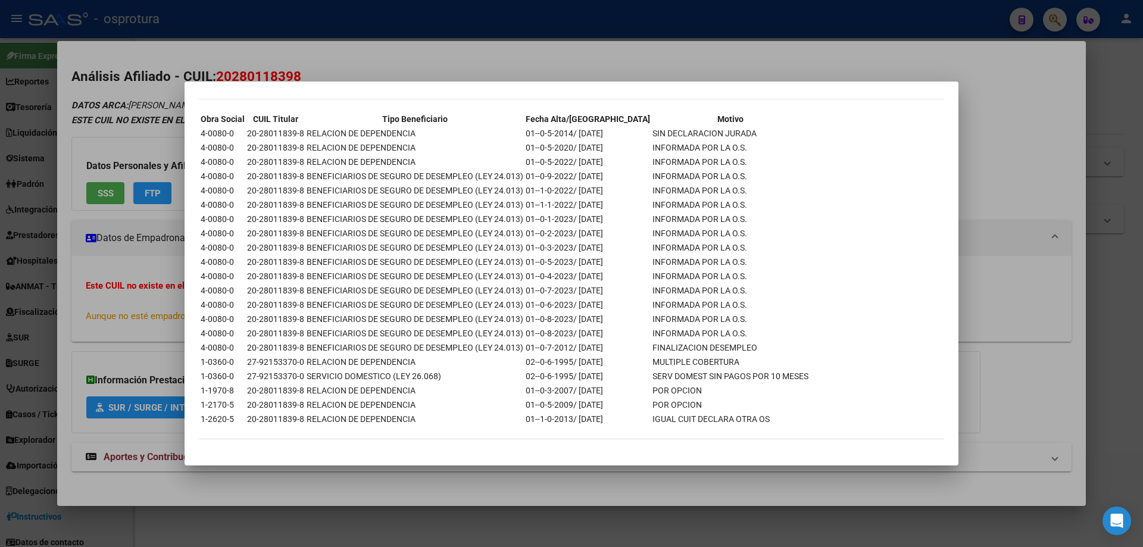
scroll to position [0, 0]
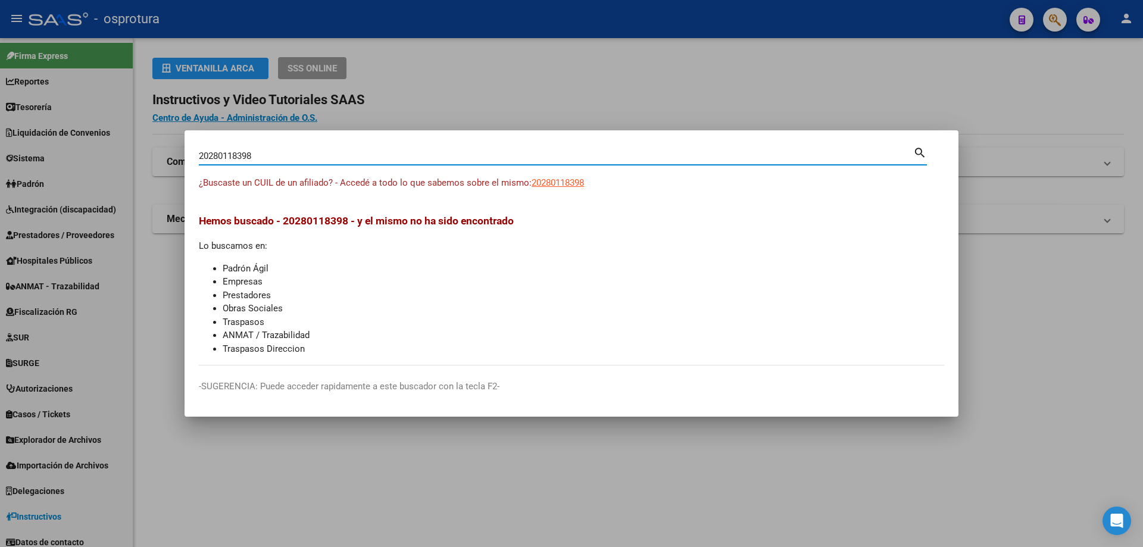
click at [375, 153] on input "20280118398" at bounding box center [556, 156] width 714 height 11
paste input "-28112415-4"
click at [552, 184] on span "20281124154" at bounding box center [557, 182] width 52 height 11
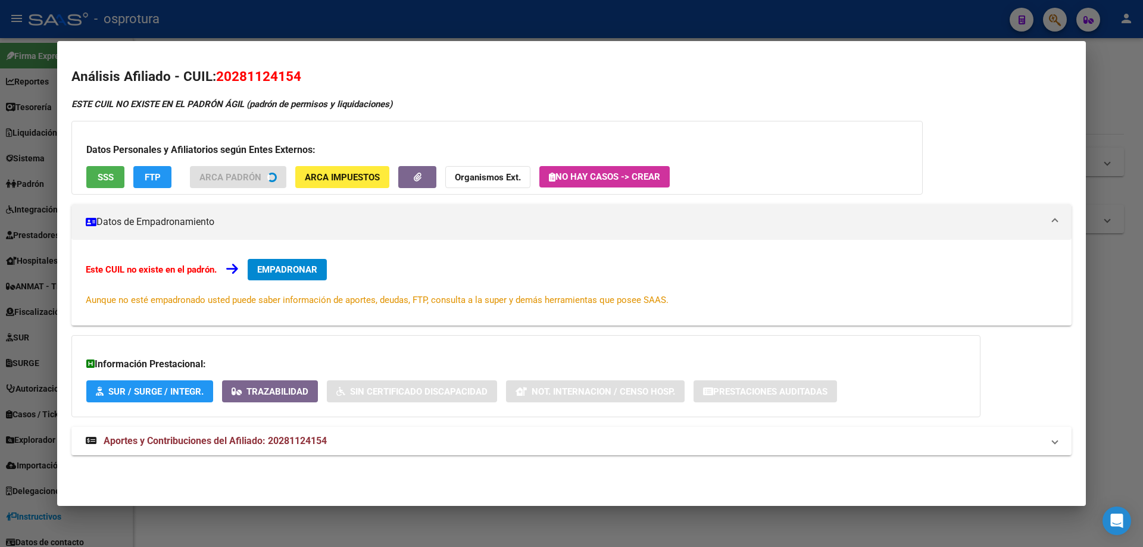
click at [104, 179] on div "Datos Personales y Afiliatorios según Entes Externos: SSS FTP ARCA Padrón ARCA …" at bounding box center [496, 158] width 851 height 74
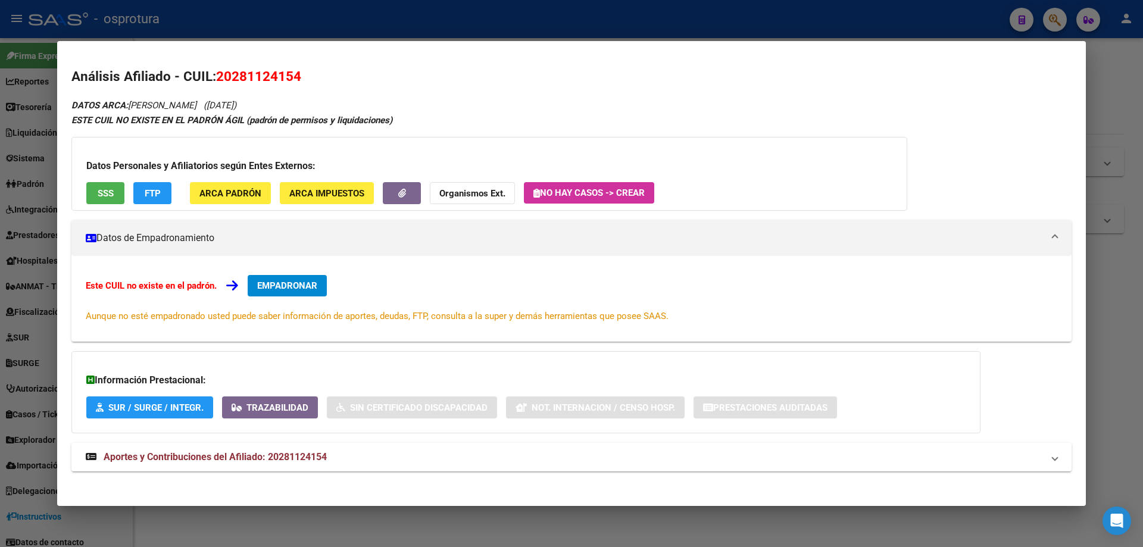
click at [113, 186] on button "SSS" at bounding box center [105, 193] width 38 height 22
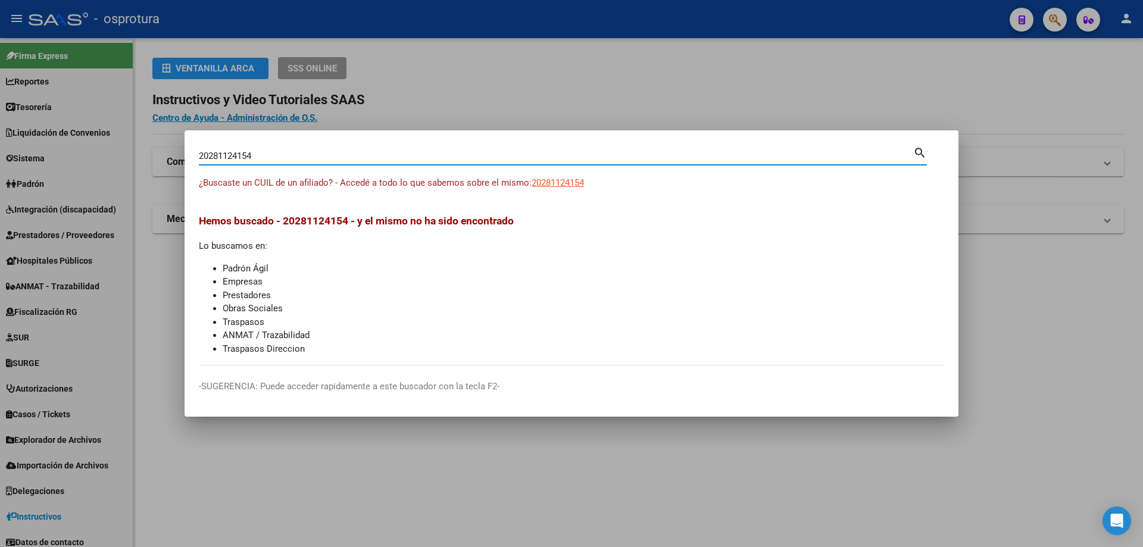
click at [317, 157] on input "20281124154" at bounding box center [556, 156] width 714 height 11
paste input "-28112741-2"
click at [561, 186] on span "20281127412" at bounding box center [557, 182] width 52 height 11
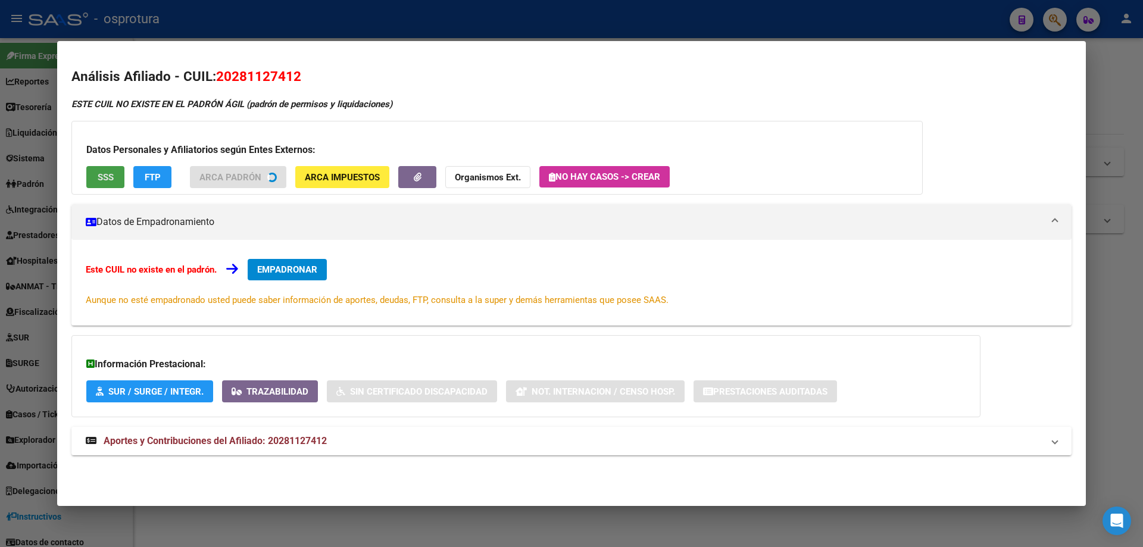
click at [113, 181] on span "SSS" at bounding box center [106, 177] width 16 height 11
